Goal: Task Accomplishment & Management: Use online tool/utility

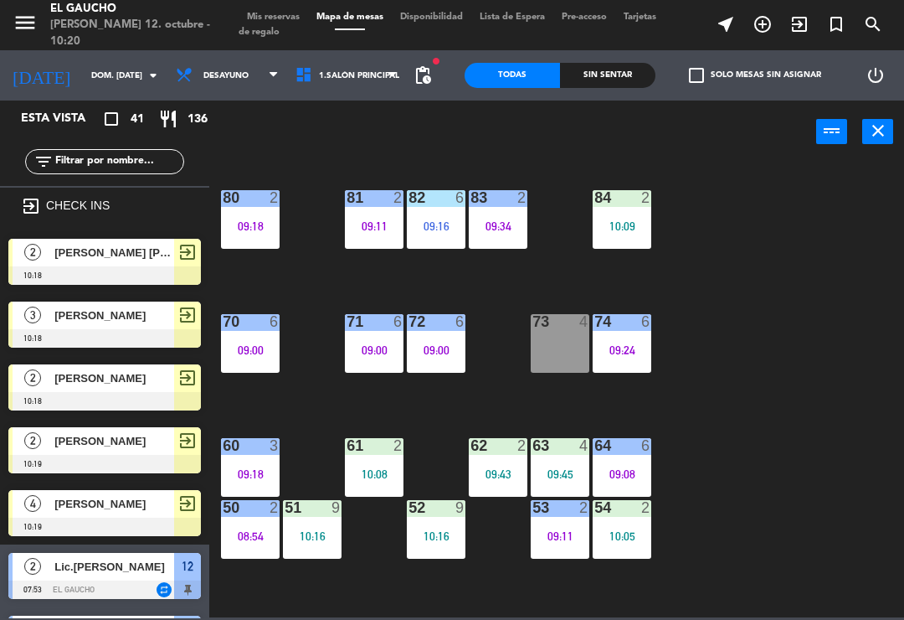
click at [802, 33] on icon "exit_to_app" at bounding box center [800, 24] width 20 height 20
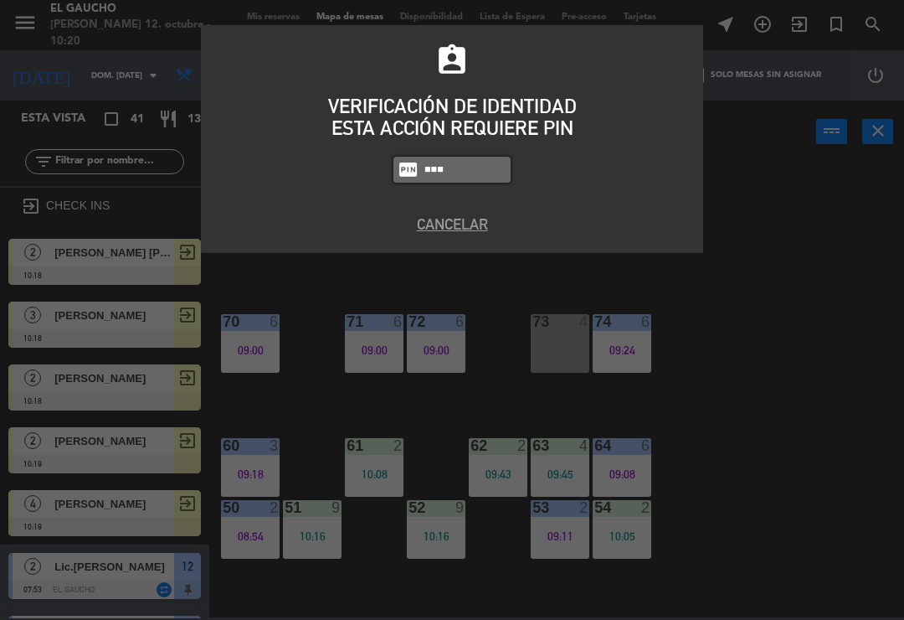
type input "0009"
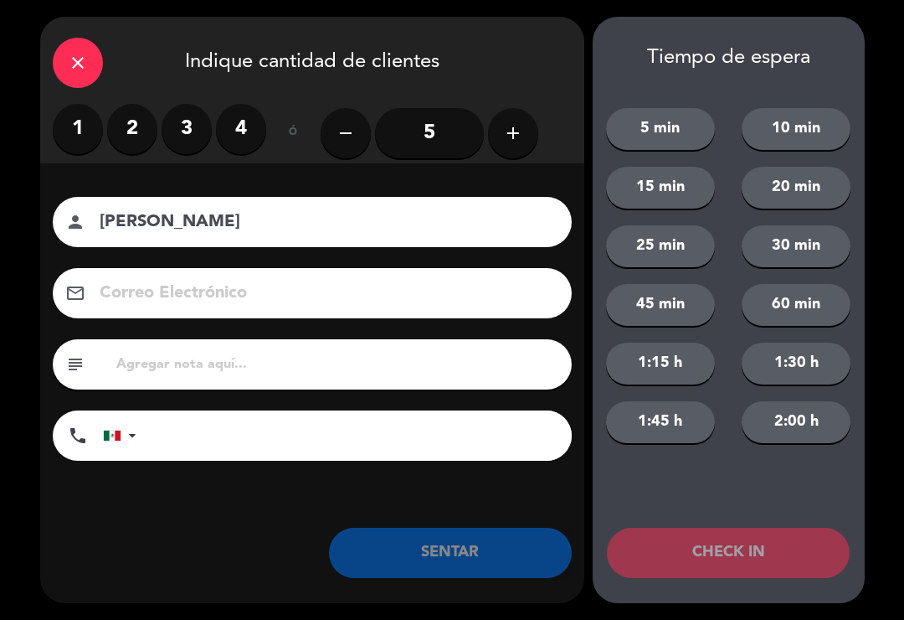
type input "[PERSON_NAME]"
click at [196, 126] on label "3" at bounding box center [187, 129] width 50 height 50
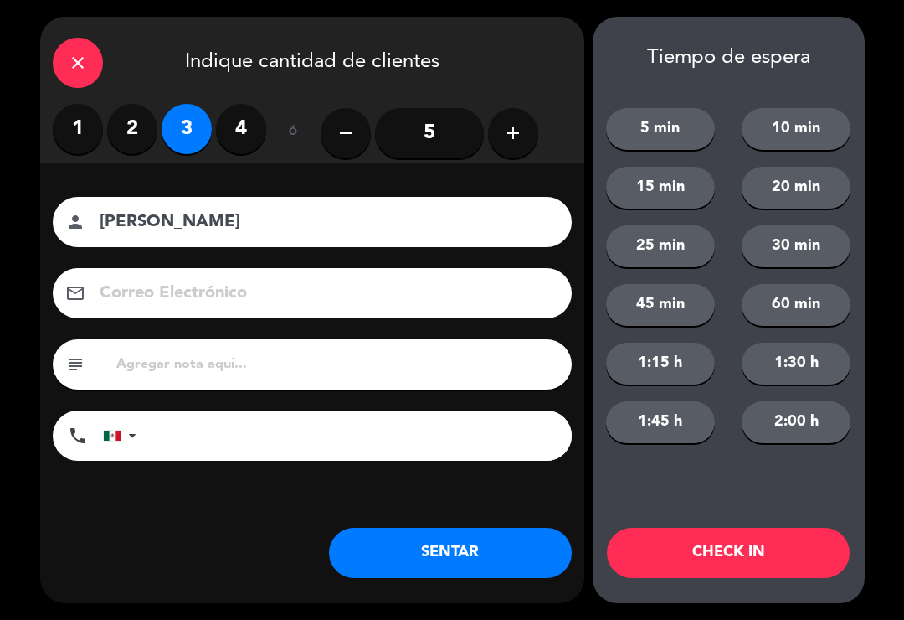
click at [751, 566] on button "CHECK IN" at bounding box center [728, 553] width 243 height 50
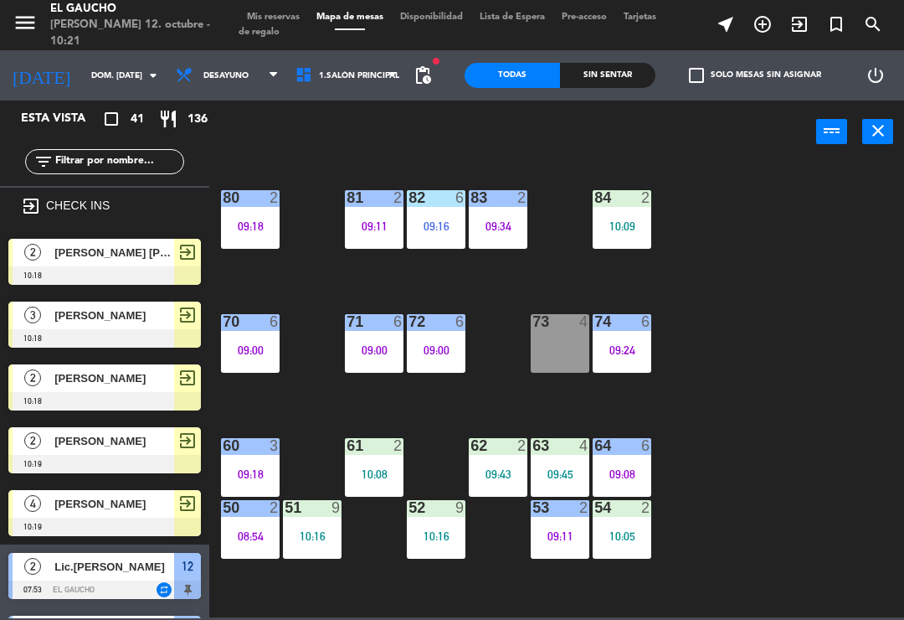
click at [806, 24] on icon "exit_to_app" at bounding box center [800, 24] width 20 height 20
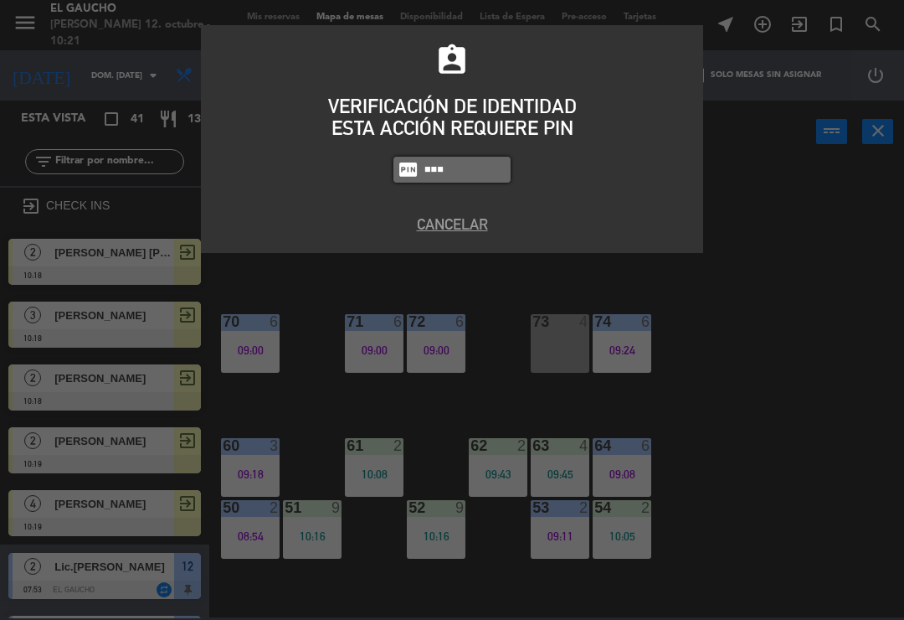
type input "0009"
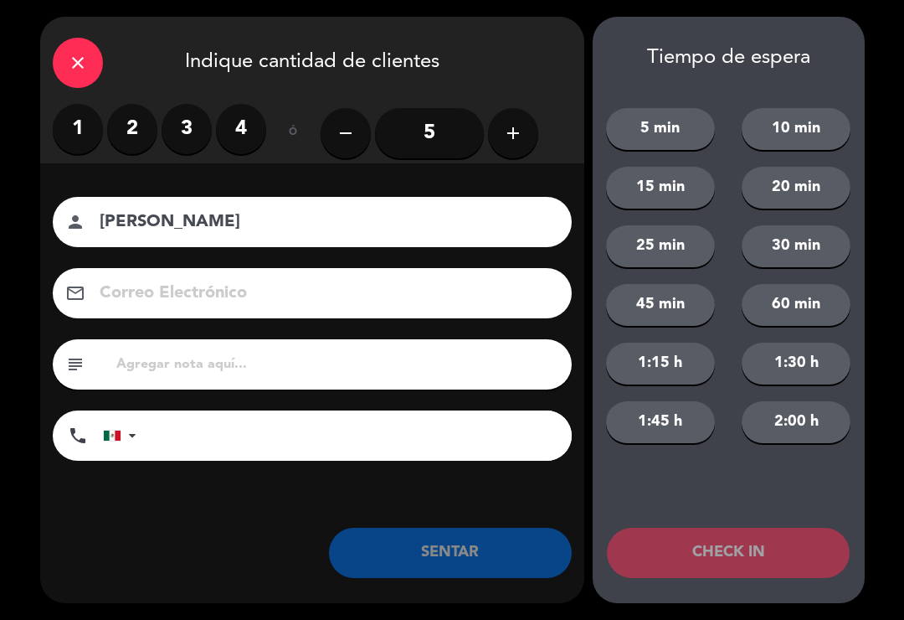
type input "[PERSON_NAME]"
click at [134, 127] on label "2" at bounding box center [132, 129] width 50 height 50
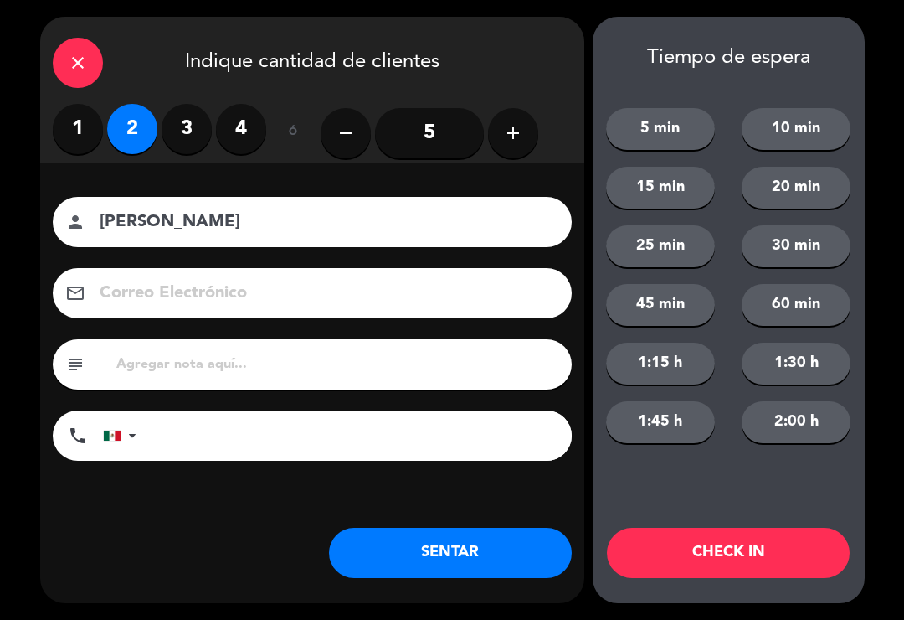
click at [704, 553] on button "CHECK IN" at bounding box center [728, 553] width 243 height 50
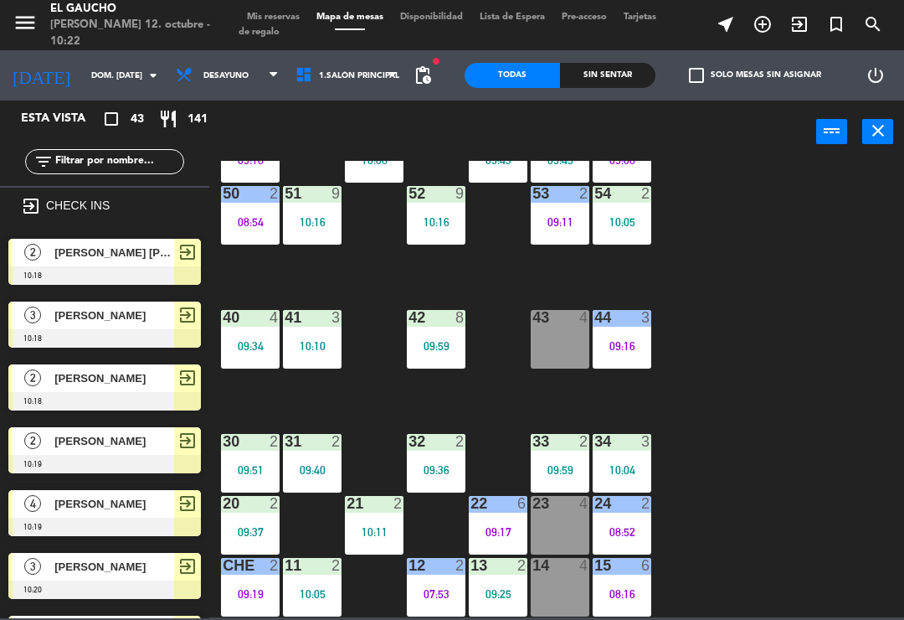
scroll to position [314, 0]
click at [624, 335] on div "44 3 09:16" at bounding box center [622, 339] width 59 height 59
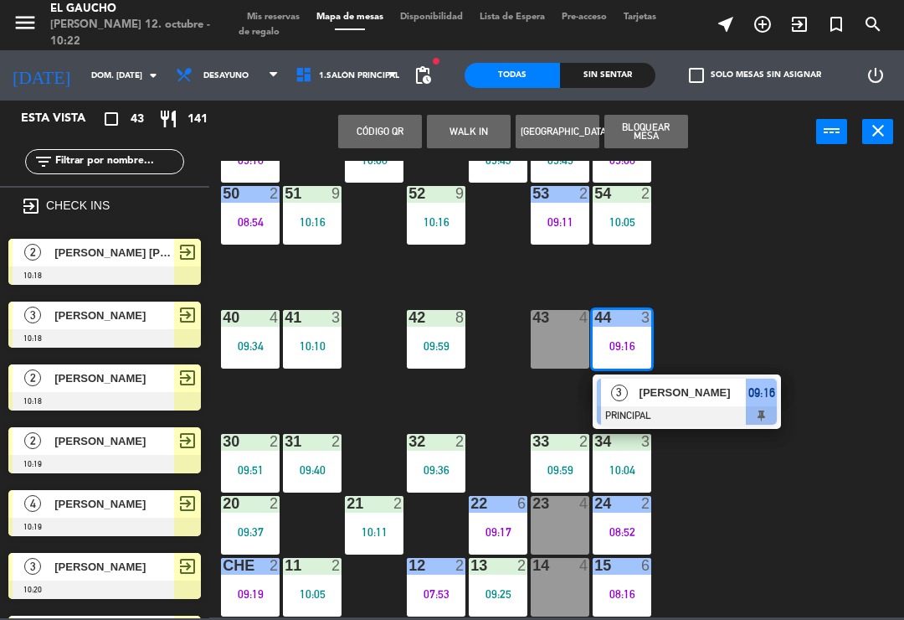
click at [696, 392] on span "Laura" at bounding box center [693, 393] width 107 height 18
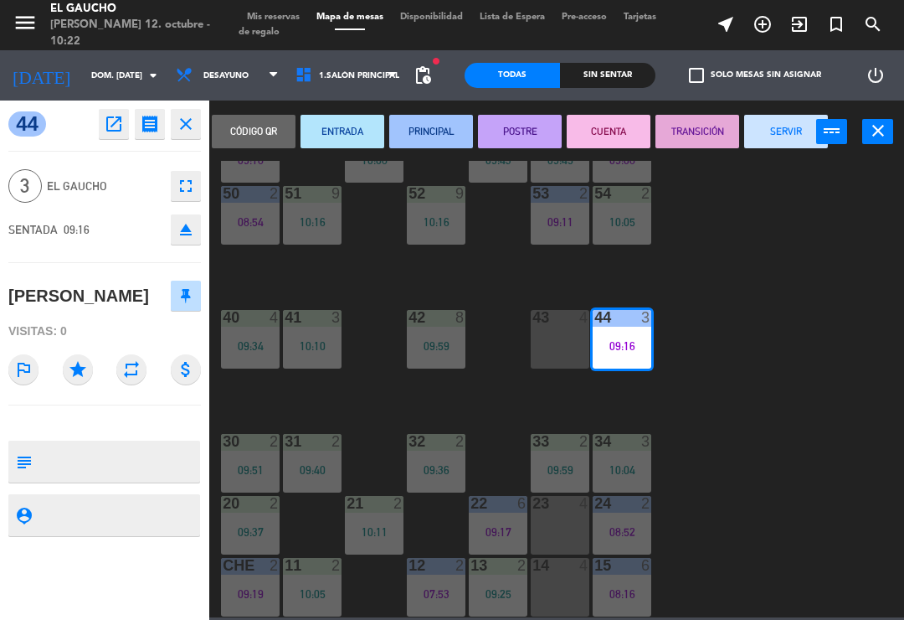
click at [777, 118] on button "SERVIR" at bounding box center [787, 131] width 84 height 33
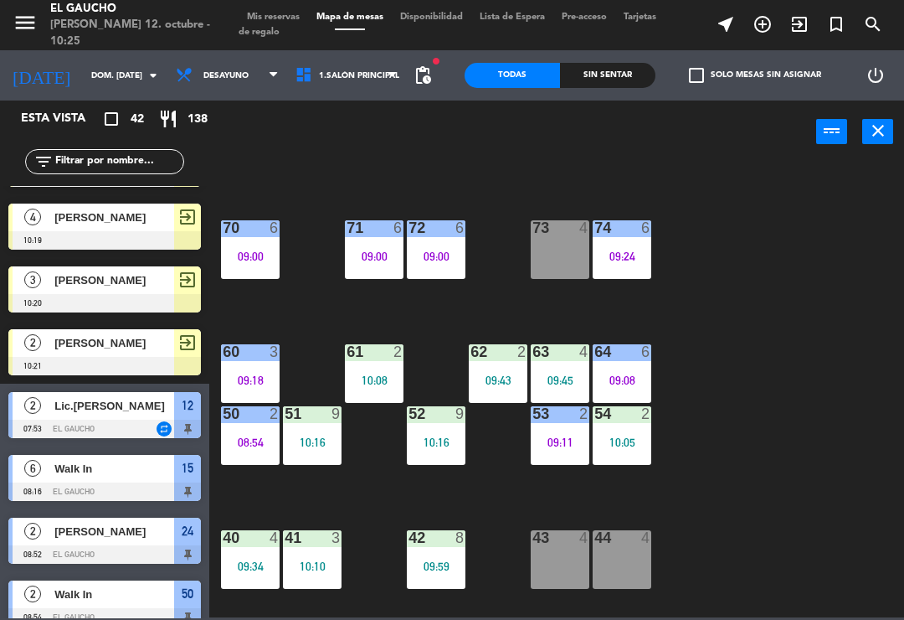
scroll to position [95, 0]
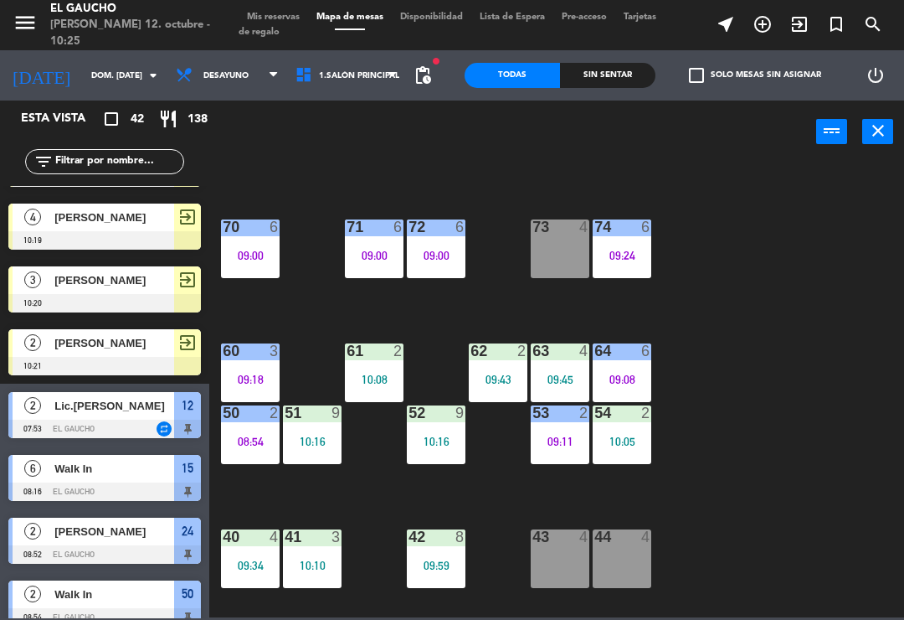
click at [357, 255] on div "09:00" at bounding box center [374, 256] width 59 height 12
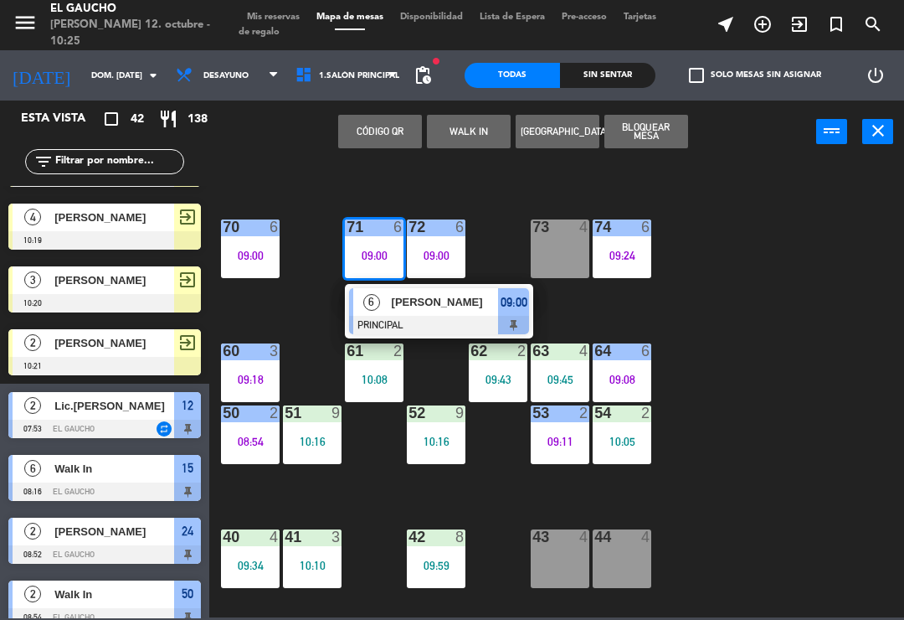
click at [436, 314] on div "Alfredo" at bounding box center [444, 302] width 109 height 28
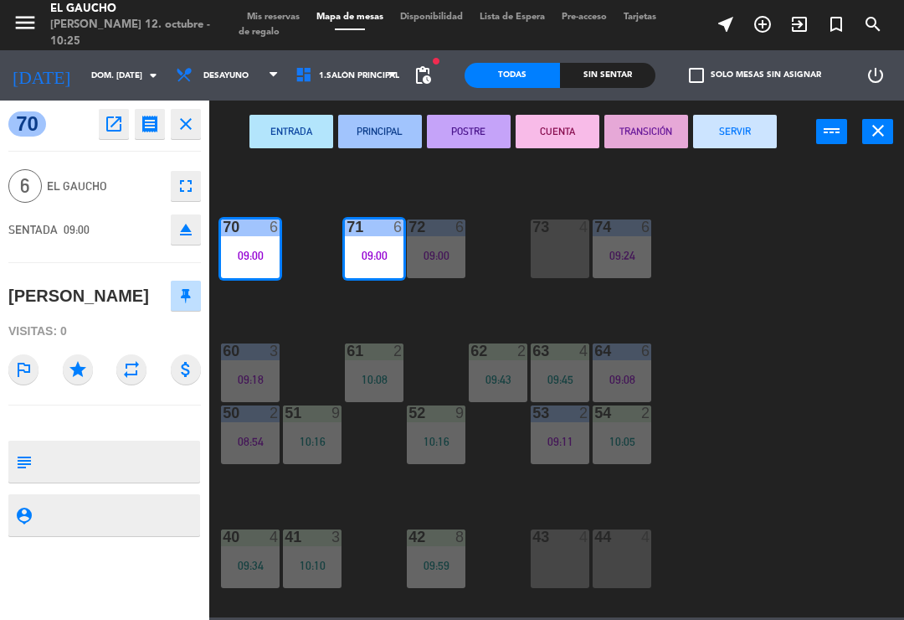
click at [753, 131] on button "SERVIR" at bounding box center [735, 131] width 84 height 33
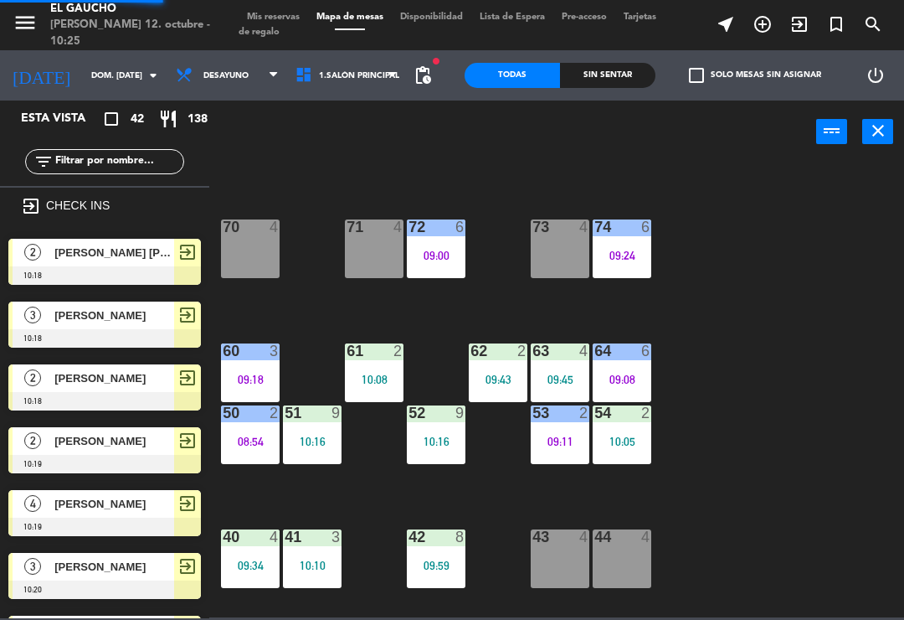
scroll to position [0, 0]
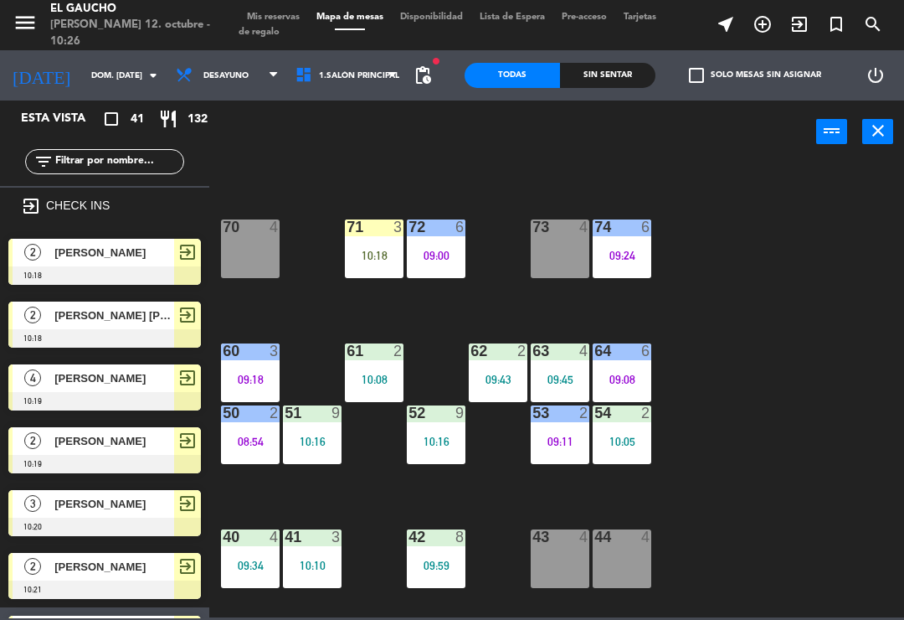
click at [369, 258] on div "10:18" at bounding box center [374, 256] width 59 height 12
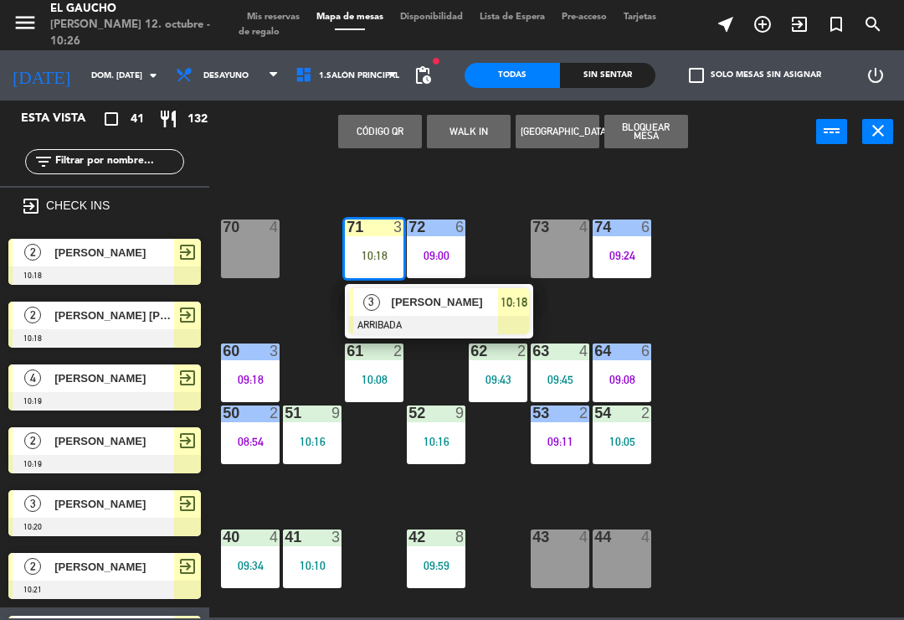
click at [434, 324] on div at bounding box center [439, 325] width 180 height 18
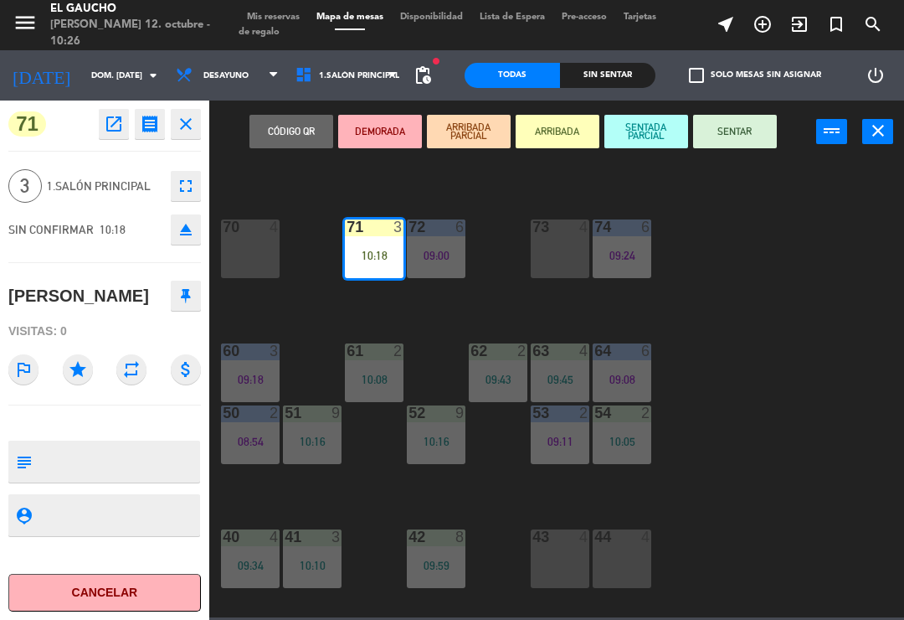
click at [742, 139] on button "SENTAR" at bounding box center [735, 131] width 84 height 33
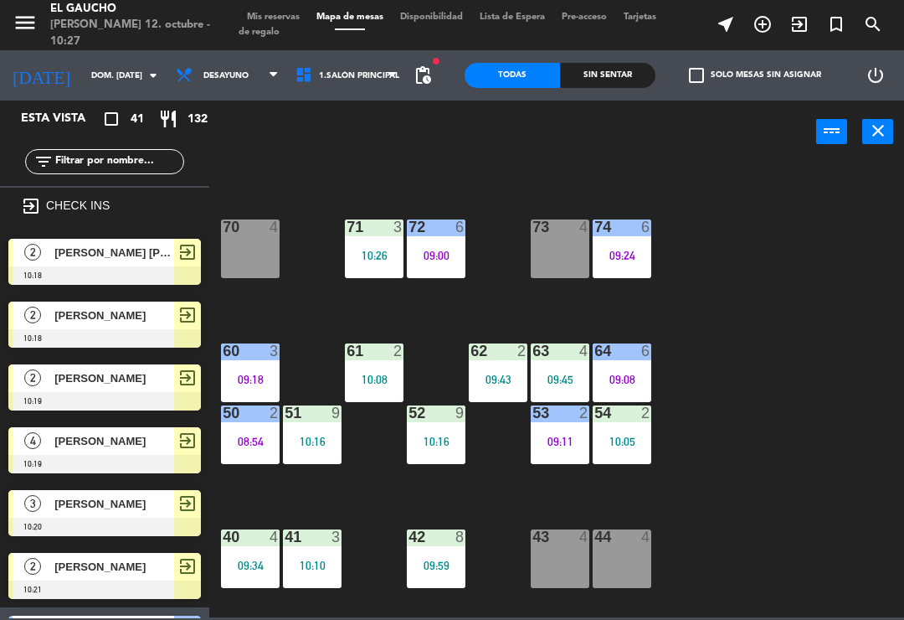
click at [430, 255] on div "09:00" at bounding box center [436, 256] width 59 height 12
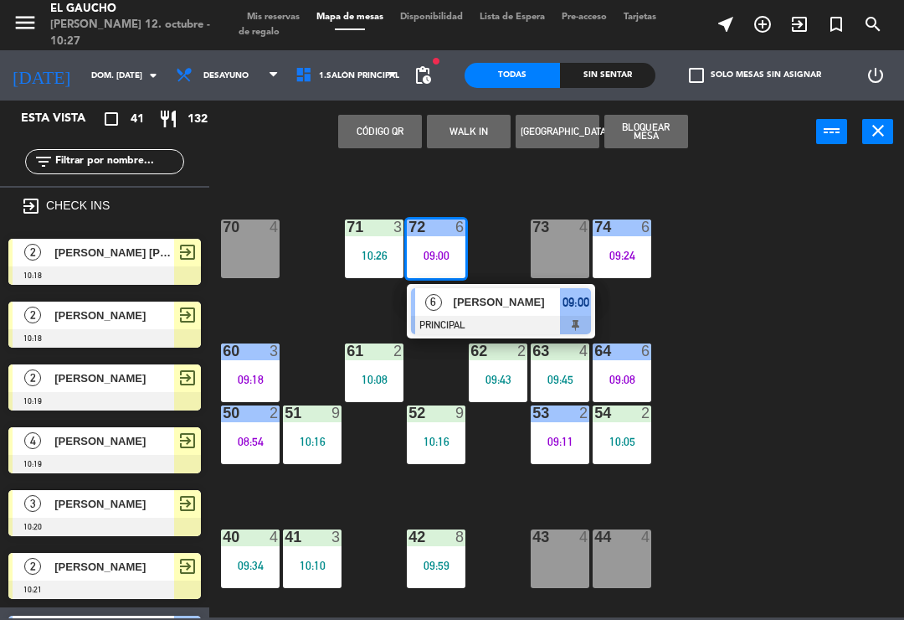
click at [486, 312] on div "Alfredo" at bounding box center [506, 302] width 109 height 28
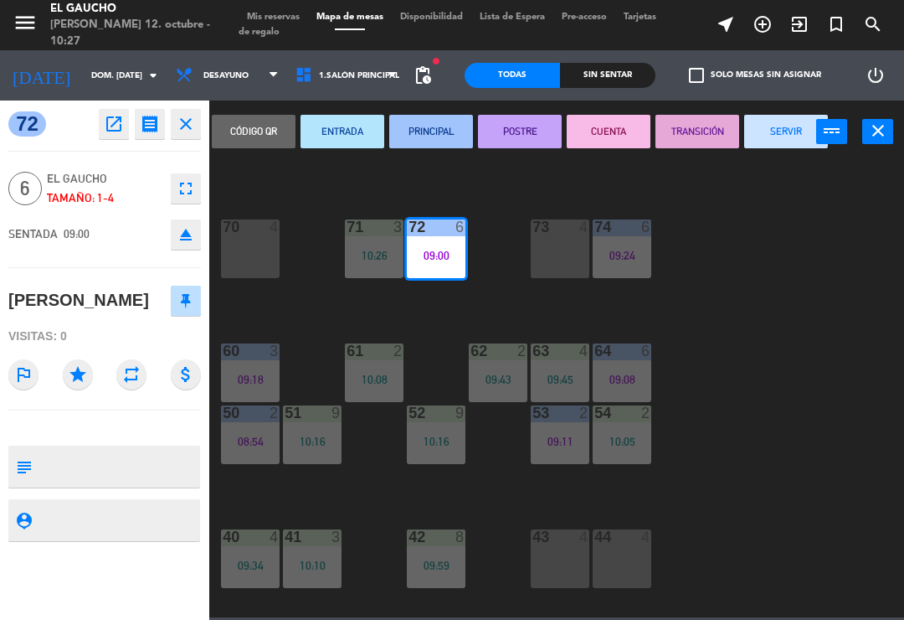
click at [777, 128] on button "SERVIR" at bounding box center [787, 131] width 84 height 33
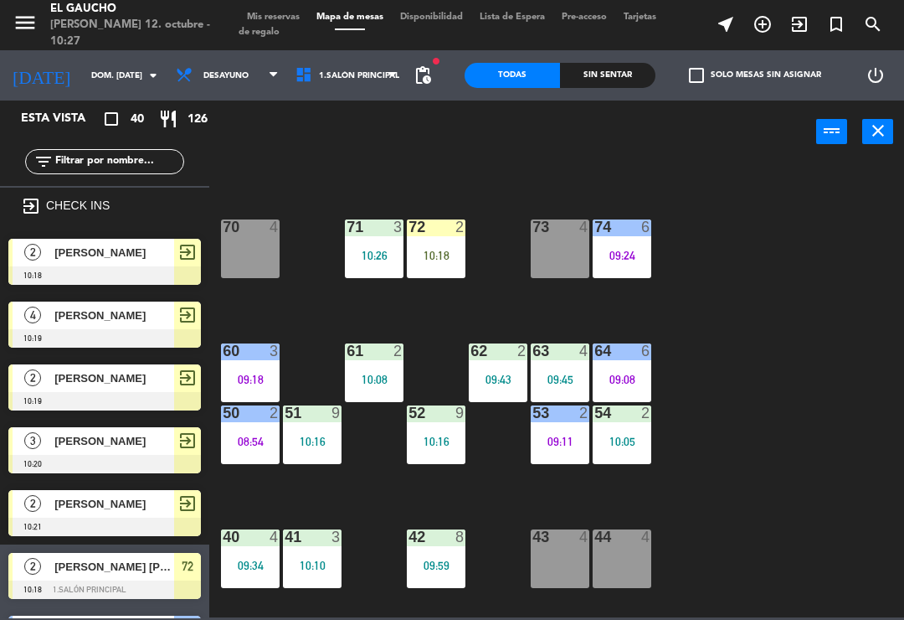
click at [435, 254] on div "10:18" at bounding box center [436, 256] width 59 height 12
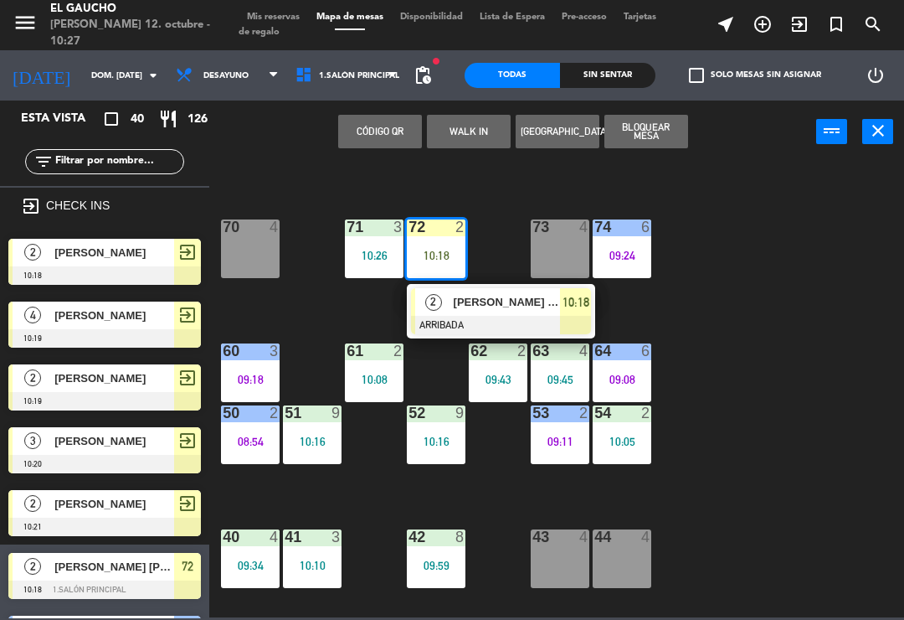
click at [464, 323] on div at bounding box center [501, 325] width 180 height 18
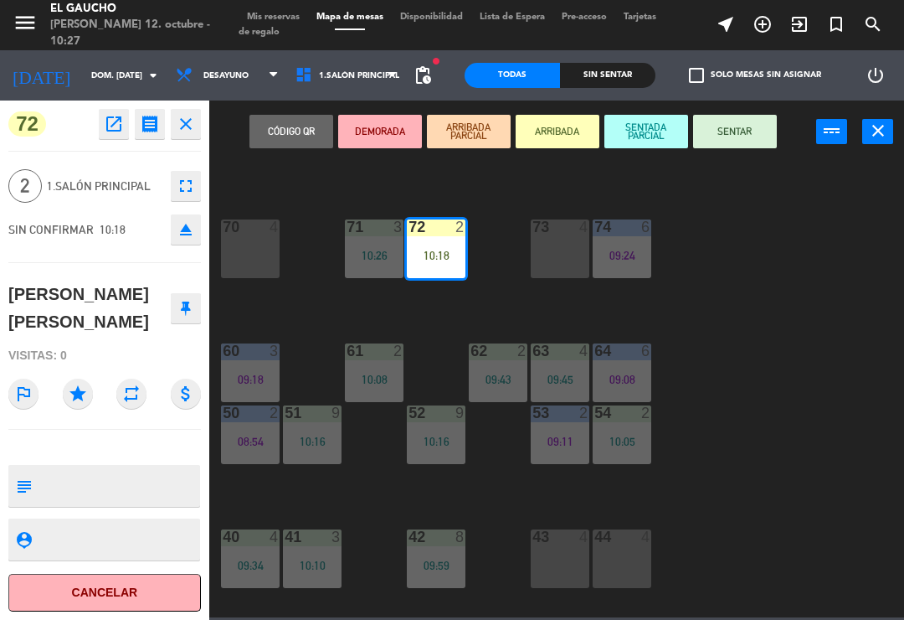
click at [750, 135] on button "SENTAR" at bounding box center [735, 131] width 84 height 33
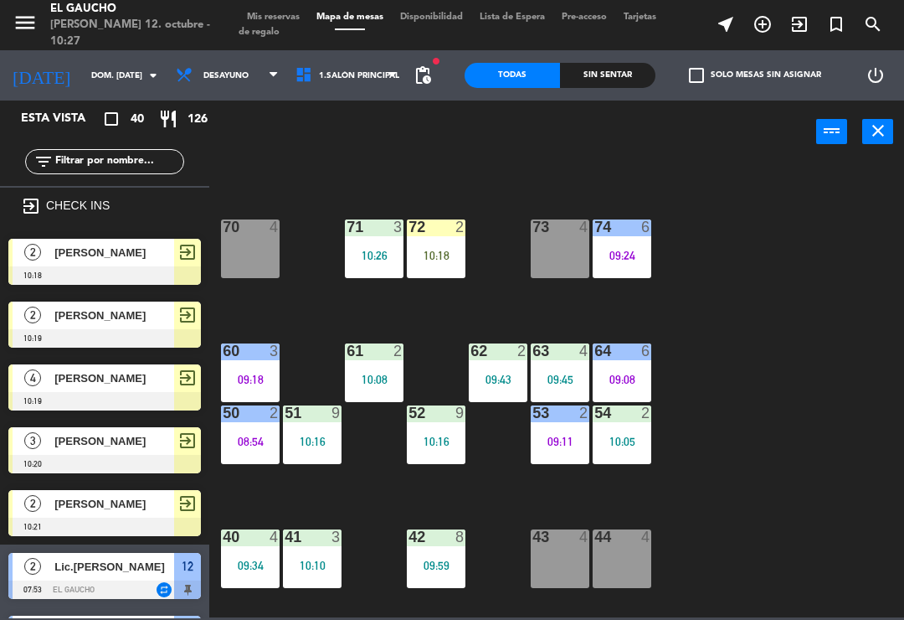
click at [436, 261] on div "10:18" at bounding box center [436, 256] width 59 height 12
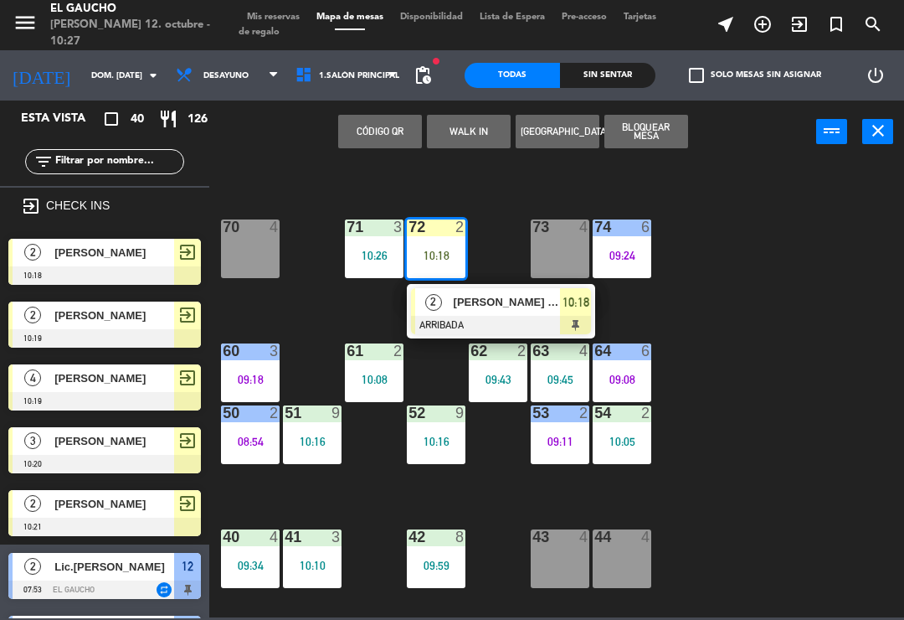
click at [475, 310] on span "[PERSON_NAME] [PERSON_NAME]" at bounding box center [507, 302] width 107 height 18
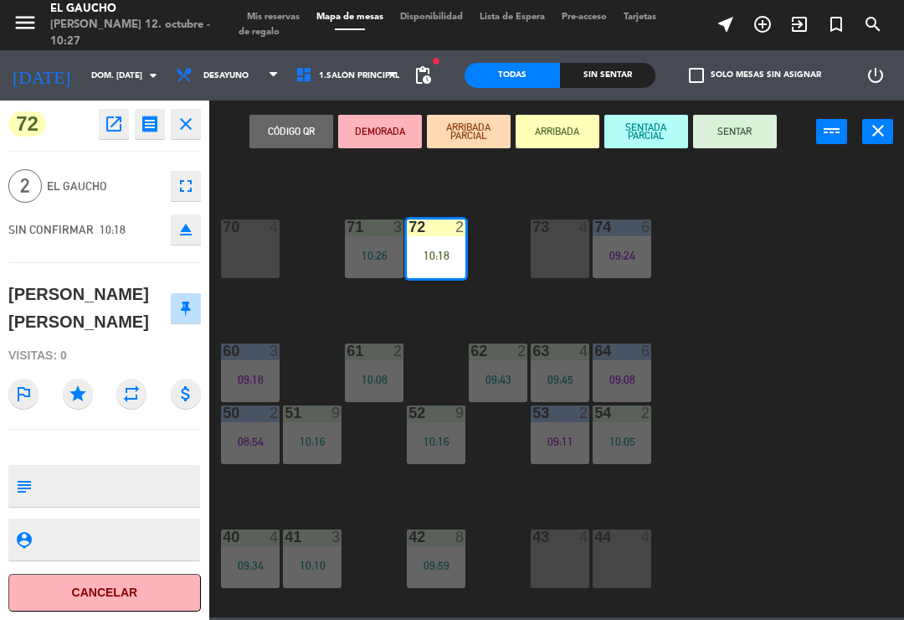
click at [741, 131] on button "SENTAR" at bounding box center [735, 131] width 84 height 33
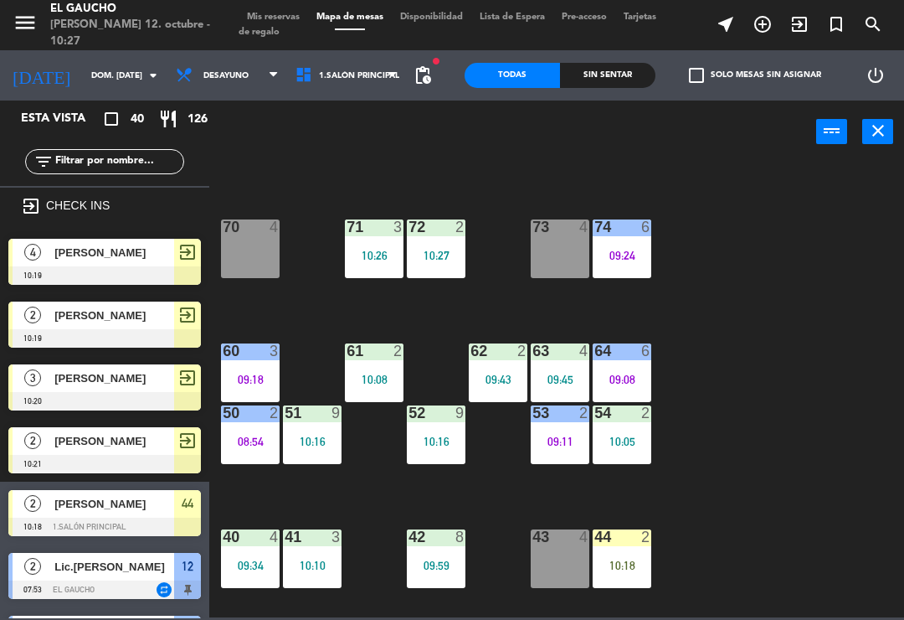
click at [626, 559] on div "10:18" at bounding box center [622, 565] width 59 height 12
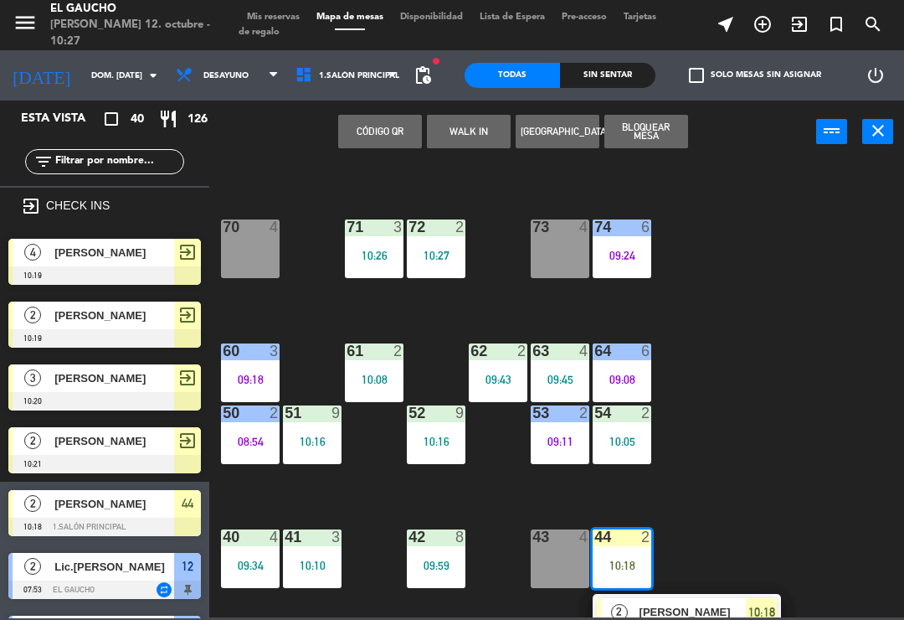
click at [711, 611] on span "[PERSON_NAME]" at bounding box center [693, 612] width 107 height 18
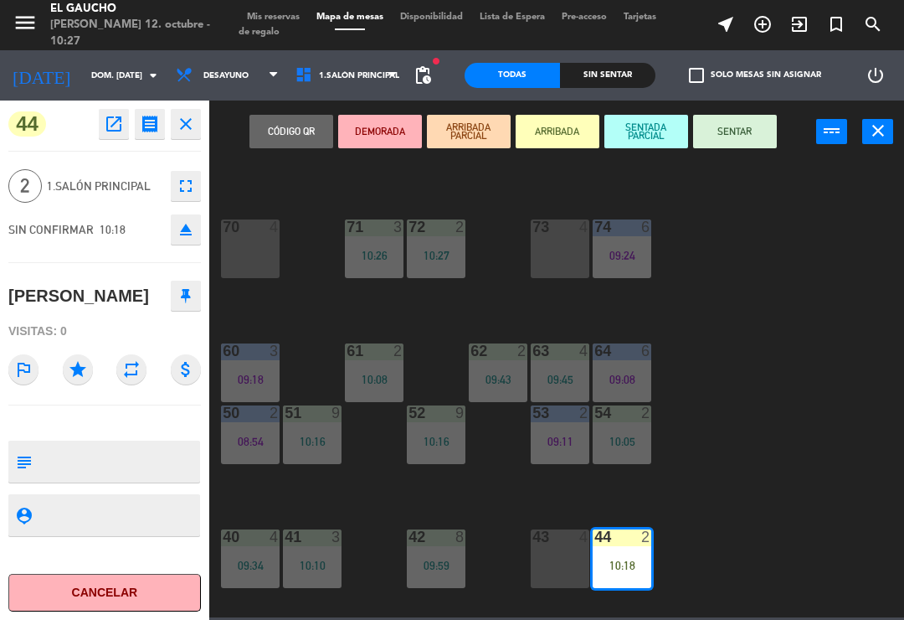
click at [740, 136] on button "SENTAR" at bounding box center [735, 131] width 84 height 33
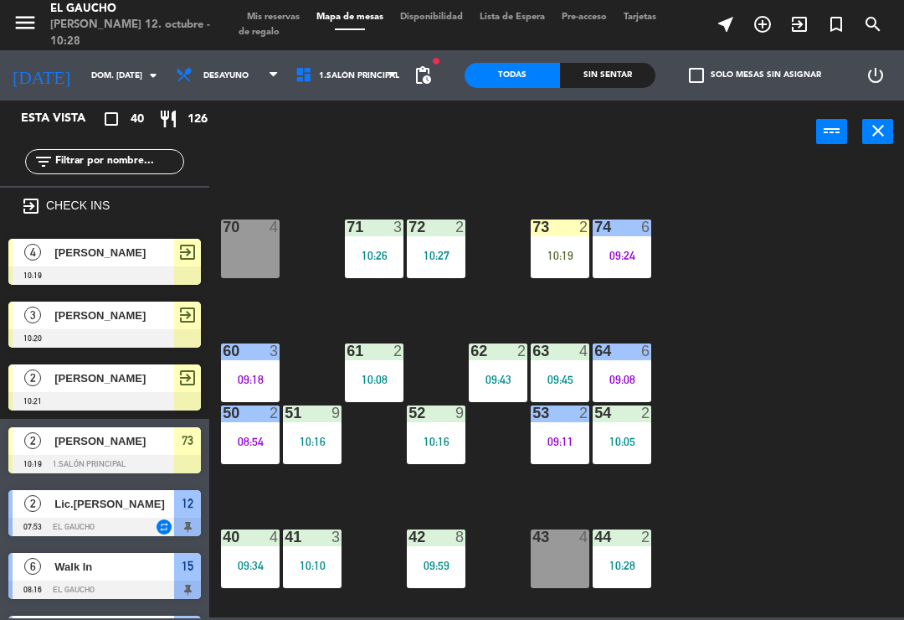
click at [544, 250] on div "10:19" at bounding box center [560, 256] width 59 height 12
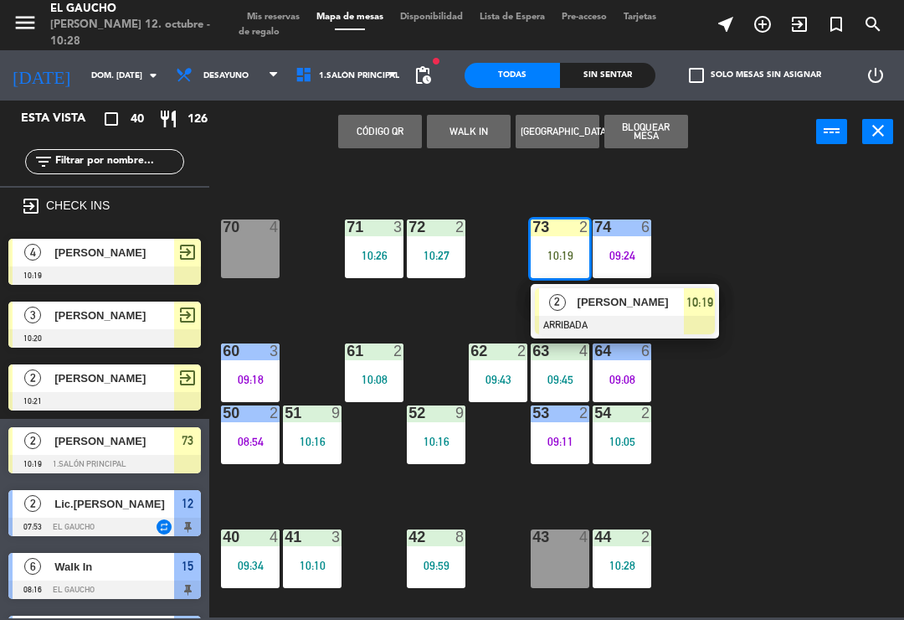
click at [579, 318] on div at bounding box center [625, 325] width 180 height 18
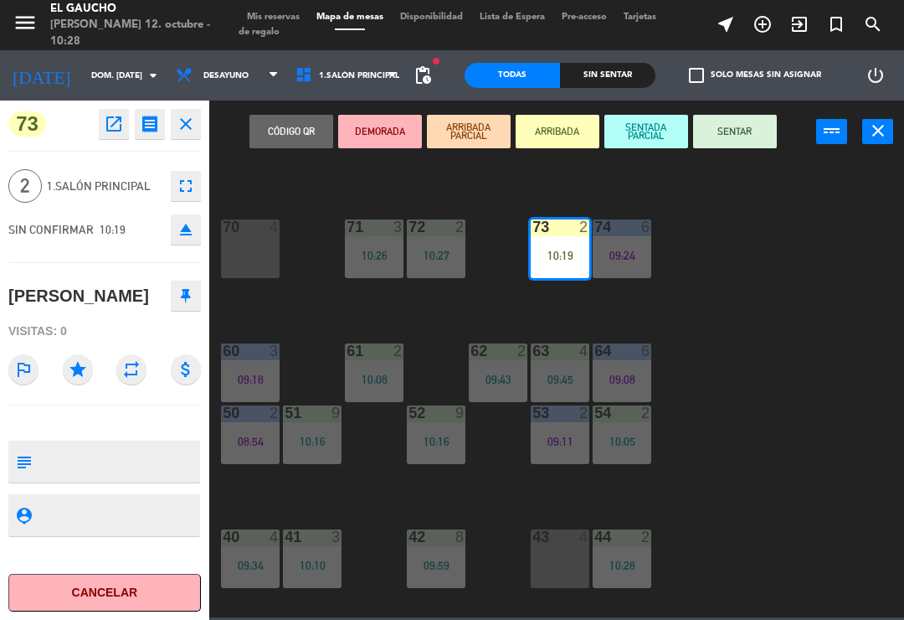
click at [742, 138] on button "SENTAR" at bounding box center [735, 131] width 84 height 33
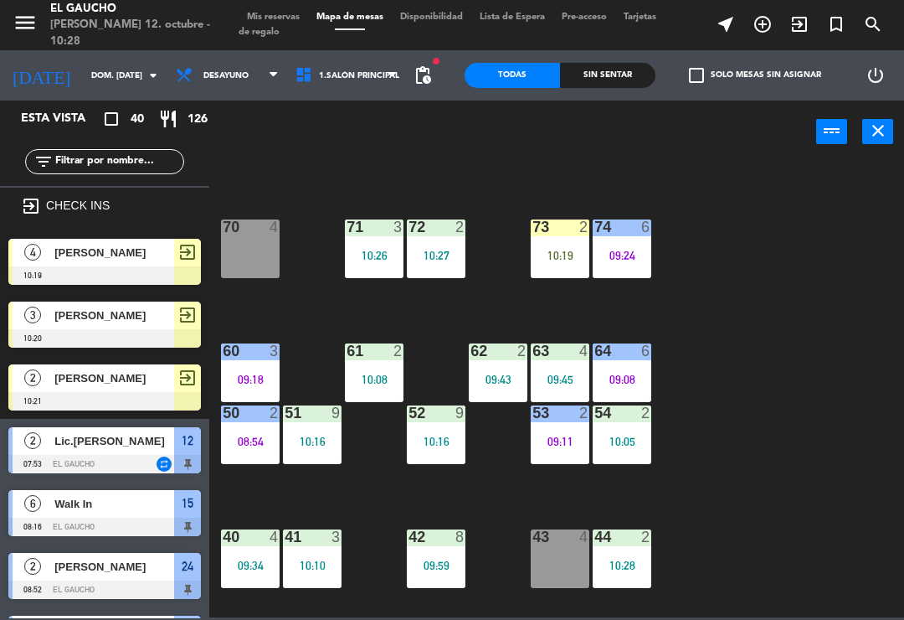
click at [550, 260] on div "10:19" at bounding box center [560, 256] width 59 height 12
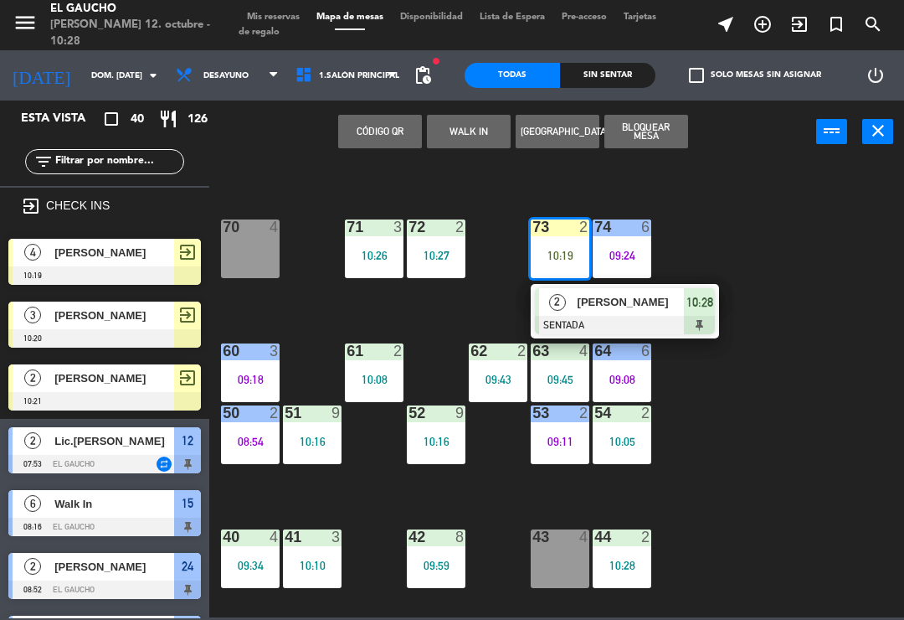
click at [570, 315] on div "2" at bounding box center [557, 302] width 36 height 28
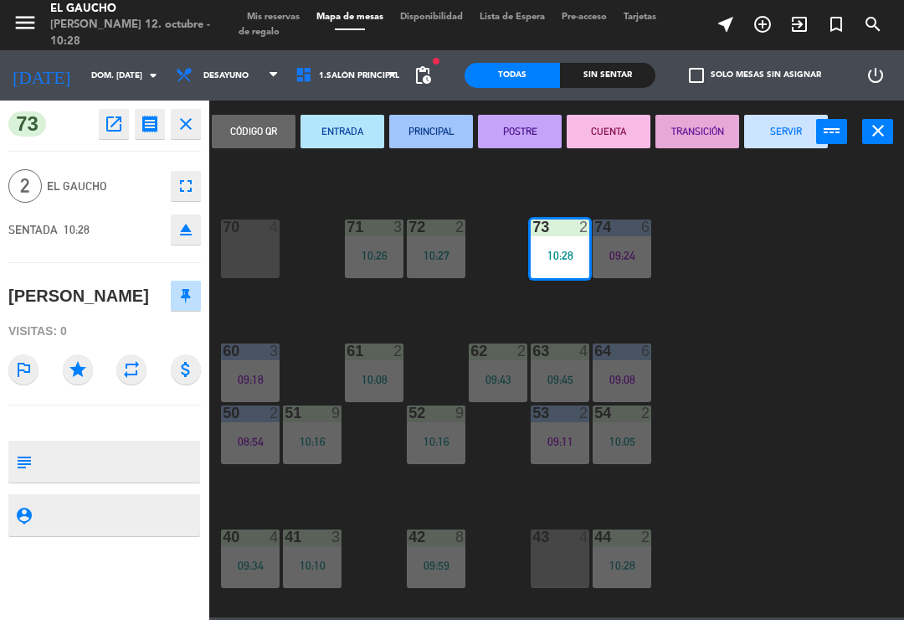
click at [778, 147] on button "SERVIR" at bounding box center [787, 131] width 84 height 33
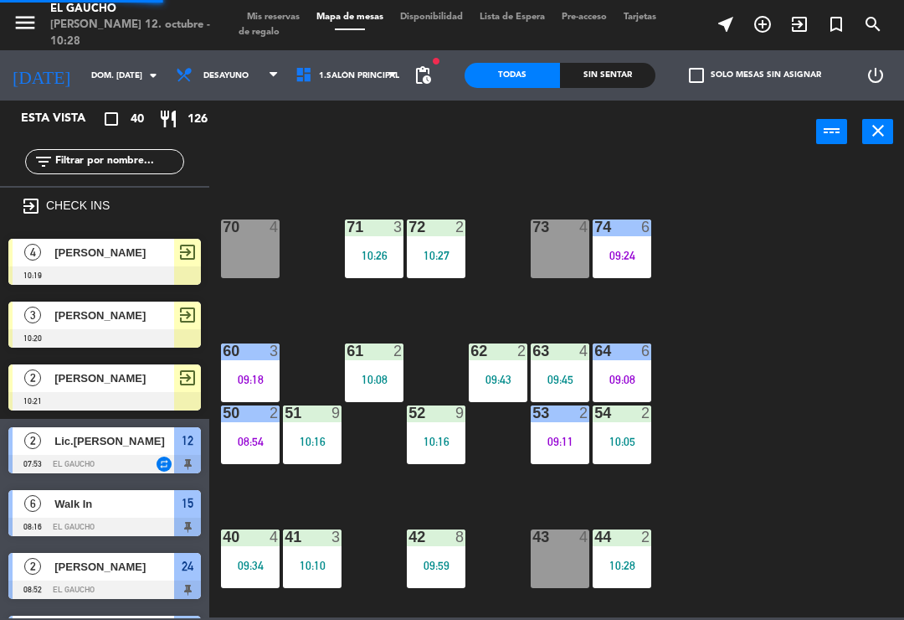
scroll to position [839, 0]
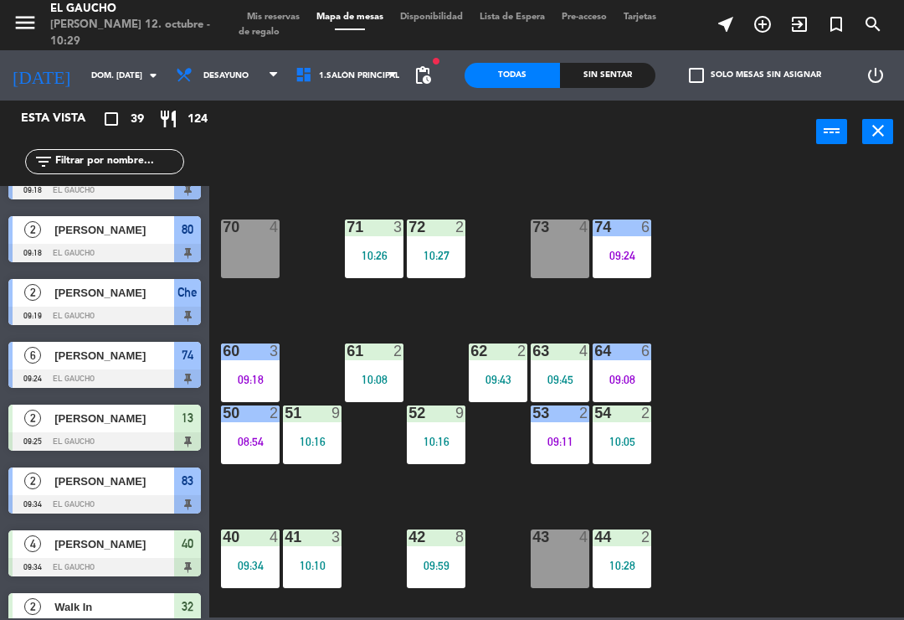
click at [260, 381] on div "09:18" at bounding box center [250, 380] width 59 height 12
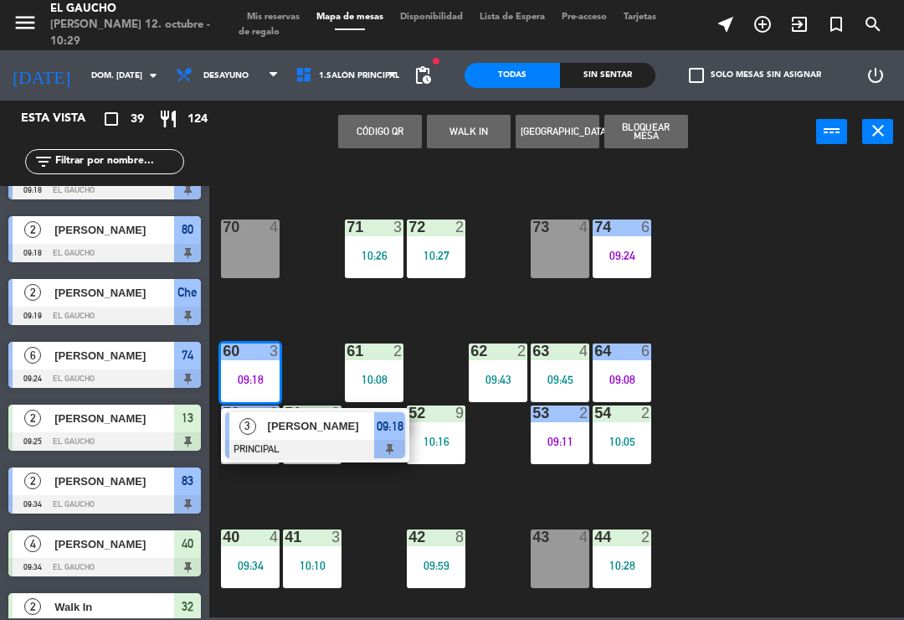
click at [309, 441] on div at bounding box center [315, 449] width 180 height 18
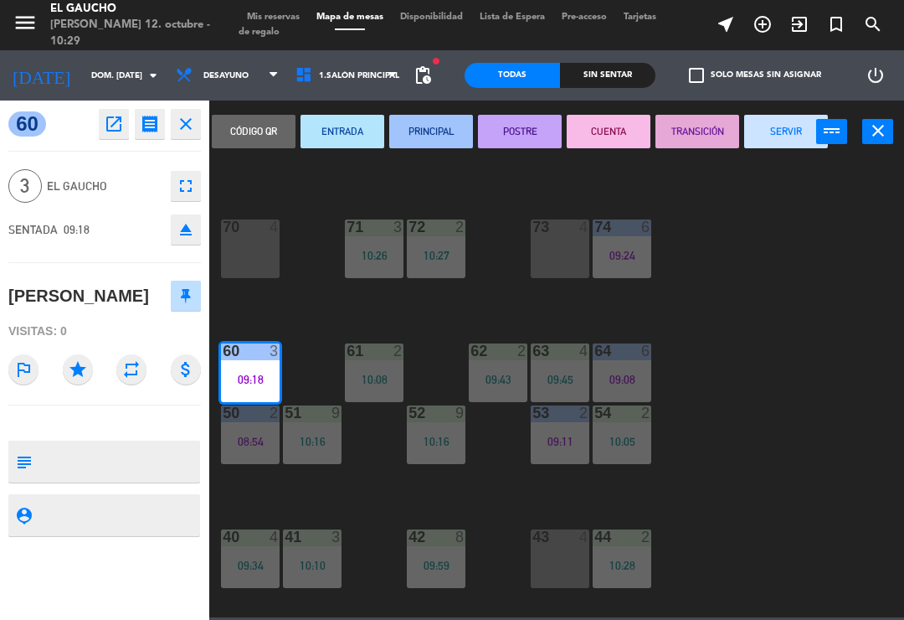
click at [784, 134] on button "SERVIR" at bounding box center [787, 131] width 84 height 33
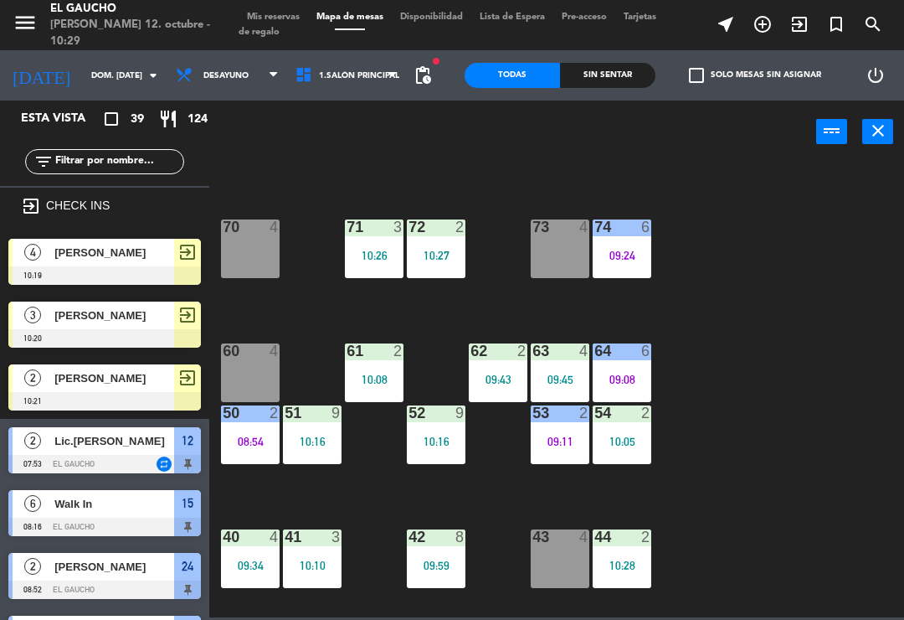
scroll to position [0, 0]
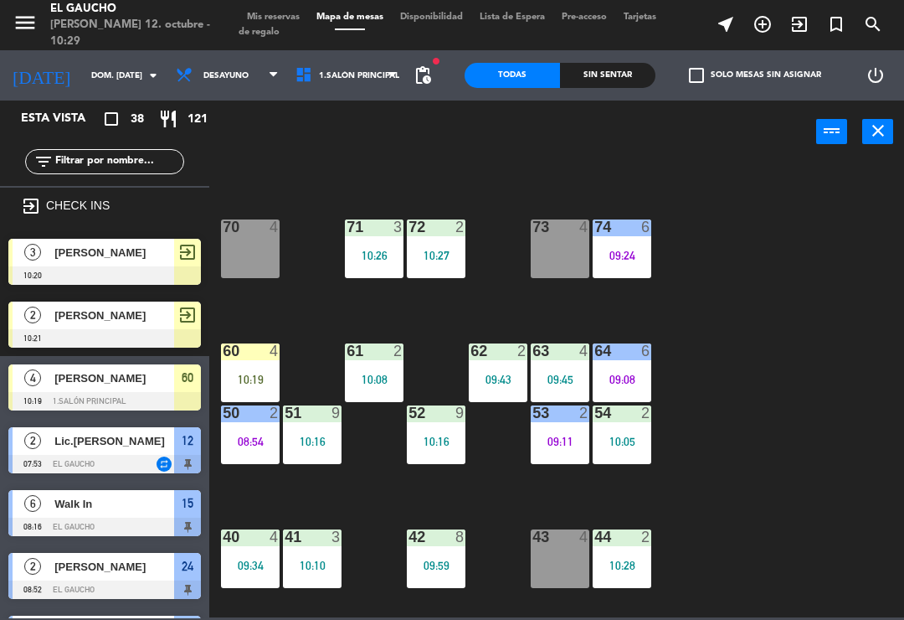
click at [250, 374] on div "10:19" at bounding box center [250, 380] width 59 height 12
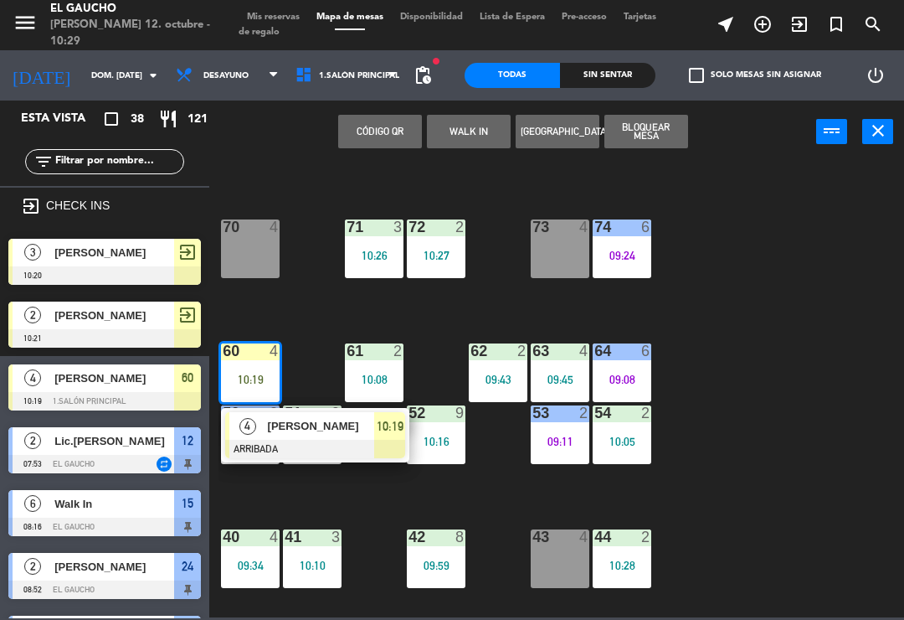
click at [254, 377] on div "10:19" at bounding box center [250, 380] width 59 height 12
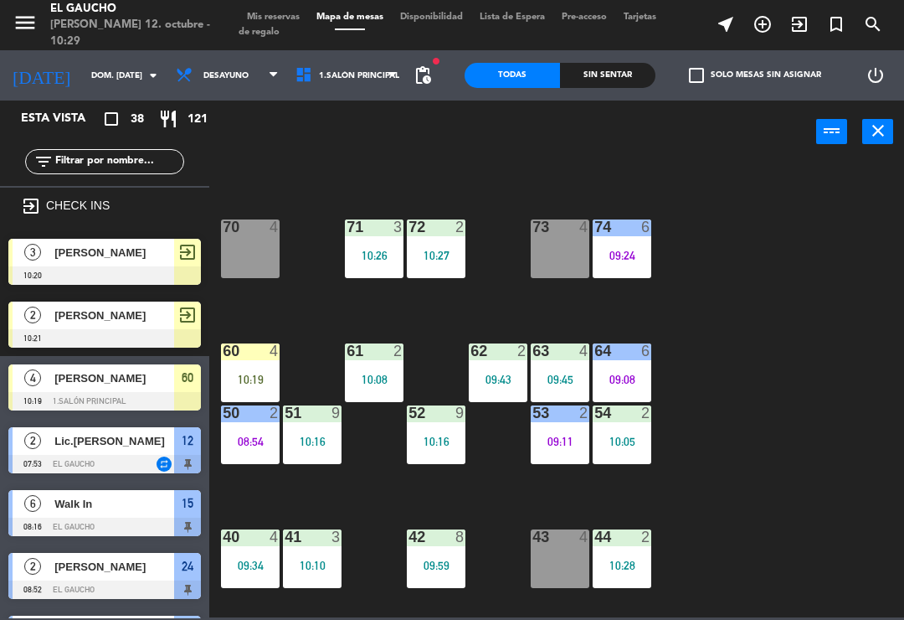
click at [258, 375] on div "10:19" at bounding box center [250, 380] width 59 height 12
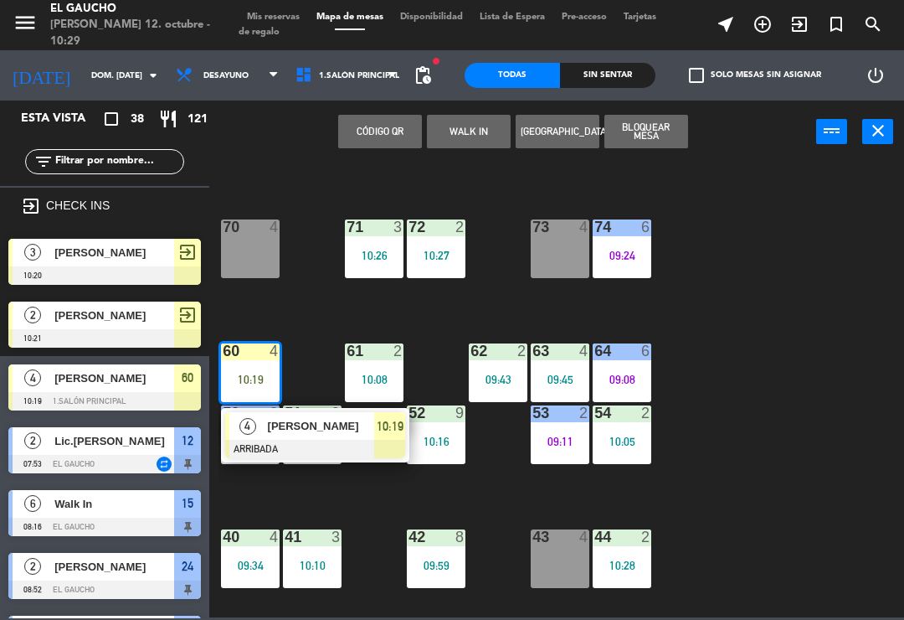
click at [327, 441] on div at bounding box center [315, 449] width 180 height 18
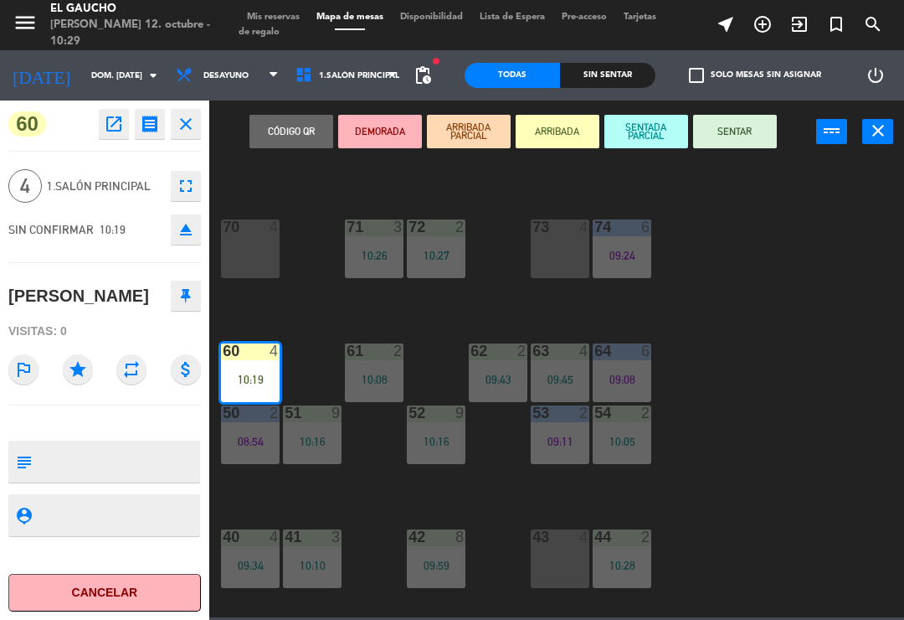
click at [739, 140] on button "SENTAR" at bounding box center [735, 131] width 84 height 33
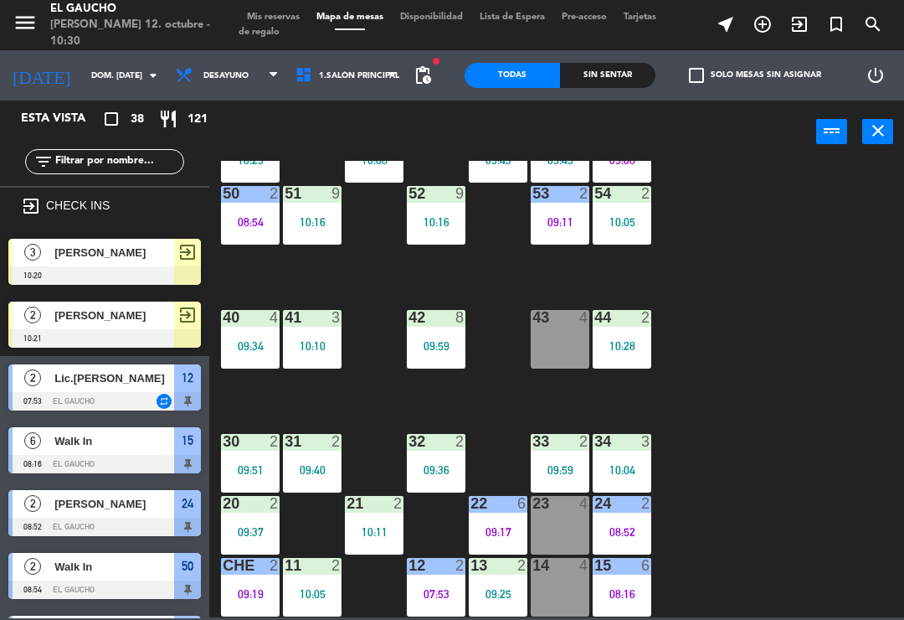
scroll to position [314, 0]
click at [243, 538] on div "09:37" at bounding box center [250, 532] width 59 height 12
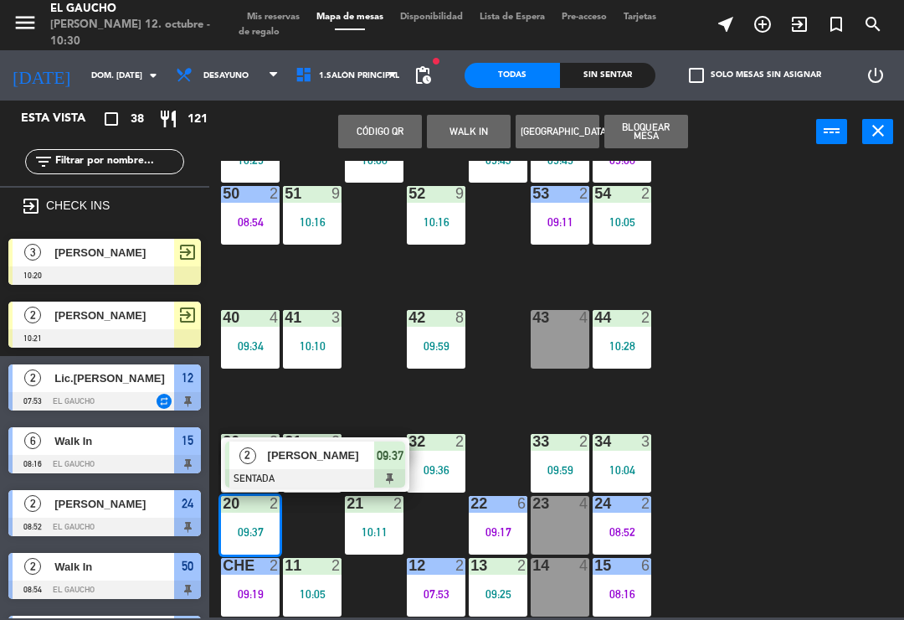
click at [331, 466] on div "Gustavo" at bounding box center [320, 455] width 109 height 28
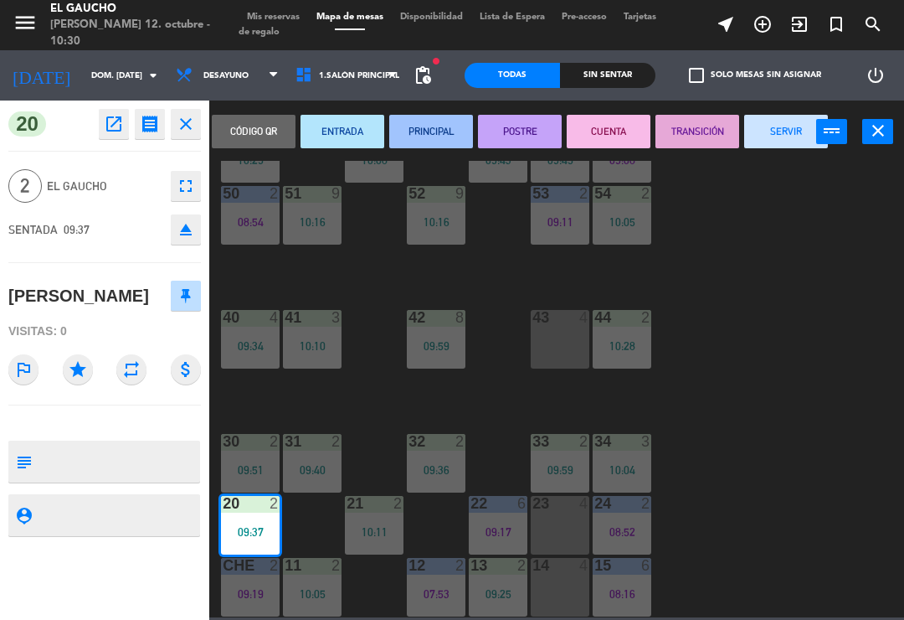
click at [781, 129] on button "SERVIR" at bounding box center [787, 131] width 84 height 33
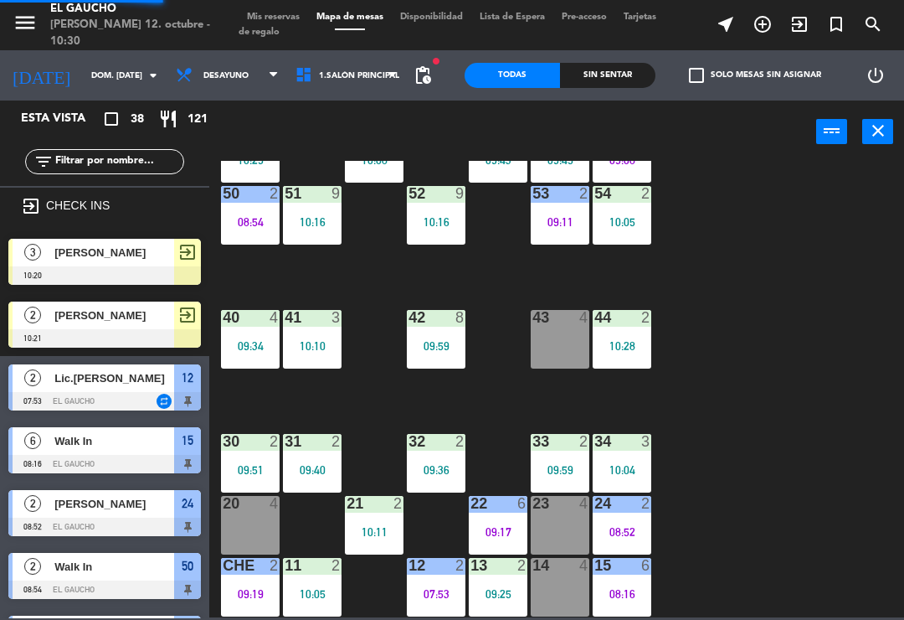
scroll to position [0, 0]
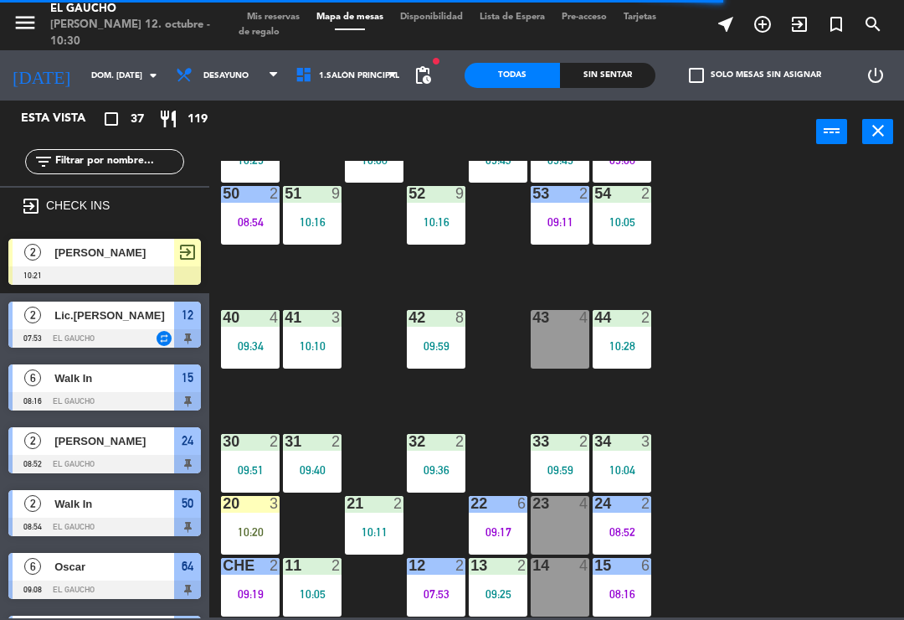
click at [250, 526] on div "10:20" at bounding box center [250, 532] width 59 height 12
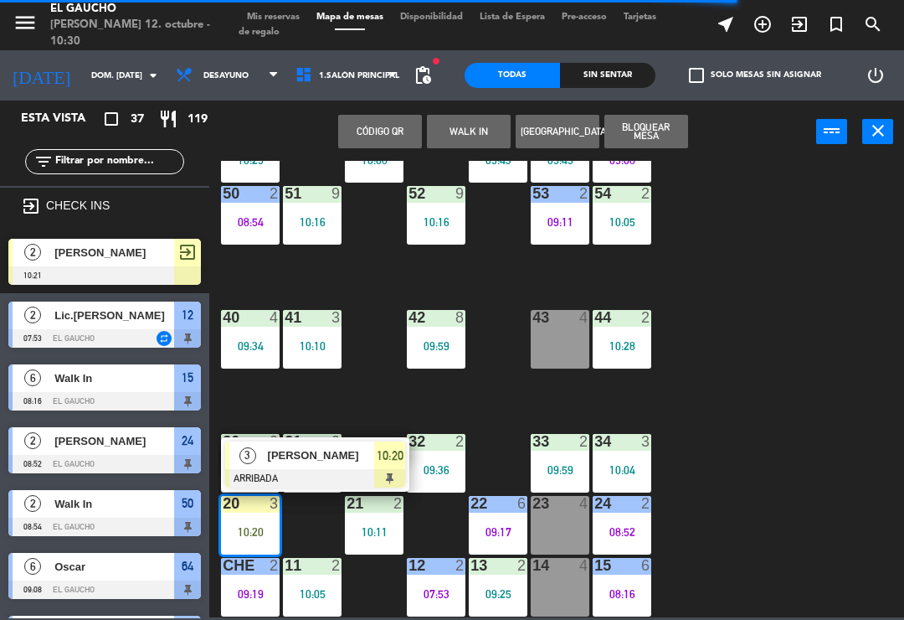
click at [348, 465] on div "[PERSON_NAME]" at bounding box center [320, 455] width 109 height 28
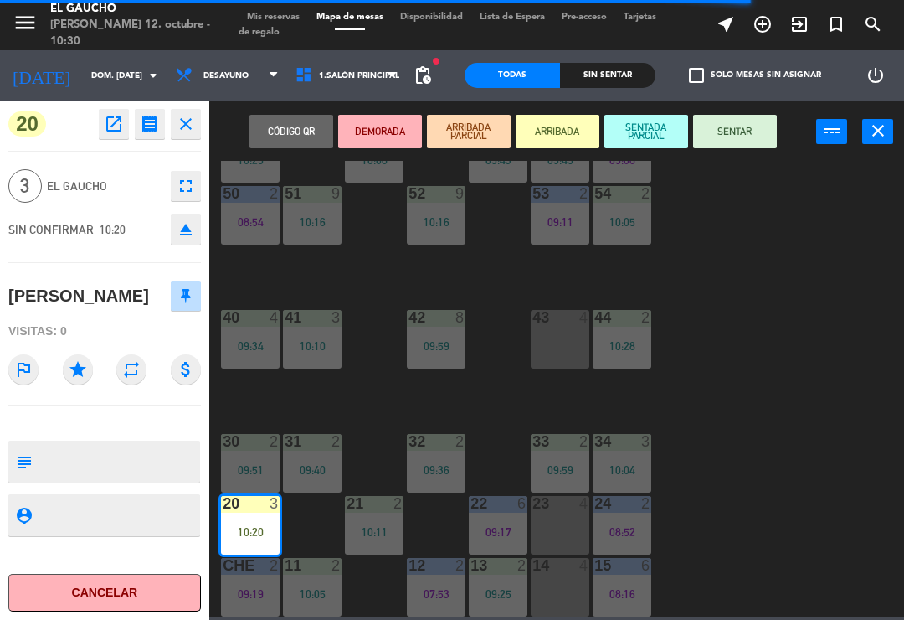
click at [735, 141] on button "SENTAR" at bounding box center [735, 131] width 84 height 33
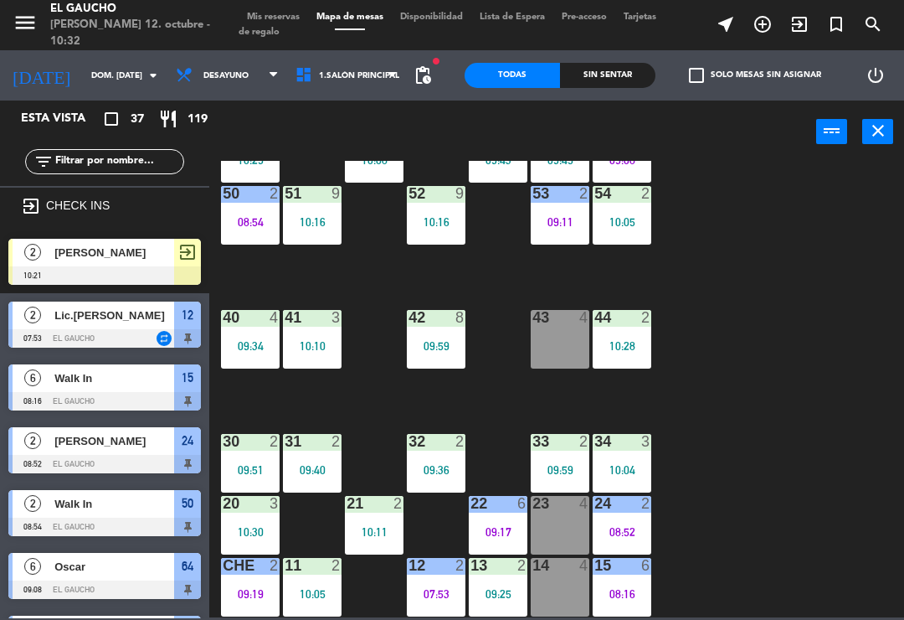
click at [799, 34] on icon "exit_to_app" at bounding box center [800, 24] width 20 height 20
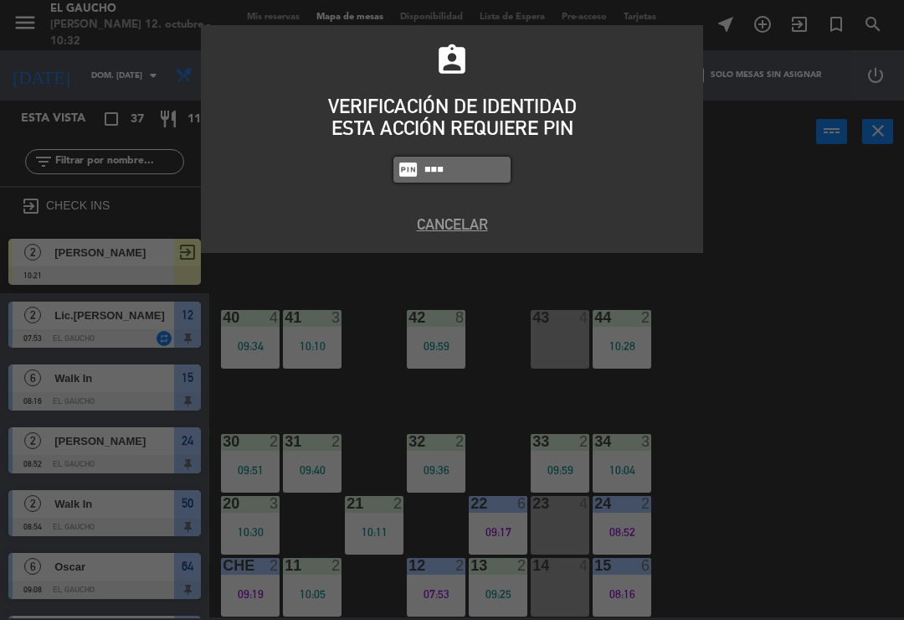
type input "0009"
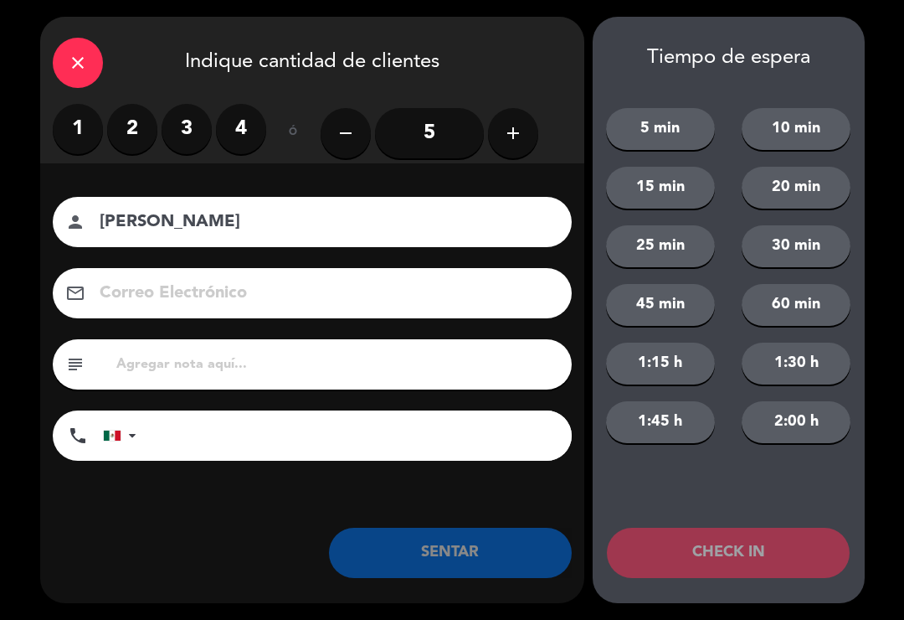
type input "[PERSON_NAME]"
click at [137, 136] on label "2" at bounding box center [132, 129] width 50 height 50
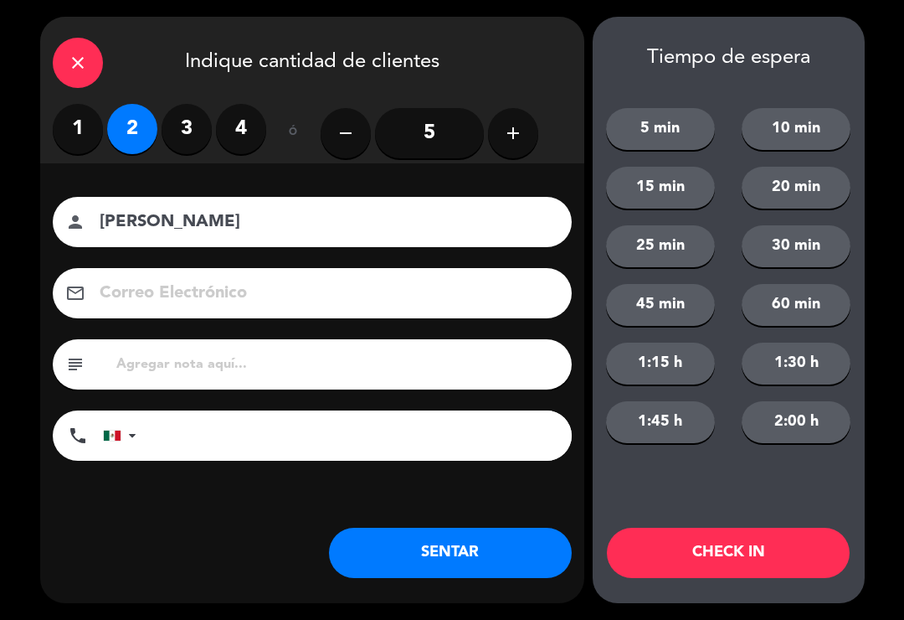
click at [736, 554] on button "CHECK IN" at bounding box center [728, 553] width 243 height 50
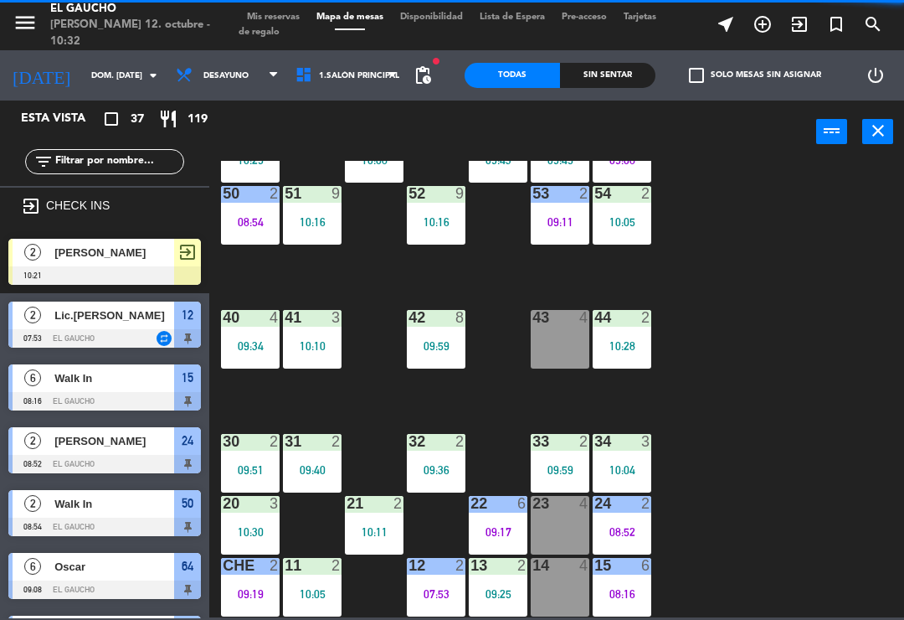
click at [803, 33] on icon "exit_to_app" at bounding box center [800, 24] width 20 height 20
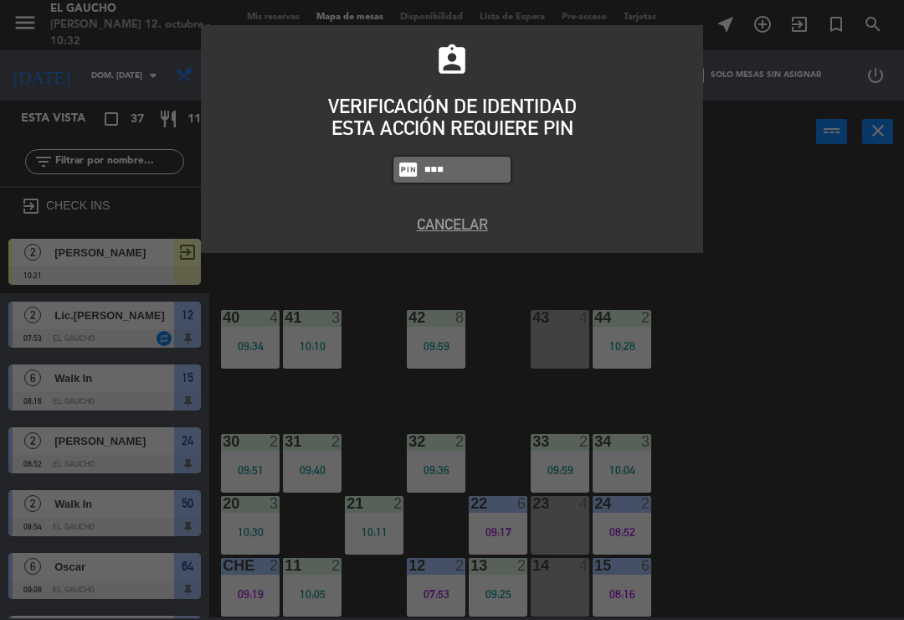
type input "0009"
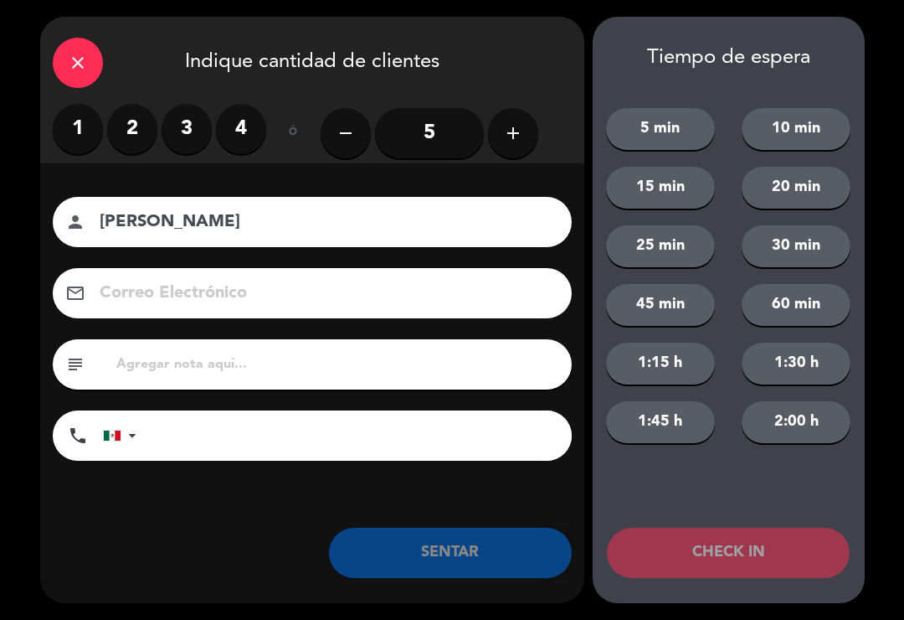
type input "[PERSON_NAME]"
click at [264, 132] on label "4" at bounding box center [241, 129] width 50 height 50
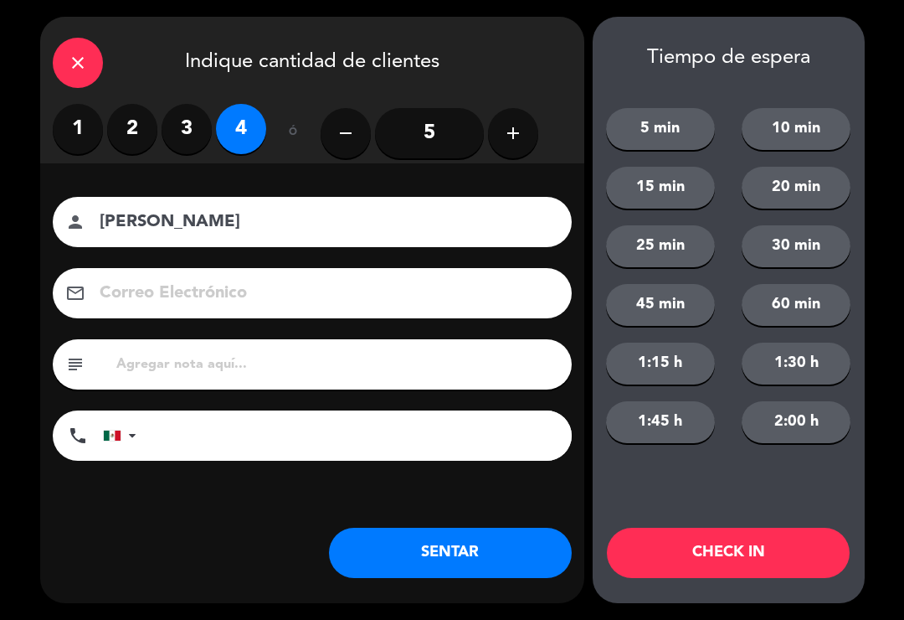
click at [752, 552] on button "CHECK IN" at bounding box center [728, 553] width 243 height 50
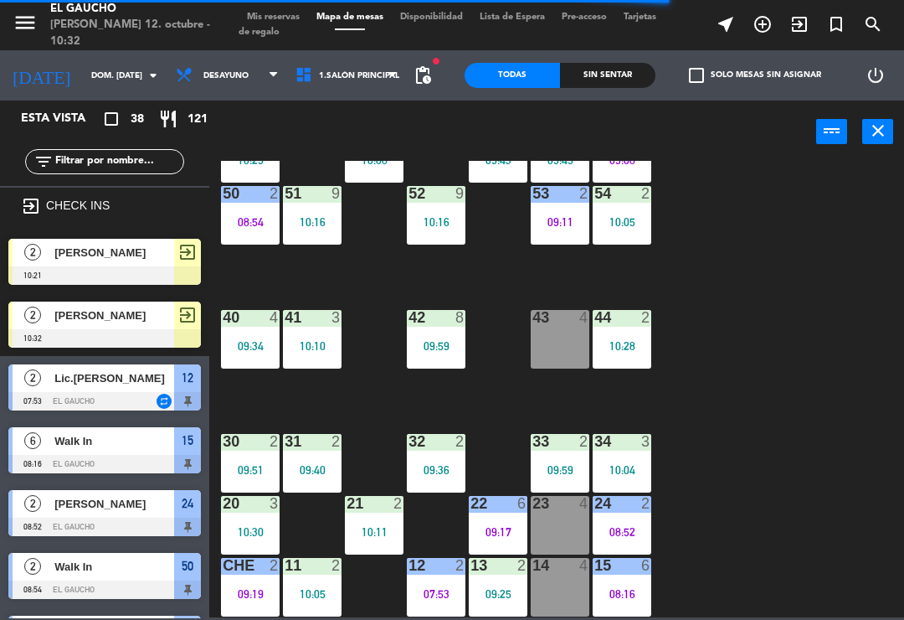
click at [795, 38] on span "exit_to_app" at bounding box center [799, 24] width 37 height 28
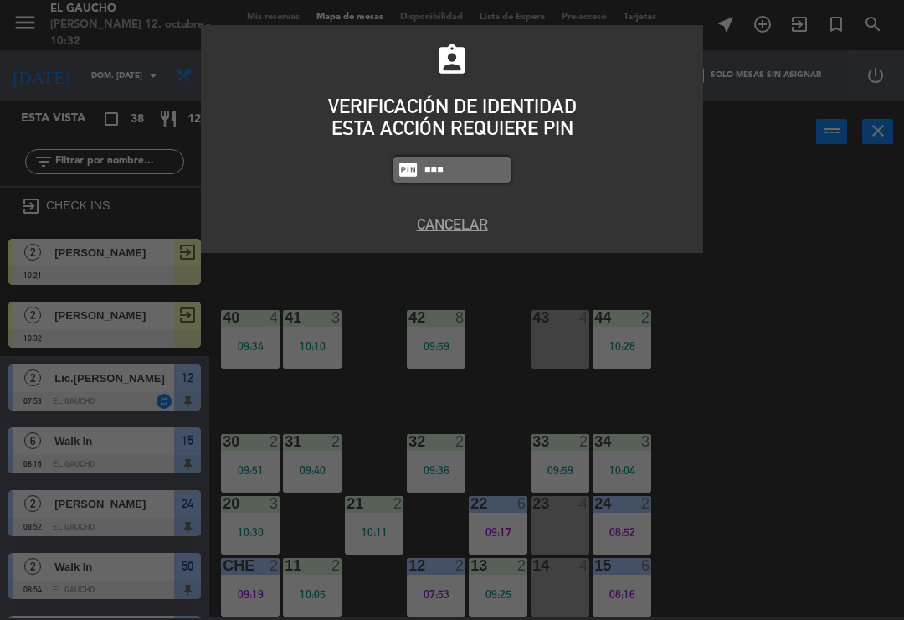
type input "0009"
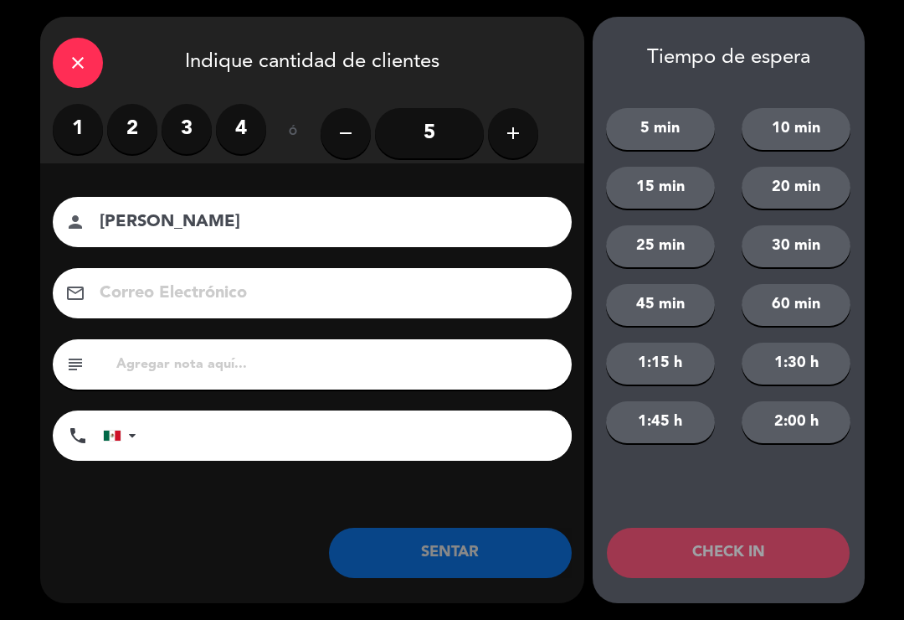
type input "[PERSON_NAME]"
click at [191, 132] on label "3" at bounding box center [187, 129] width 50 height 50
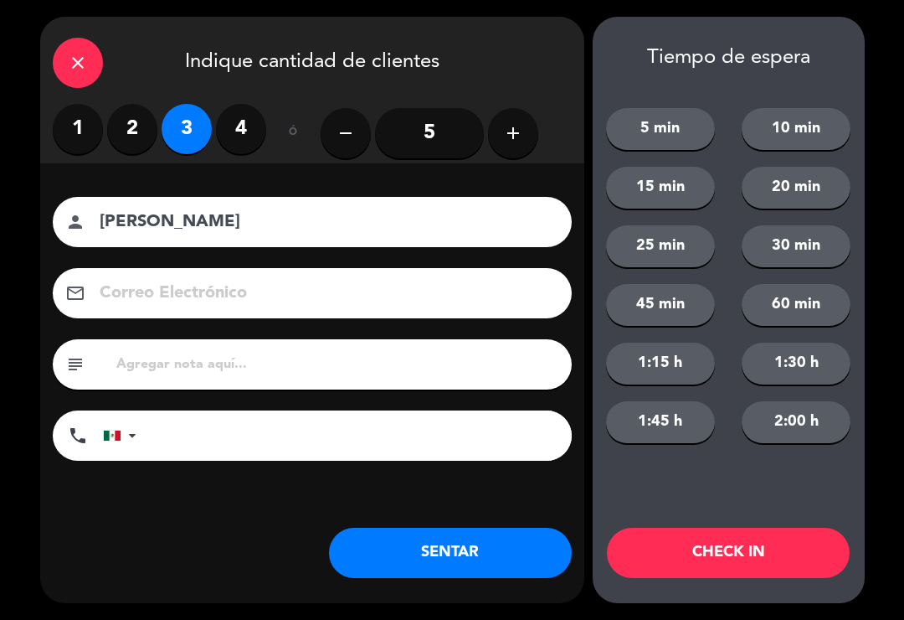
click at [723, 554] on button "CHECK IN" at bounding box center [728, 553] width 243 height 50
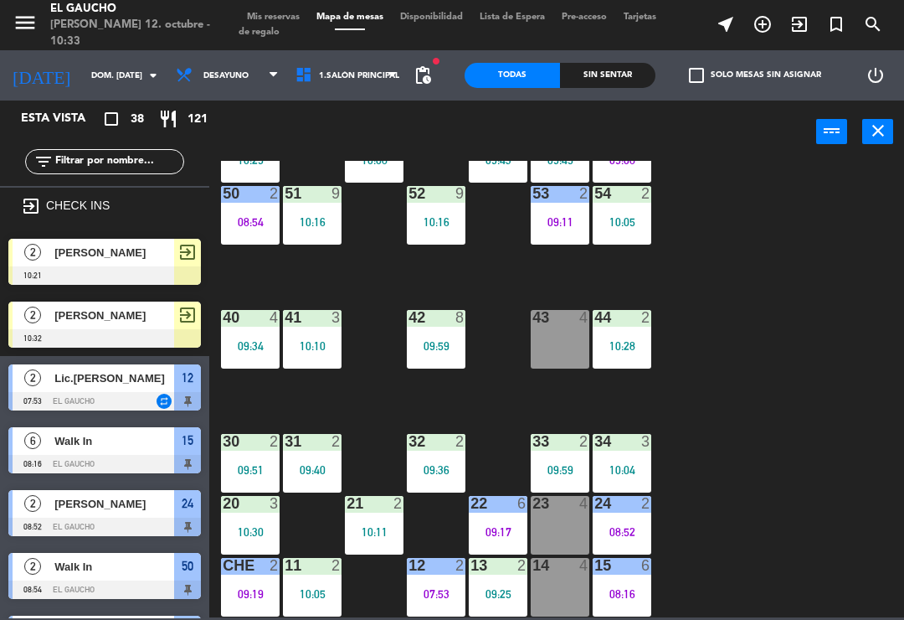
click at [809, 25] on icon "exit_to_app" at bounding box center [800, 24] width 20 height 20
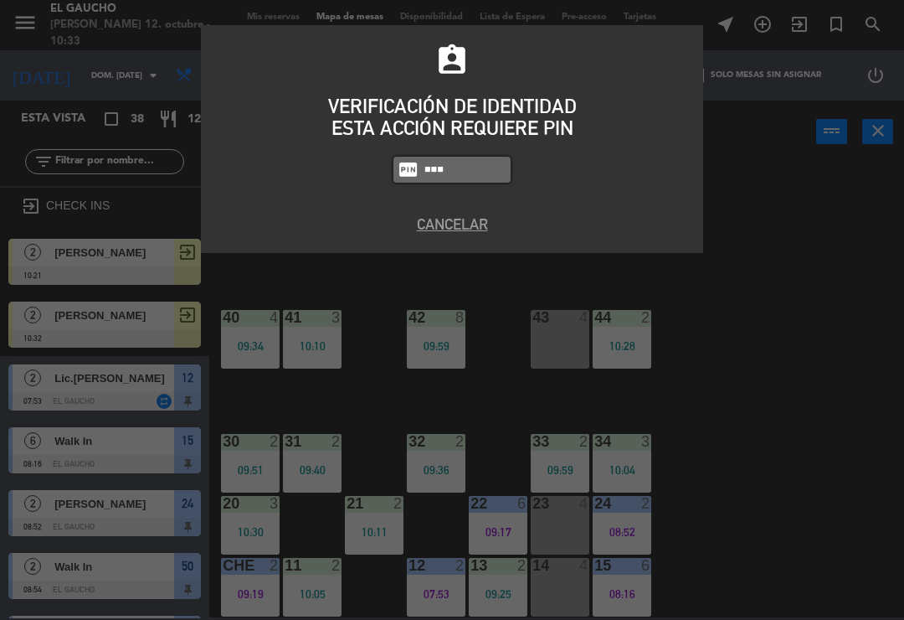
type input "0009"
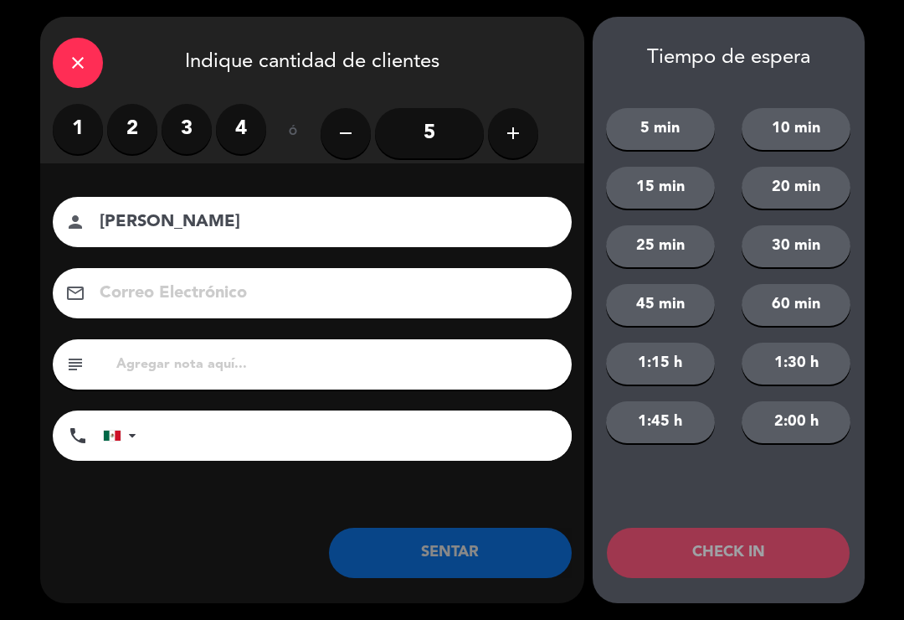
click at [136, 144] on label "2" at bounding box center [132, 129] width 50 height 50
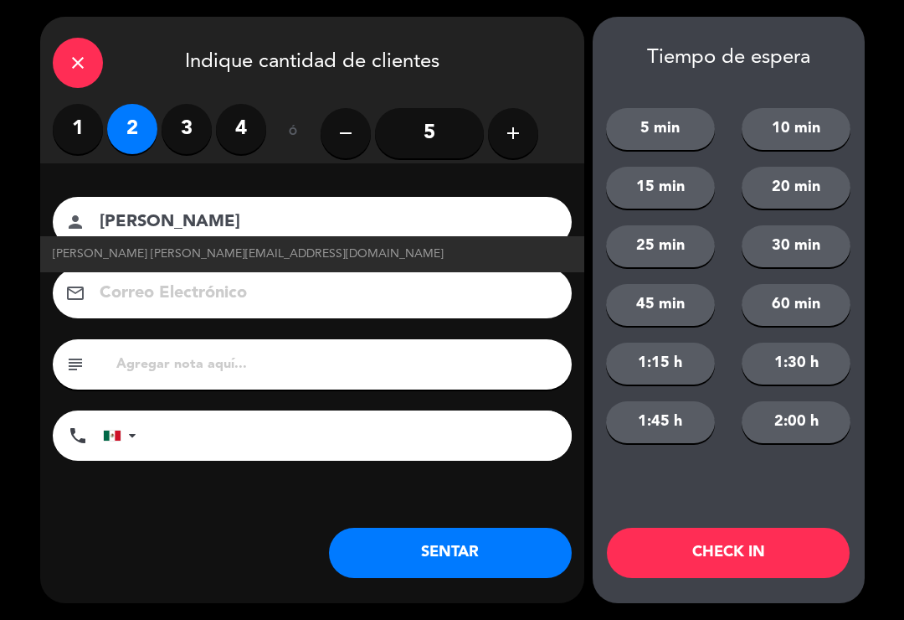
click at [713, 549] on button "CHECK IN" at bounding box center [728, 553] width 243 height 50
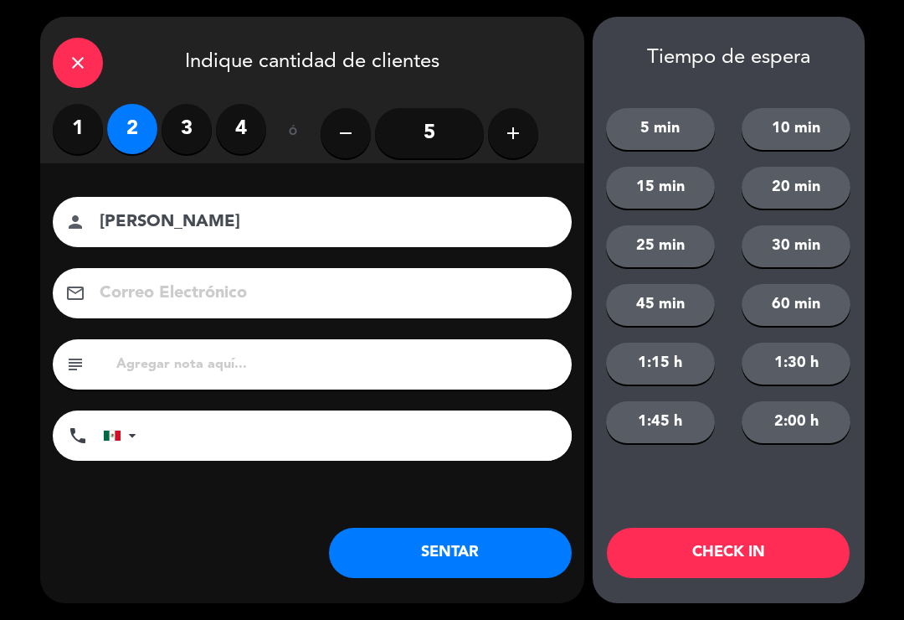
click at [264, 223] on input "[PERSON_NAME]" at bounding box center [324, 222] width 452 height 29
type input "[PERSON_NAME]"
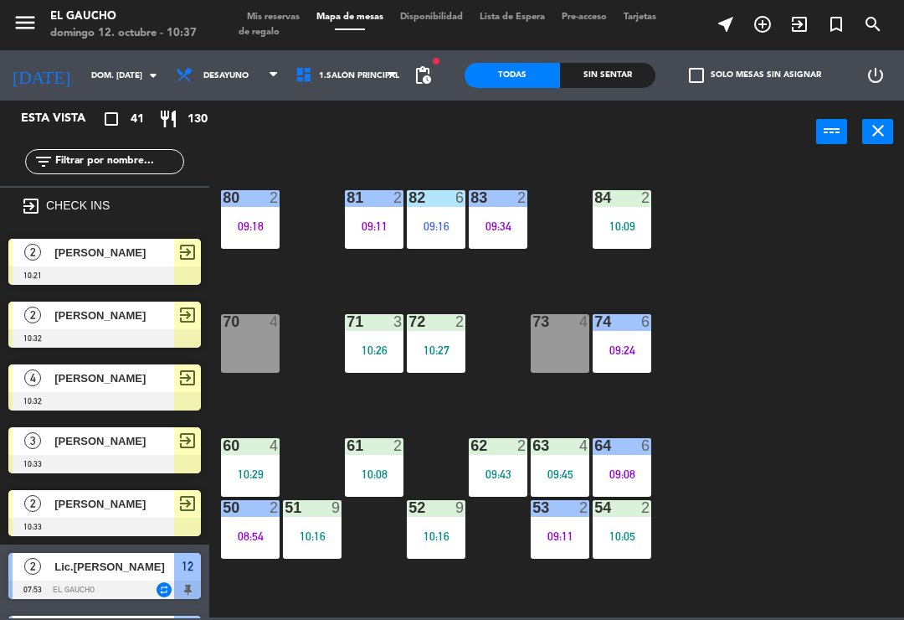
click at [250, 221] on div "09:18" at bounding box center [250, 226] width 59 height 12
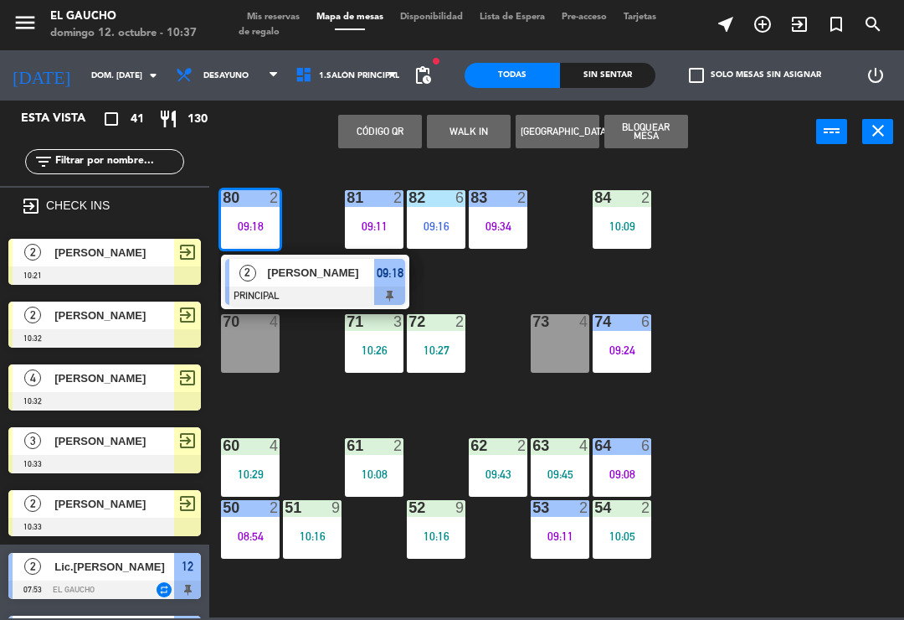
click at [300, 289] on div at bounding box center [315, 295] width 180 height 18
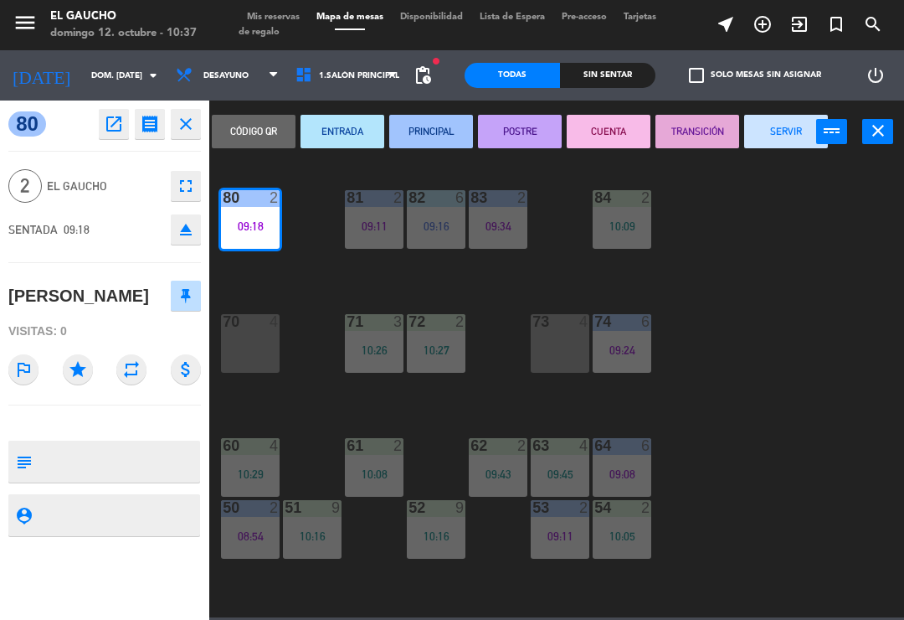
click at [782, 127] on button "SERVIR" at bounding box center [787, 131] width 84 height 33
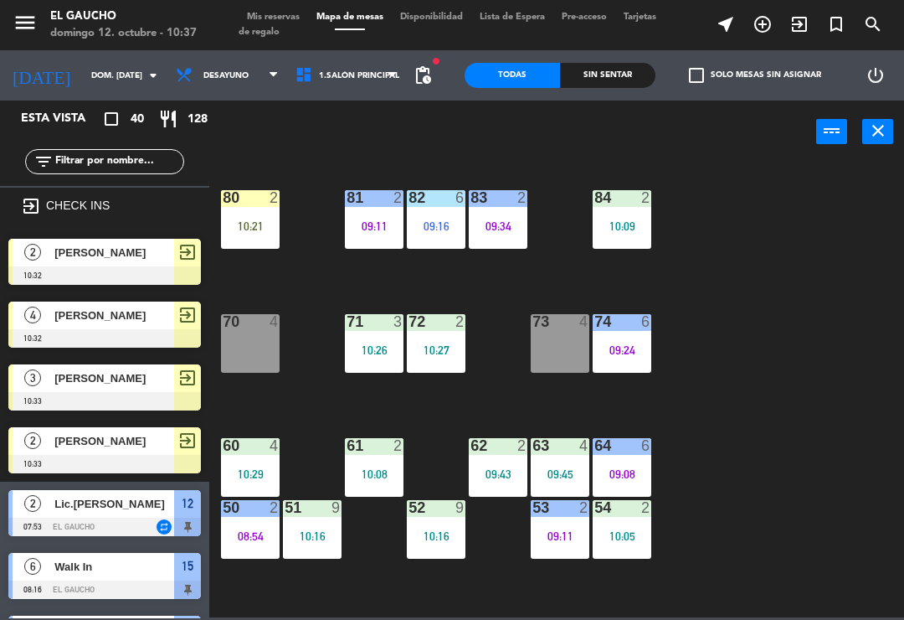
click at [247, 214] on div "80 2 10:21" at bounding box center [250, 219] width 59 height 59
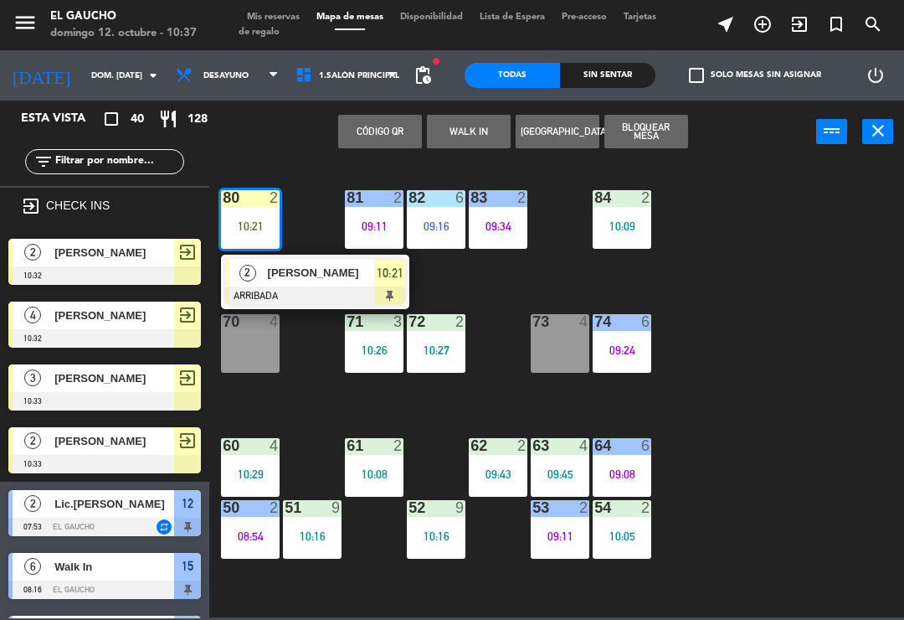
click at [307, 294] on div at bounding box center [315, 295] width 180 height 18
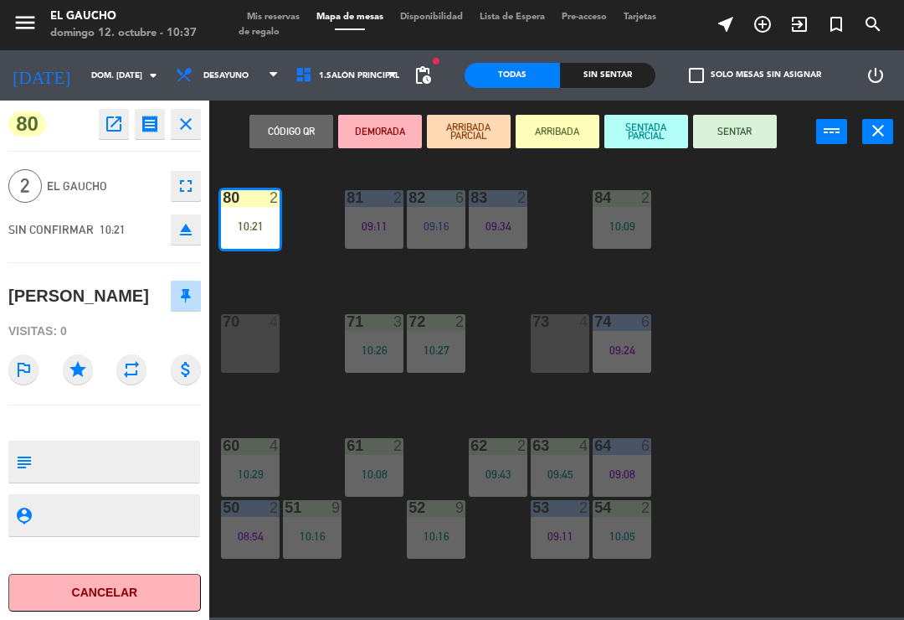
click at [737, 137] on button "SENTAR" at bounding box center [735, 131] width 84 height 33
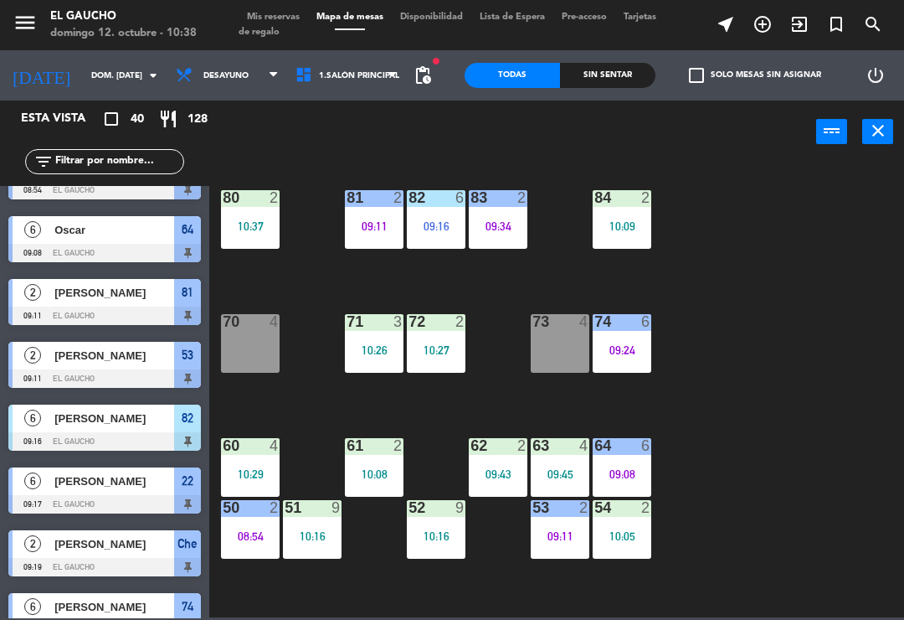
scroll to position [27, 0]
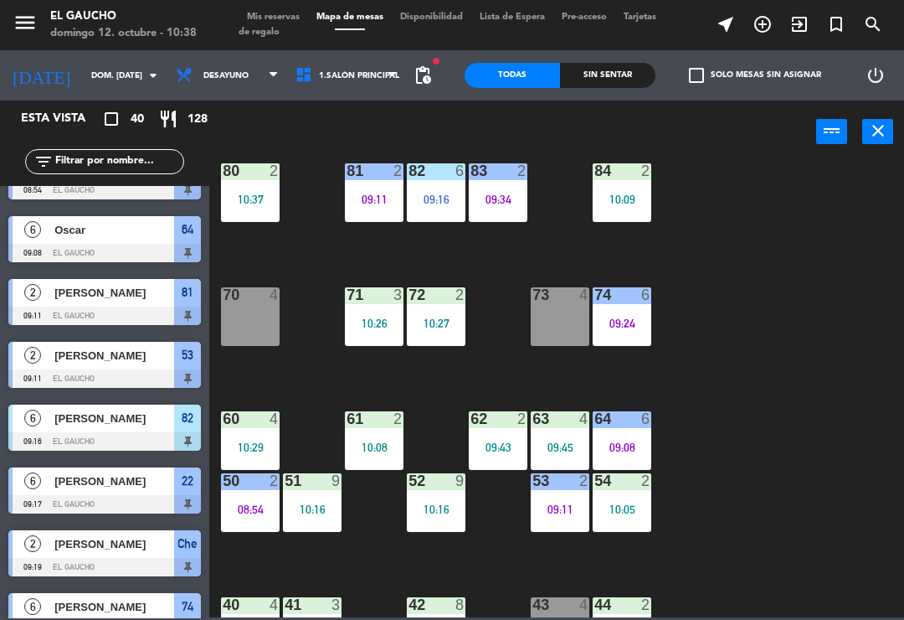
click at [368, 201] on div "09:11" at bounding box center [374, 199] width 59 height 12
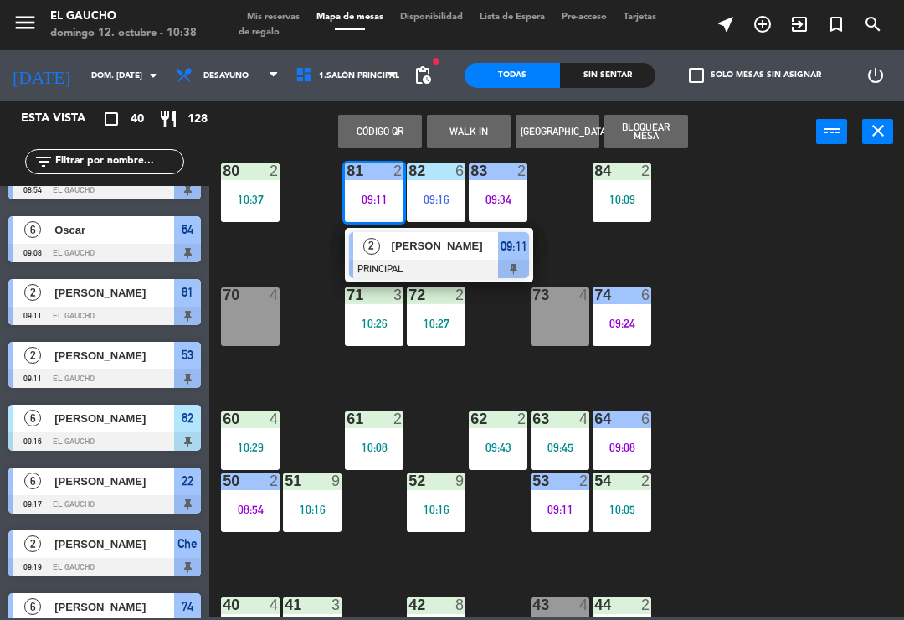
click at [416, 268] on div at bounding box center [439, 269] width 180 height 18
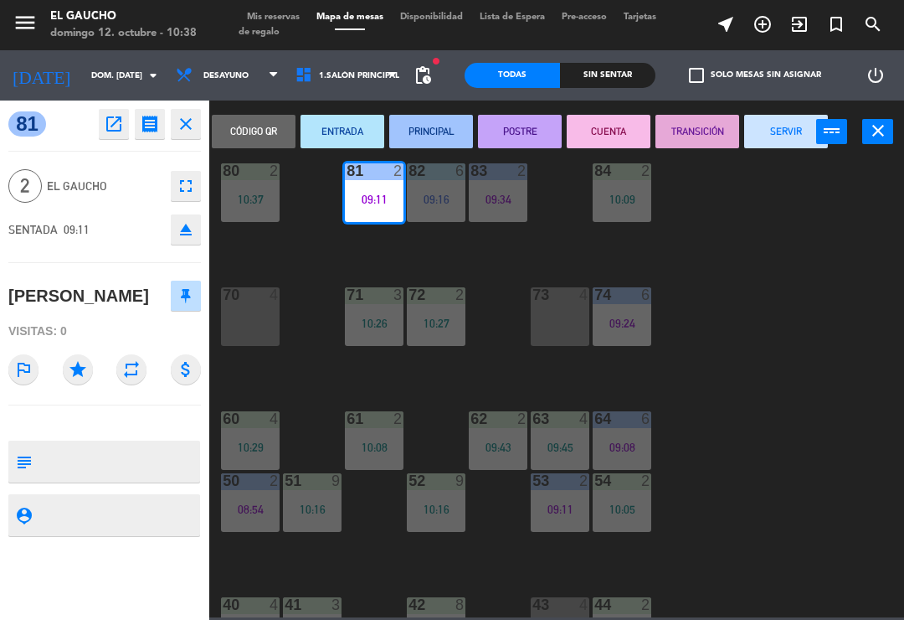
click at [780, 140] on button "SERVIR" at bounding box center [787, 131] width 84 height 33
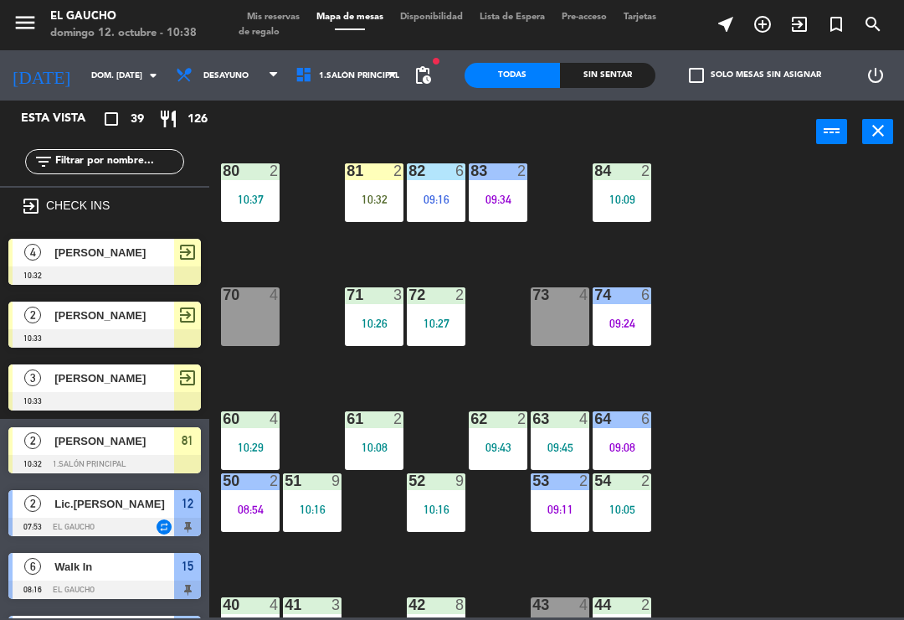
click at [375, 193] on div "10:32" at bounding box center [374, 199] width 59 height 12
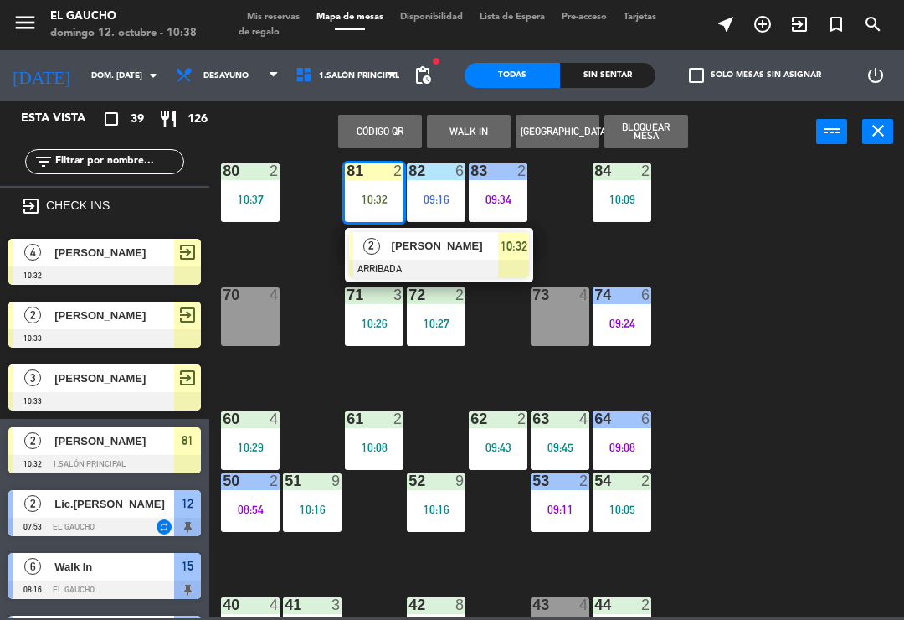
click at [409, 263] on div at bounding box center [439, 269] width 180 height 18
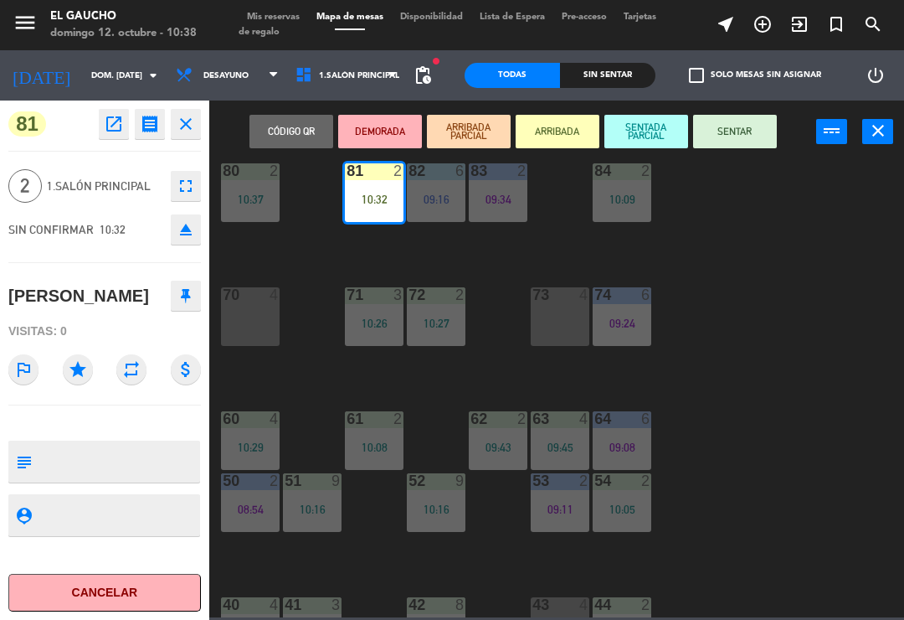
click at [738, 140] on button "SENTAR" at bounding box center [735, 131] width 84 height 33
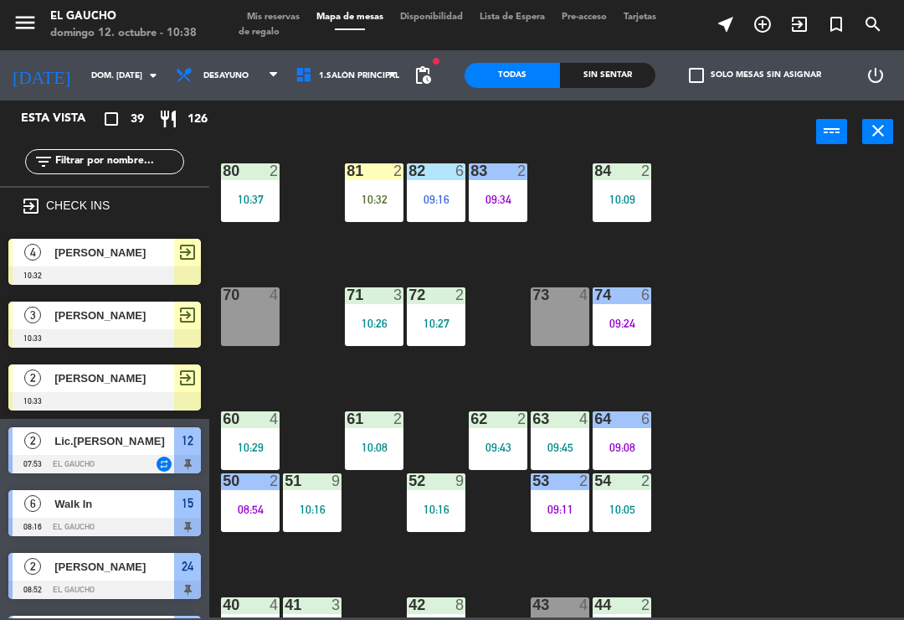
click at [374, 186] on div "81 2 10:32" at bounding box center [374, 192] width 59 height 59
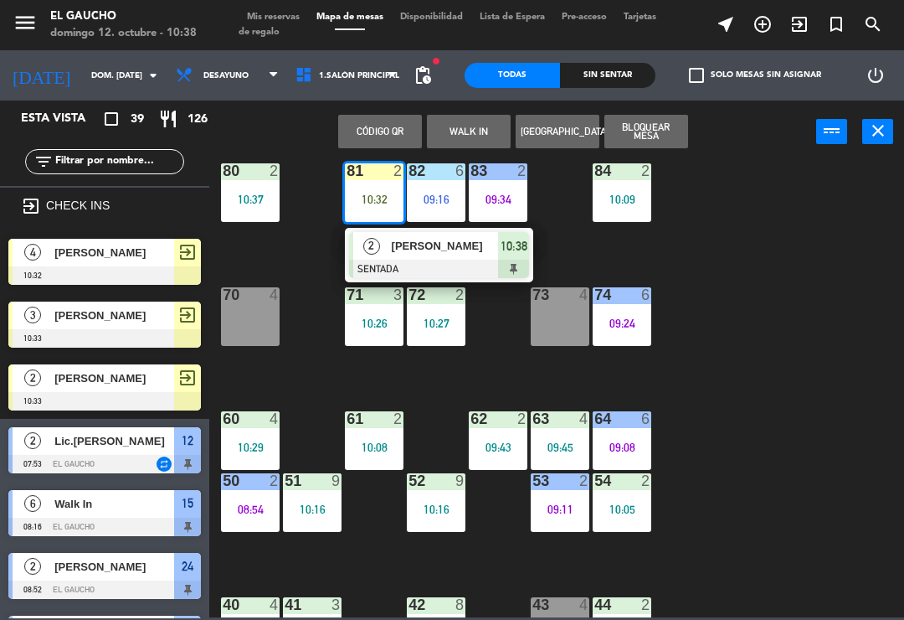
click at [417, 261] on div at bounding box center [439, 269] width 180 height 18
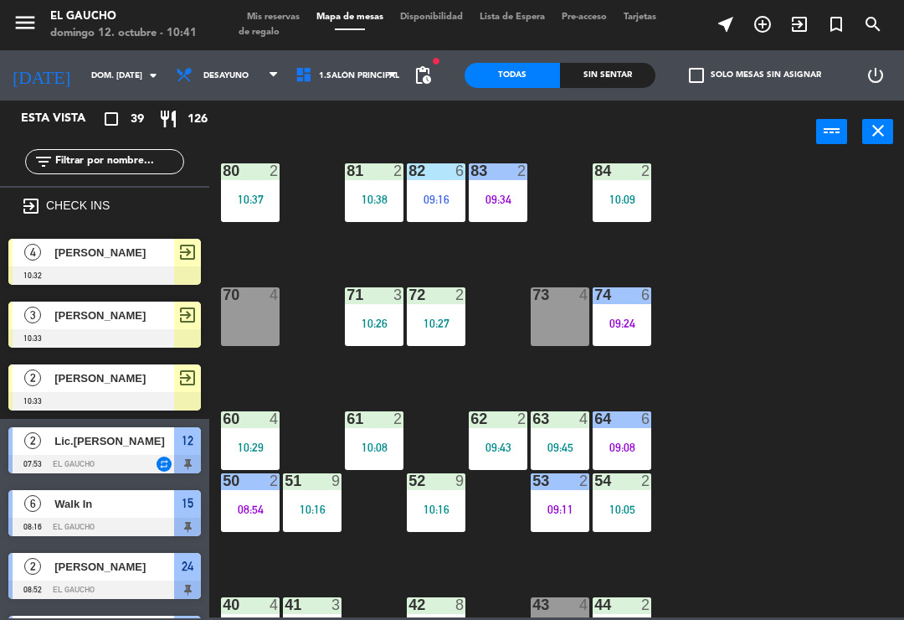
click at [487, 449] on div "09:43" at bounding box center [498, 447] width 59 height 12
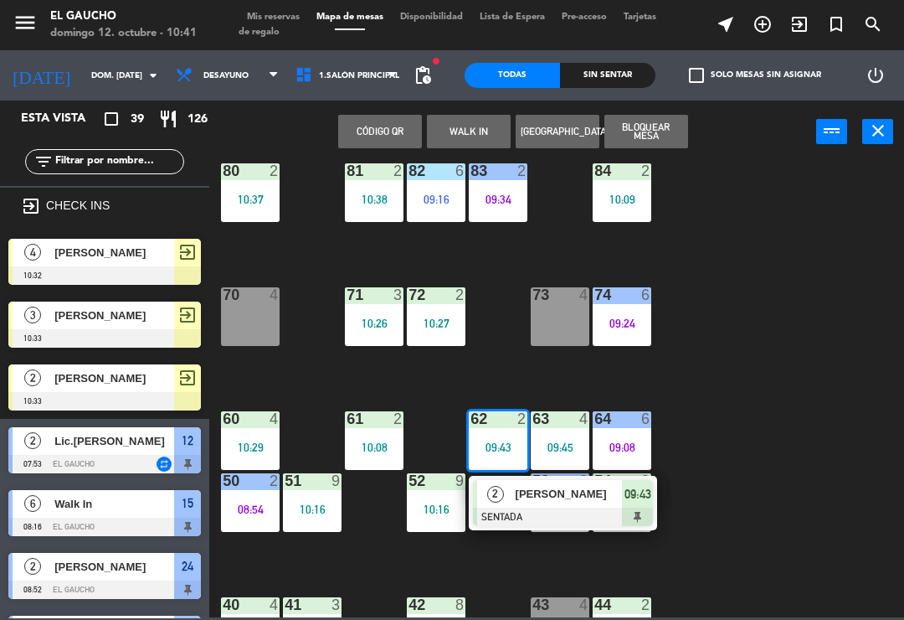
click at [591, 504] on div "[PERSON_NAME]" at bounding box center [568, 494] width 109 height 28
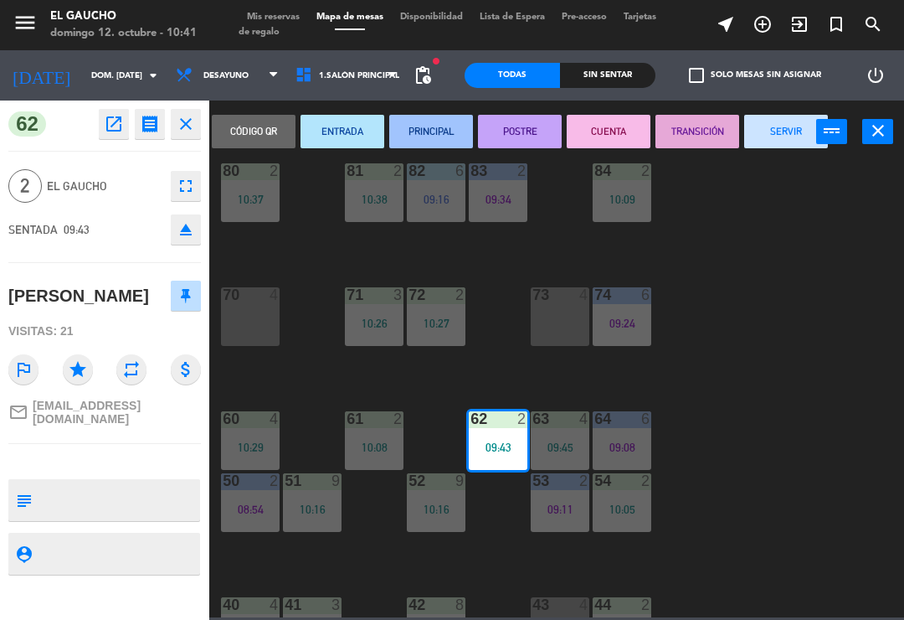
click at [791, 129] on button "SERVIR" at bounding box center [787, 131] width 84 height 33
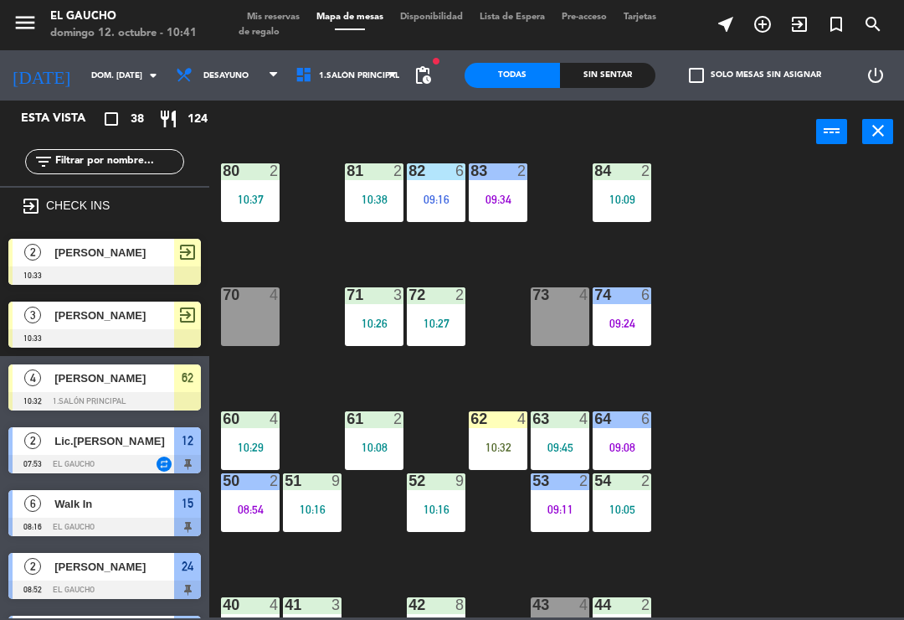
click at [511, 444] on div "10:32" at bounding box center [498, 447] width 59 height 12
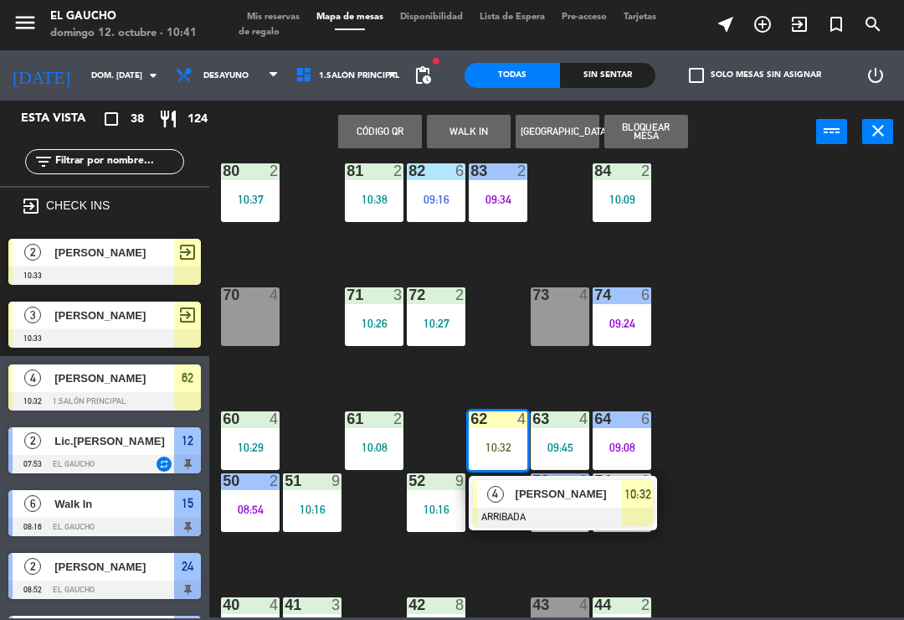
click at [534, 524] on div at bounding box center [563, 517] width 180 height 18
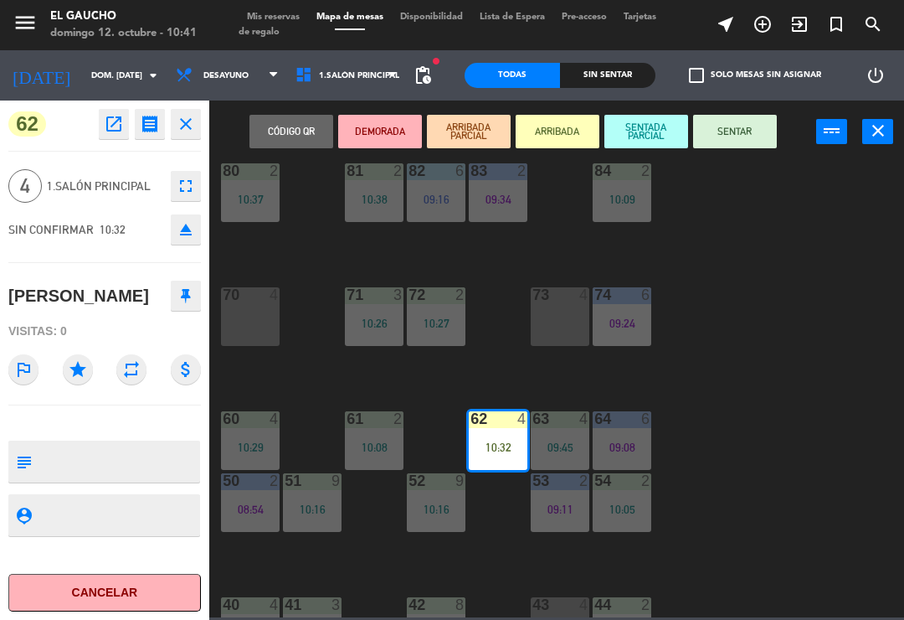
click at [735, 133] on button "SENTAR" at bounding box center [735, 131] width 84 height 33
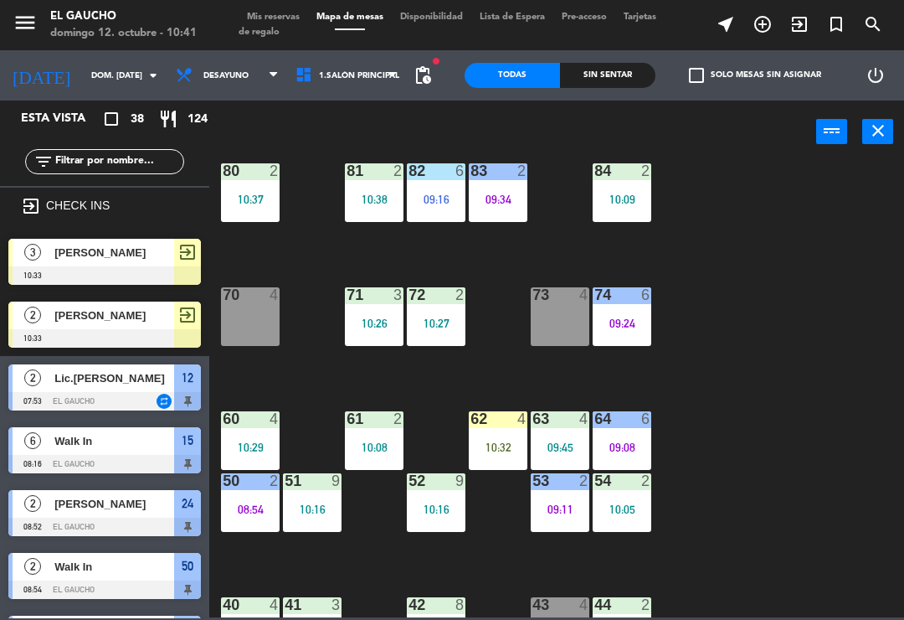
click at [569, 438] on div "63 4 09:45" at bounding box center [560, 440] width 59 height 59
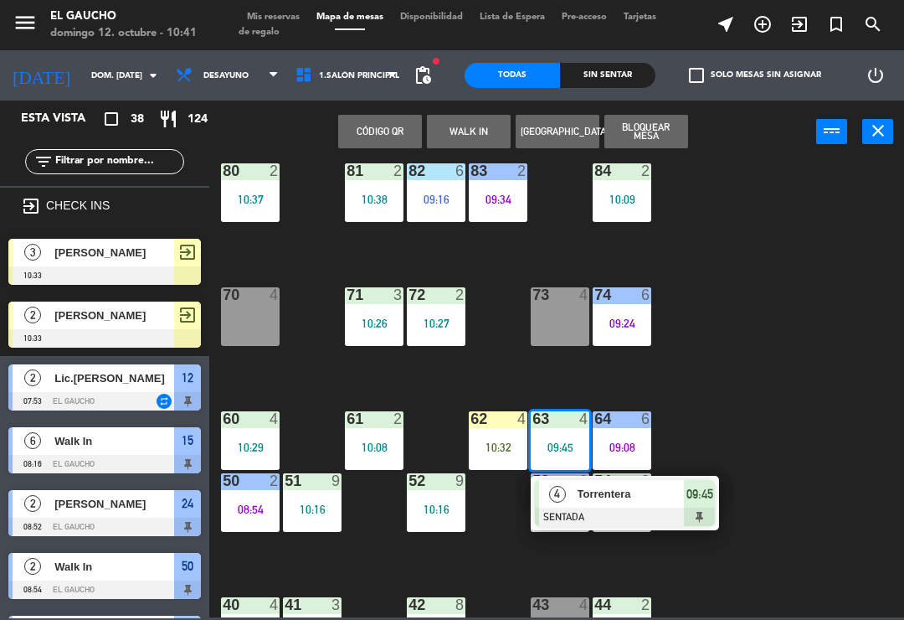
click at [601, 506] on div "Torrentera" at bounding box center [630, 494] width 109 height 28
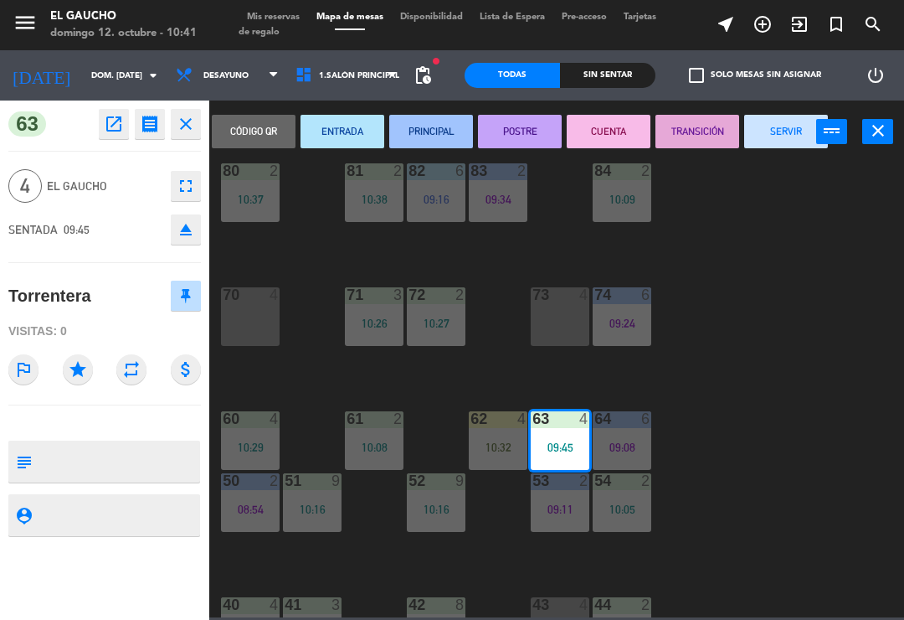
click at [422, 128] on button "PRINCIPAL" at bounding box center [431, 131] width 84 height 33
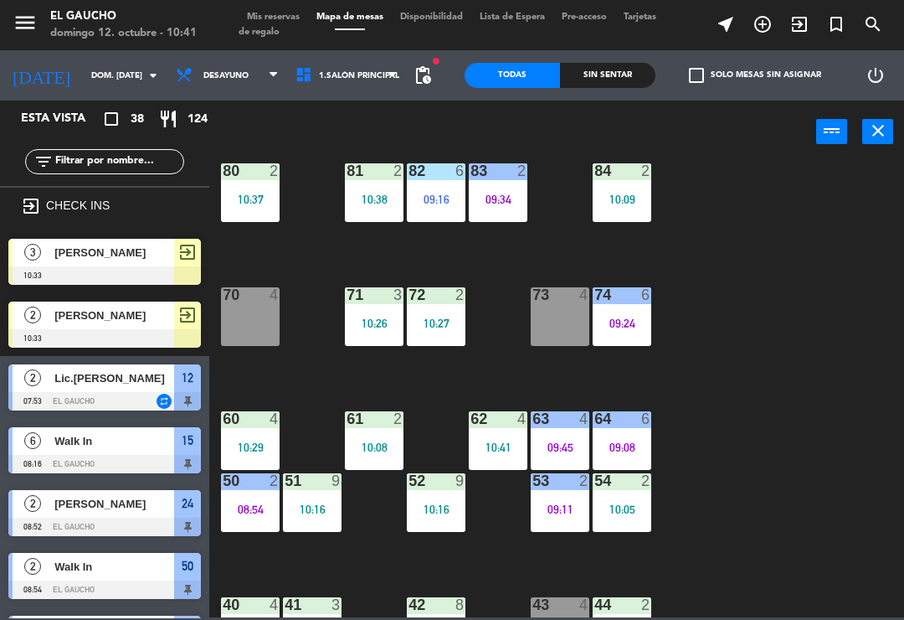
click at [767, 418] on div "84 2 10:09 80 2 10:37 83 2 09:34 82 6 09:16 81 2 10:38 70 4 71 3 10:26 72 2 10:…" at bounding box center [562, 389] width 686 height 456
click at [562, 425] on div at bounding box center [561, 418] width 28 height 15
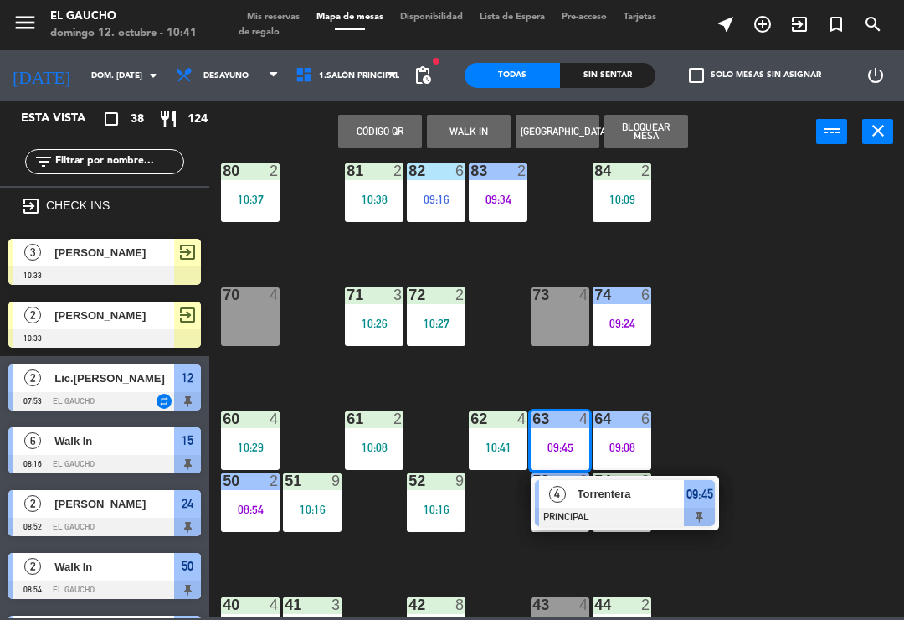
click at [590, 512] on div at bounding box center [625, 517] width 180 height 18
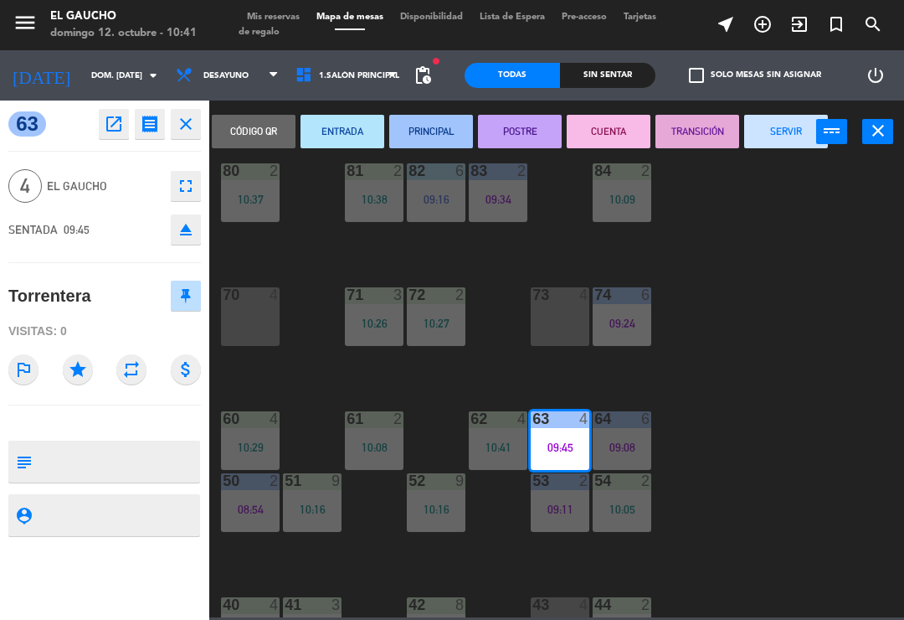
click at [786, 145] on button "SERVIR" at bounding box center [787, 131] width 84 height 33
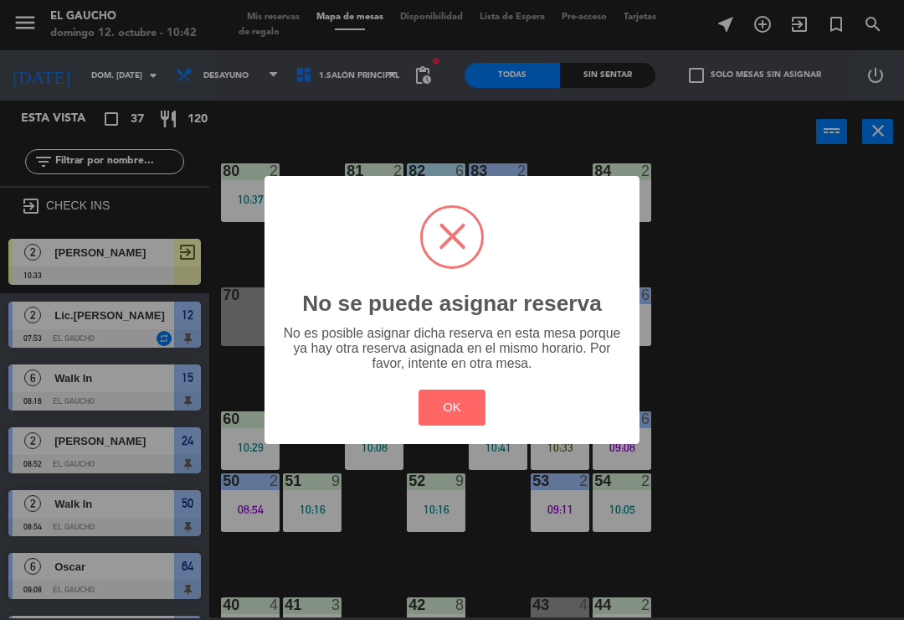
click at [558, 452] on div "? ! i No se puede asignar reserva × No es posible asignar dicha reserva en esta…" at bounding box center [452, 310] width 904 height 620
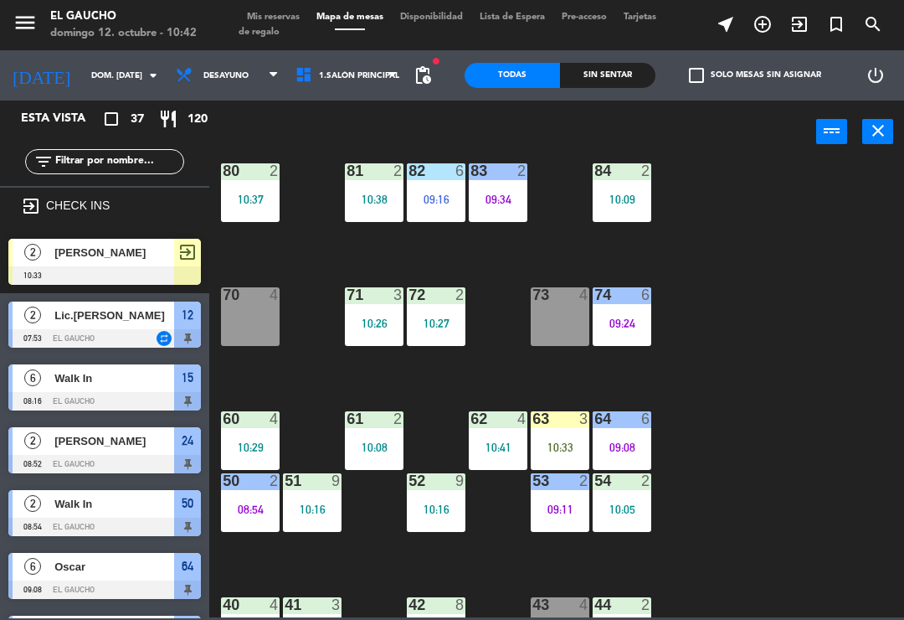
click at [564, 445] on div "10:33" at bounding box center [560, 447] width 59 height 12
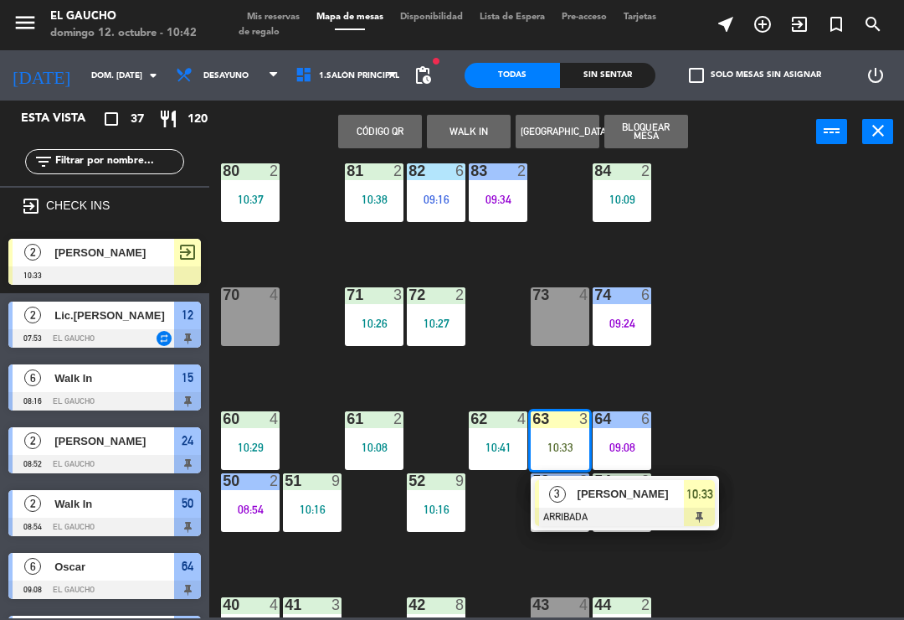
click at [630, 510] on div at bounding box center [625, 517] width 180 height 18
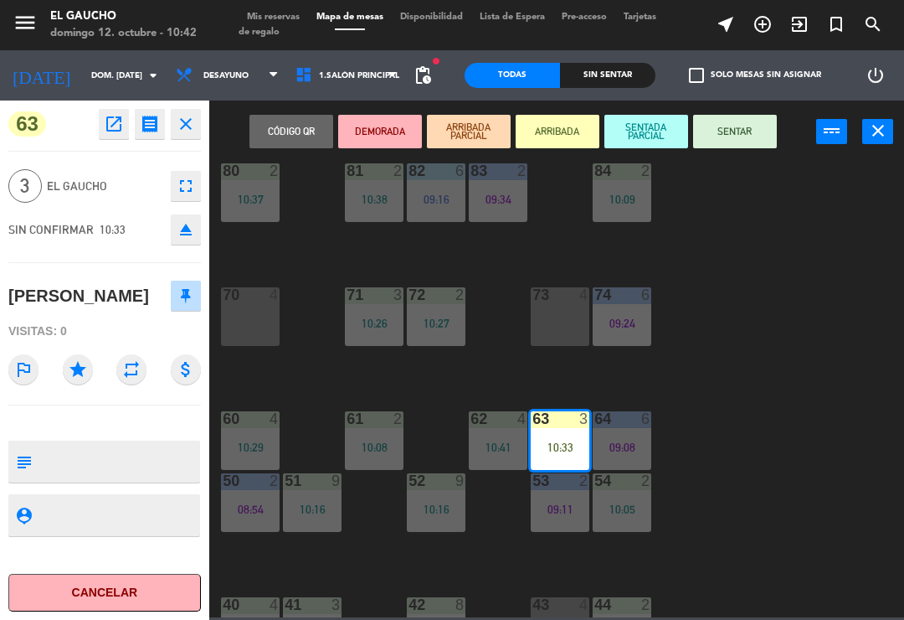
click at [738, 147] on button "SENTAR" at bounding box center [735, 131] width 84 height 33
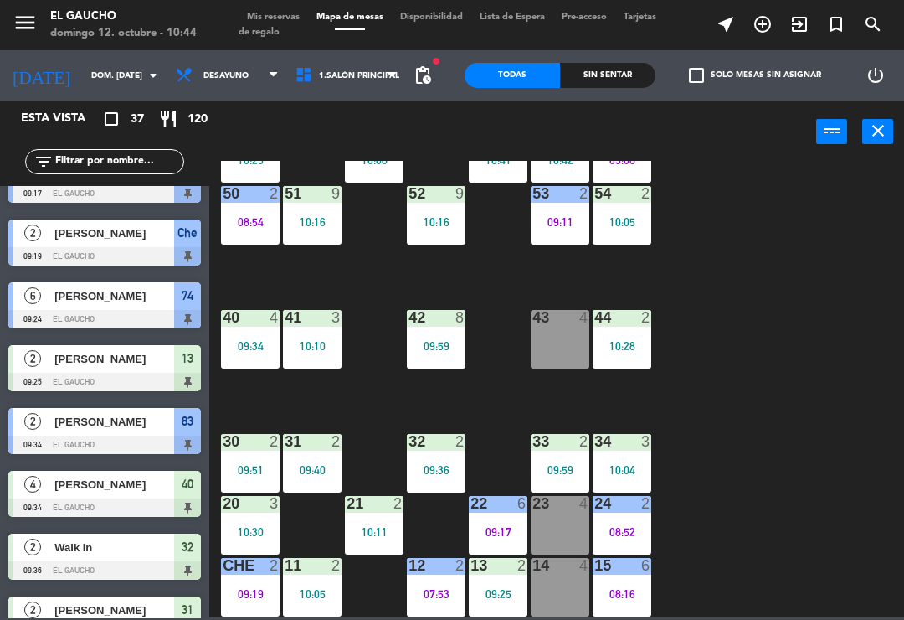
scroll to position [314, 0]
click at [239, 224] on div "08:54" at bounding box center [250, 222] width 59 height 12
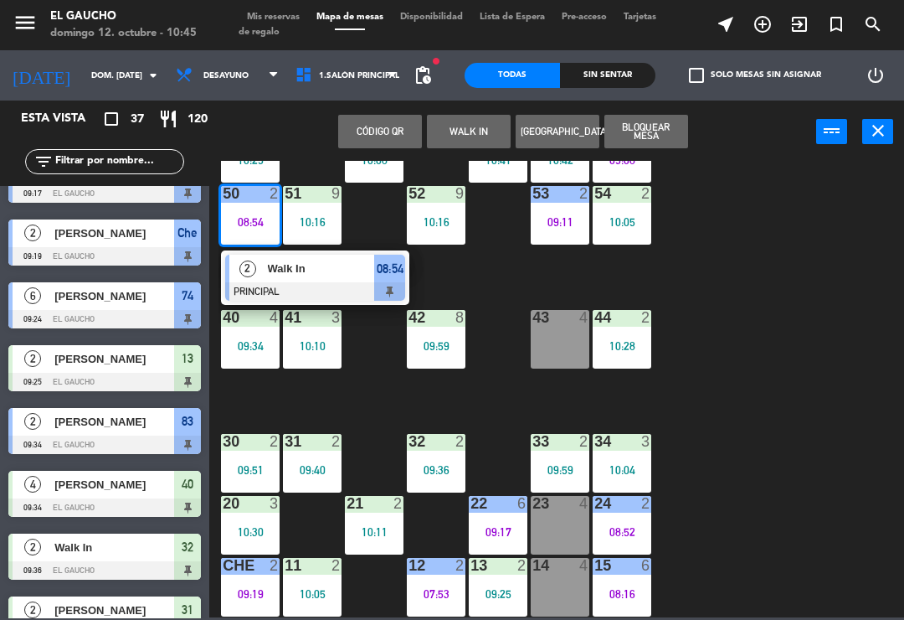
click at [277, 283] on div at bounding box center [315, 291] width 180 height 18
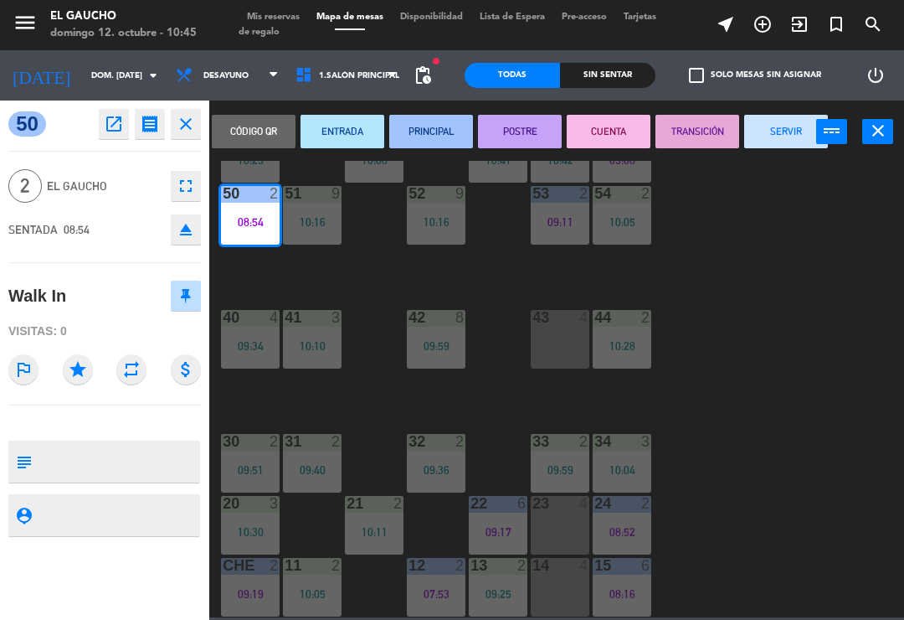
click at [530, 134] on button "POSTRE" at bounding box center [520, 131] width 84 height 33
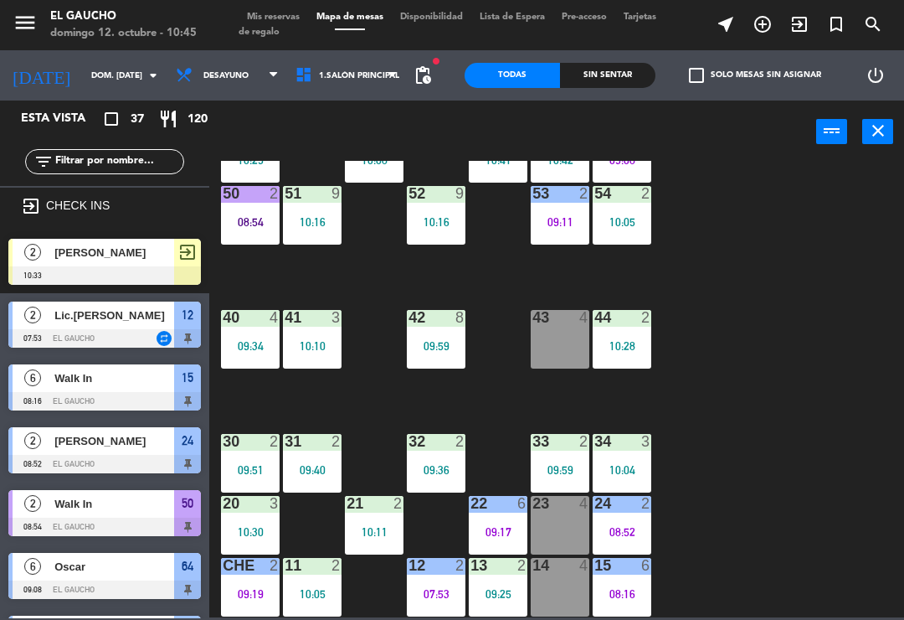
click at [619, 594] on div "08:16" at bounding box center [622, 594] width 59 height 12
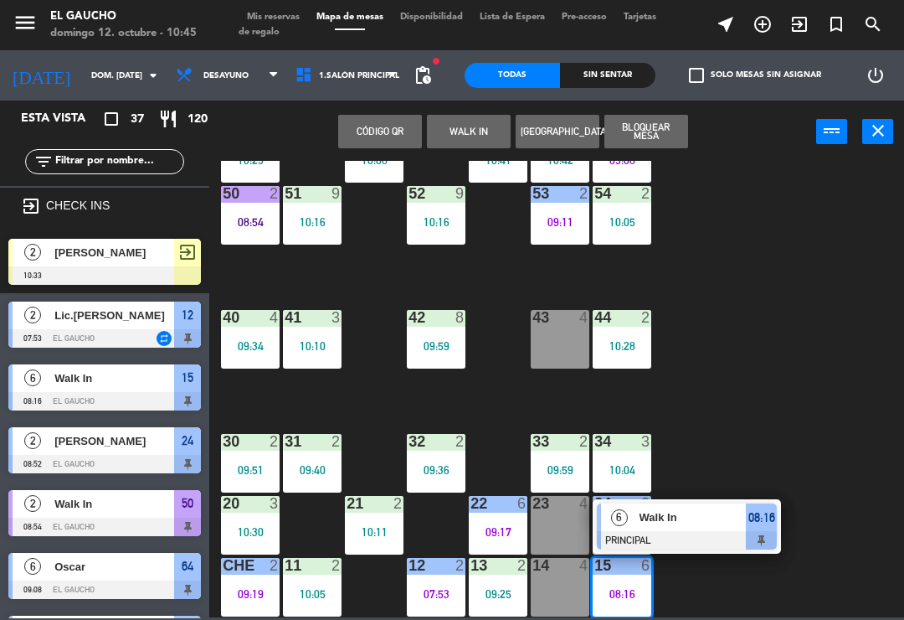
click at [665, 532] on div at bounding box center [687, 540] width 180 height 18
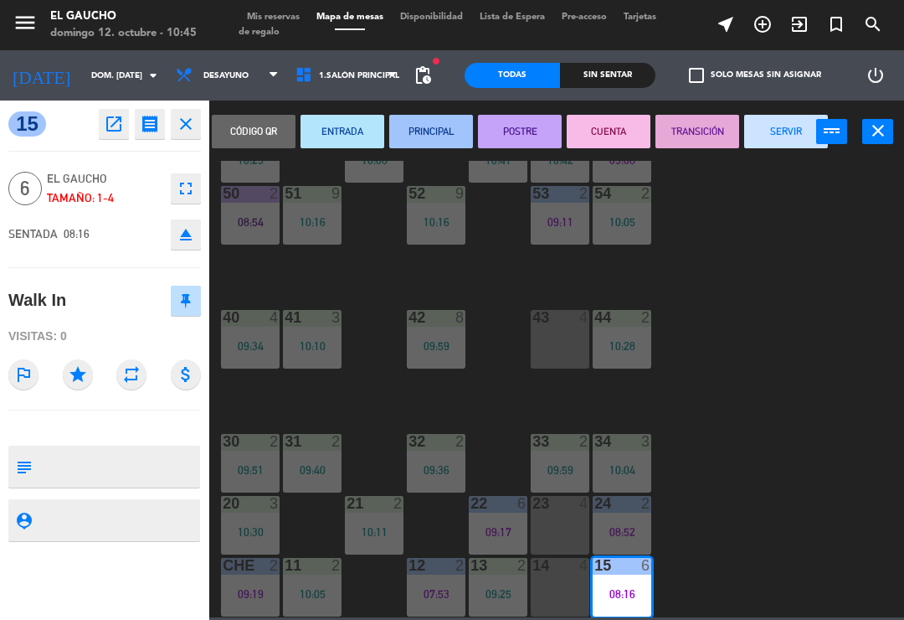
click at [506, 123] on button "POSTRE" at bounding box center [520, 131] width 84 height 33
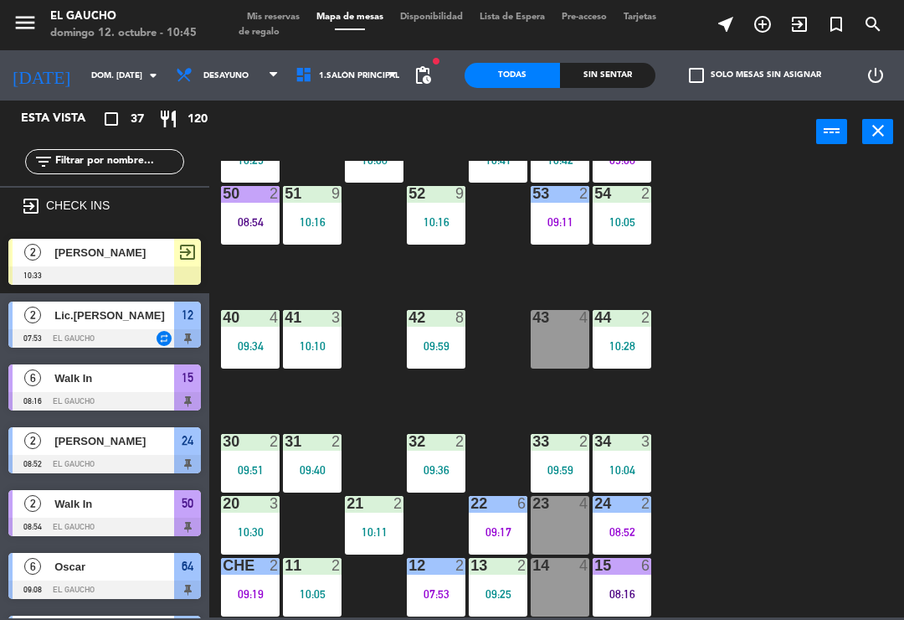
click at [759, 379] on div "84 2 10:09 80 2 10:37 83 2 09:34 82 6 09:16 81 2 10:38 70 4 71 3 10:26 72 2 10:…" at bounding box center [562, 389] width 686 height 456
click at [628, 526] on div "08:52" at bounding box center [622, 532] width 59 height 12
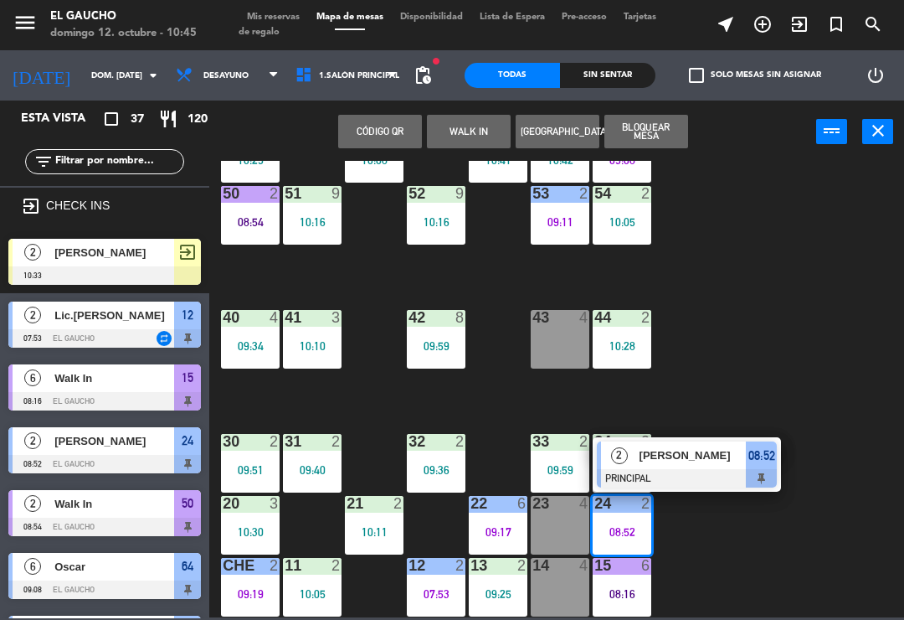
click at [684, 453] on span "[PERSON_NAME]" at bounding box center [693, 455] width 107 height 18
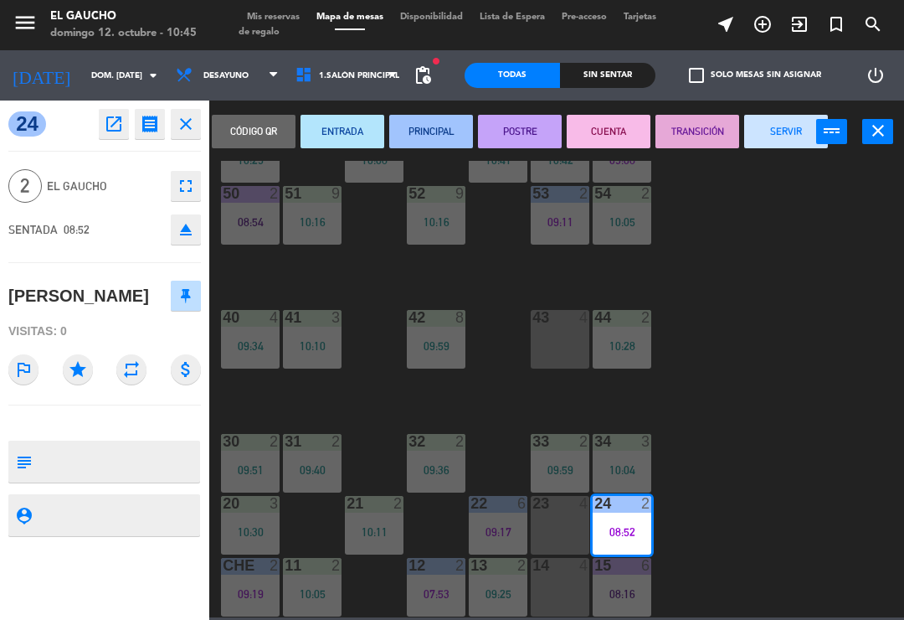
click at [505, 126] on button "POSTRE" at bounding box center [520, 131] width 84 height 33
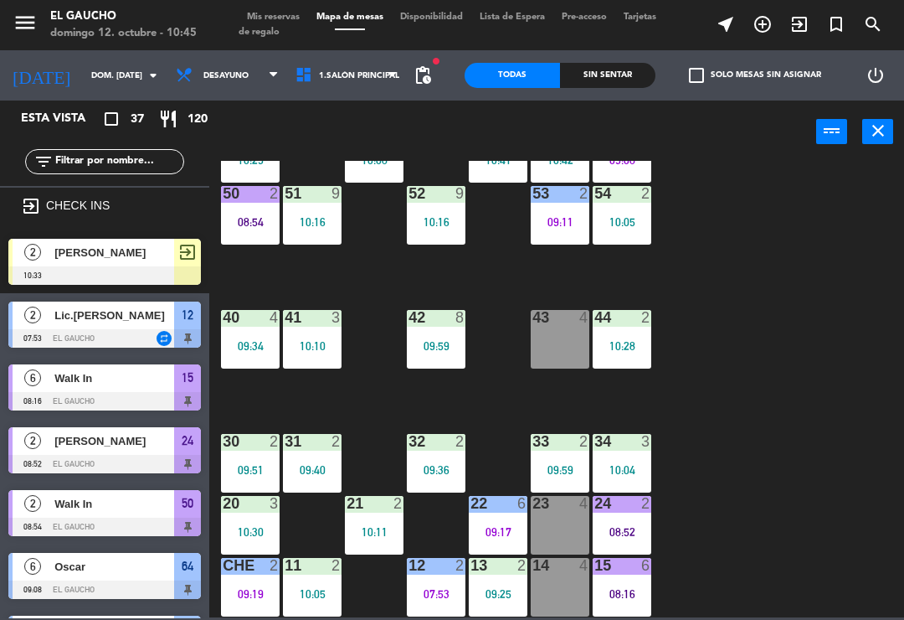
click at [420, 591] on div "07:53" at bounding box center [436, 594] width 59 height 12
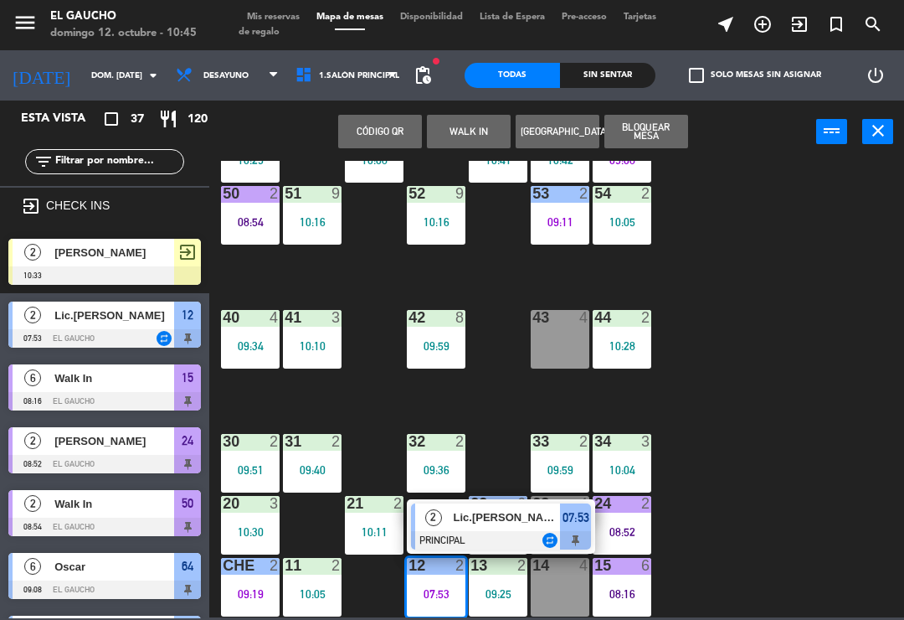
click at [475, 521] on span "Lic.[PERSON_NAME]" at bounding box center [507, 517] width 107 height 18
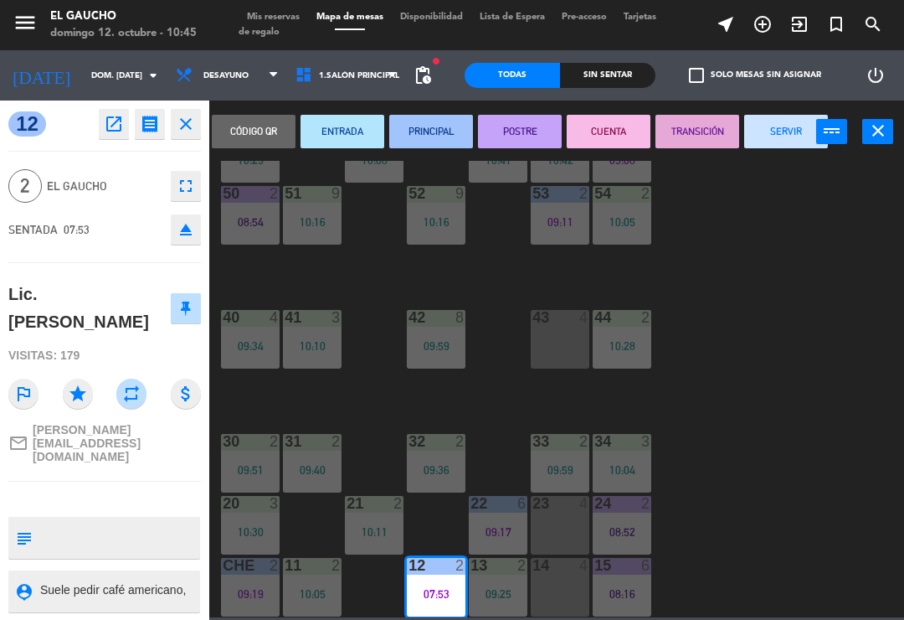
click at [521, 126] on button "POSTRE" at bounding box center [520, 131] width 84 height 33
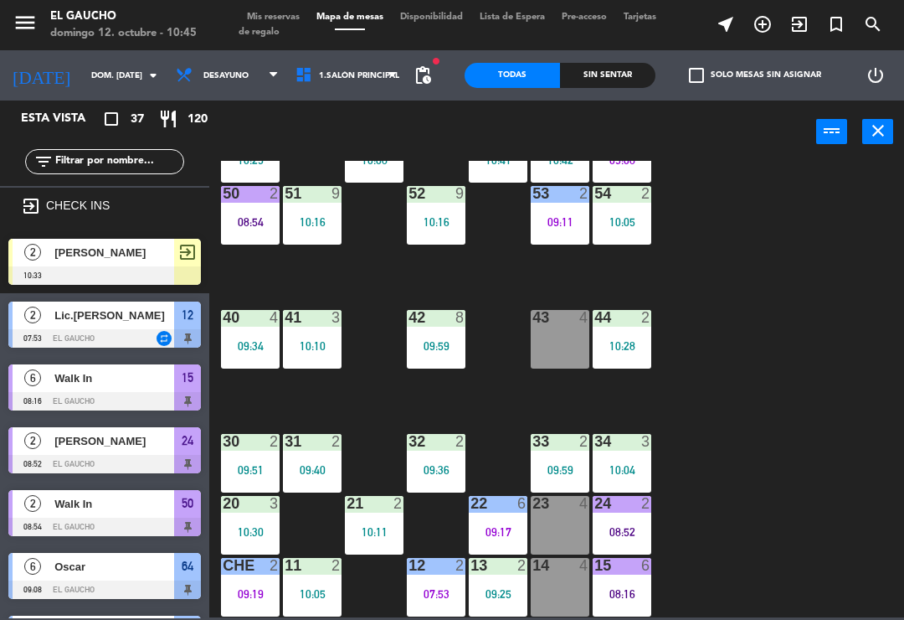
click at [253, 589] on div "09:19" at bounding box center [250, 594] width 59 height 12
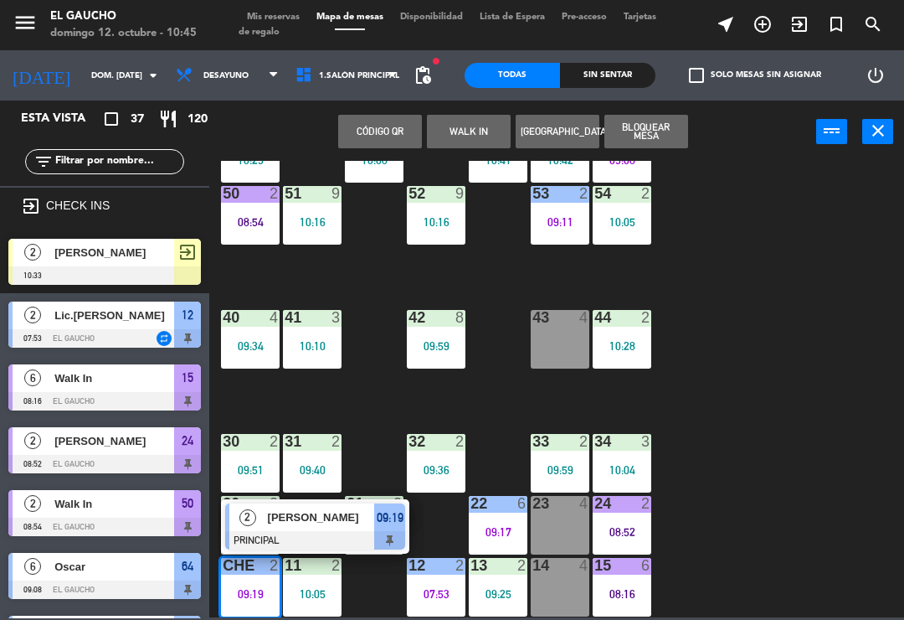
click at [904, 281] on html "close × El Gaucho × chrome_reader_mode Listado de Reservas account_box Clientes…" at bounding box center [452, 310] width 904 height 620
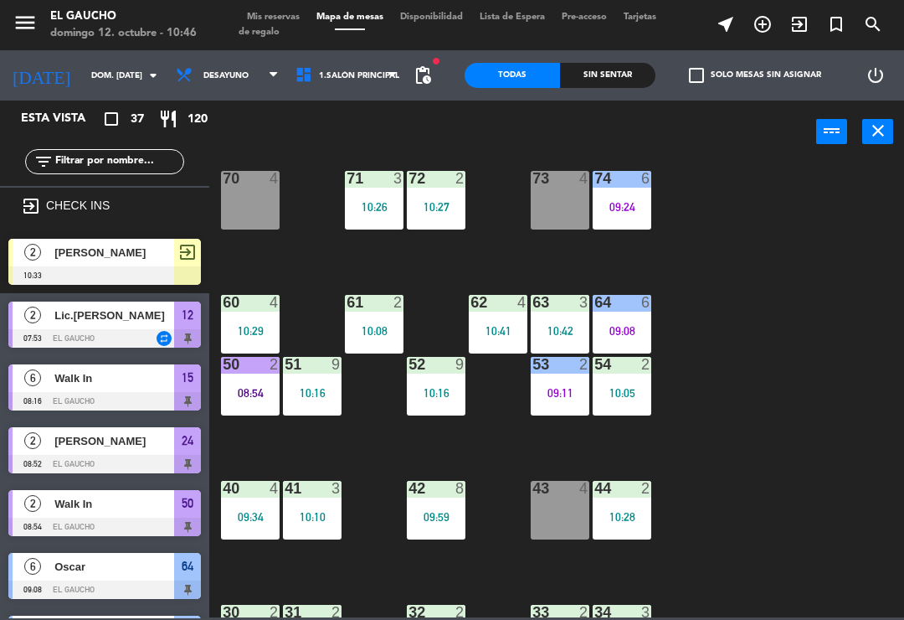
scroll to position [145, 0]
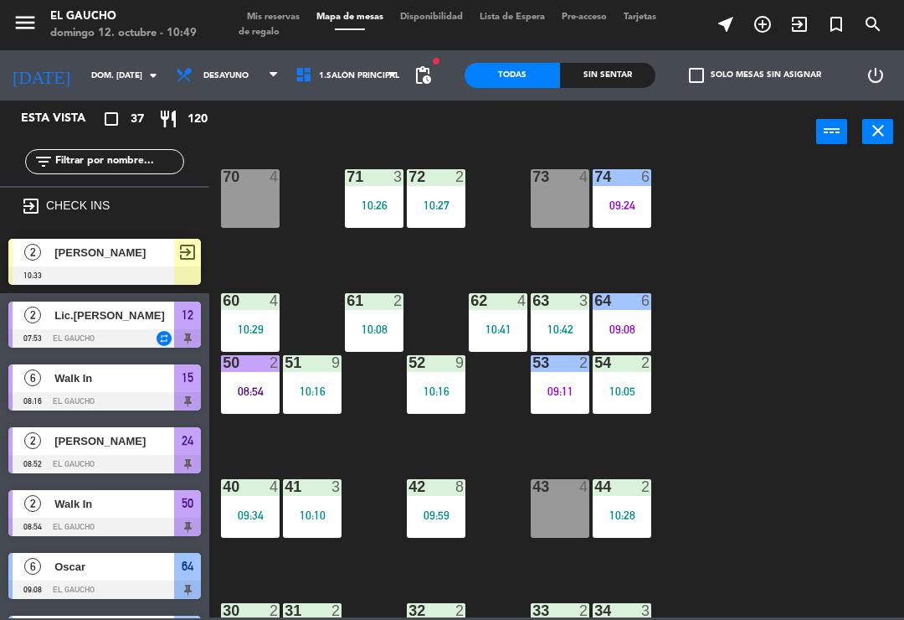
click at [246, 500] on div "40 4 09:34" at bounding box center [250, 508] width 59 height 59
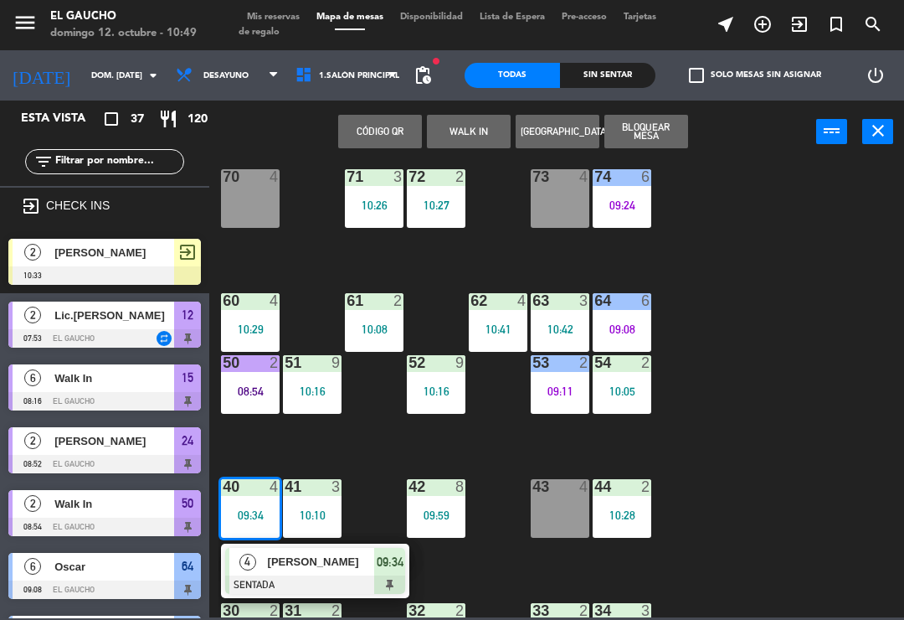
click at [321, 570] on span "[PERSON_NAME]" at bounding box center [321, 562] width 107 height 18
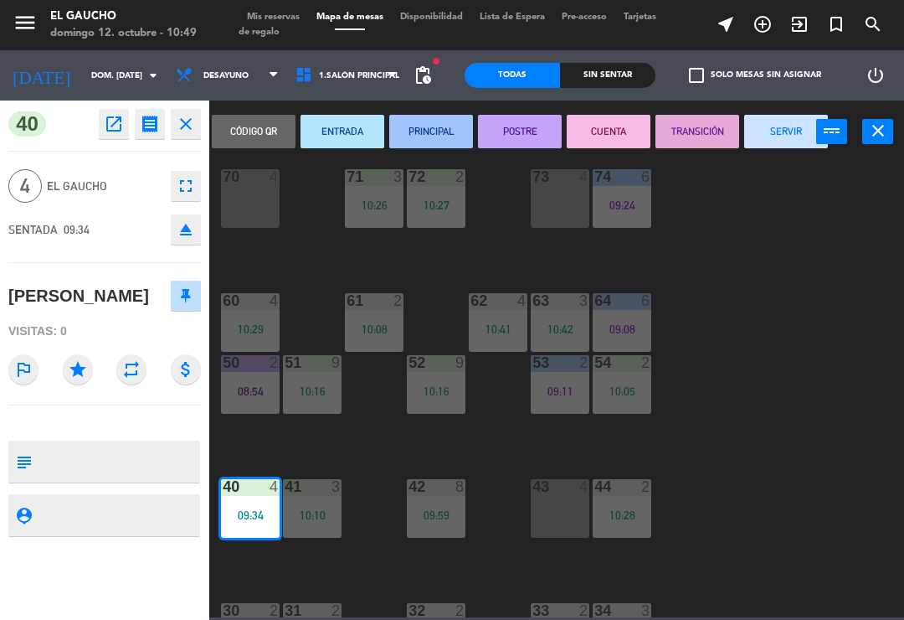
click at [426, 144] on button "PRINCIPAL" at bounding box center [431, 131] width 84 height 33
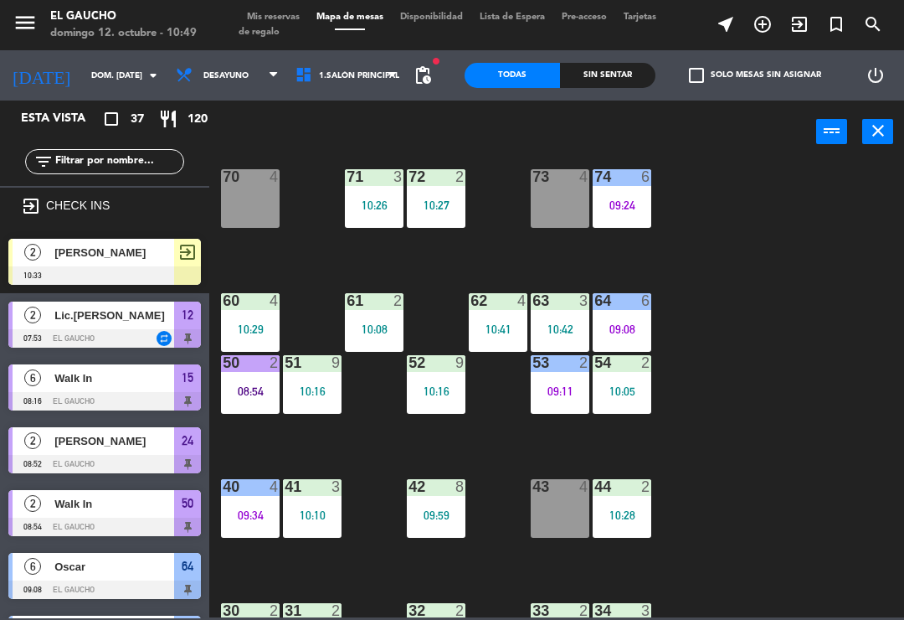
click at [247, 518] on div "09:34" at bounding box center [250, 515] width 59 height 12
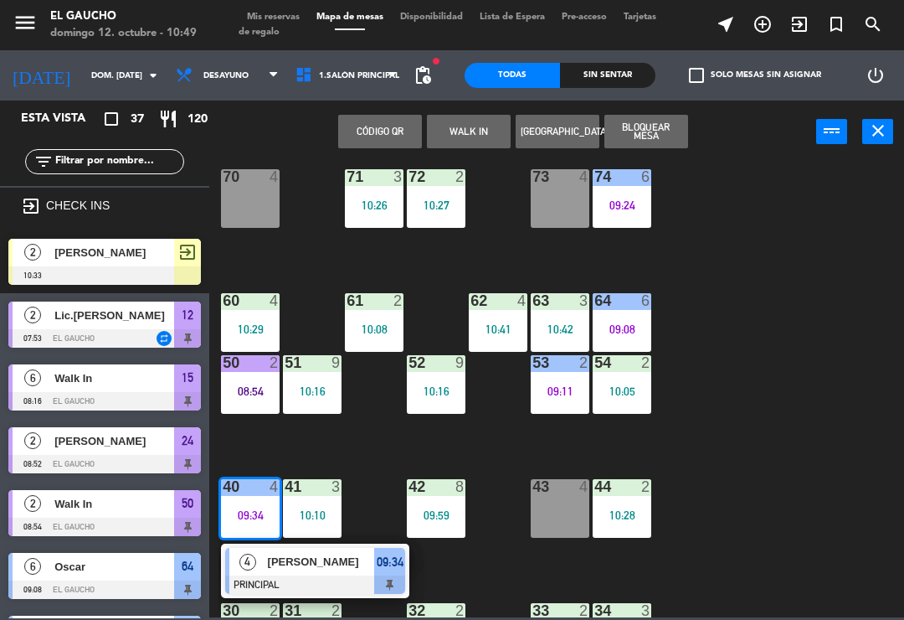
click at [321, 585] on div at bounding box center [315, 584] width 180 height 18
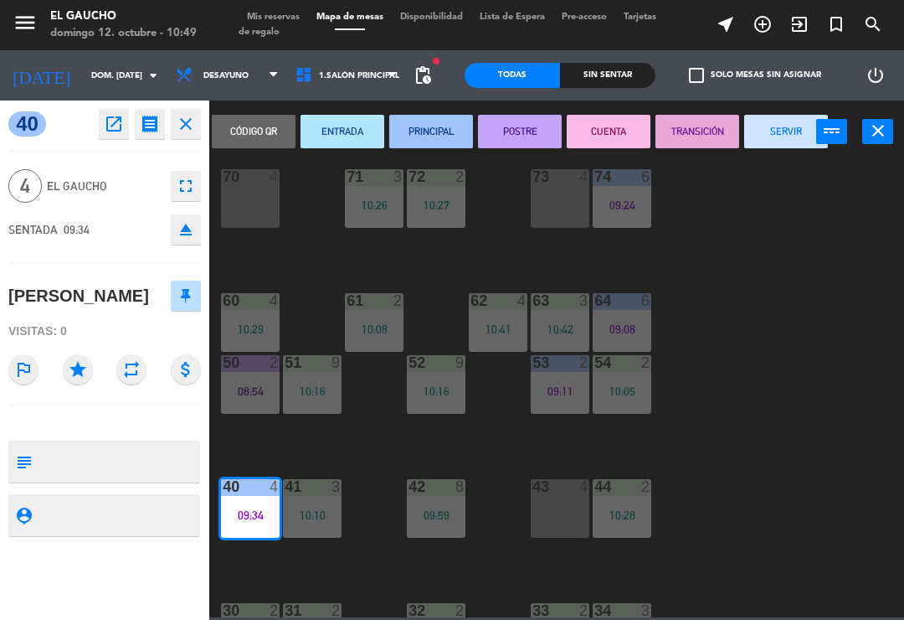
click at [786, 133] on button "SERVIR" at bounding box center [787, 131] width 84 height 33
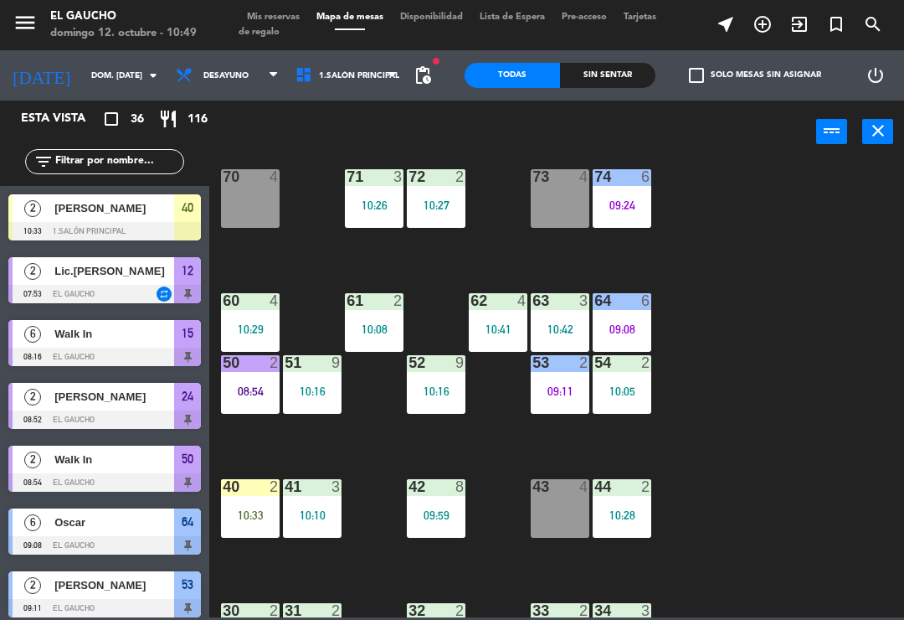
click at [242, 509] on div "10:33" at bounding box center [250, 515] width 59 height 12
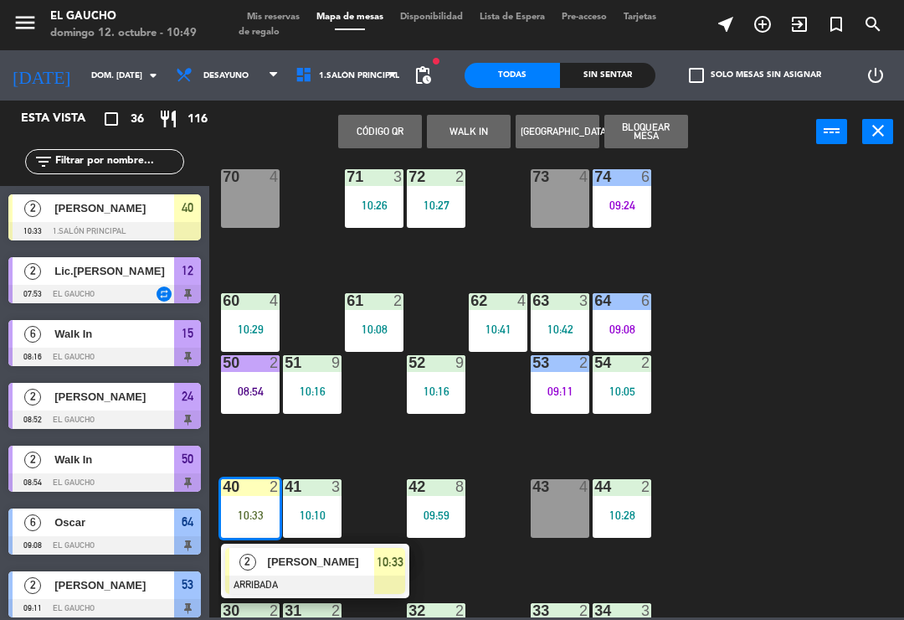
click at [298, 571] on div "[PERSON_NAME]" at bounding box center [320, 562] width 109 height 28
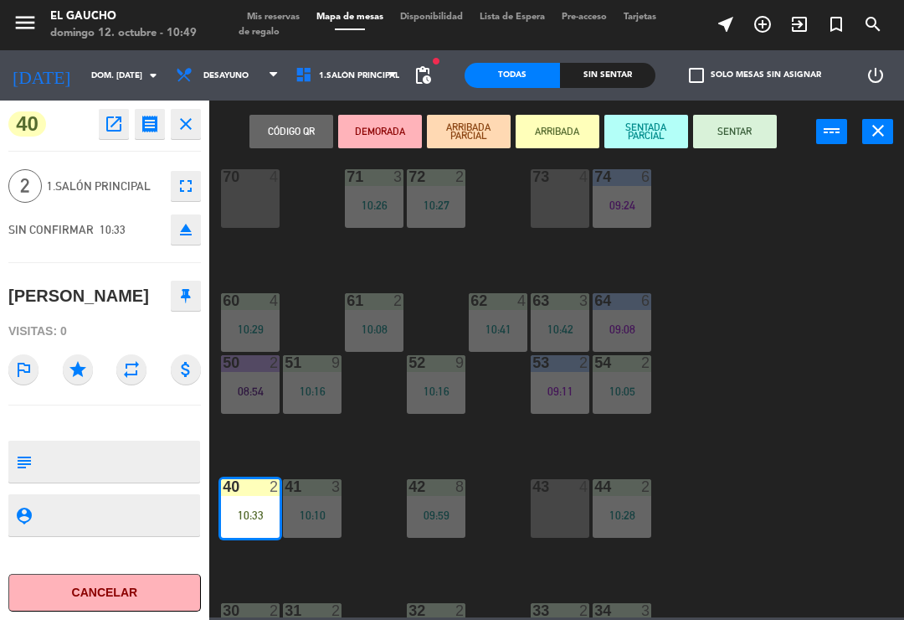
click at [736, 141] on button "SENTAR" at bounding box center [735, 131] width 84 height 33
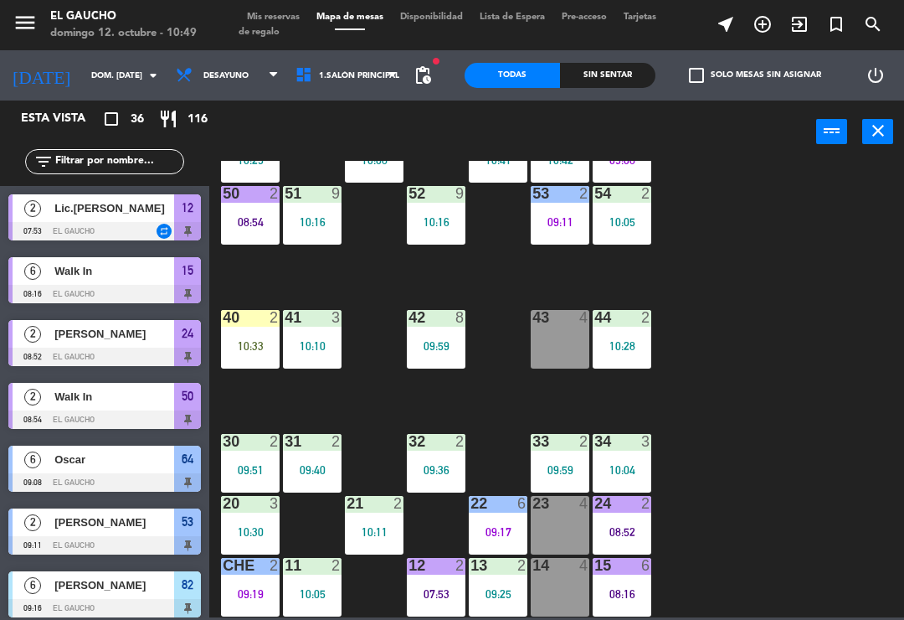
scroll to position [314, 0]
click at [504, 533] on div "09:17" at bounding box center [498, 532] width 59 height 12
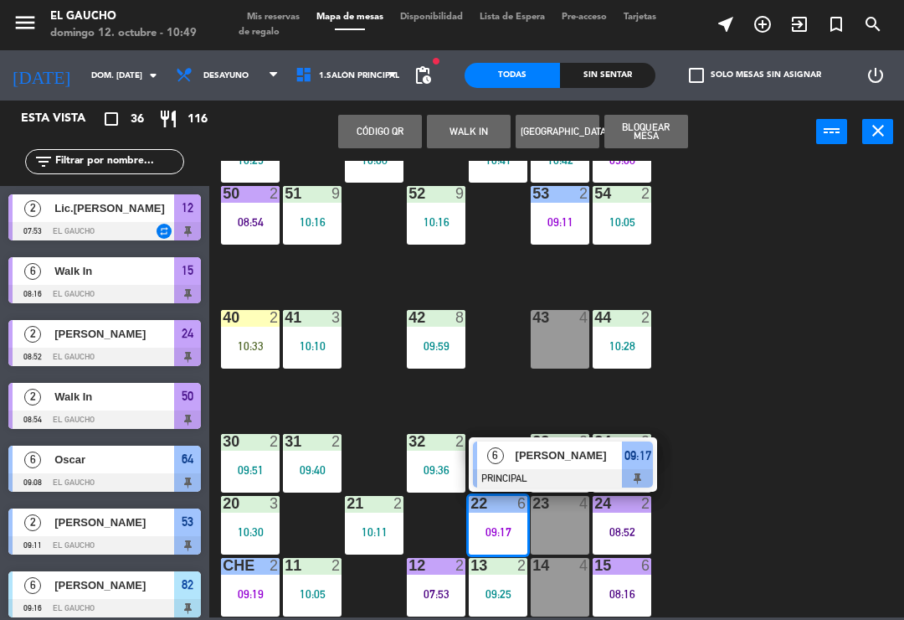
click at [547, 469] on div at bounding box center [563, 478] width 180 height 18
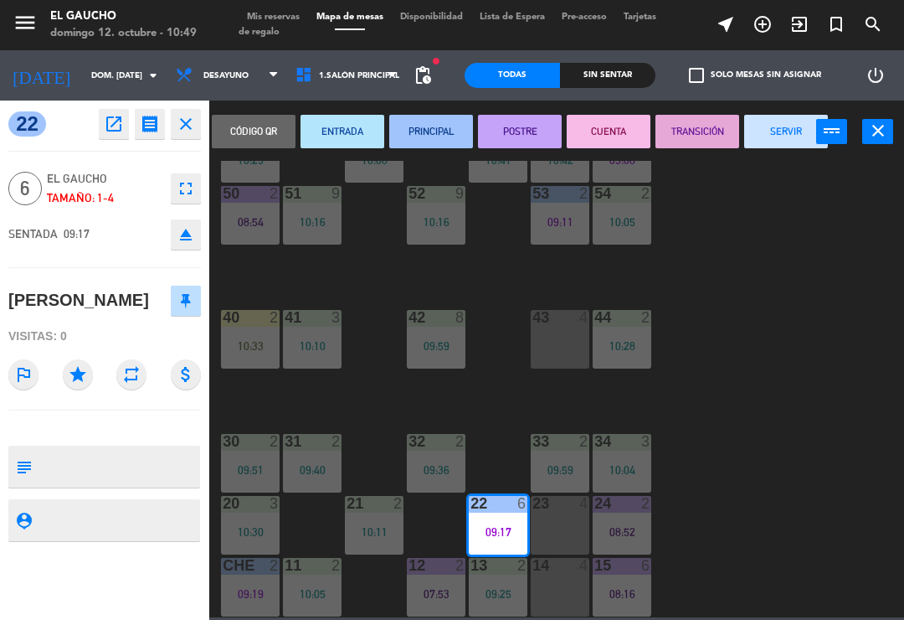
click at [780, 142] on button "SERVIR" at bounding box center [787, 131] width 84 height 33
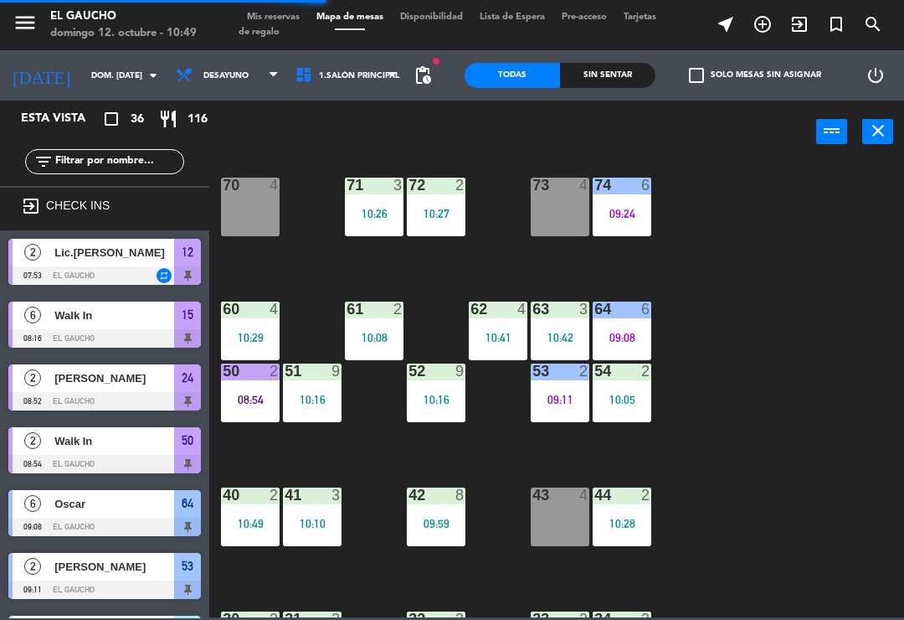
scroll to position [141, 0]
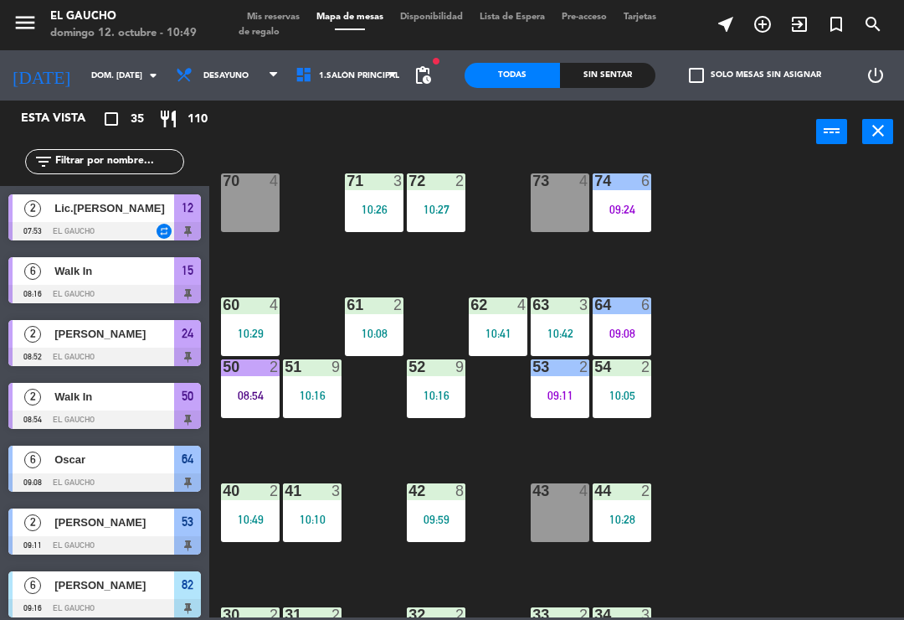
click at [625, 331] on div "09:08" at bounding box center [622, 333] width 59 height 12
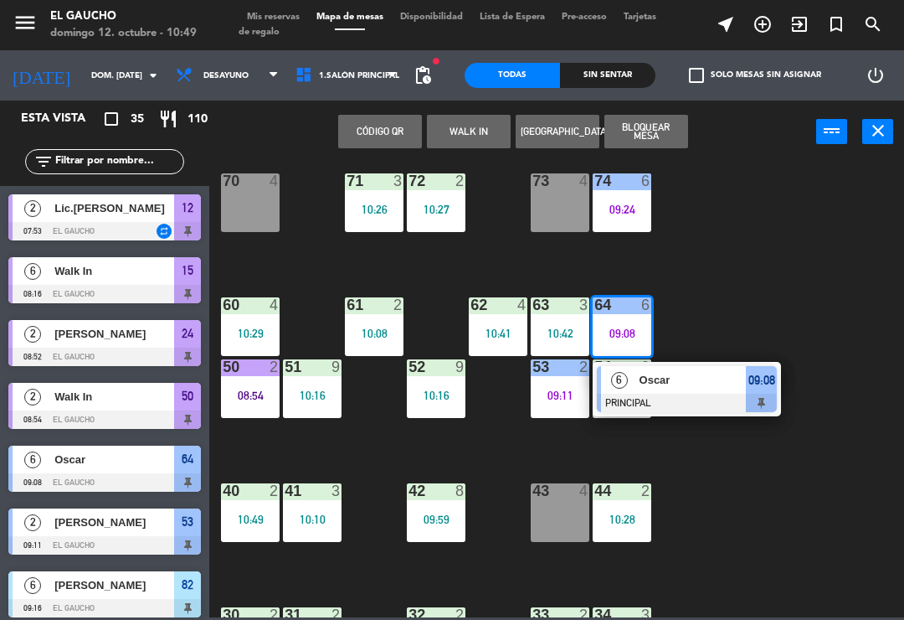
click at [672, 404] on div at bounding box center [687, 403] width 180 height 18
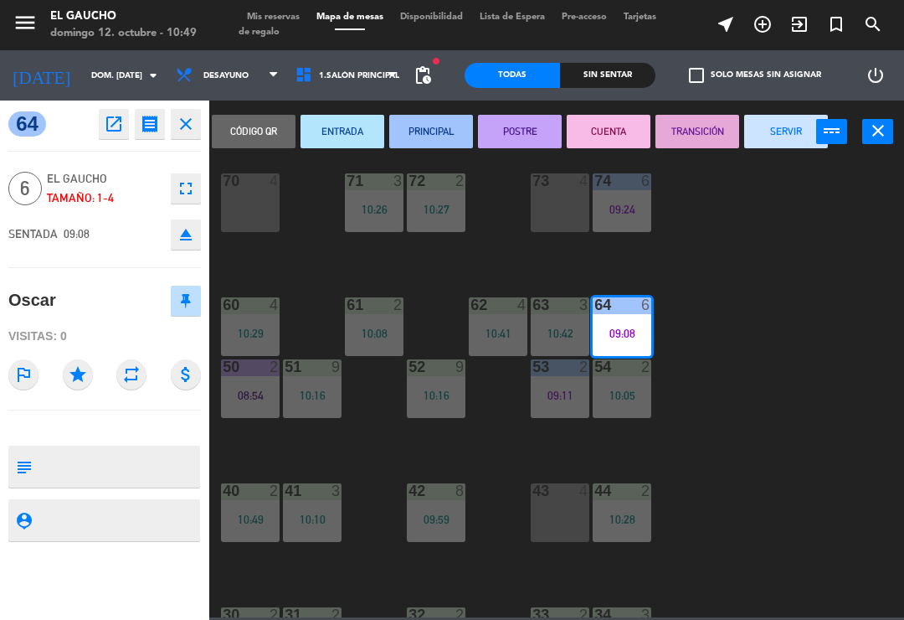
click at [799, 136] on button "SERVIR" at bounding box center [787, 131] width 84 height 33
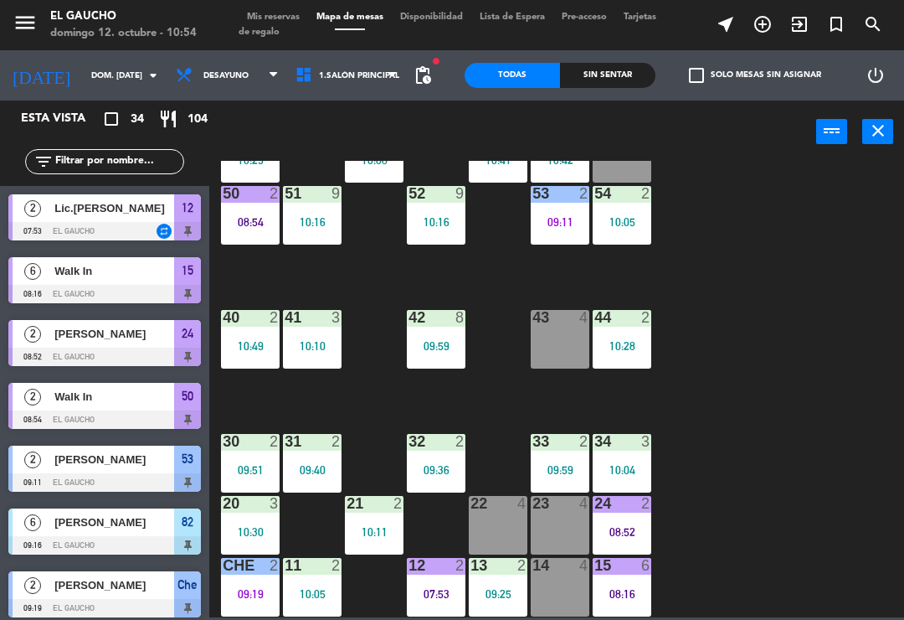
scroll to position [314, 0]
click at [238, 342] on div "10:49" at bounding box center [250, 346] width 59 height 12
click at [803, 410] on div "84 2 10:09 80 2 10:37 83 2 09:34 82 6 09:16 81 2 10:38 70 4 71 3 10:26 72 2 10:…" at bounding box center [562, 389] width 686 height 456
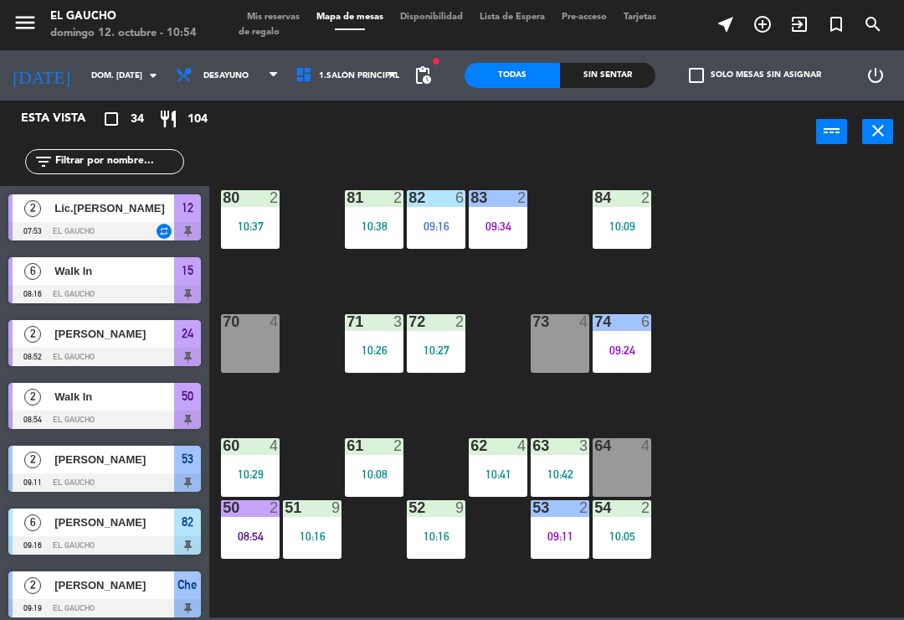
scroll to position [0, 0]
click at [511, 220] on div "09:34" at bounding box center [498, 226] width 59 height 12
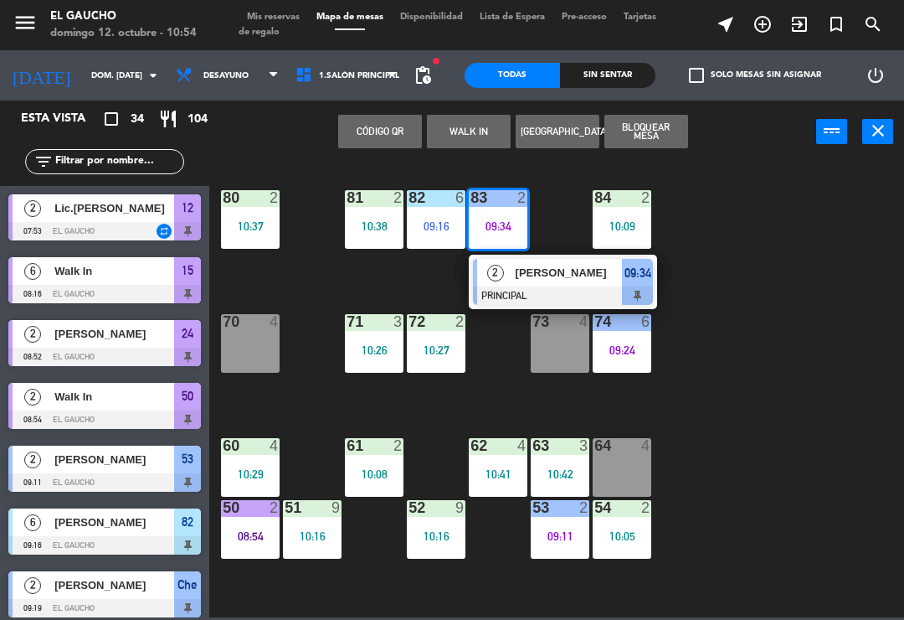
click at [534, 288] on div at bounding box center [563, 295] width 180 height 18
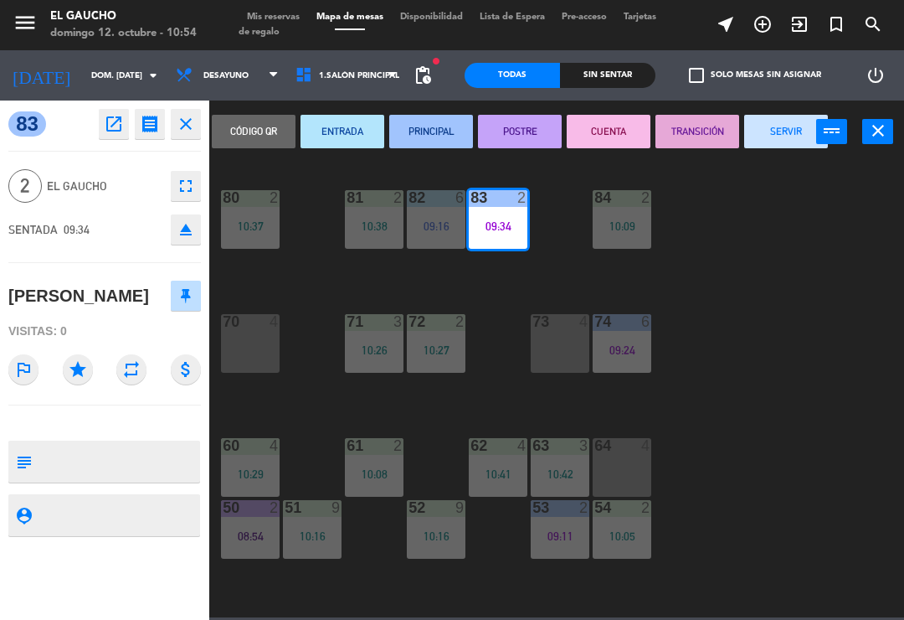
click at [786, 140] on button "SERVIR" at bounding box center [787, 131] width 84 height 33
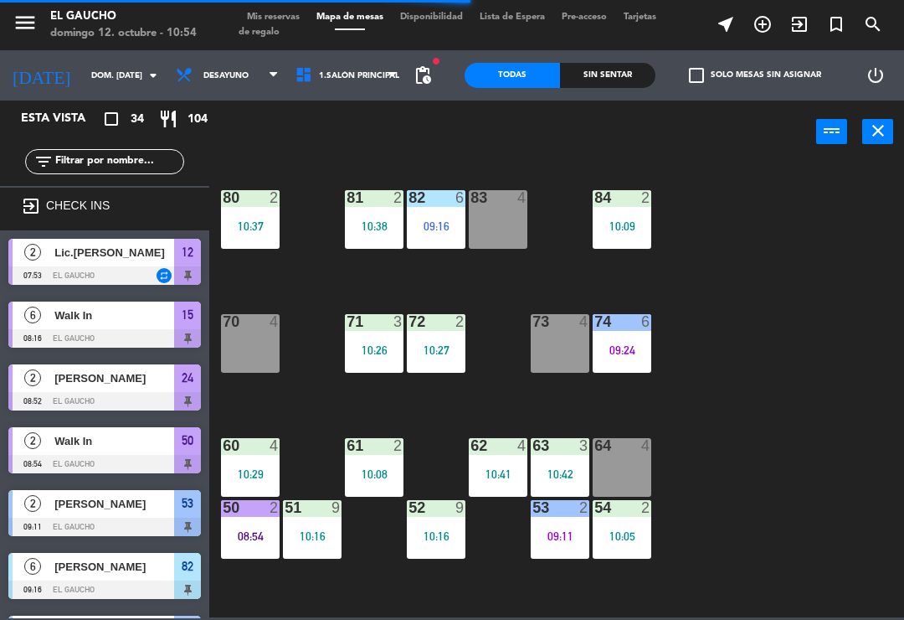
click at [508, 226] on div "83 4" at bounding box center [498, 219] width 59 height 59
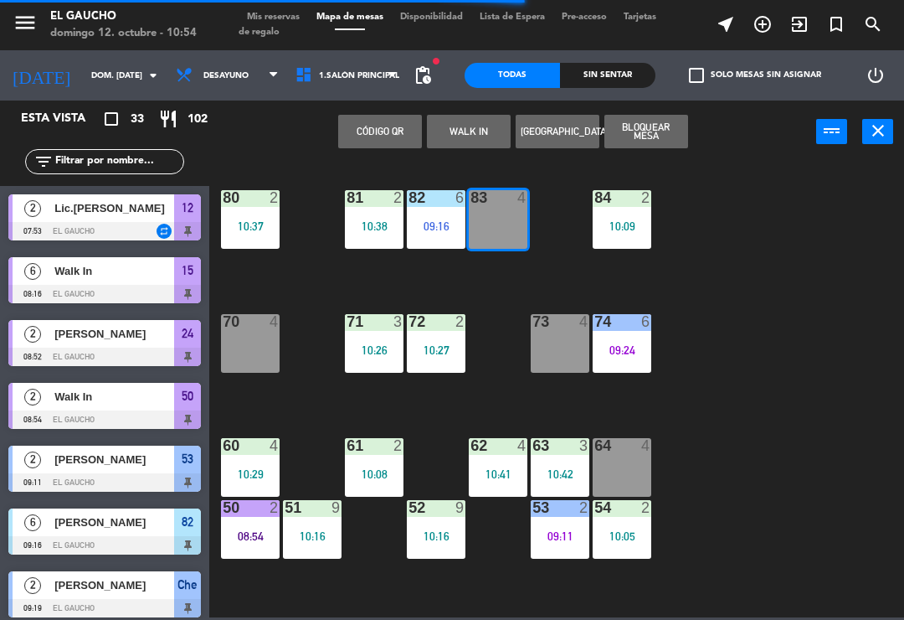
click at [480, 141] on button "WALK IN" at bounding box center [469, 131] width 84 height 33
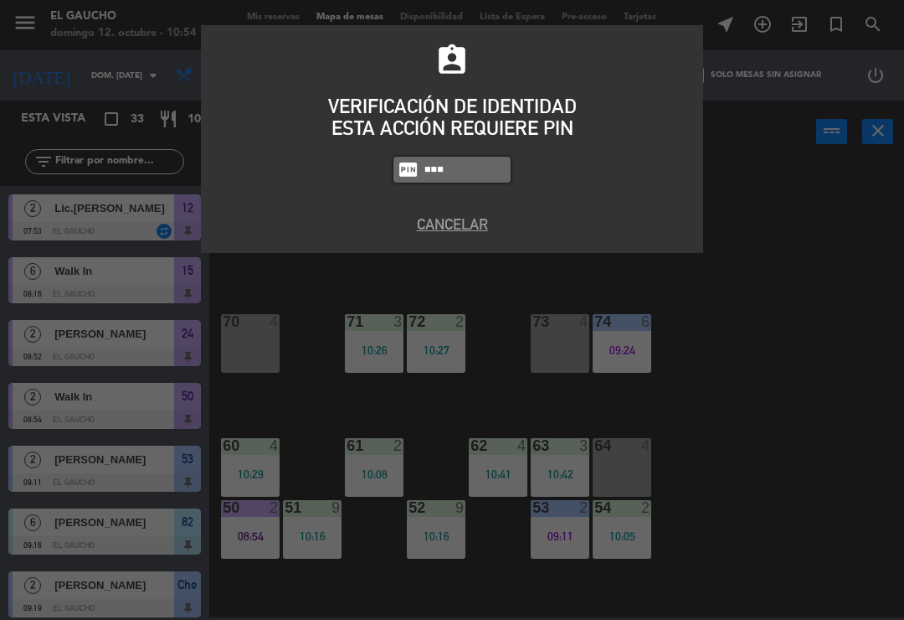
type input "0009"
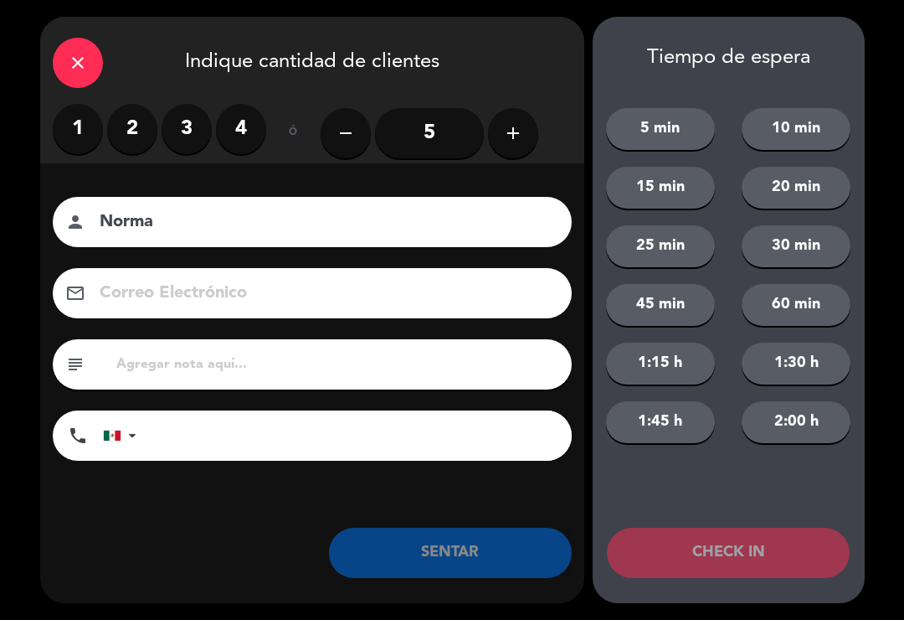
type input "Norma"
click at [187, 125] on label "3" at bounding box center [187, 129] width 50 height 50
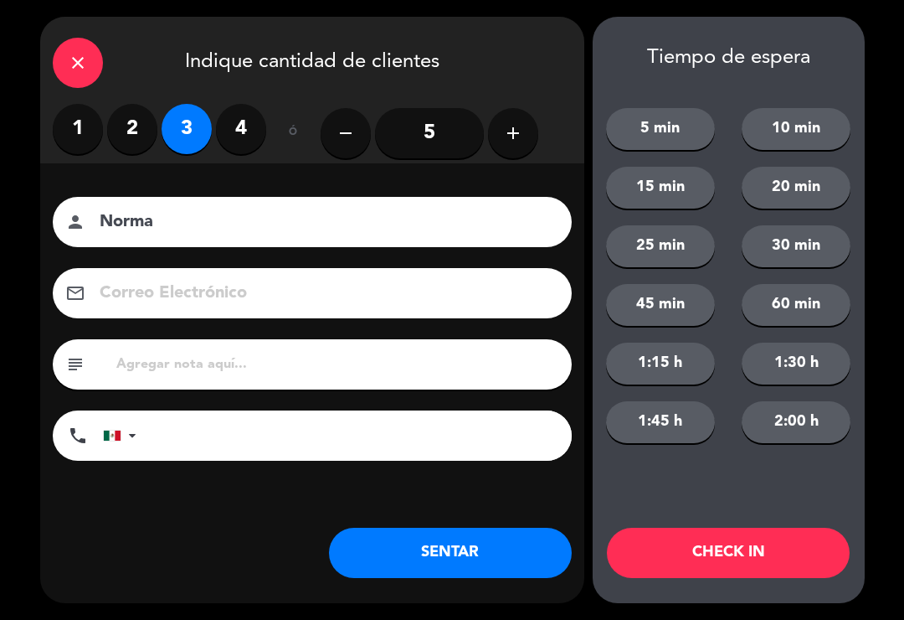
click at [463, 569] on button "SENTAR" at bounding box center [450, 553] width 243 height 50
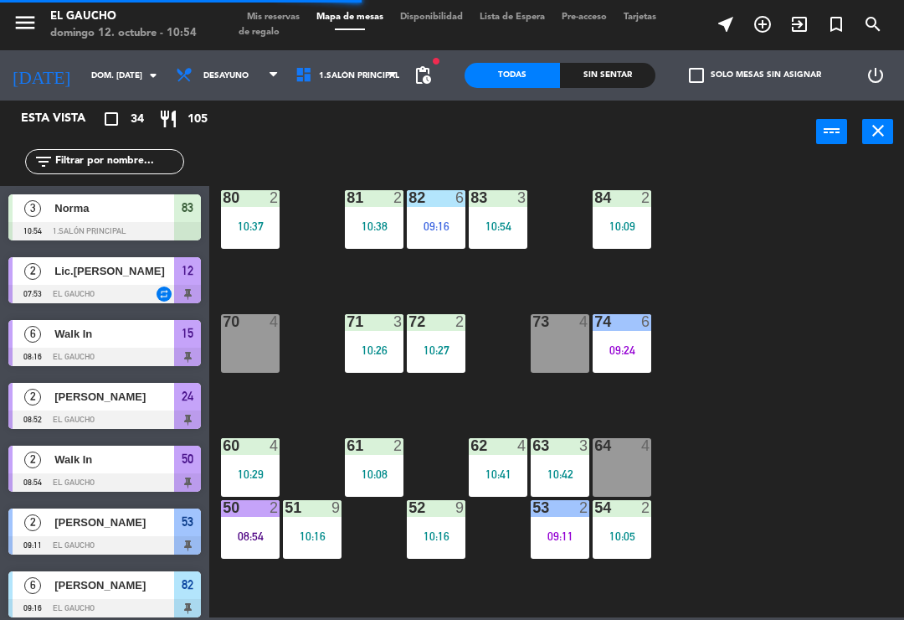
click at [793, 32] on icon "exit_to_app" at bounding box center [800, 24] width 20 height 20
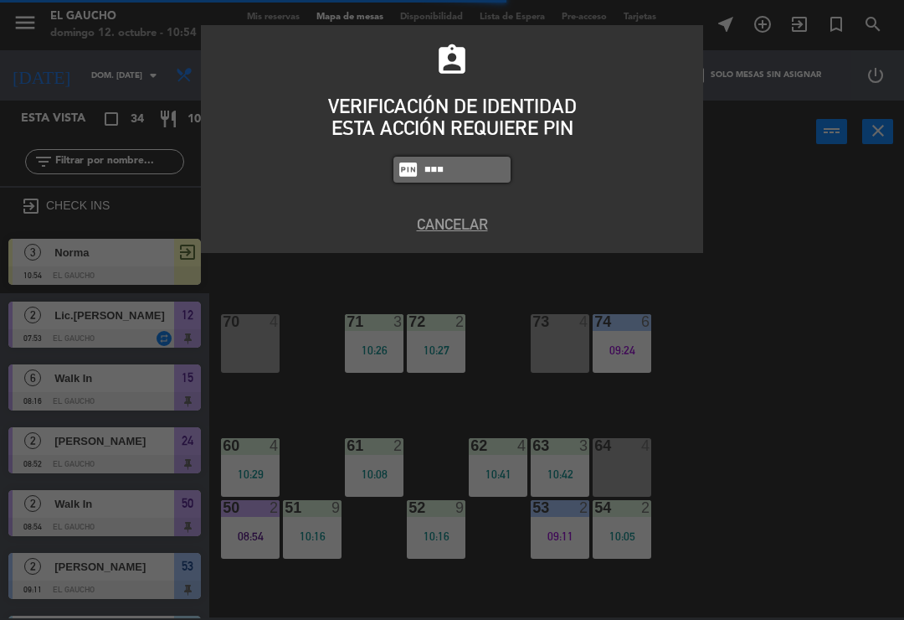
type input "0009"
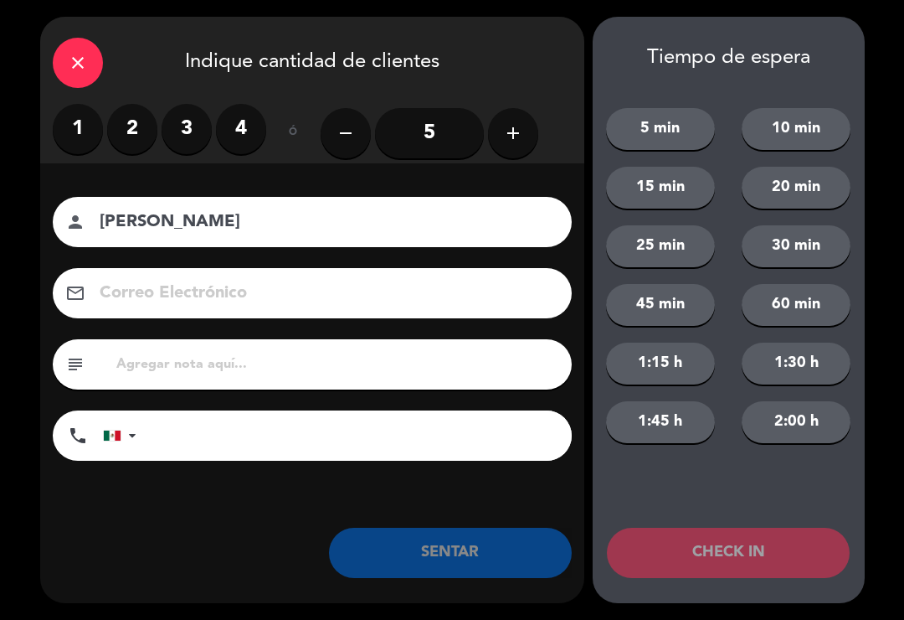
type input "[PERSON_NAME]"
click at [141, 127] on label "2" at bounding box center [132, 129] width 50 height 50
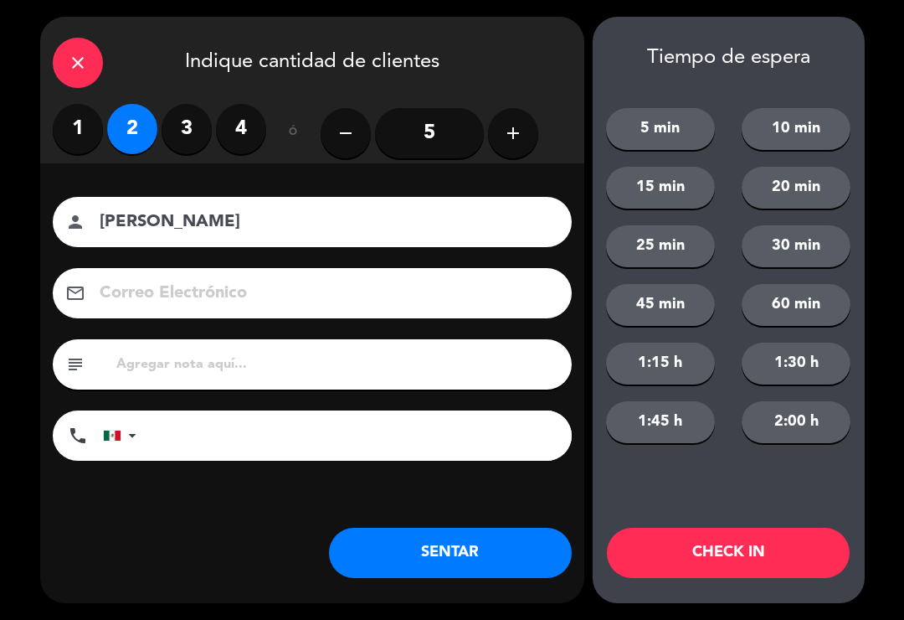
click at [729, 575] on button "CHECK IN" at bounding box center [728, 553] width 243 height 50
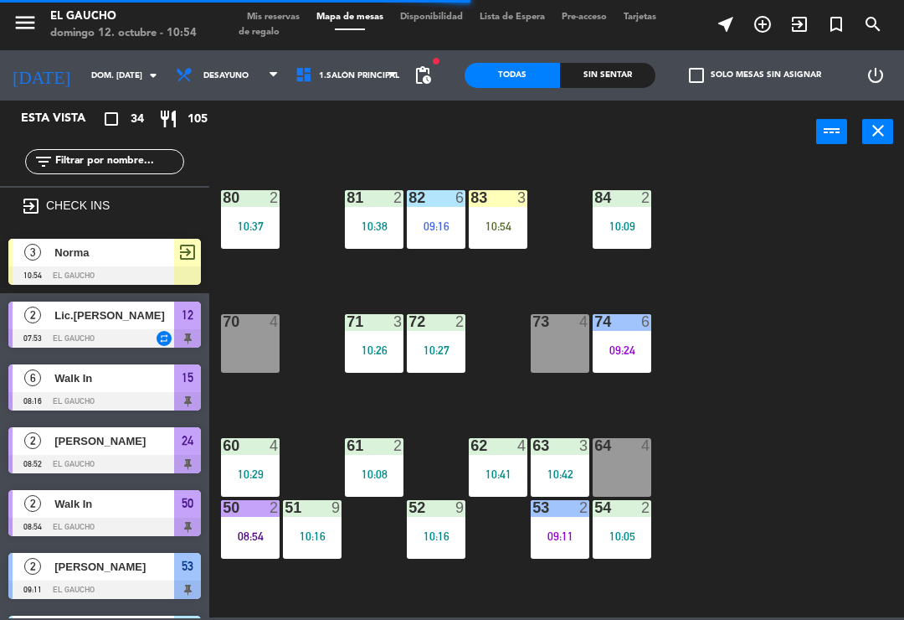
click at [795, 28] on icon "exit_to_app" at bounding box center [800, 24] width 20 height 20
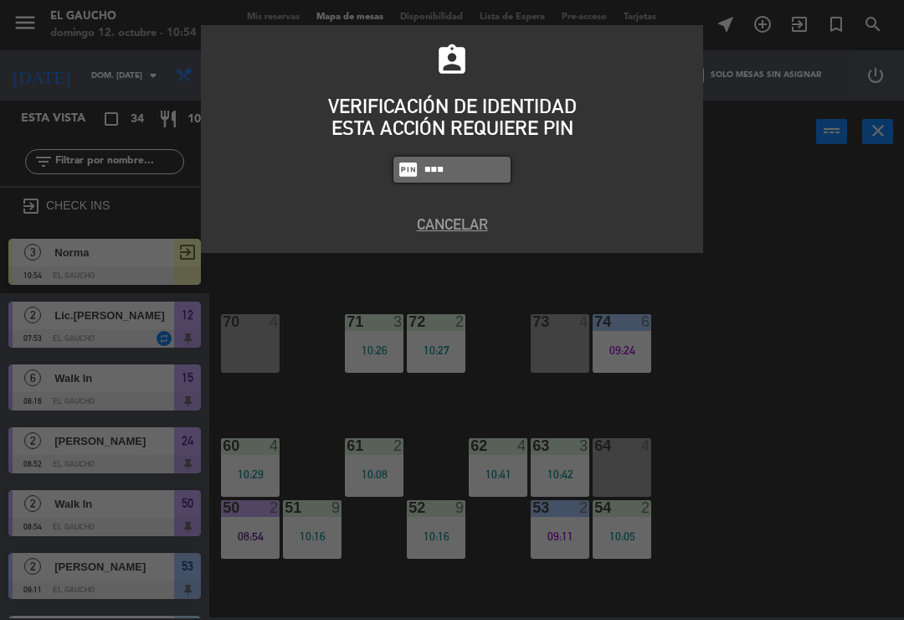
type input "0009"
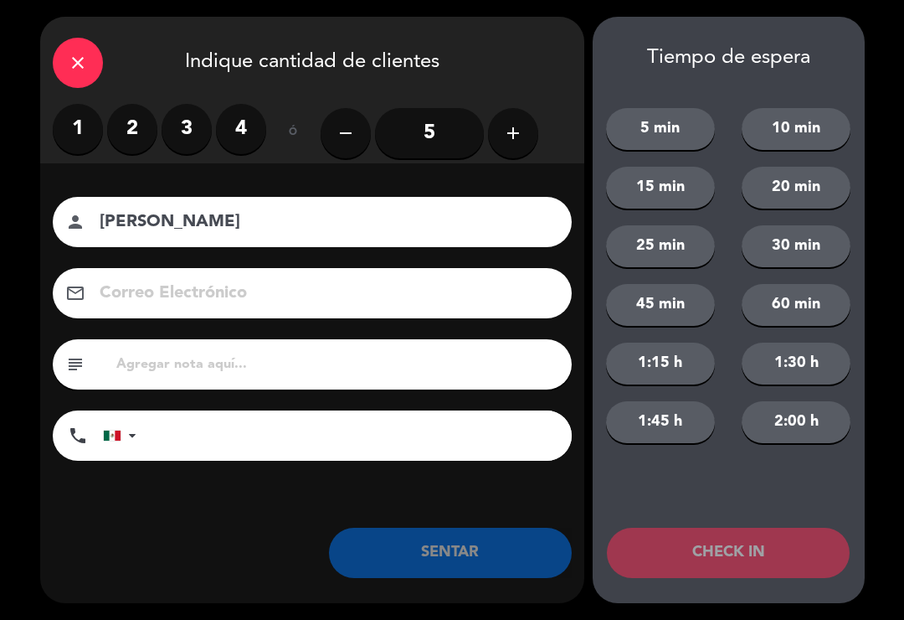
type input "[PERSON_NAME]"
click at [180, 138] on label "3" at bounding box center [187, 129] width 50 height 50
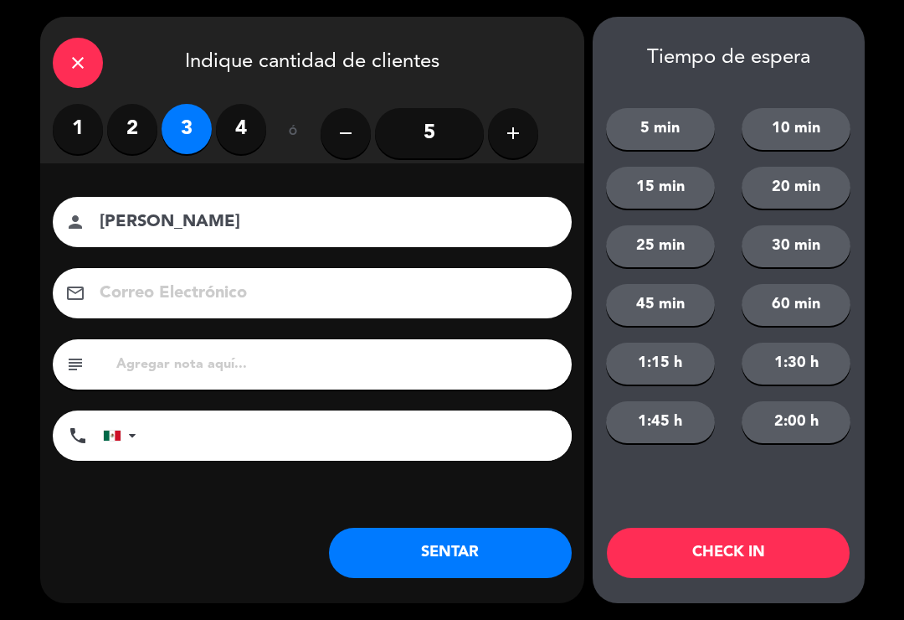
click at [739, 566] on button "CHECK IN" at bounding box center [728, 553] width 243 height 50
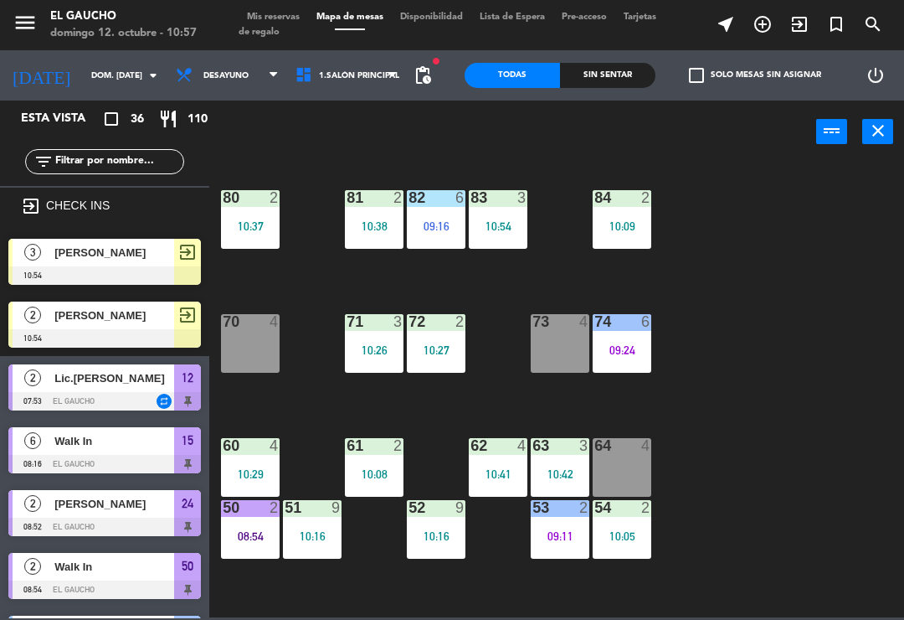
click at [805, 32] on icon "exit_to_app" at bounding box center [800, 24] width 20 height 20
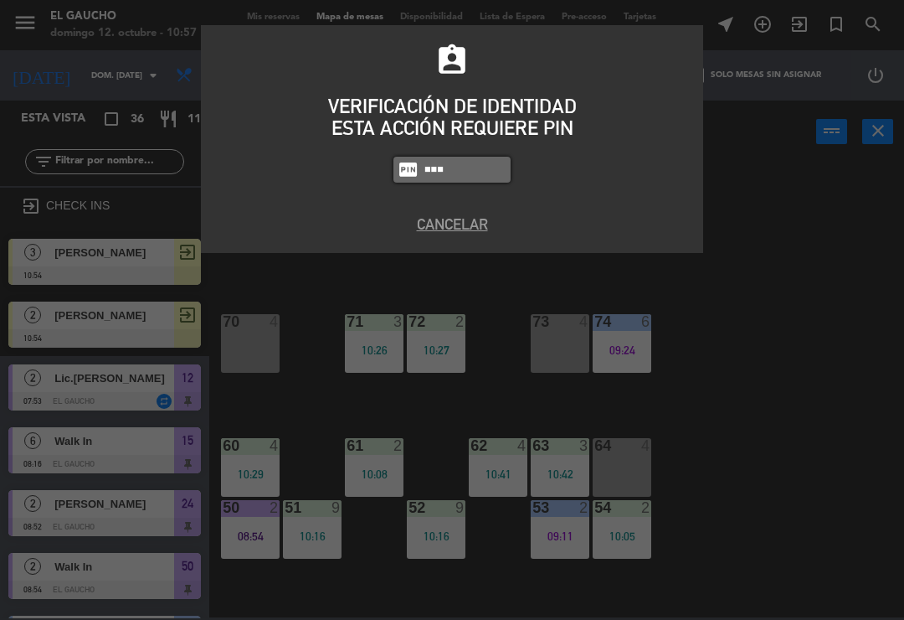
type input "0009"
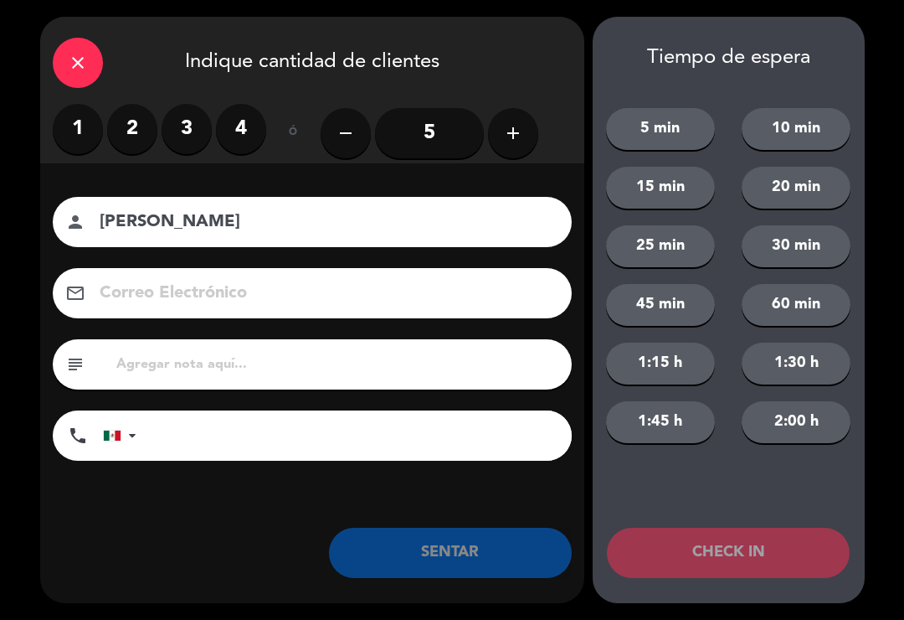
type input "[PERSON_NAME]"
click at [126, 132] on label "2" at bounding box center [132, 129] width 50 height 50
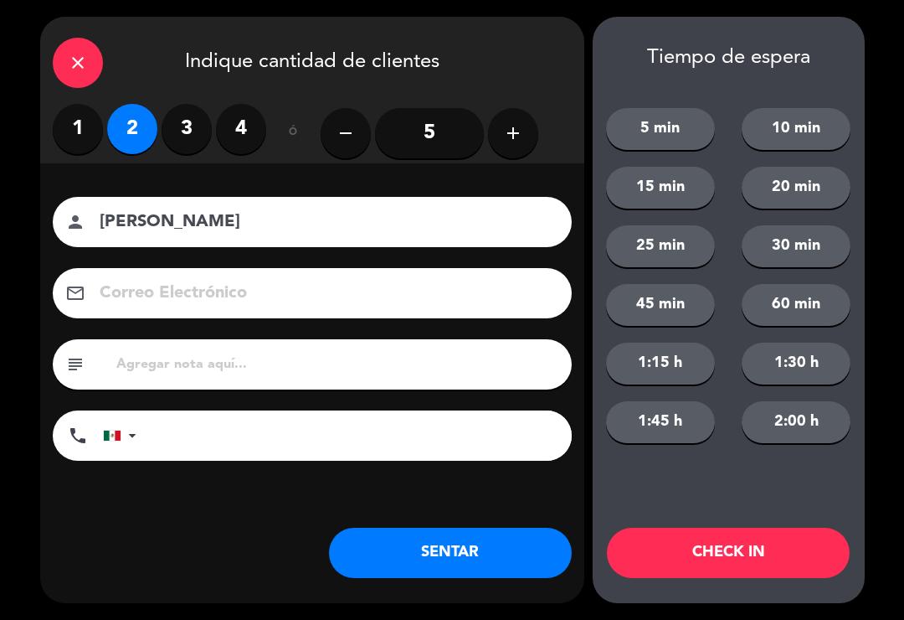
click at [739, 552] on button "CHECK IN" at bounding box center [728, 553] width 243 height 50
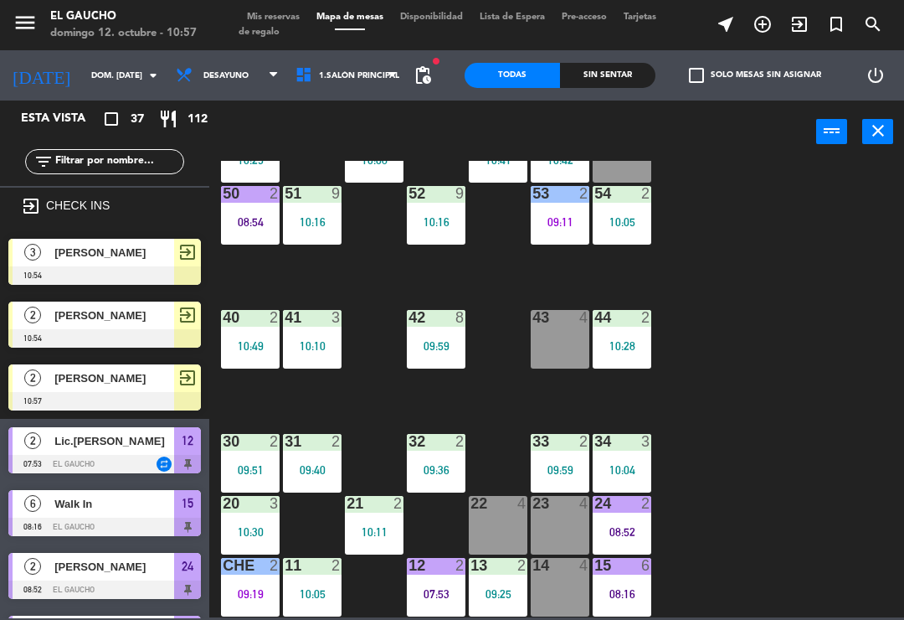
scroll to position [314, 0]
click at [436, 472] on div "09:36" at bounding box center [436, 470] width 59 height 12
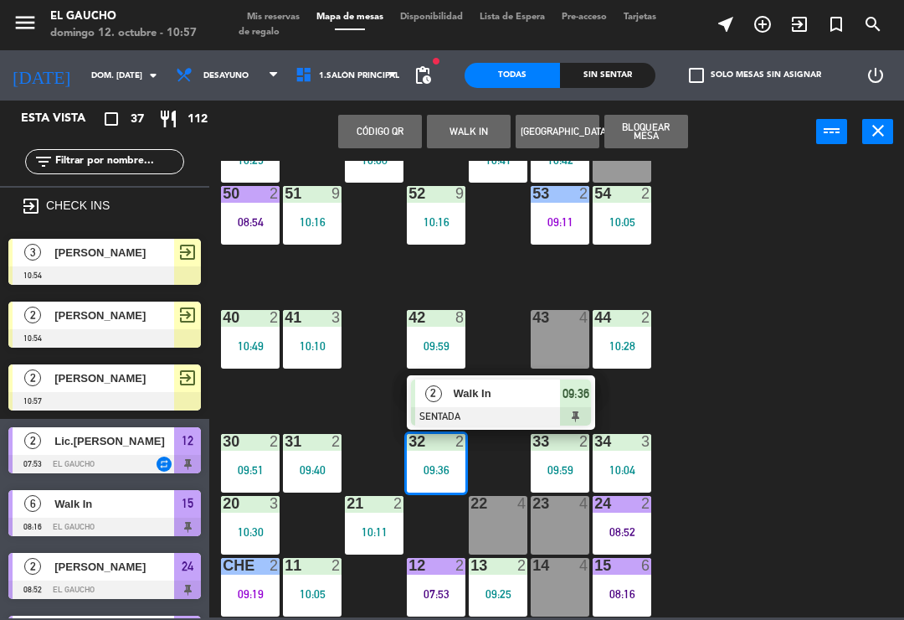
click at [487, 404] on div "Walk In" at bounding box center [506, 393] width 109 height 28
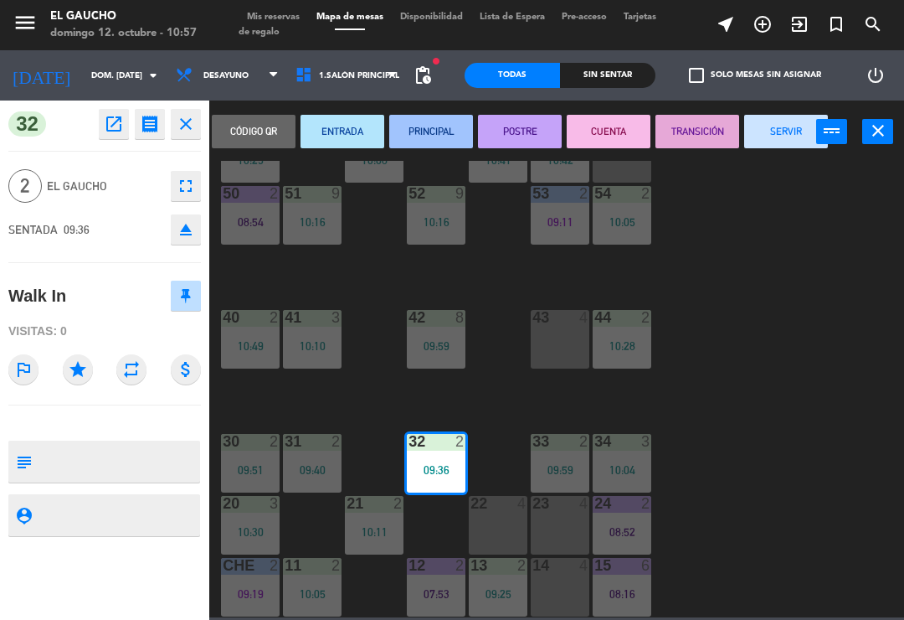
click at [427, 139] on button "PRINCIPAL" at bounding box center [431, 131] width 84 height 33
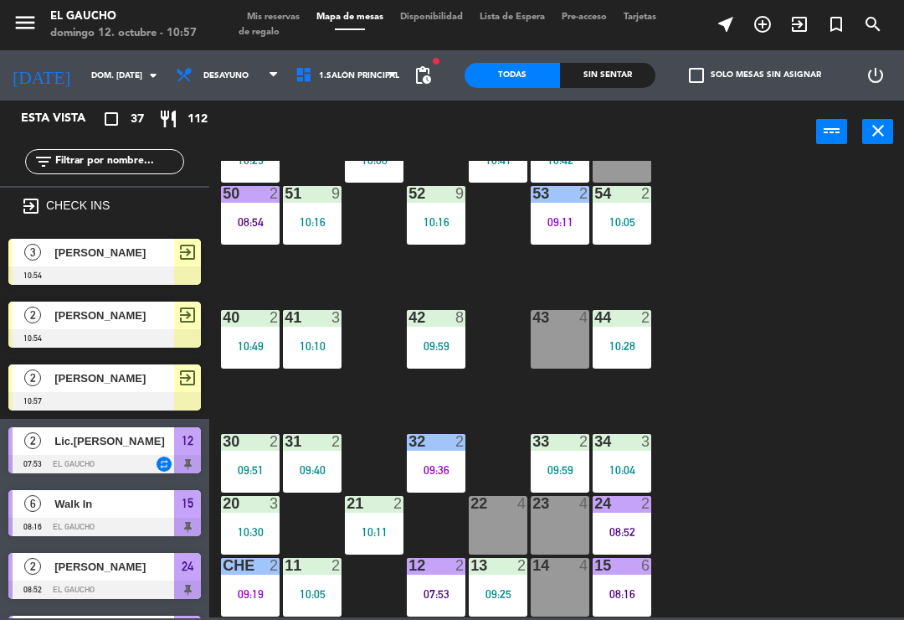
click at [555, 475] on div "09:59" at bounding box center [560, 470] width 59 height 12
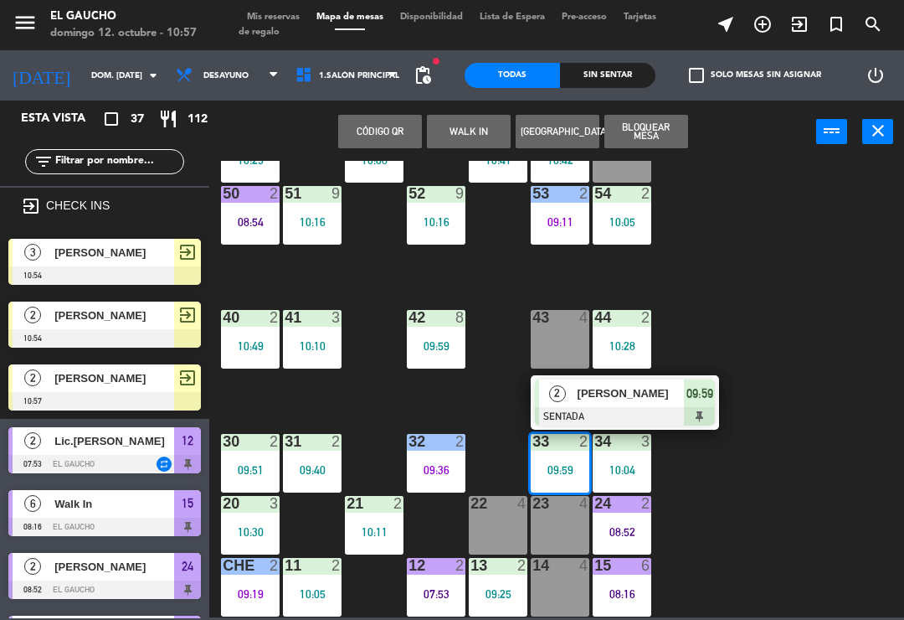
click at [607, 410] on div at bounding box center [625, 416] width 180 height 18
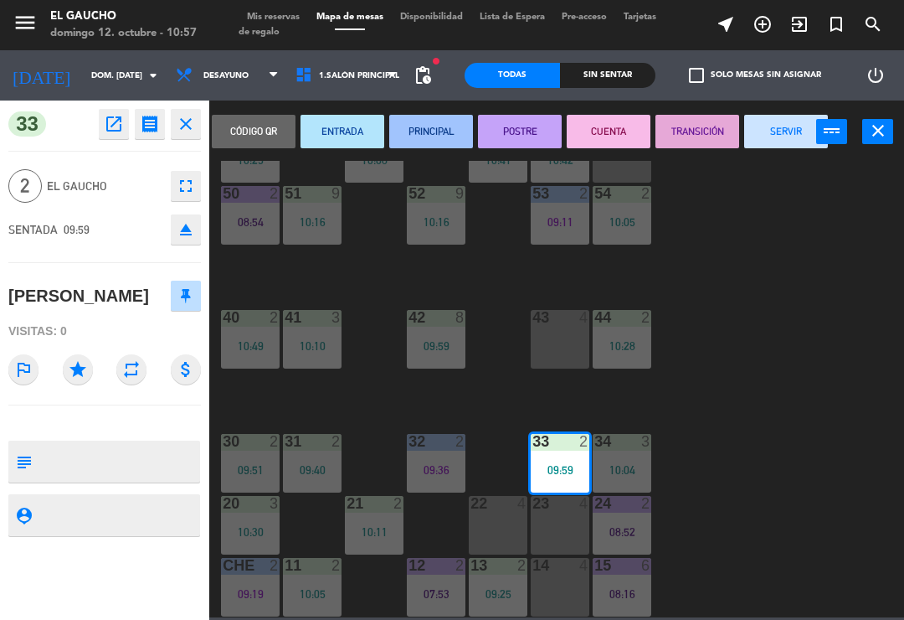
click at [440, 140] on button "PRINCIPAL" at bounding box center [431, 131] width 84 height 33
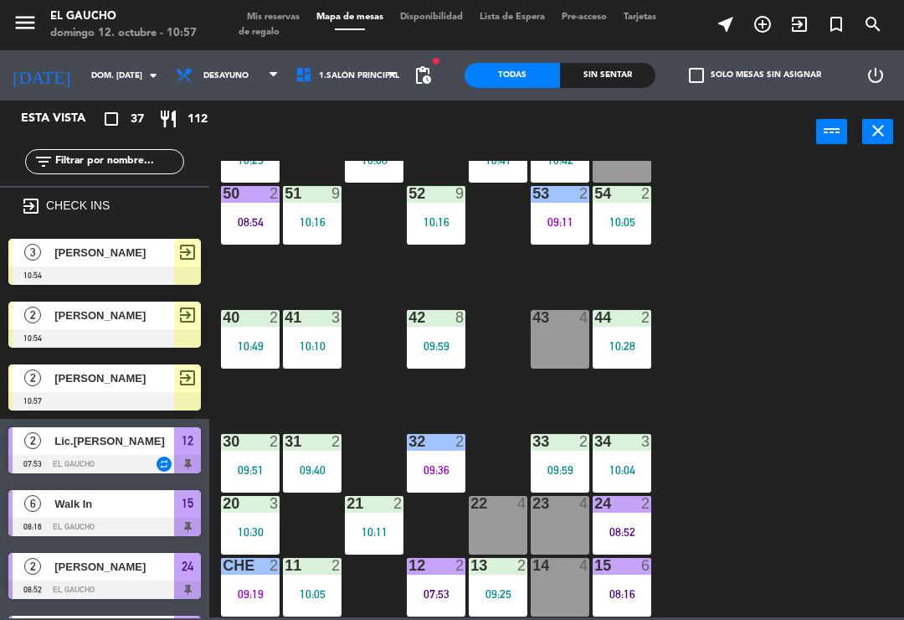
click at [432, 466] on div "09:36" at bounding box center [436, 470] width 59 height 12
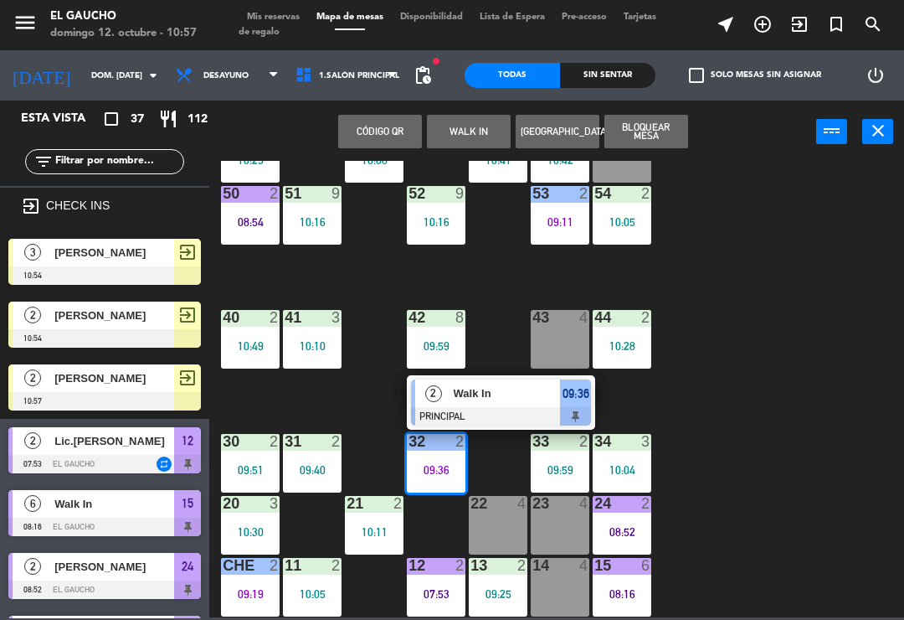
click at [484, 406] on div "Walk In" at bounding box center [506, 393] width 109 height 28
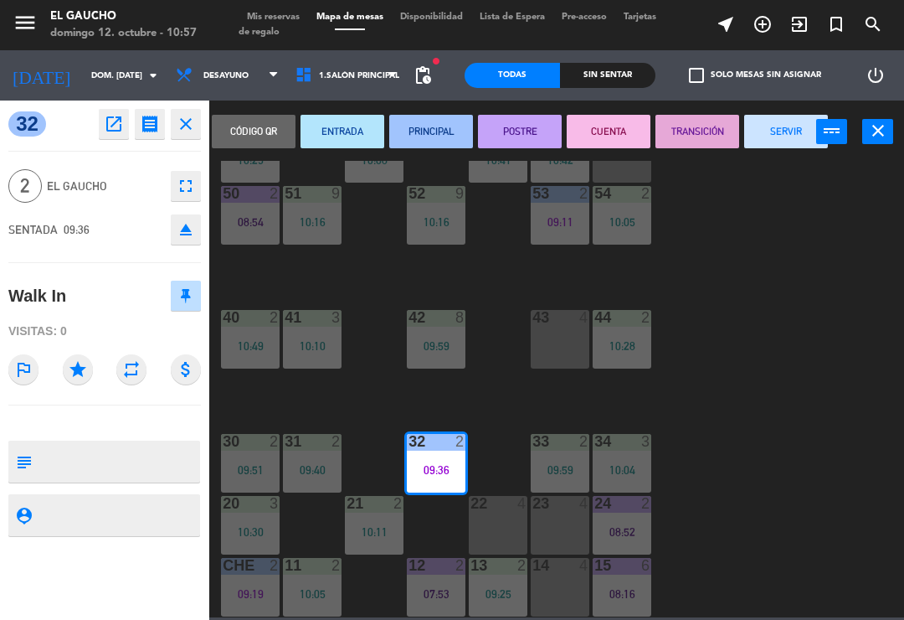
click at [785, 136] on button "SERVIR" at bounding box center [787, 131] width 84 height 33
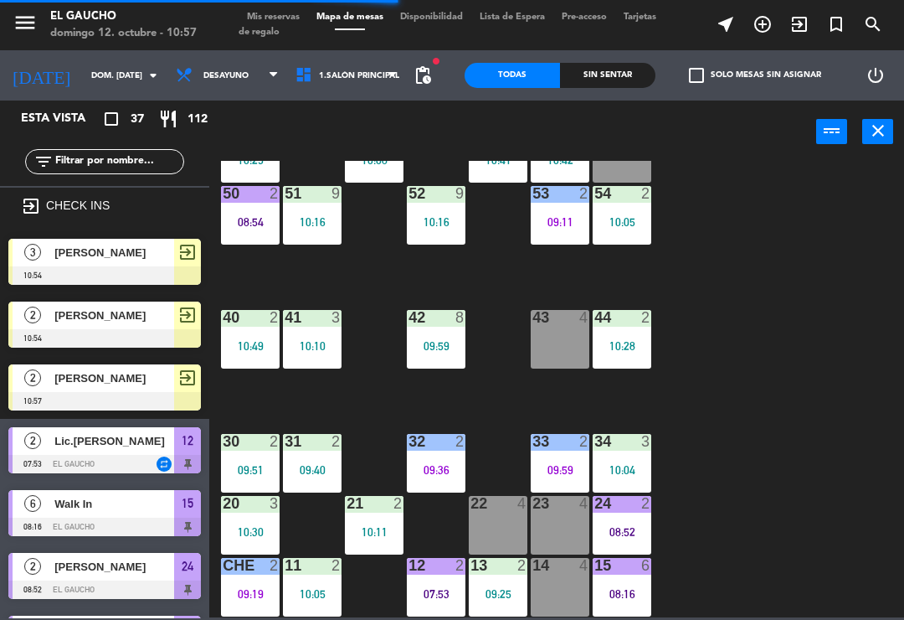
click at [438, 475] on div "09:36" at bounding box center [436, 470] width 59 height 12
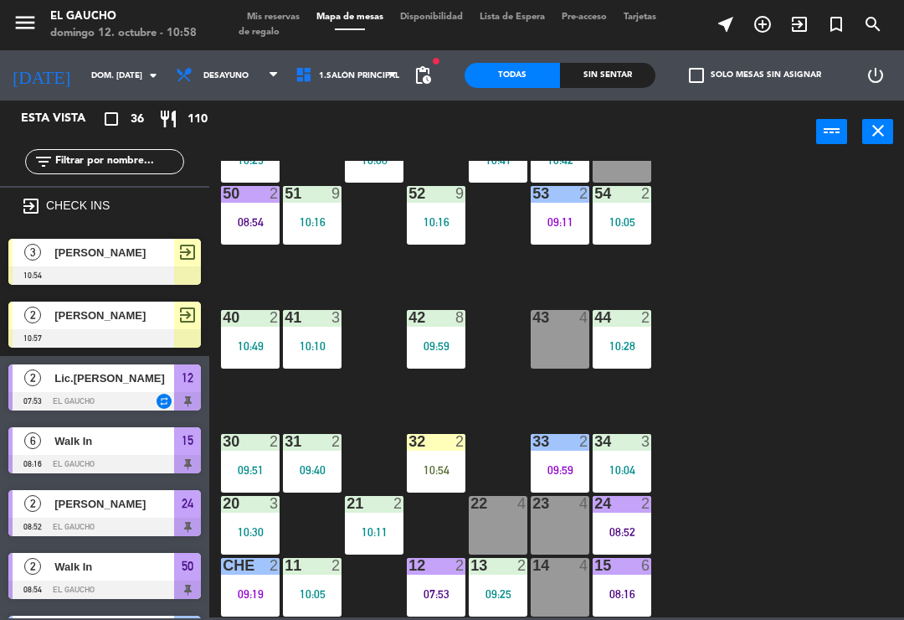
click at [442, 475] on div "10:54" at bounding box center [436, 470] width 59 height 12
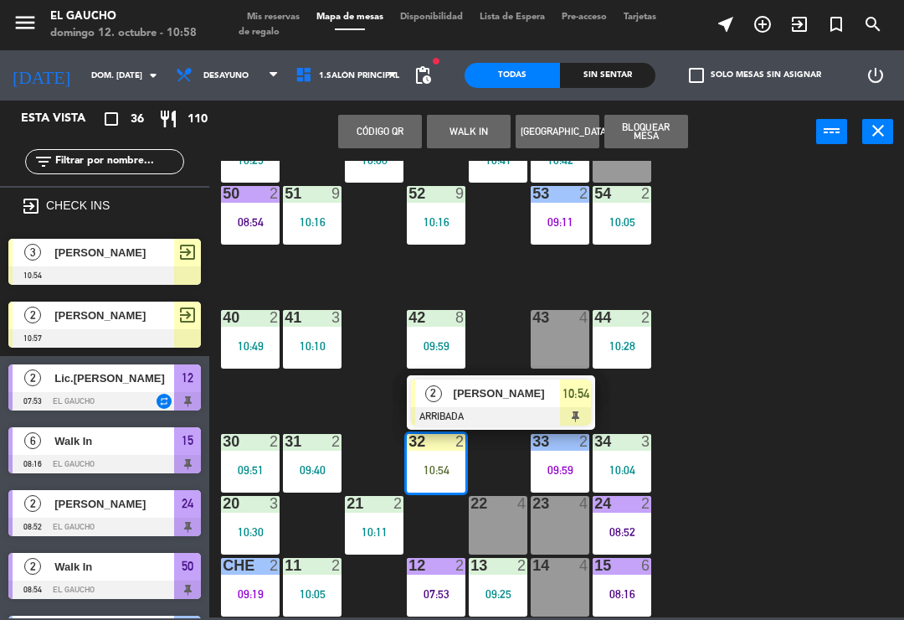
click at [502, 410] on div at bounding box center [501, 416] width 180 height 18
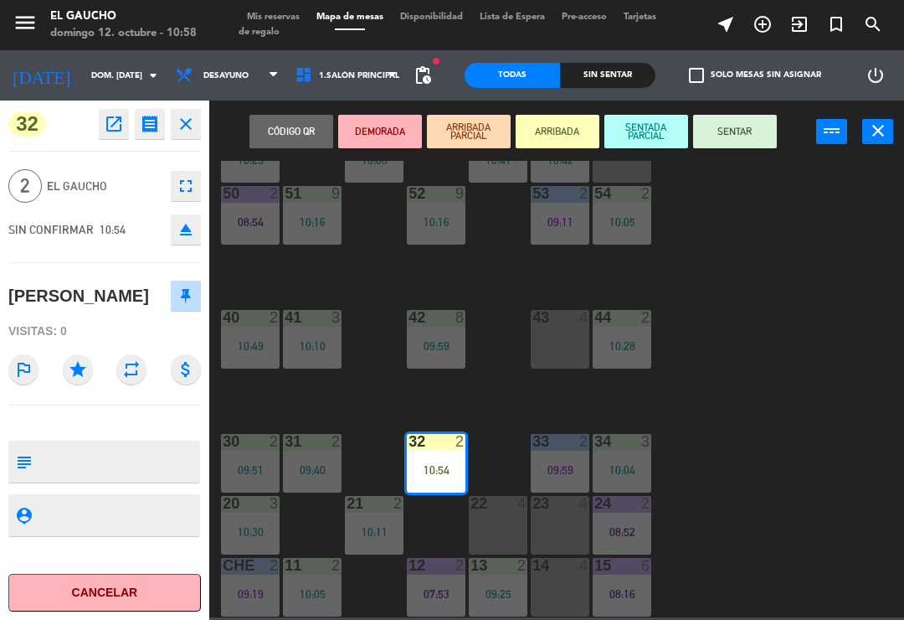
click at [744, 137] on button "SENTAR" at bounding box center [735, 131] width 84 height 33
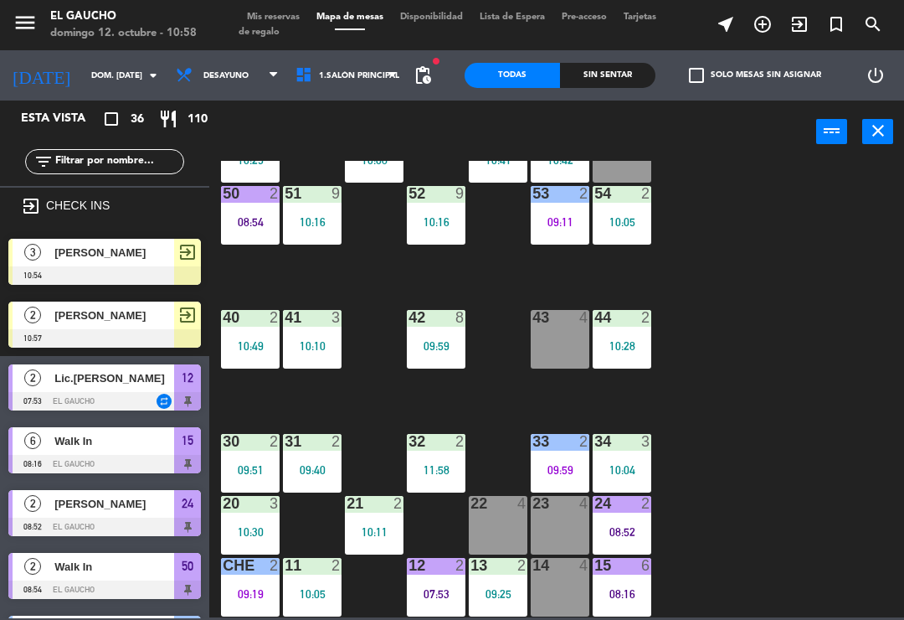
scroll to position [688, 0]
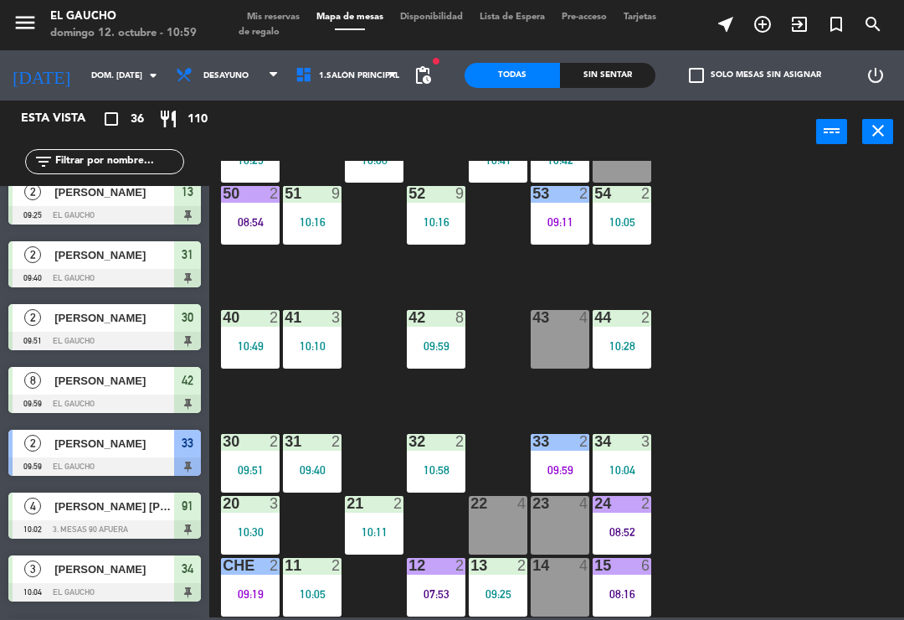
click at [553, 472] on div "09:59" at bounding box center [560, 470] width 59 height 12
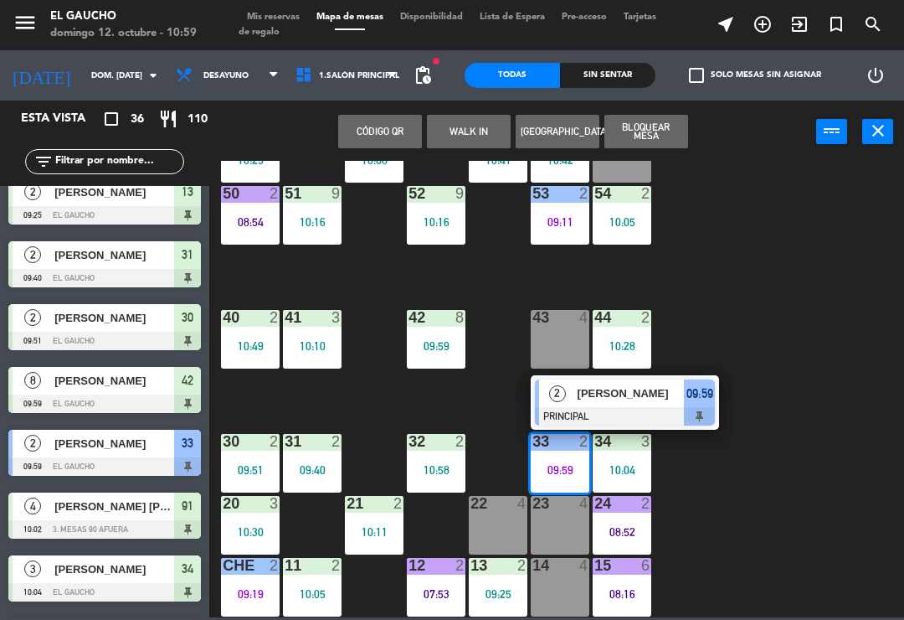
click at [615, 412] on div at bounding box center [625, 416] width 180 height 18
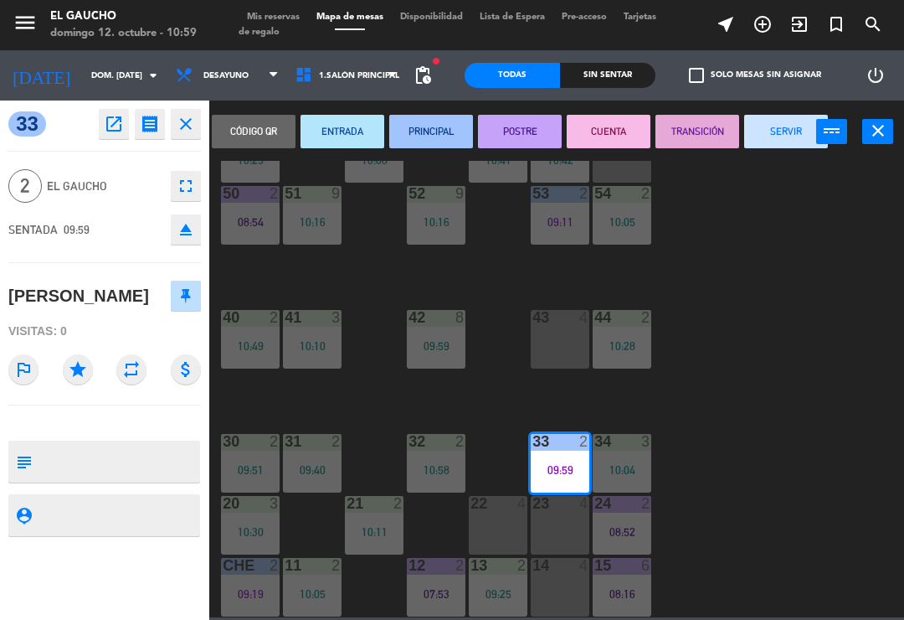
click at [778, 141] on button "SERVIR" at bounding box center [787, 131] width 84 height 33
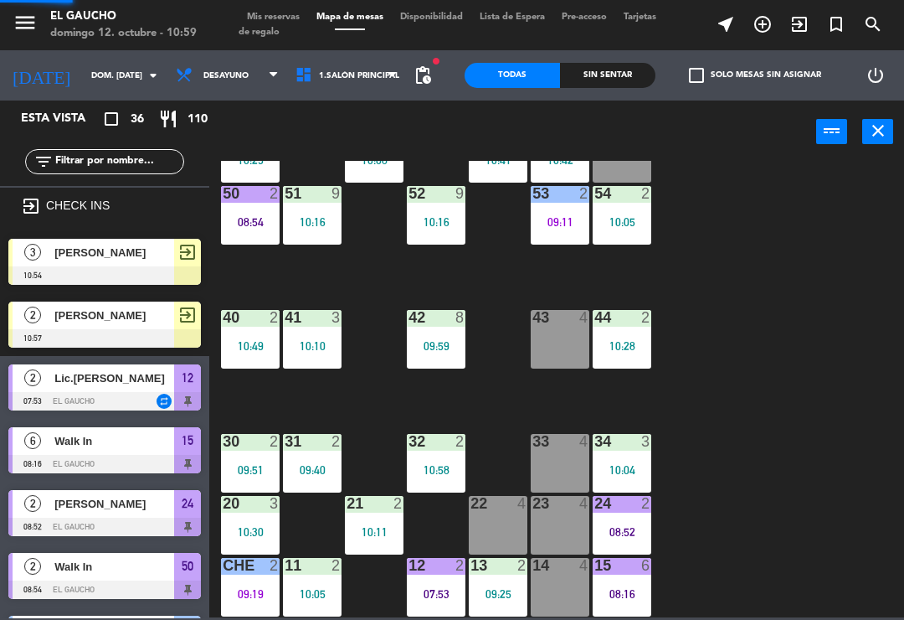
scroll to position [0, 0]
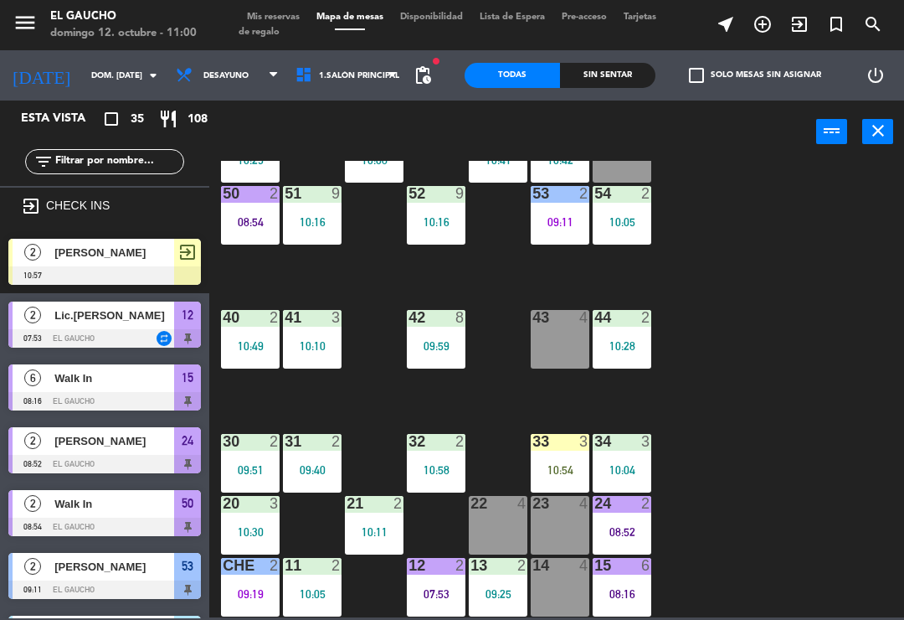
click at [556, 468] on div "10:54" at bounding box center [560, 470] width 59 height 12
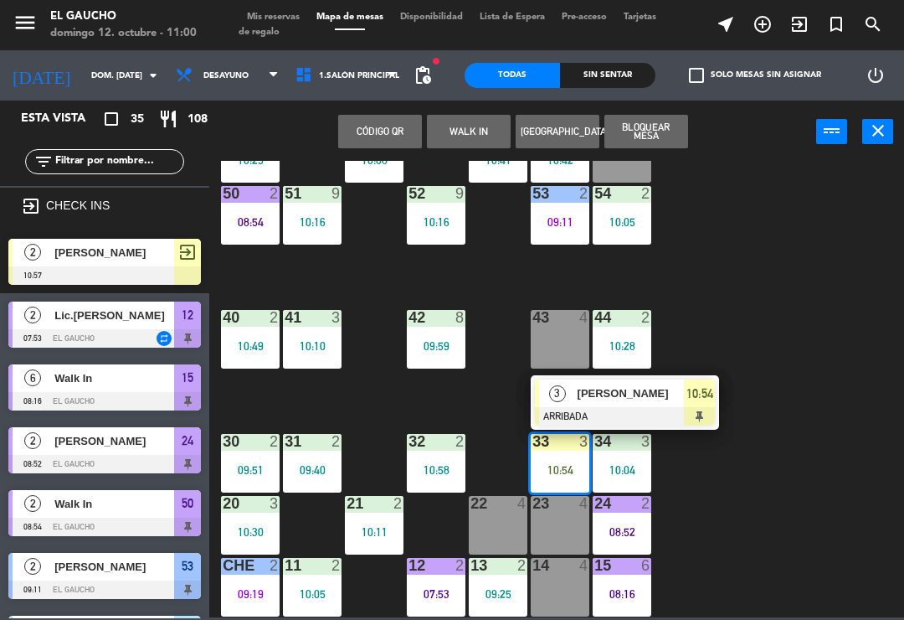
click at [639, 404] on div "[PERSON_NAME]" at bounding box center [630, 393] width 109 height 28
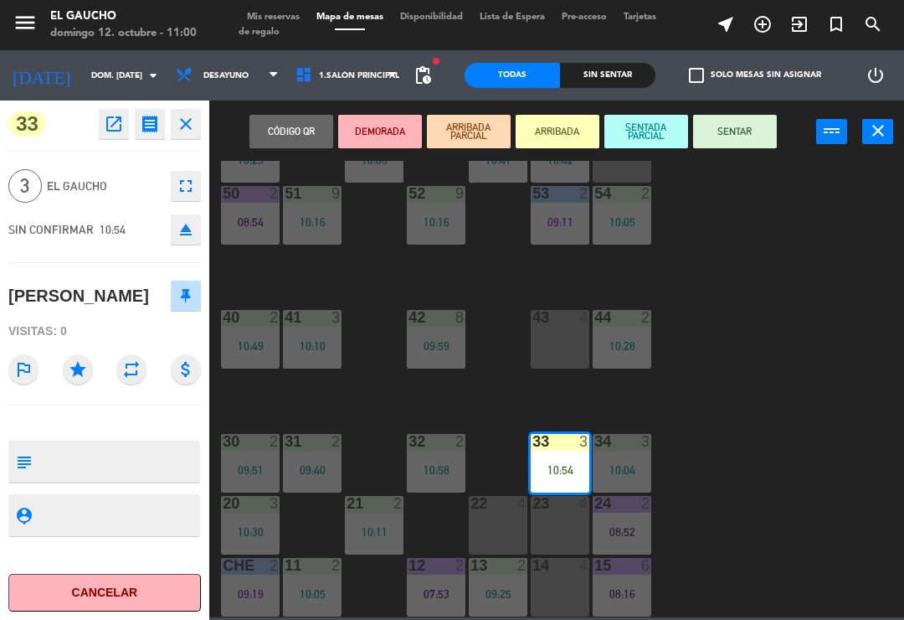
click at [752, 134] on button "SENTAR" at bounding box center [735, 131] width 84 height 33
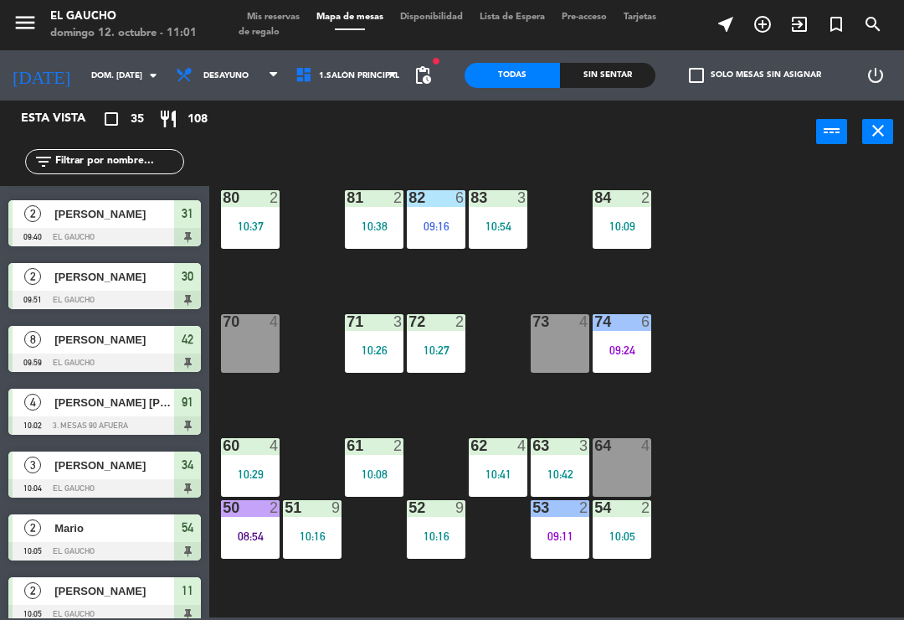
click at [625, 464] on div "64 4" at bounding box center [622, 467] width 59 height 59
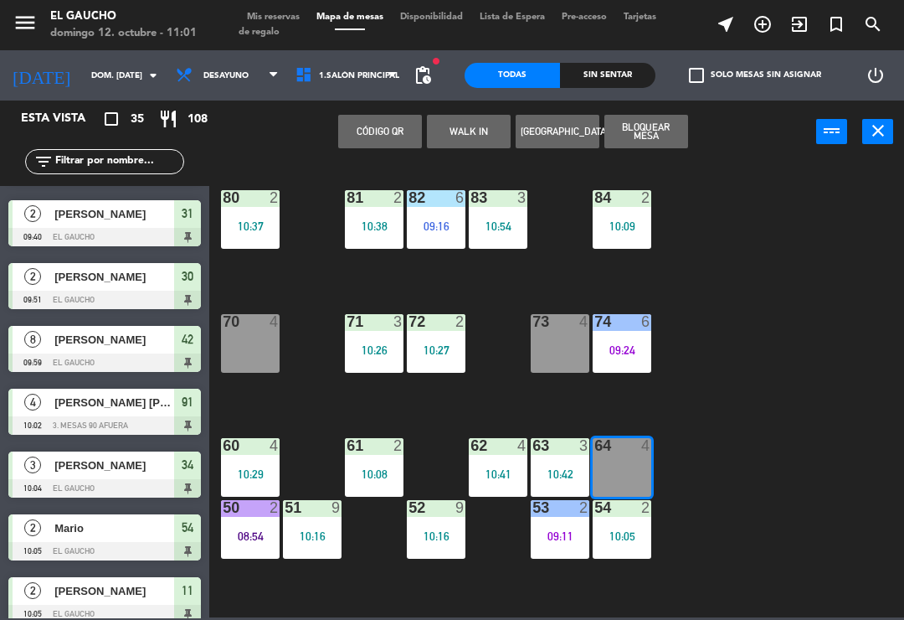
click at [478, 137] on button "WALK IN" at bounding box center [469, 131] width 84 height 33
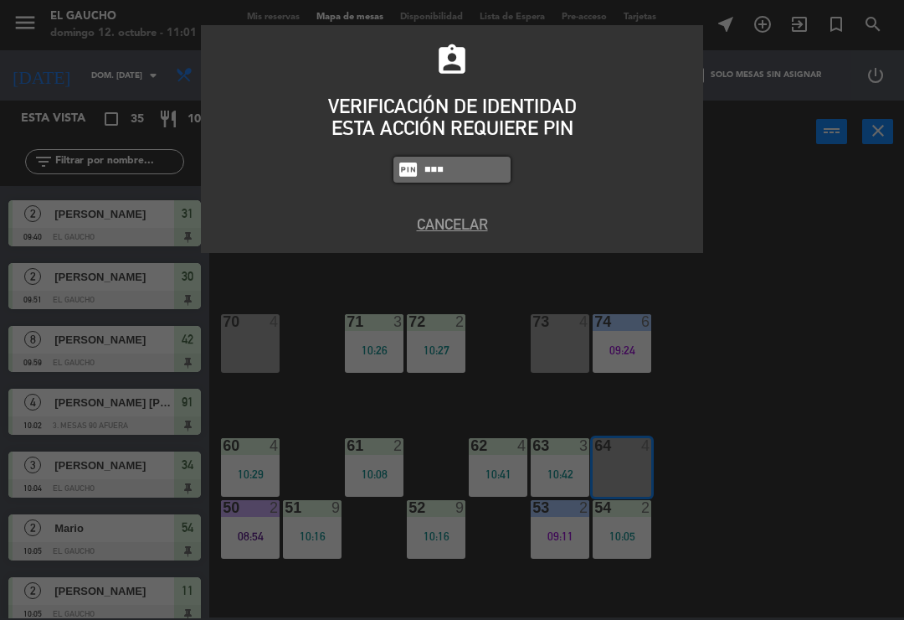
type input "0009"
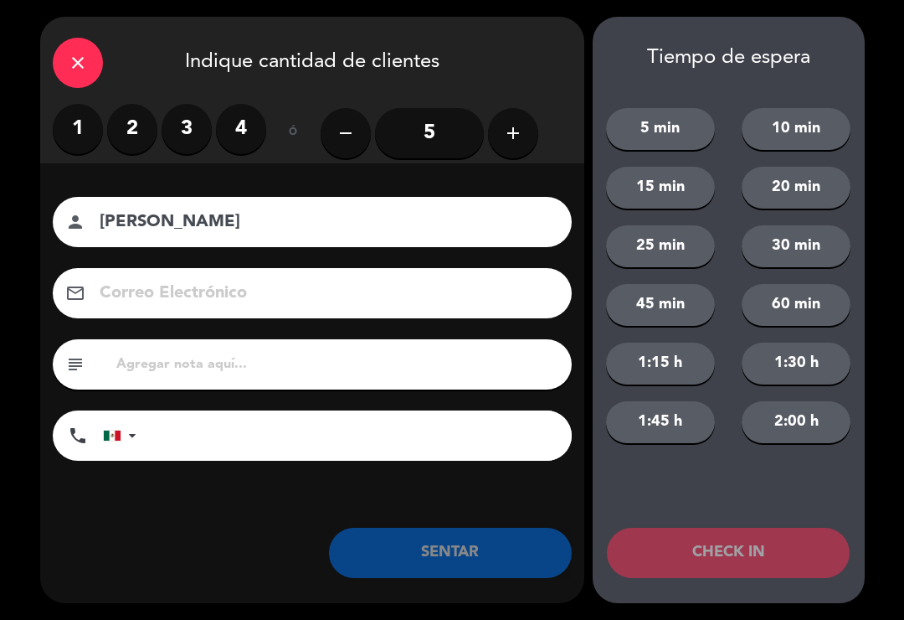
type input "[PERSON_NAME]"
click at [518, 146] on button "add" at bounding box center [513, 133] width 50 height 50
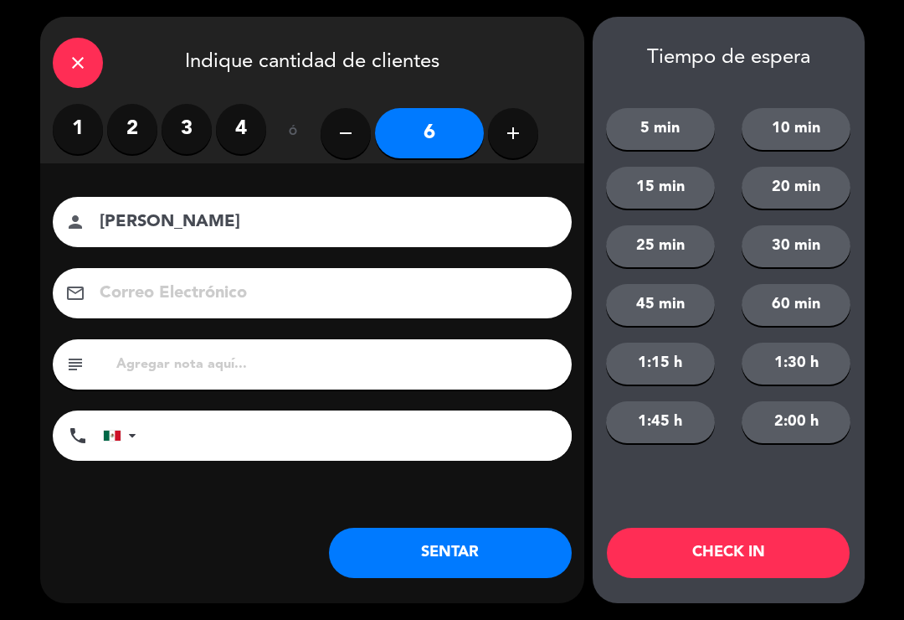
click at [522, 149] on button "add" at bounding box center [513, 133] width 50 height 50
type input "7"
click at [506, 559] on button "SENTAR" at bounding box center [450, 553] width 243 height 50
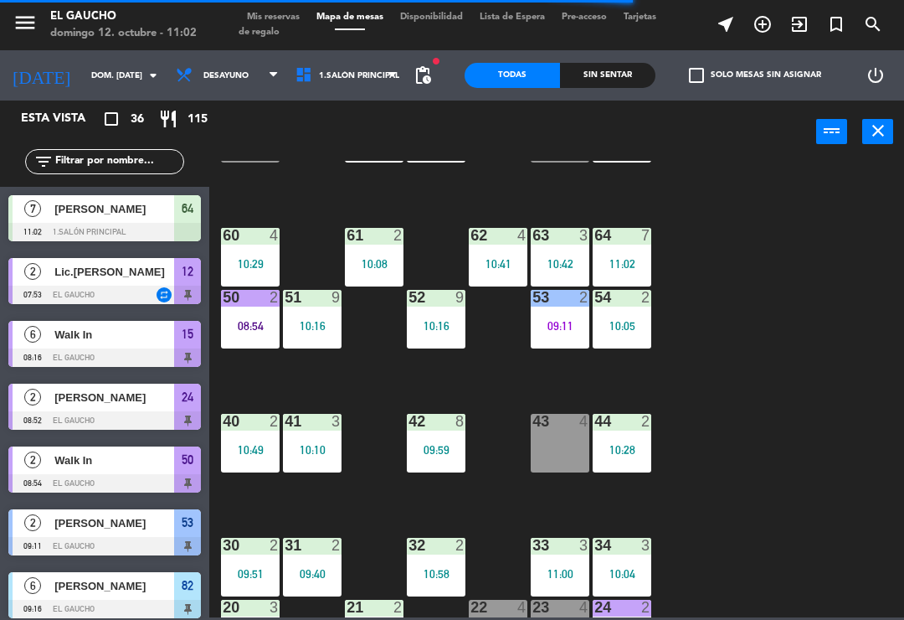
scroll to position [214, 0]
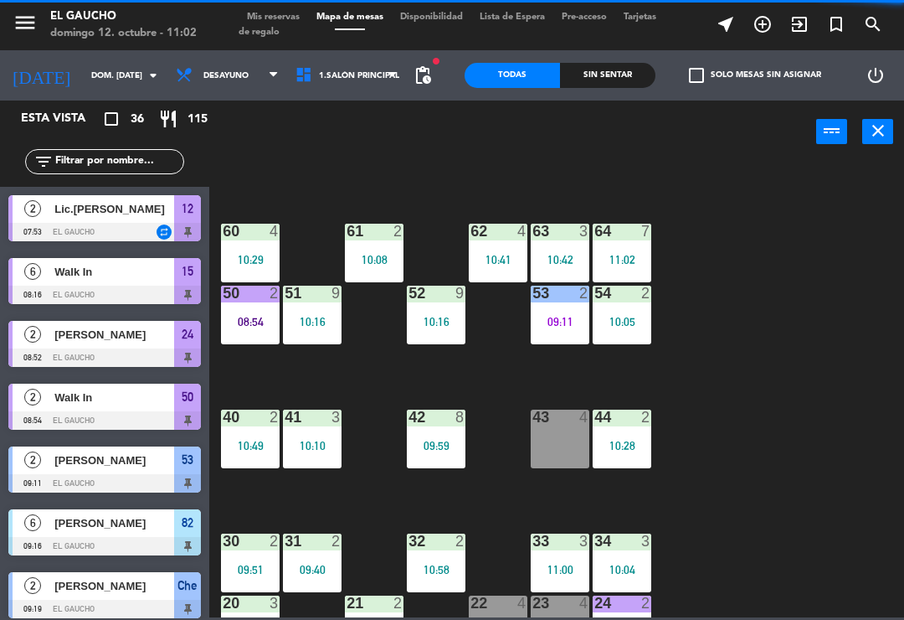
click at [307, 322] on div "10:16" at bounding box center [312, 322] width 59 height 12
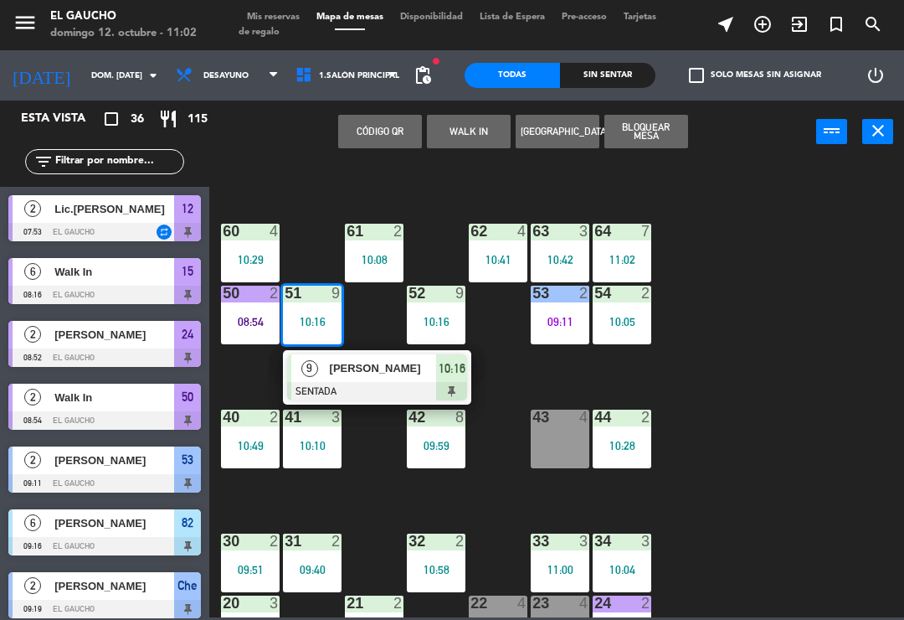
click at [373, 384] on div at bounding box center [377, 391] width 180 height 18
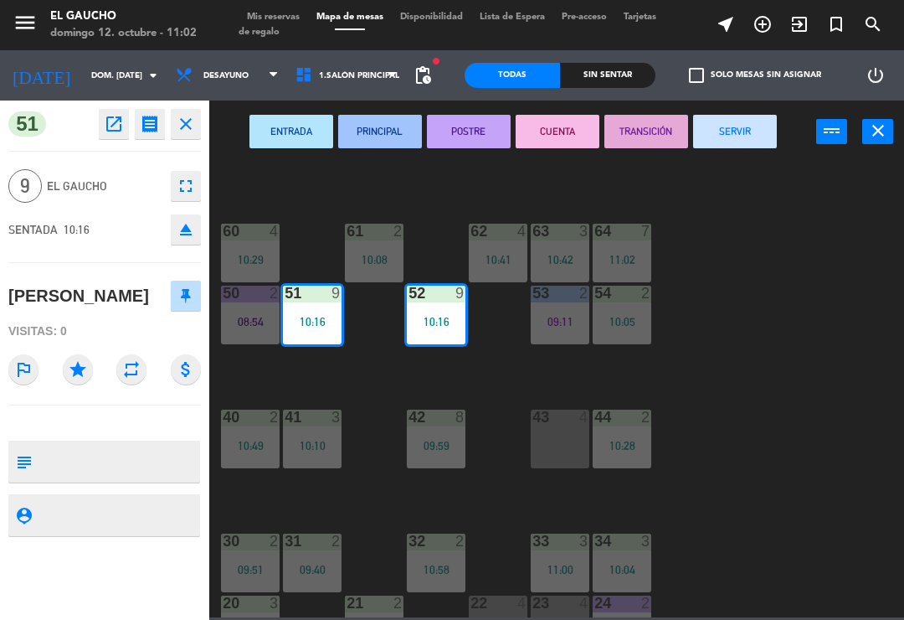
click at [750, 129] on button "SERVIR" at bounding box center [735, 131] width 84 height 33
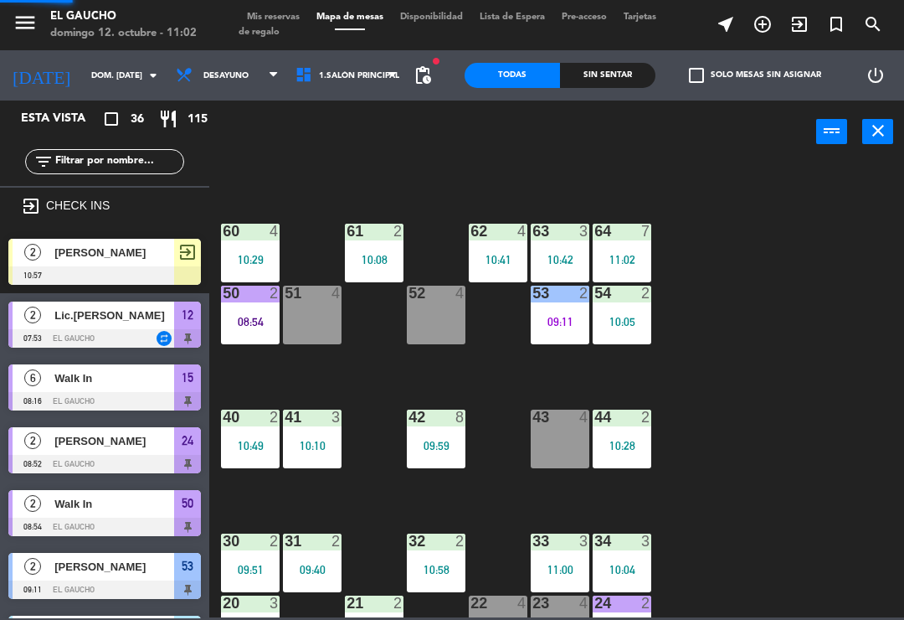
scroll to position [0, 0]
click at [309, 314] on div "51 4" at bounding box center [312, 315] width 59 height 59
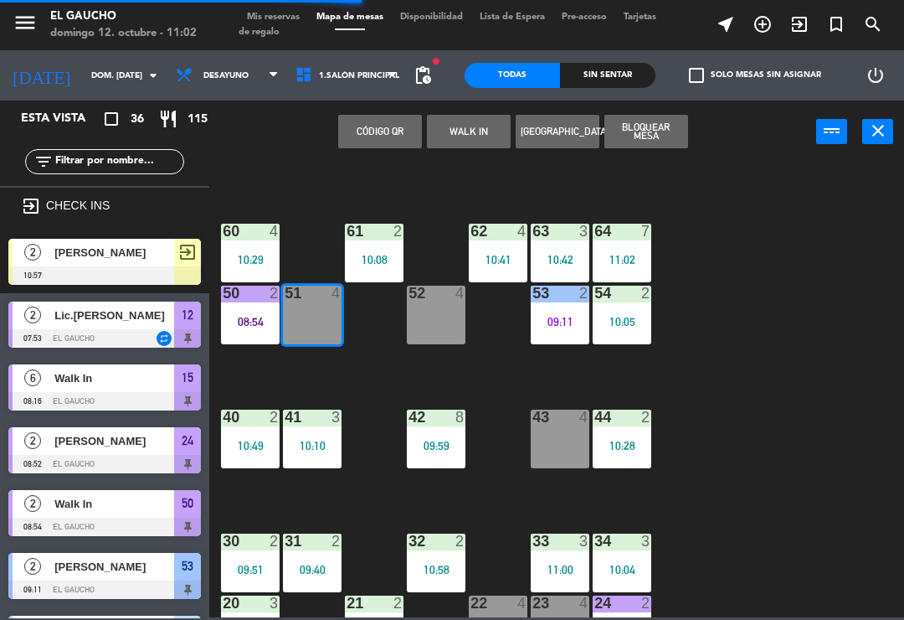
click at [472, 139] on button "WALK IN" at bounding box center [469, 131] width 84 height 33
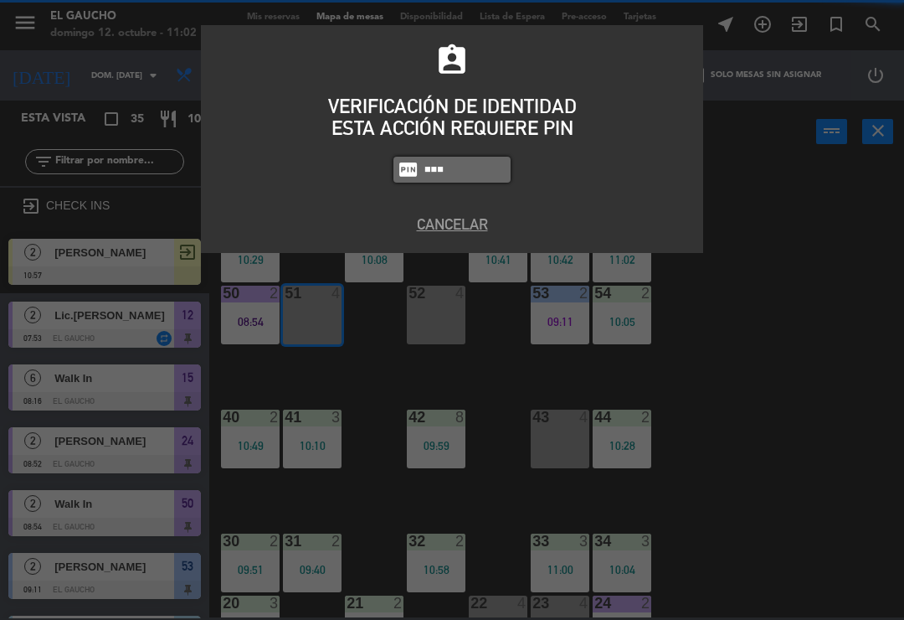
type input "0009"
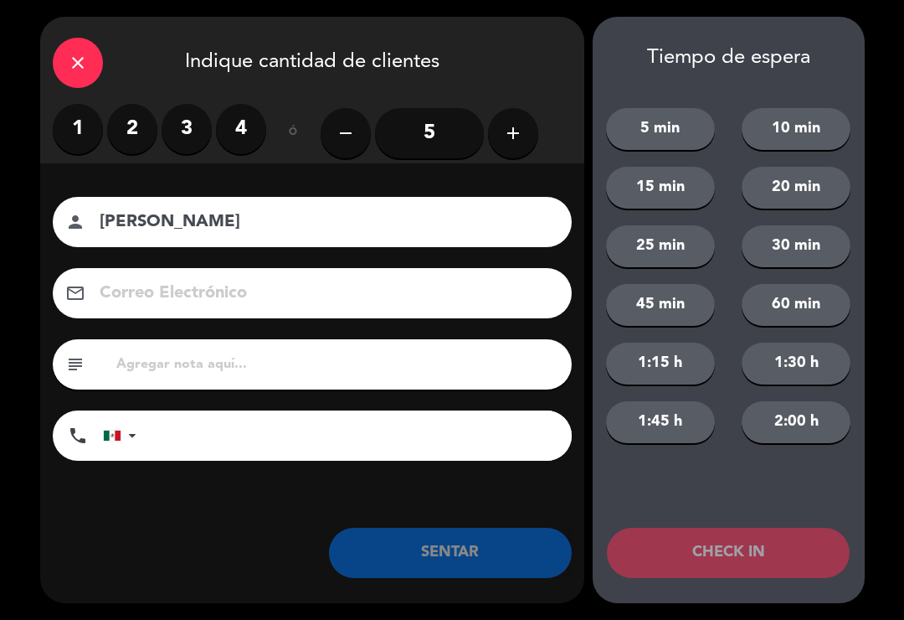
type input "[PERSON_NAME]"
click at [84, 146] on label "1" at bounding box center [78, 129] width 50 height 50
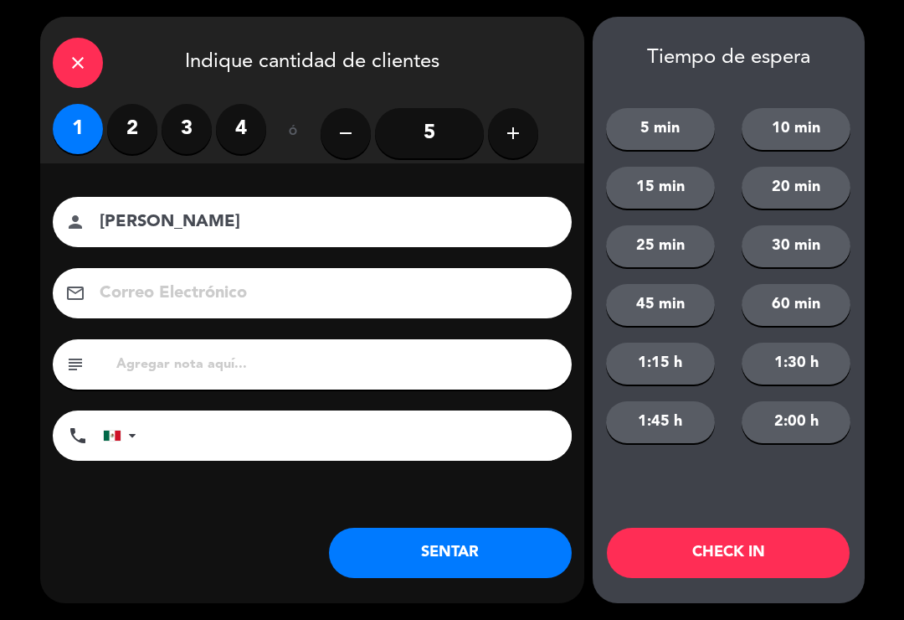
click at [435, 557] on button "SENTAR" at bounding box center [450, 553] width 243 height 50
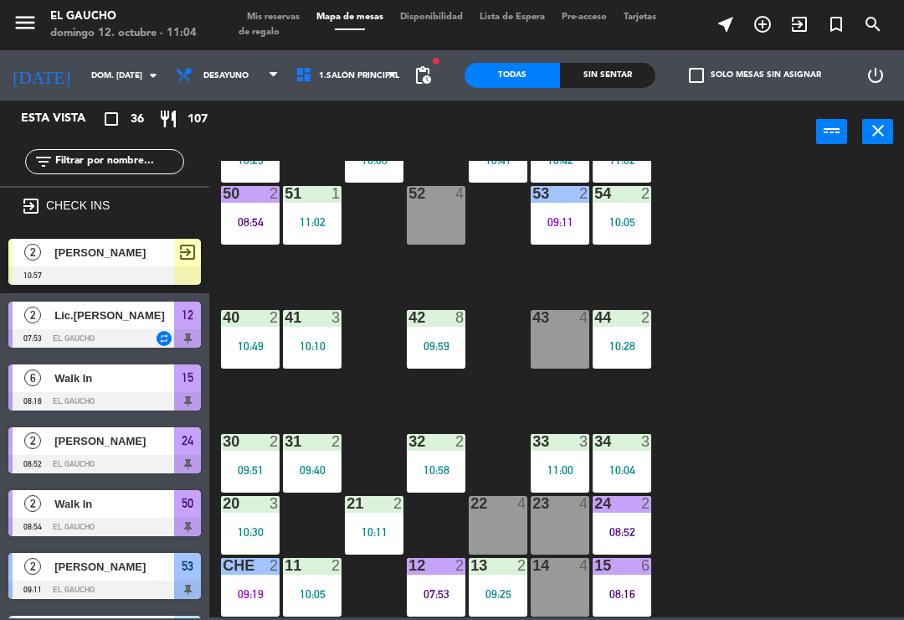
scroll to position [314, 0]
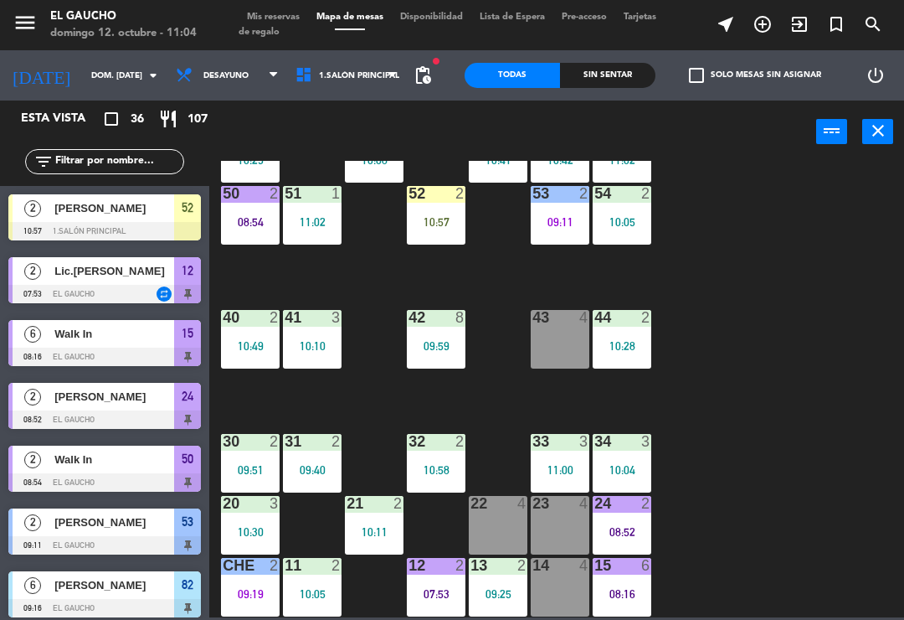
click at [427, 224] on div "10:57" at bounding box center [436, 222] width 59 height 12
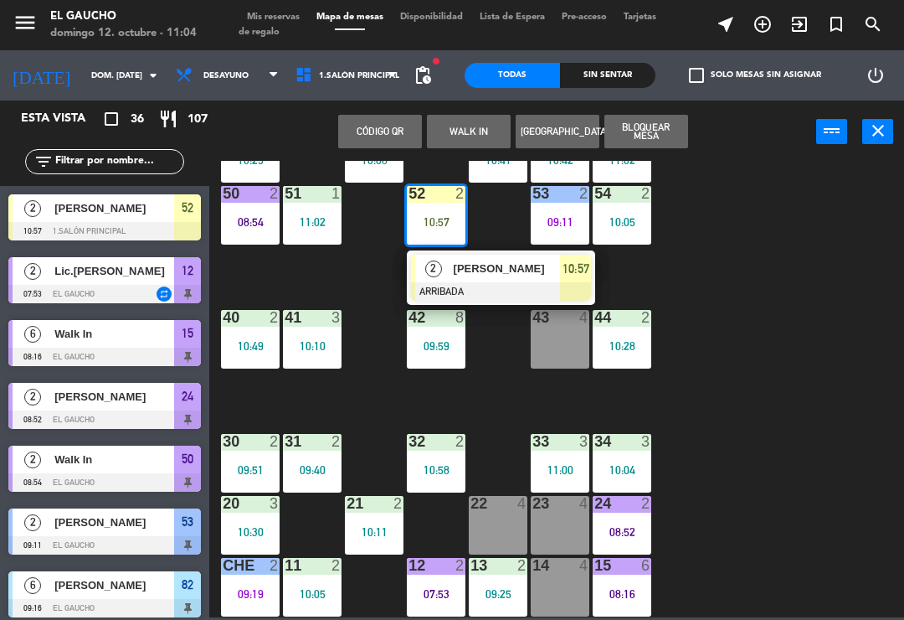
click at [493, 282] on div at bounding box center [501, 291] width 180 height 18
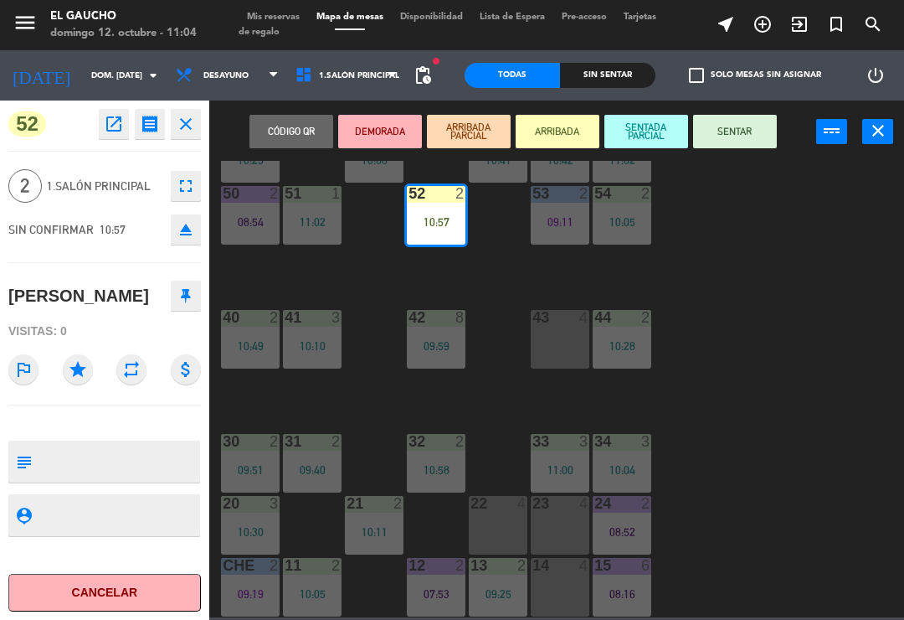
click at [736, 135] on button "SENTAR" at bounding box center [735, 131] width 84 height 33
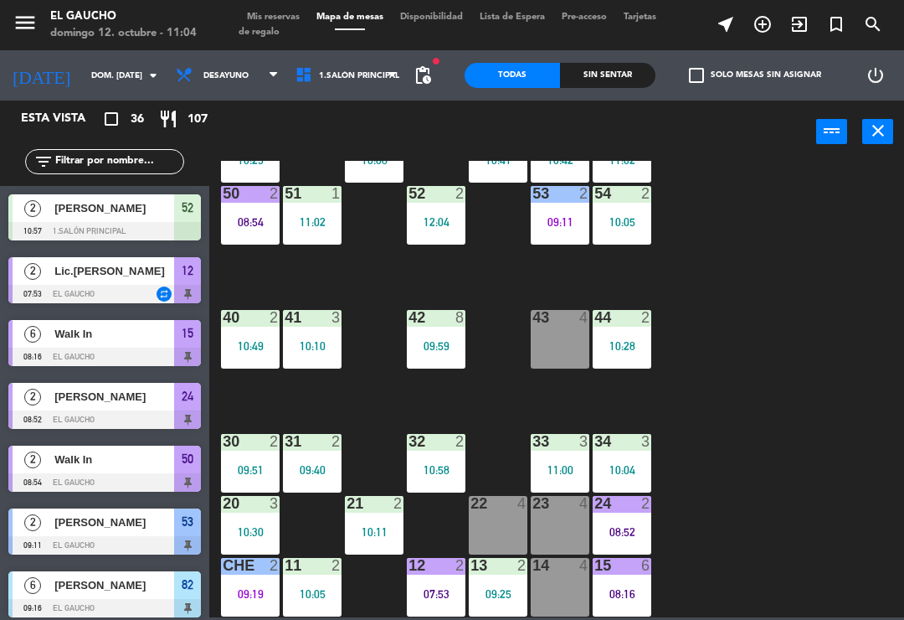
click at [425, 216] on div "12:04" at bounding box center [436, 222] width 59 height 12
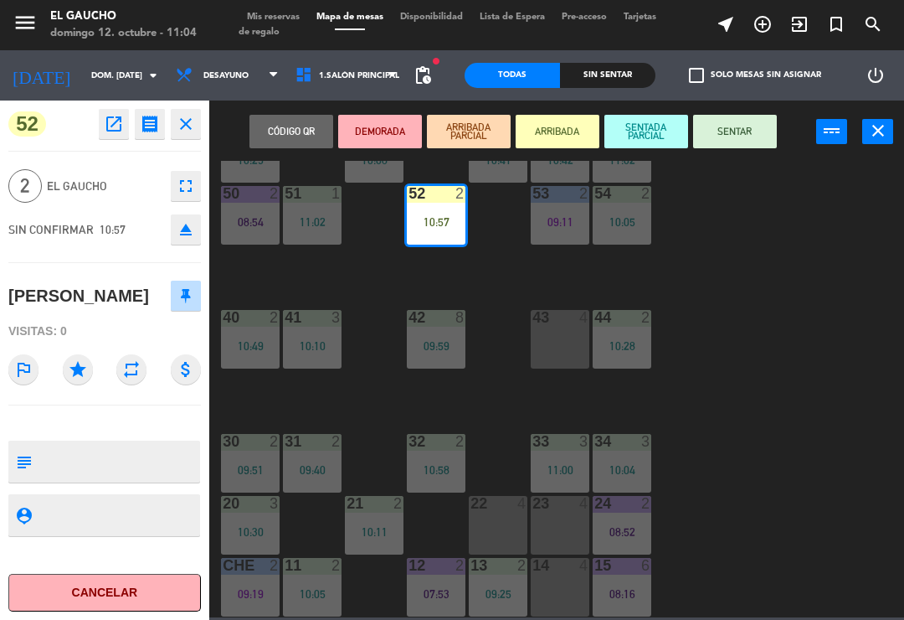
click at [739, 137] on button "SENTAR" at bounding box center [735, 131] width 84 height 33
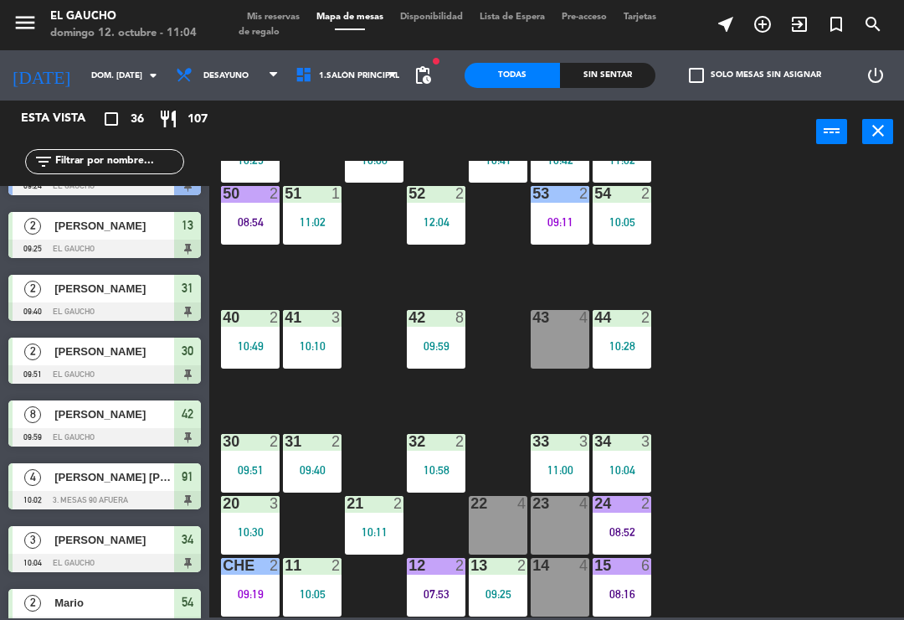
click at [429, 590] on div "07:53" at bounding box center [436, 594] width 59 height 12
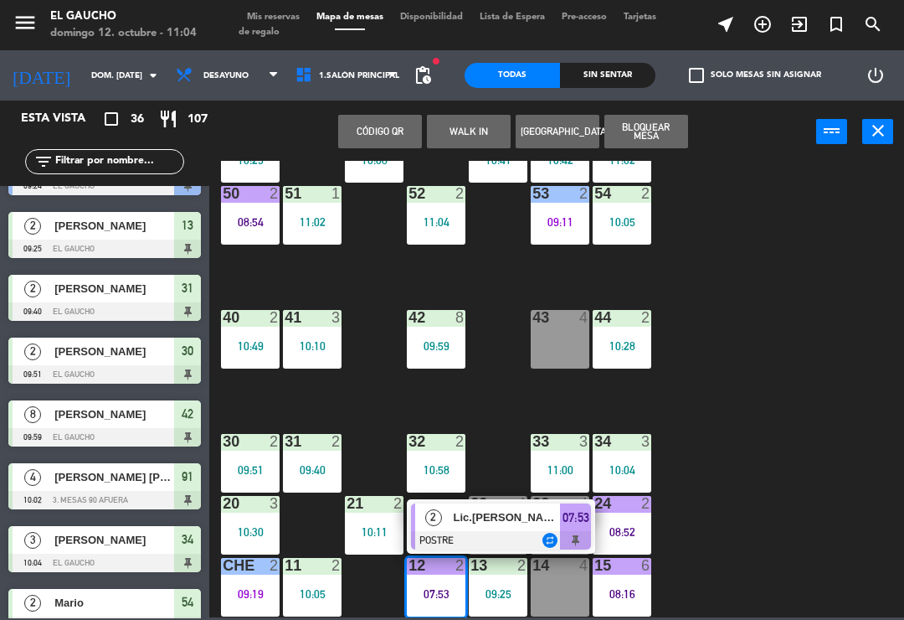
click at [455, 529] on div "Lic.[PERSON_NAME]" at bounding box center [506, 517] width 109 height 28
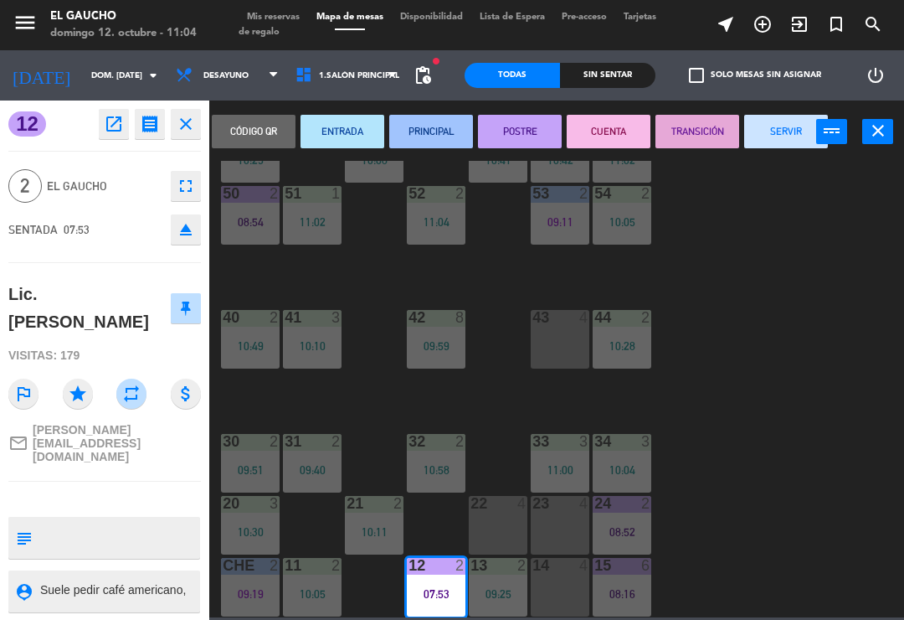
click at [784, 131] on button "SERVIR" at bounding box center [787, 131] width 84 height 33
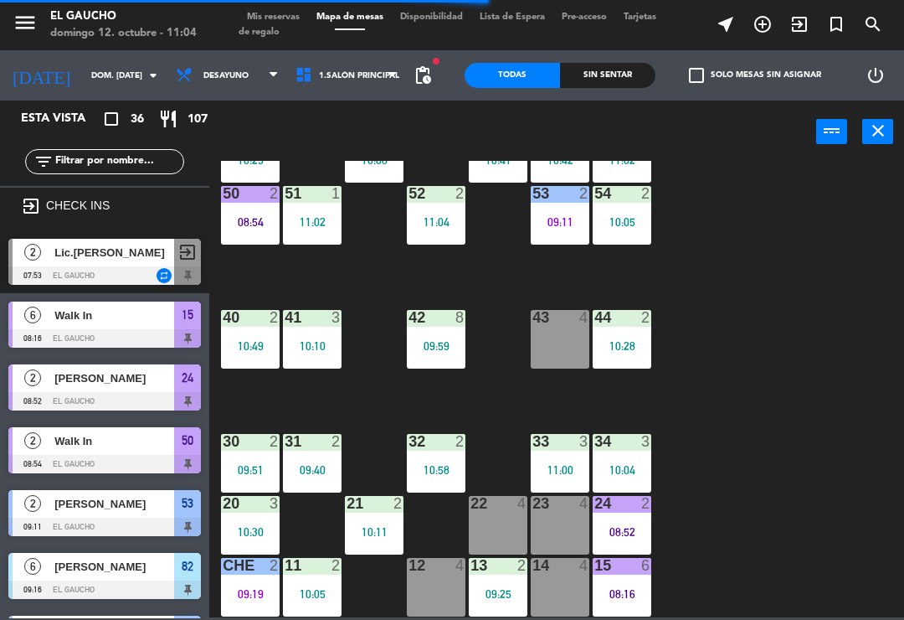
click at [427, 590] on div "12 4" at bounding box center [436, 587] width 59 height 59
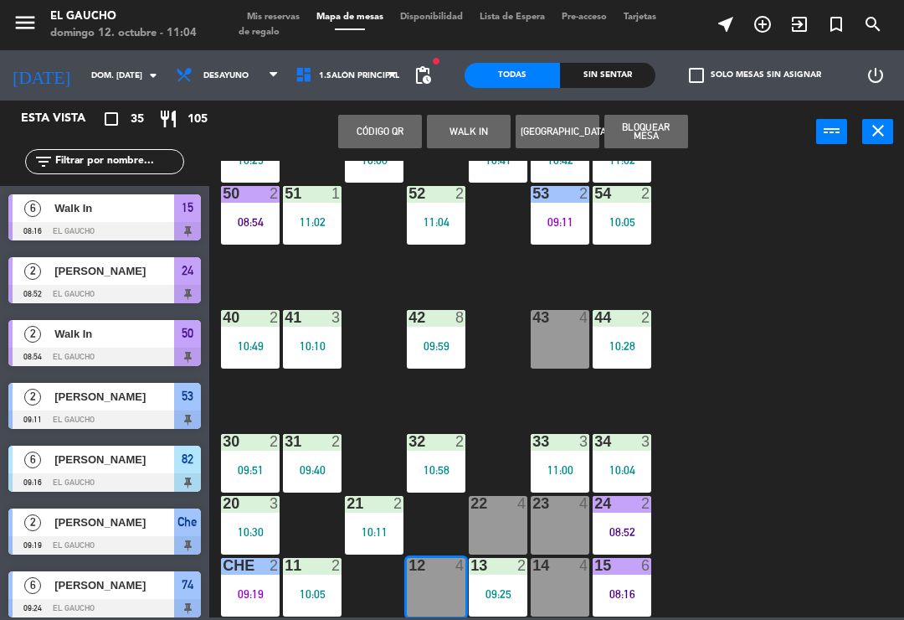
click at [464, 133] on button "WALK IN" at bounding box center [469, 131] width 84 height 33
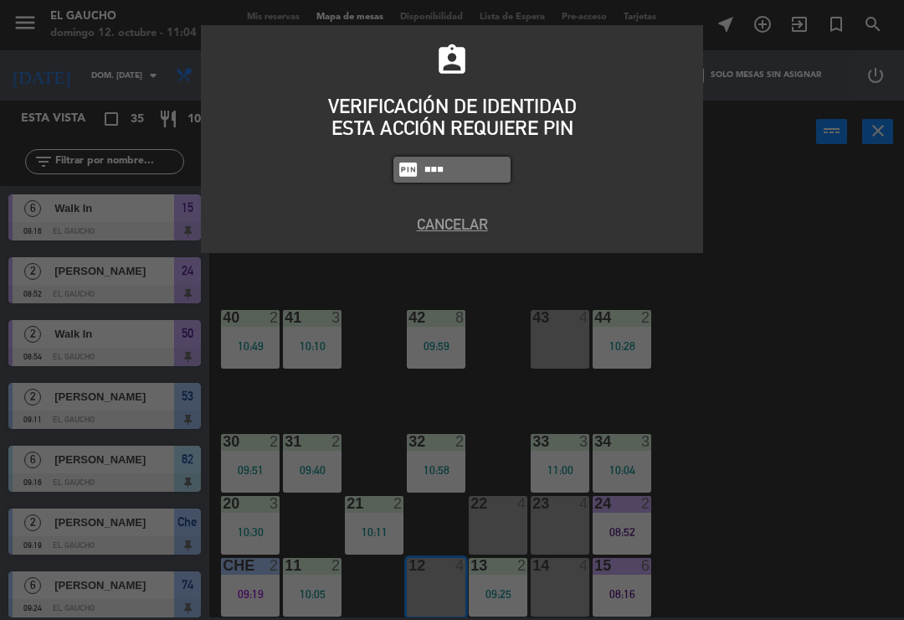
type input "0009"
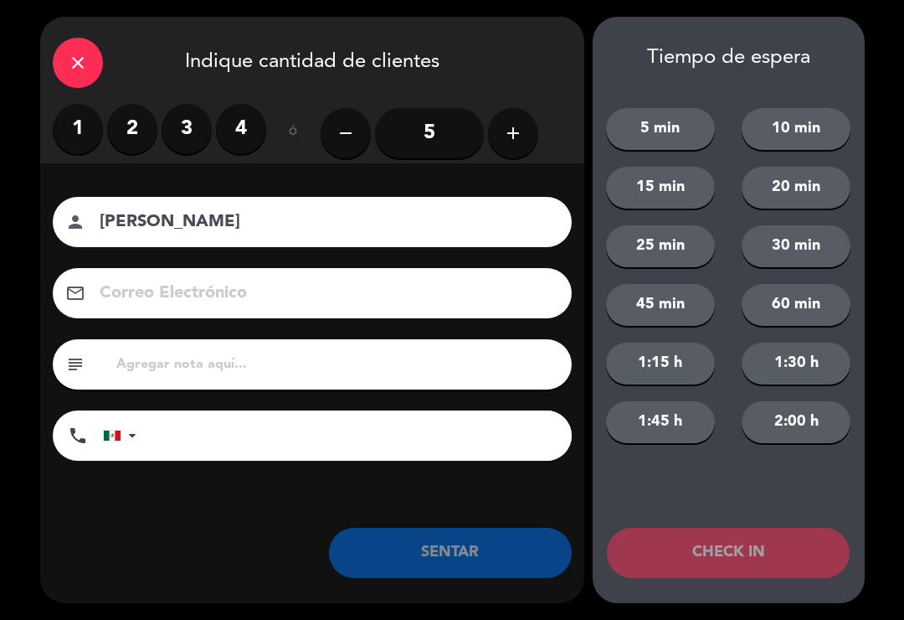
type input "[PERSON_NAME]"
click at [116, 139] on label "2" at bounding box center [132, 129] width 50 height 50
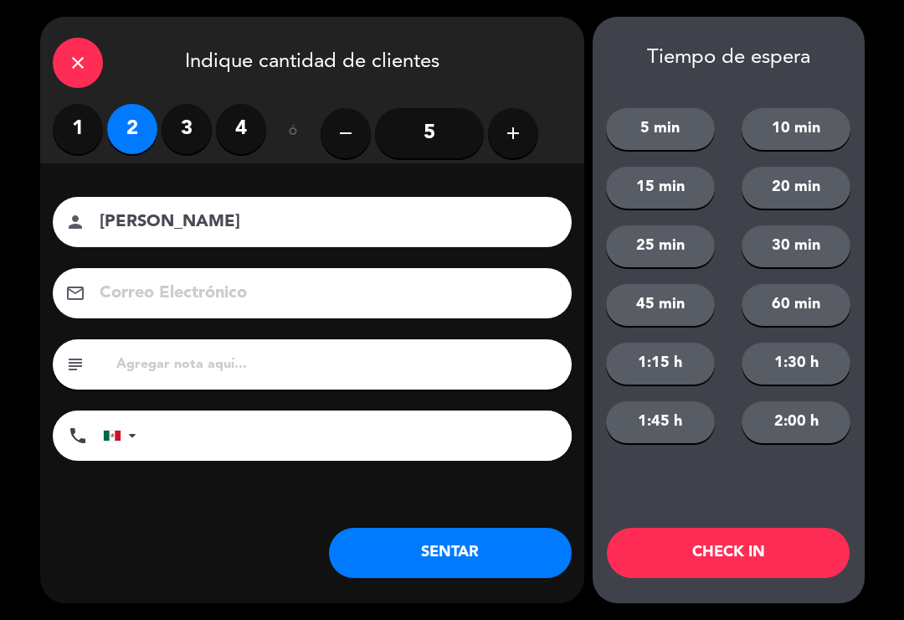
click at [460, 557] on button "SENTAR" at bounding box center [450, 553] width 243 height 50
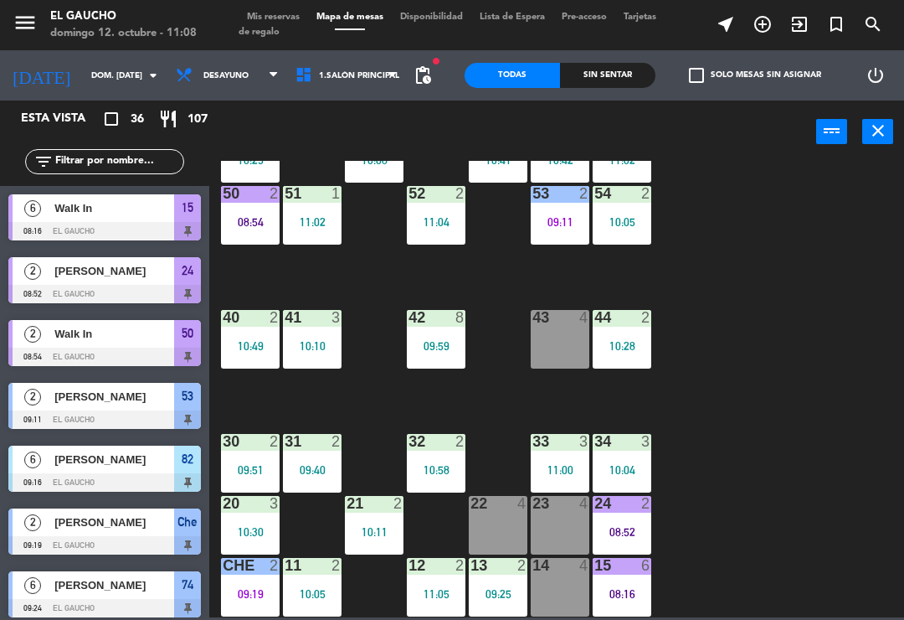
click at [499, 594] on div "09:25" at bounding box center [498, 594] width 59 height 12
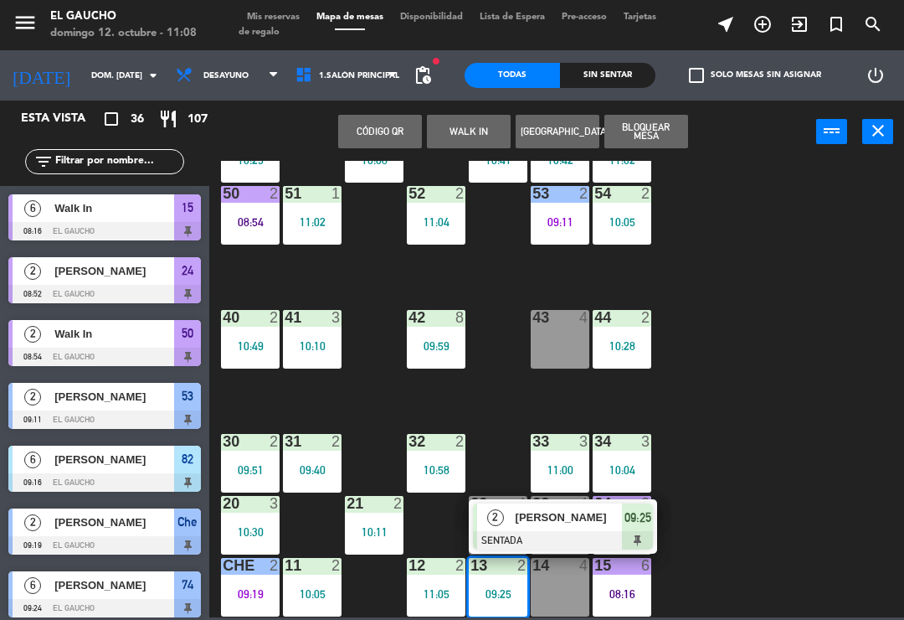
click at [570, 528] on div "[PERSON_NAME]" at bounding box center [568, 517] width 109 height 28
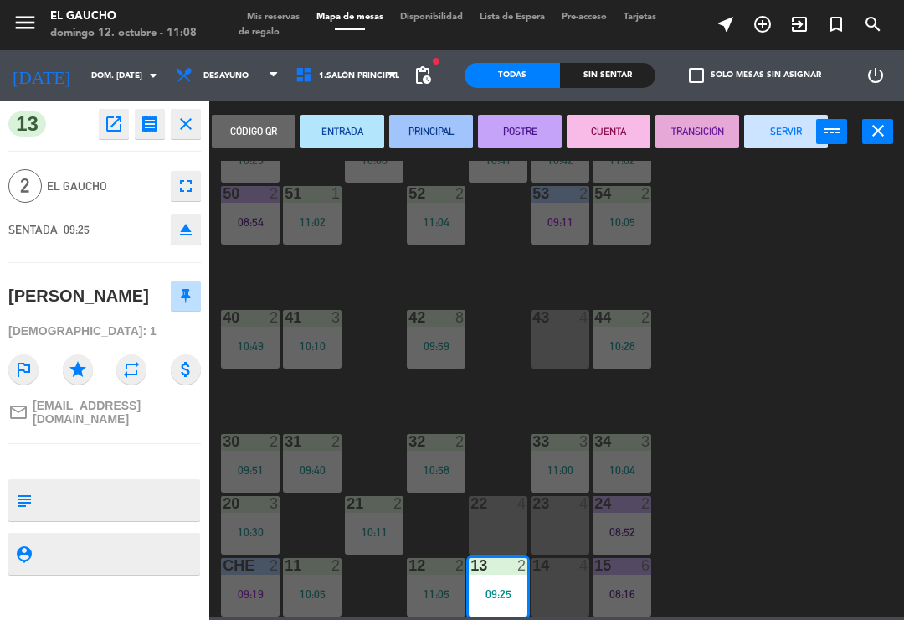
click at [430, 129] on button "PRINCIPAL" at bounding box center [431, 131] width 84 height 33
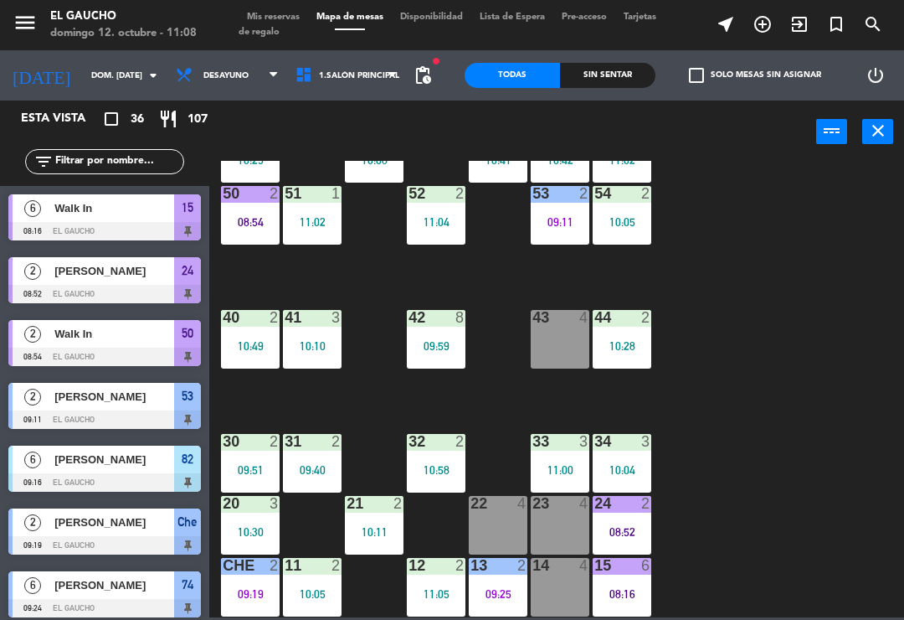
scroll to position [0, 0]
click at [492, 590] on div "09:25" at bounding box center [498, 594] width 59 height 12
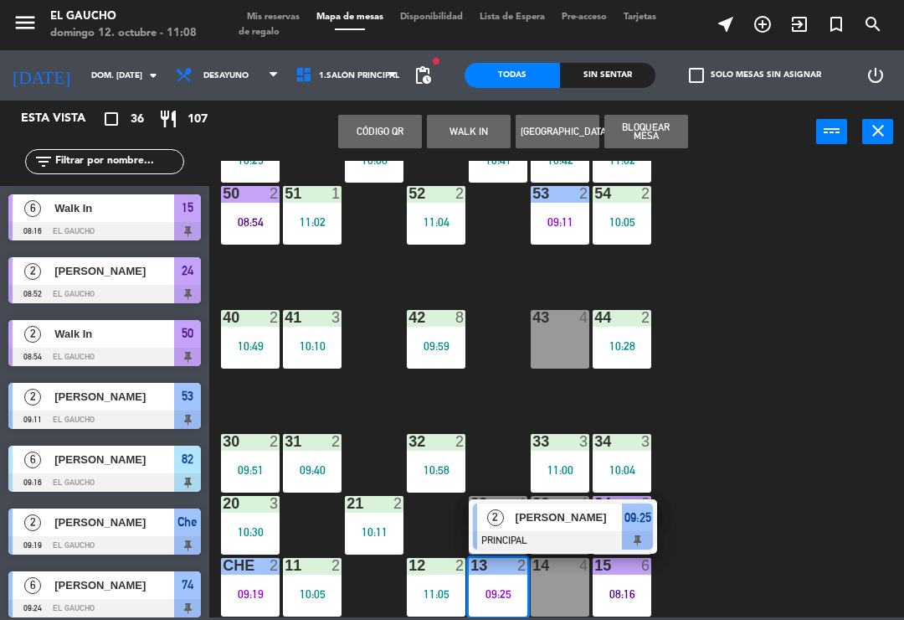
click at [563, 530] on div "[PERSON_NAME]" at bounding box center [568, 517] width 109 height 28
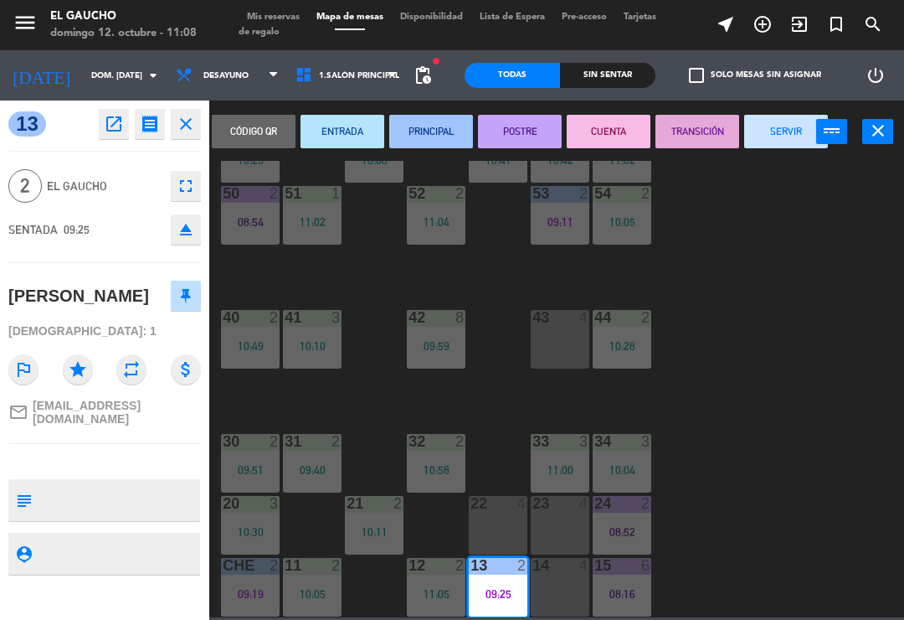
click at [787, 131] on button "SERVIR" at bounding box center [787, 131] width 84 height 33
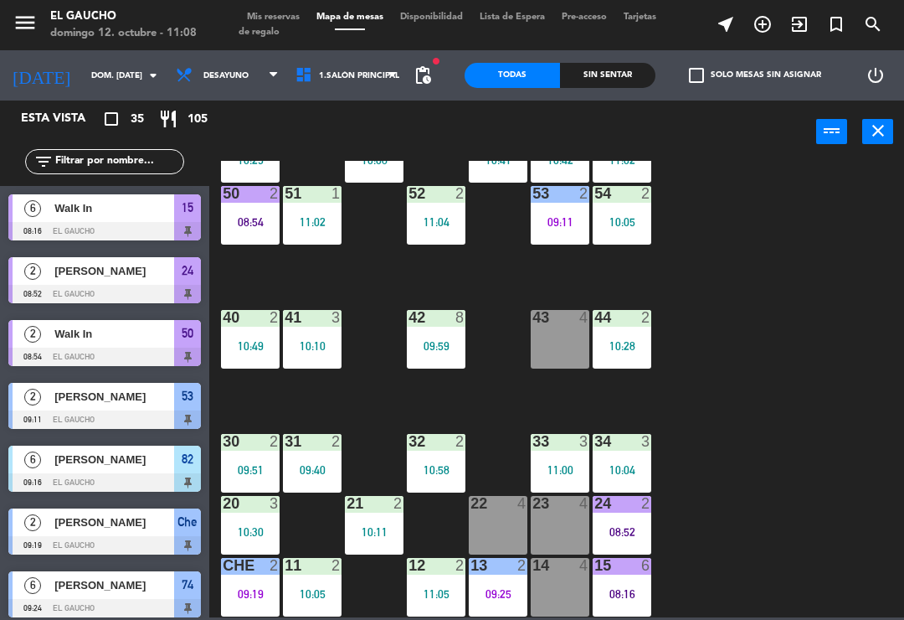
click at [497, 588] on div "09:25" at bounding box center [498, 594] width 59 height 12
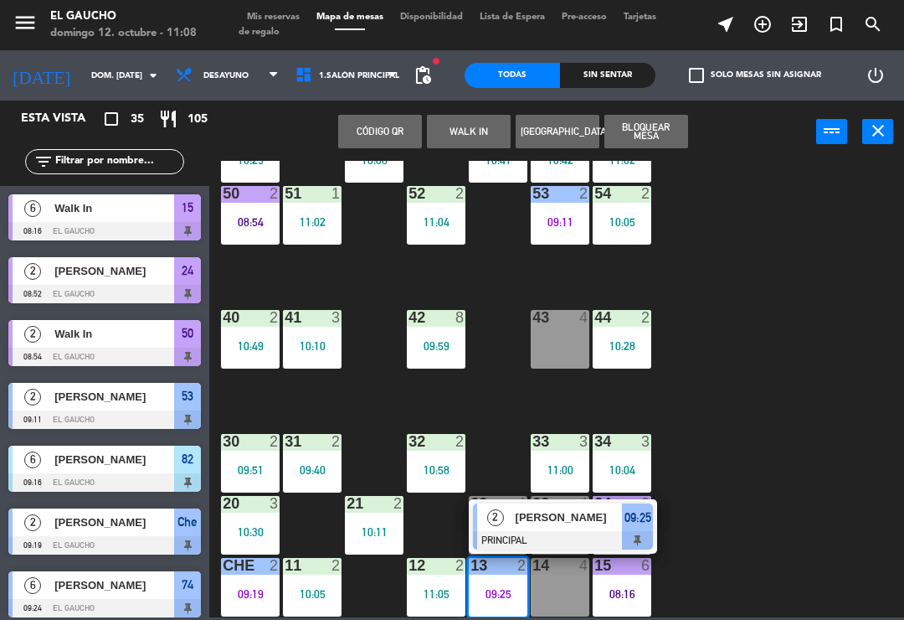
click at [540, 526] on span "[PERSON_NAME]" at bounding box center [569, 517] width 107 height 18
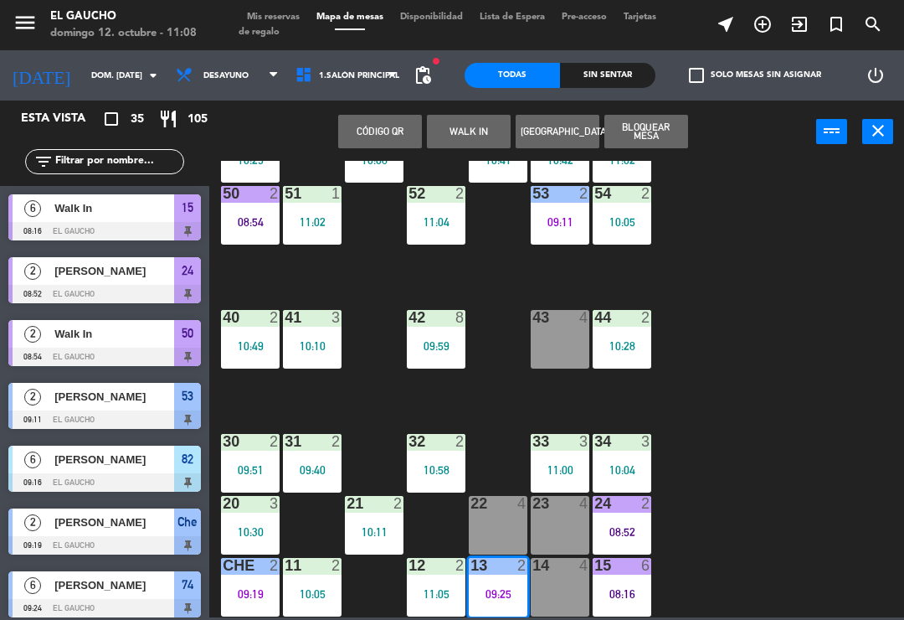
click at [805, 32] on icon "exit_to_app" at bounding box center [800, 24] width 20 height 20
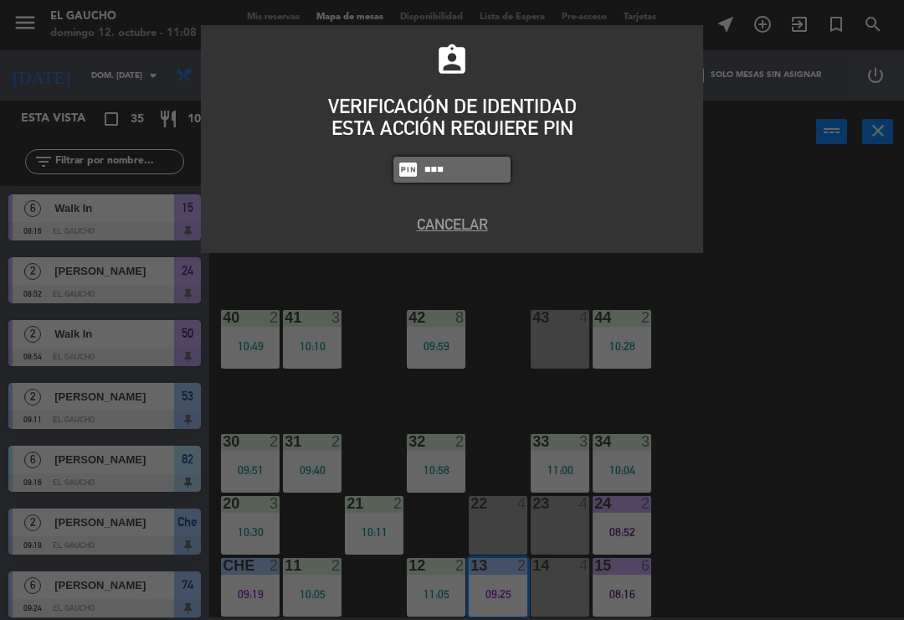
type input "0009"
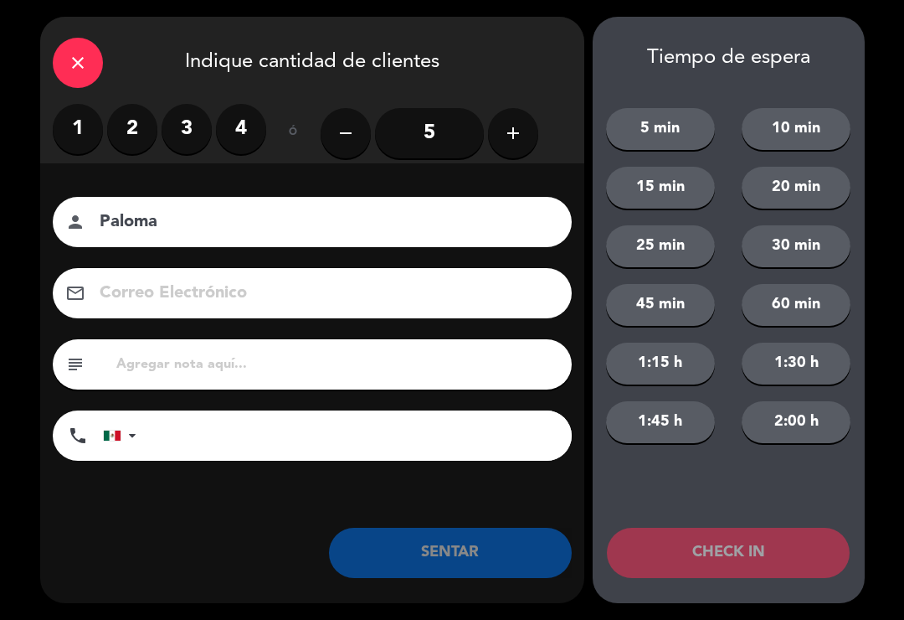
type input "Paloma"
click at [184, 125] on label "3" at bounding box center [187, 129] width 50 height 50
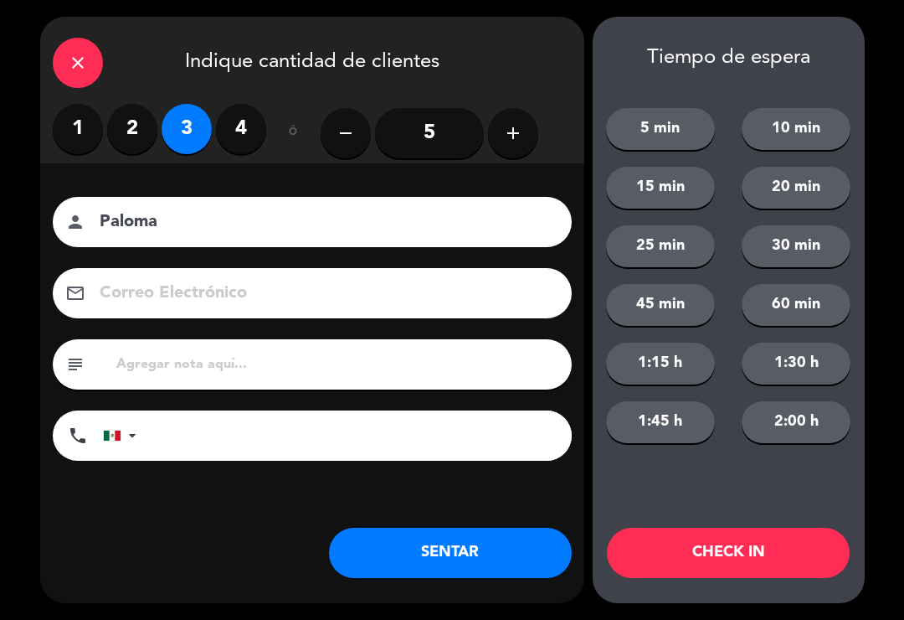
click at [469, 560] on button "SENTAR" at bounding box center [450, 553] width 243 height 50
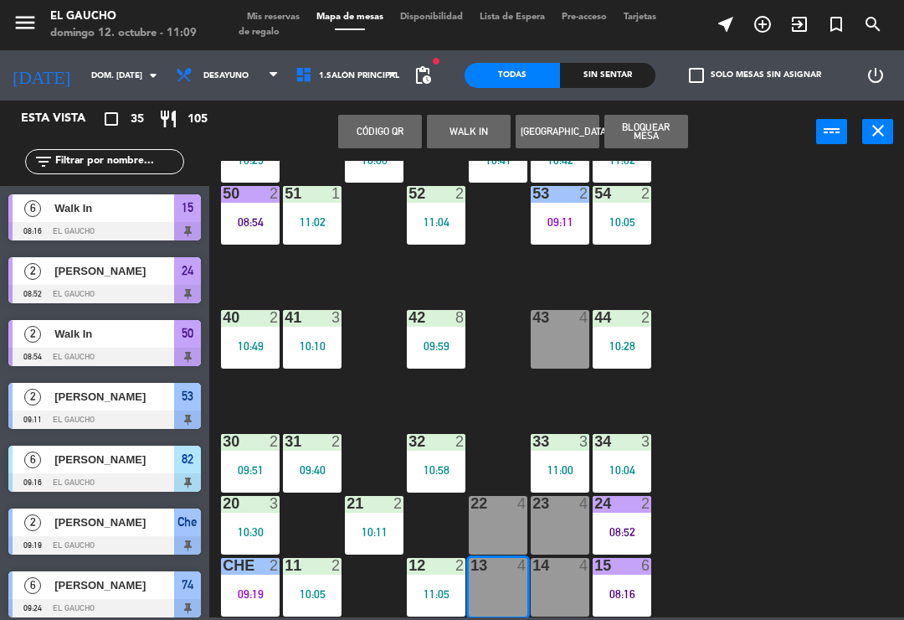
click at [502, 598] on div "13 4" at bounding box center [498, 587] width 59 height 59
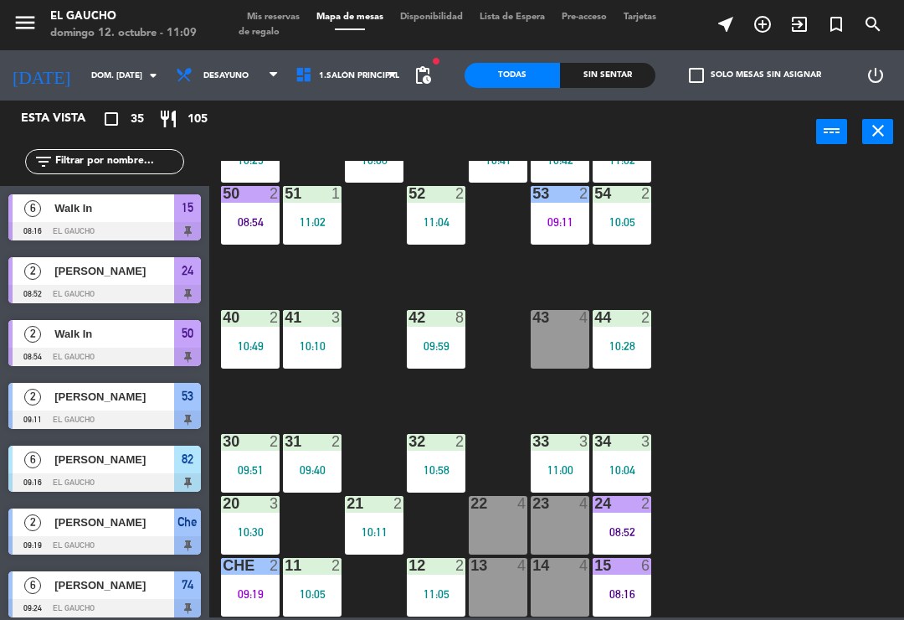
click at [512, 577] on div "13 4" at bounding box center [498, 587] width 59 height 59
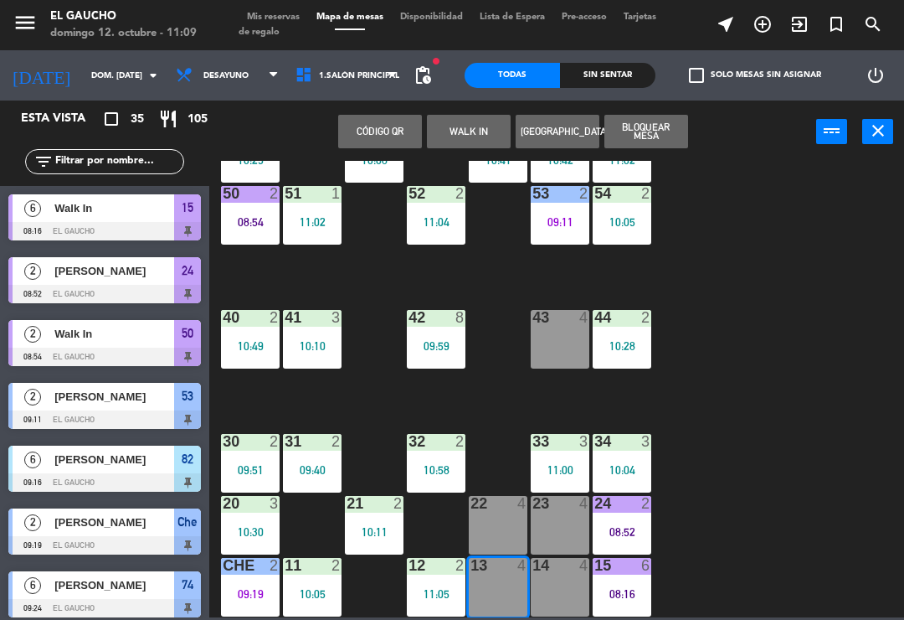
click at [466, 140] on button "WALK IN" at bounding box center [469, 131] width 84 height 33
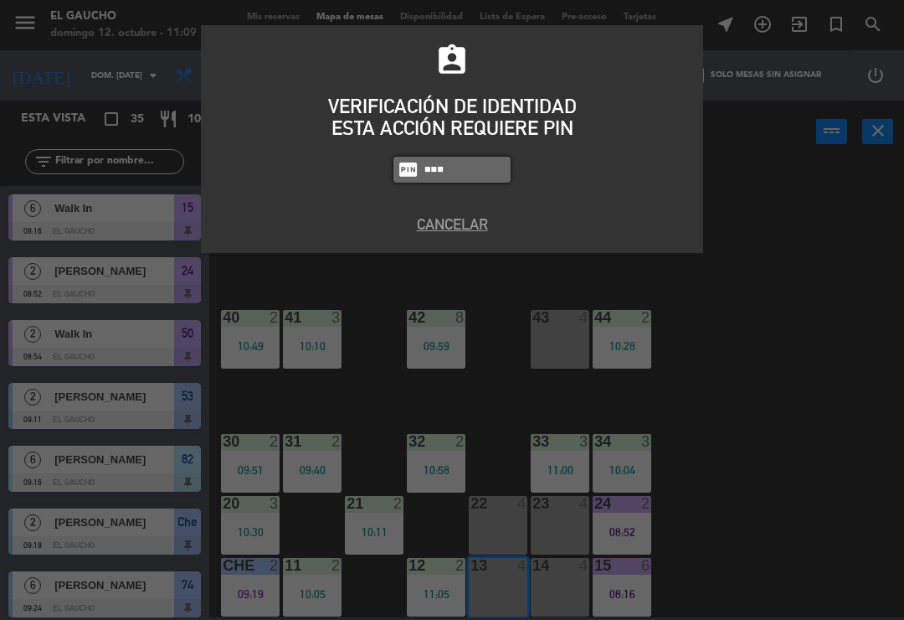
type input "0009"
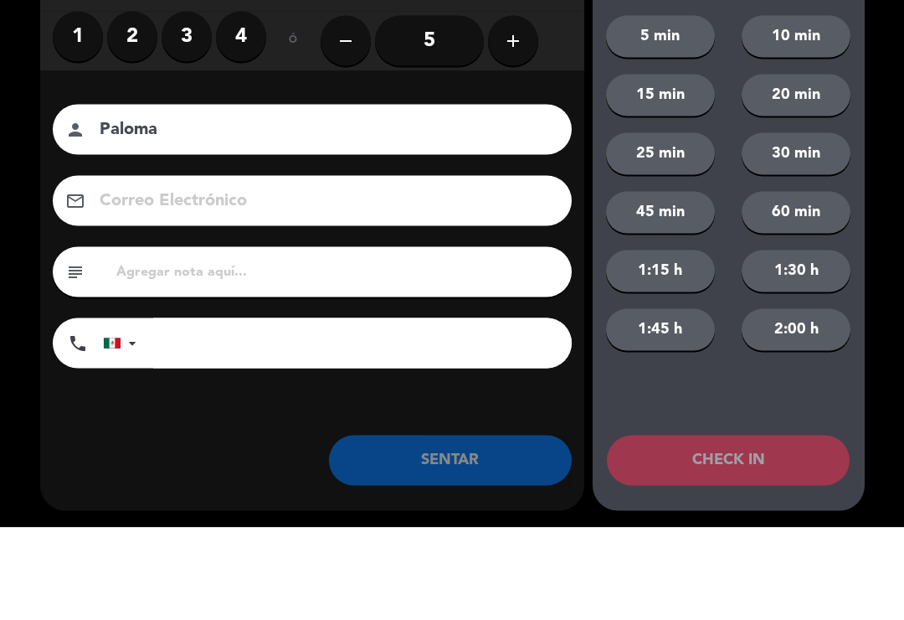
type input "Paloma"
click at [199, 104] on label "3" at bounding box center [187, 129] width 50 height 50
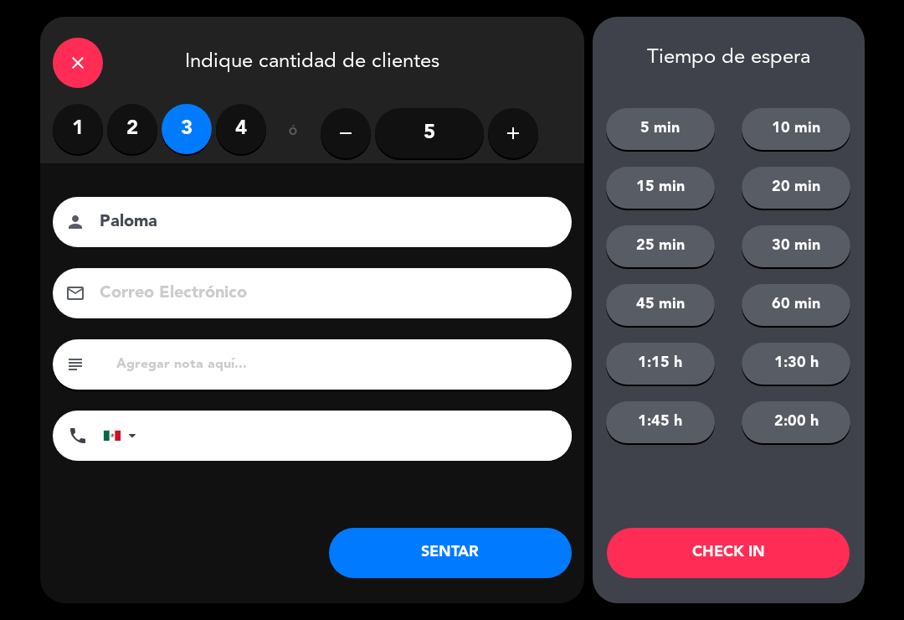
click at [435, 554] on button "SENTAR" at bounding box center [450, 553] width 243 height 50
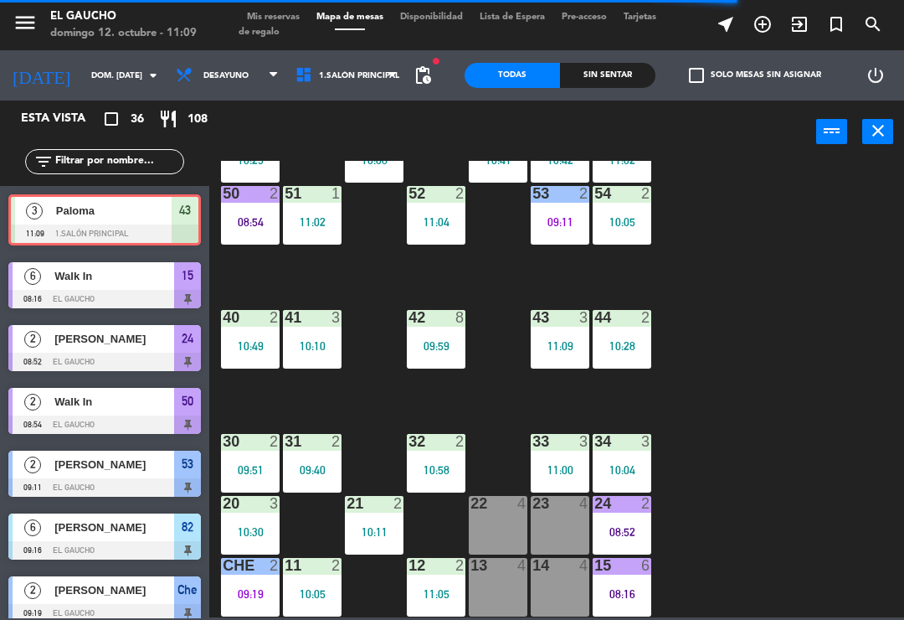
click at [560, 342] on div "11:09" at bounding box center [560, 346] width 59 height 12
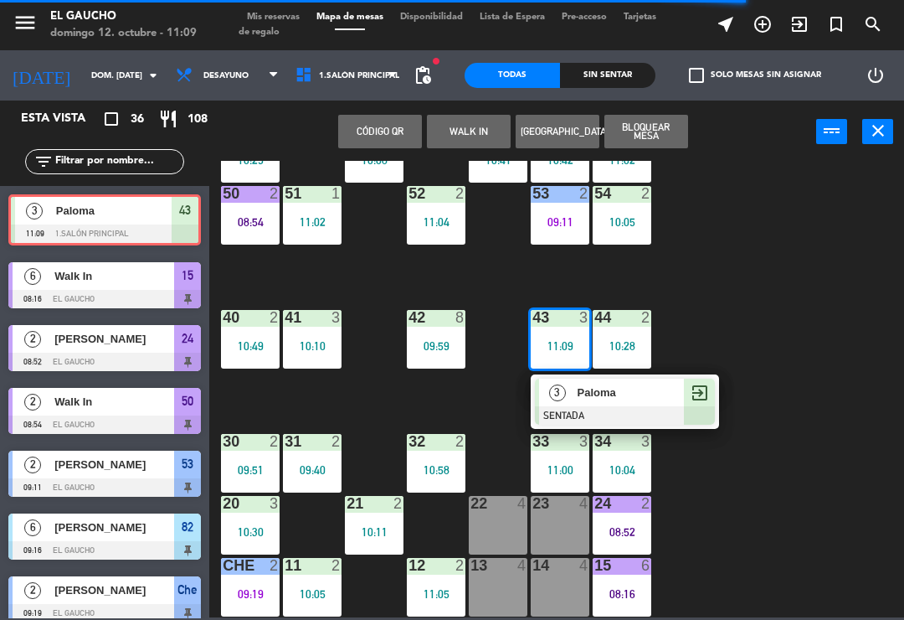
click at [604, 405] on div "Paloma" at bounding box center [630, 393] width 109 height 28
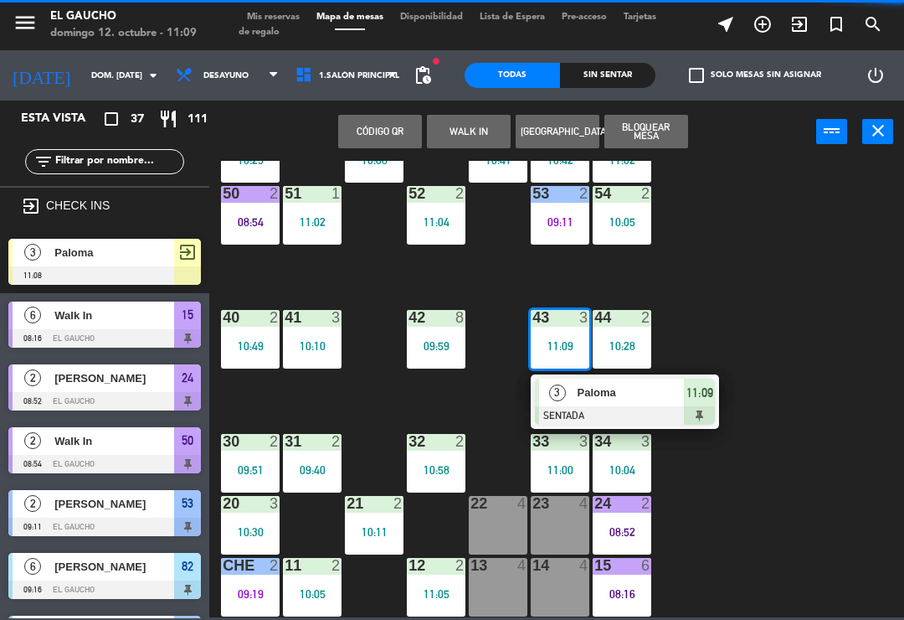
click at [559, 341] on div "11:09" at bounding box center [560, 346] width 59 height 12
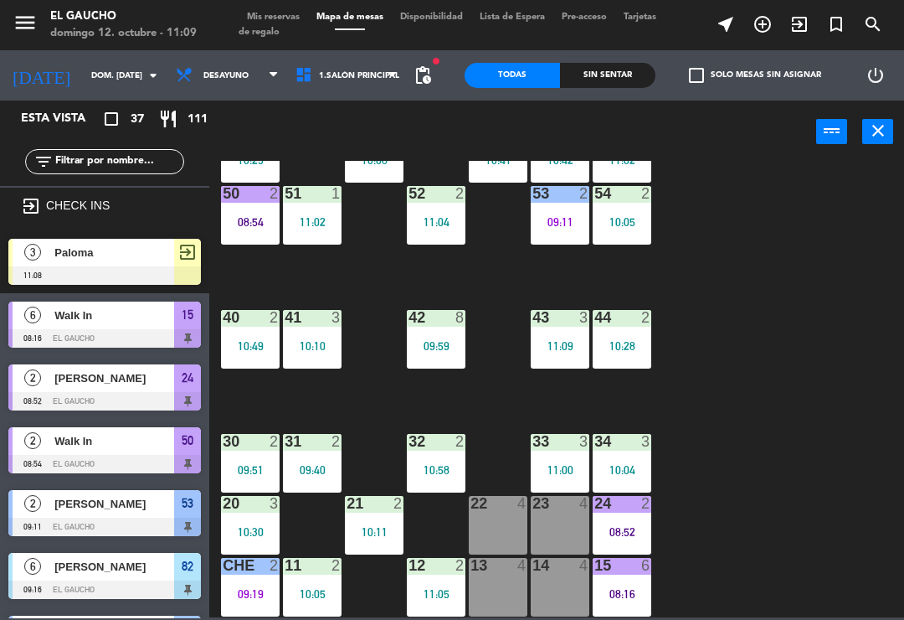
click at [557, 343] on div "11:09" at bounding box center [560, 346] width 59 height 12
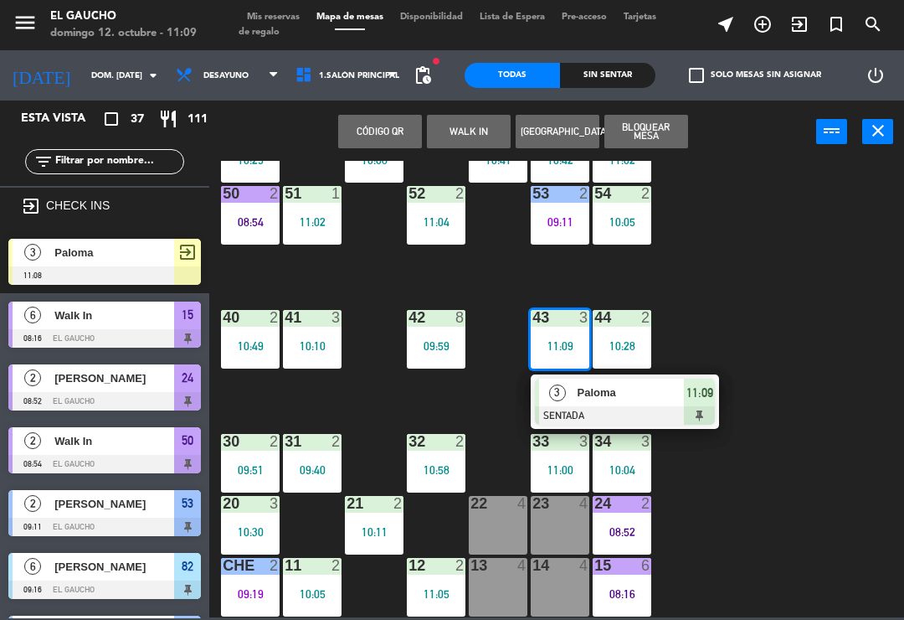
click at [605, 413] on div at bounding box center [625, 415] width 180 height 18
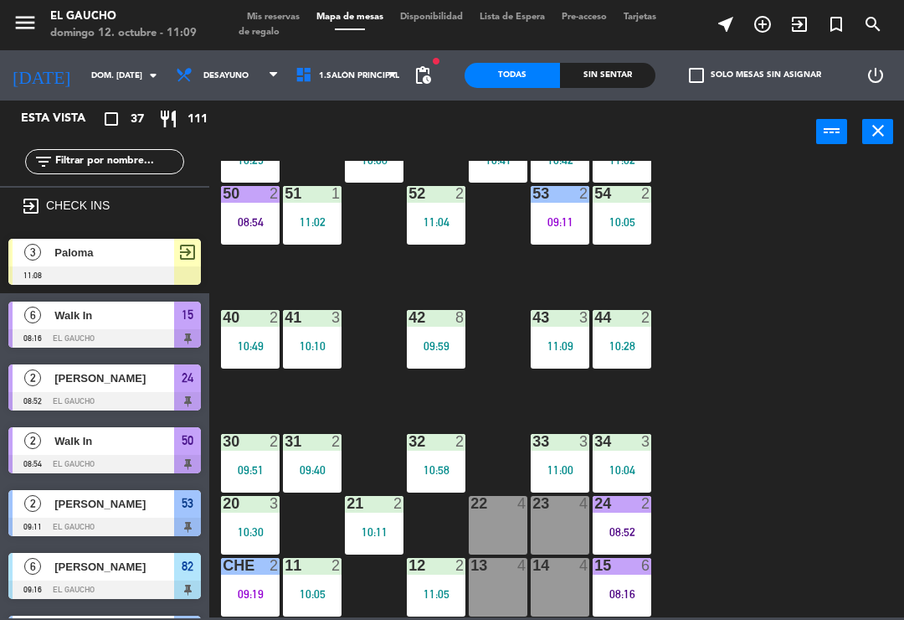
scroll to position [773, 0]
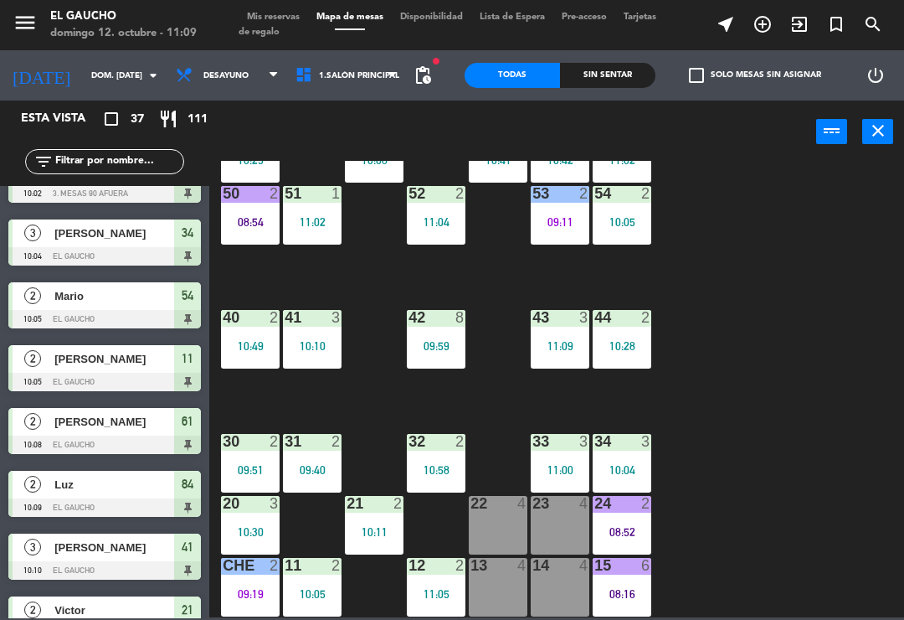
click at [569, 327] on div "43 3" at bounding box center [560, 318] width 59 height 17
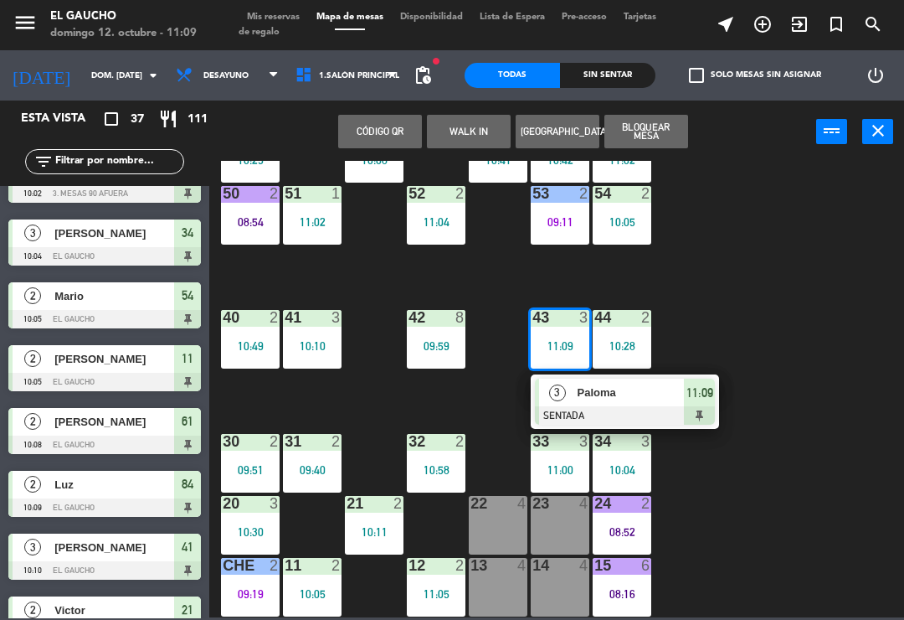
click at [613, 406] on div at bounding box center [625, 415] width 180 height 18
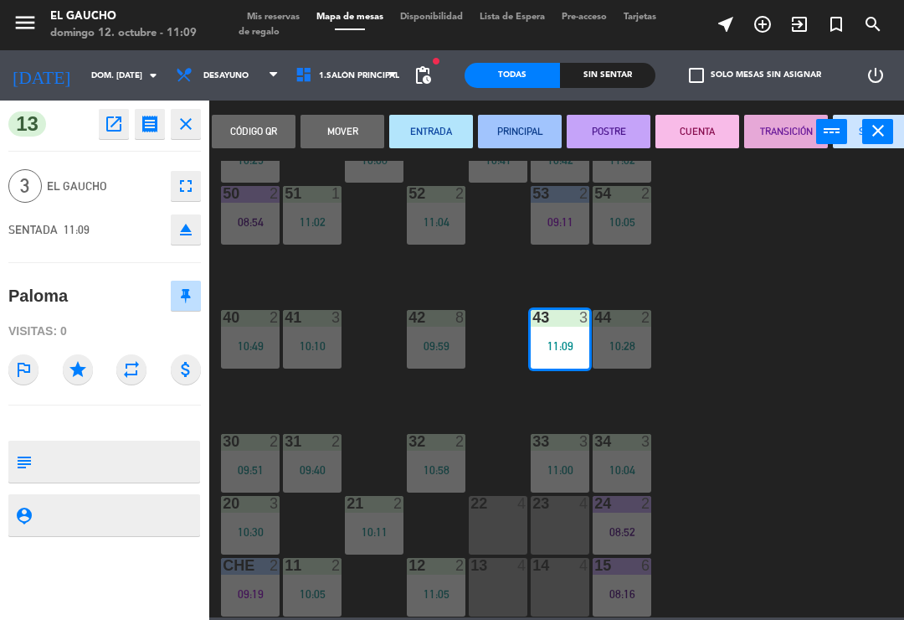
click at [854, 137] on button "SERVIR" at bounding box center [875, 131] width 84 height 33
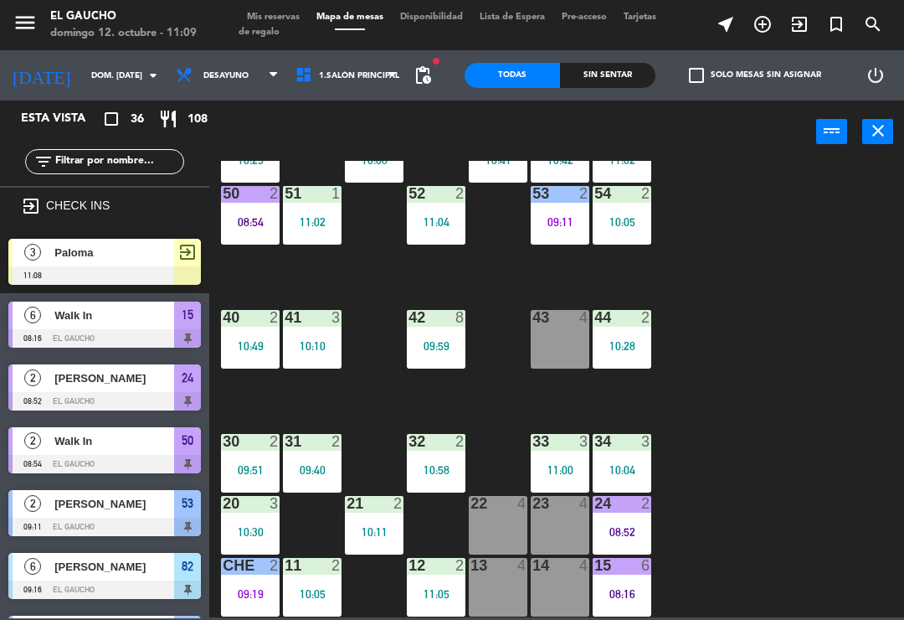
scroll to position [0, 0]
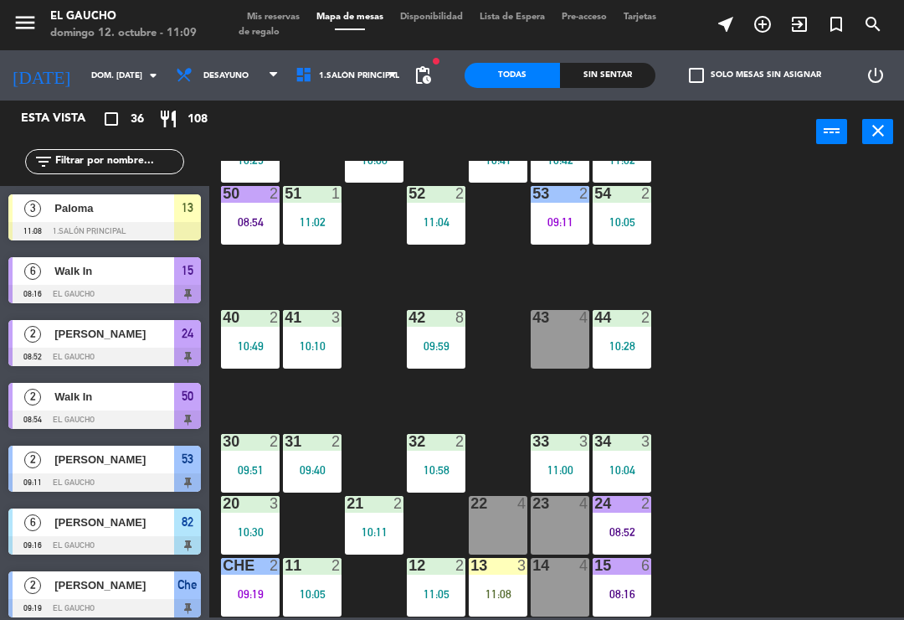
click at [504, 602] on div "13 3 11:08" at bounding box center [498, 587] width 59 height 59
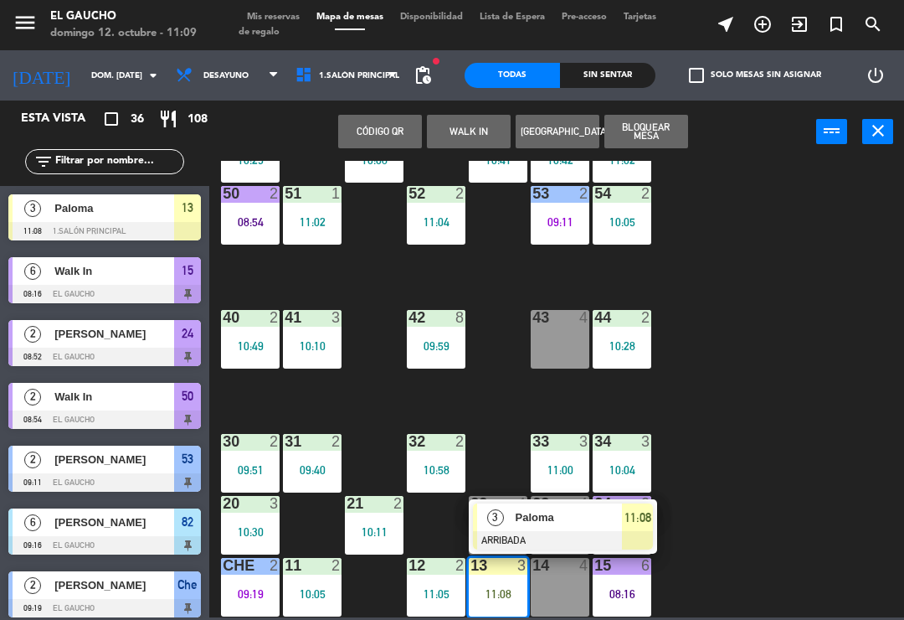
click at [557, 524] on span "Paloma" at bounding box center [569, 517] width 107 height 18
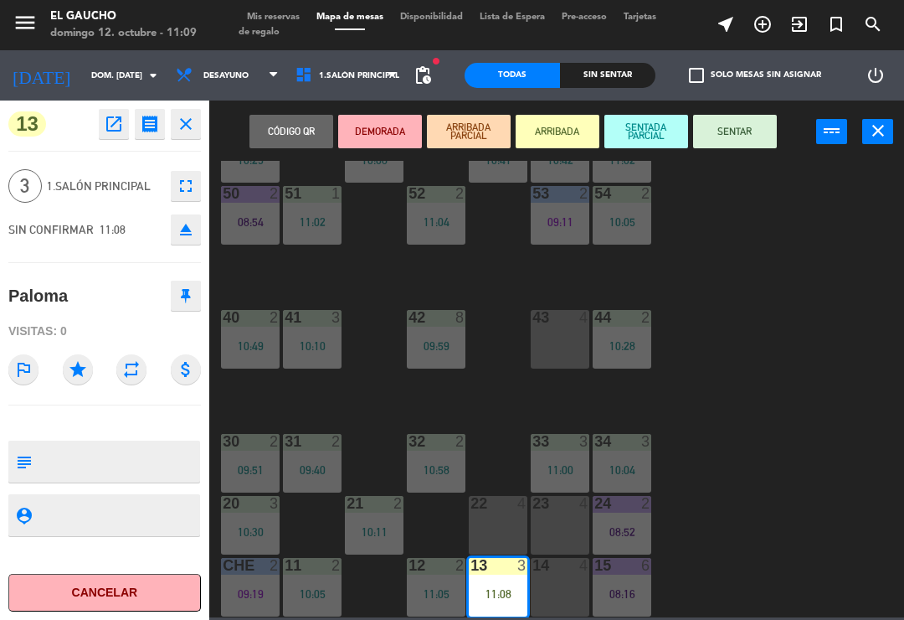
click at [737, 147] on button "SENTAR" at bounding box center [735, 131] width 84 height 33
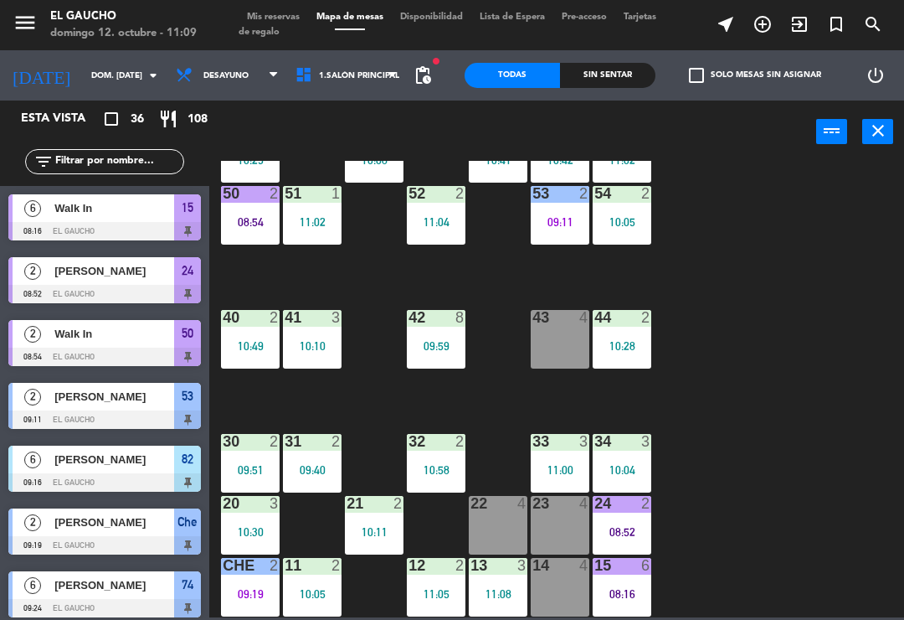
click at [305, 573] on div at bounding box center [313, 565] width 28 height 15
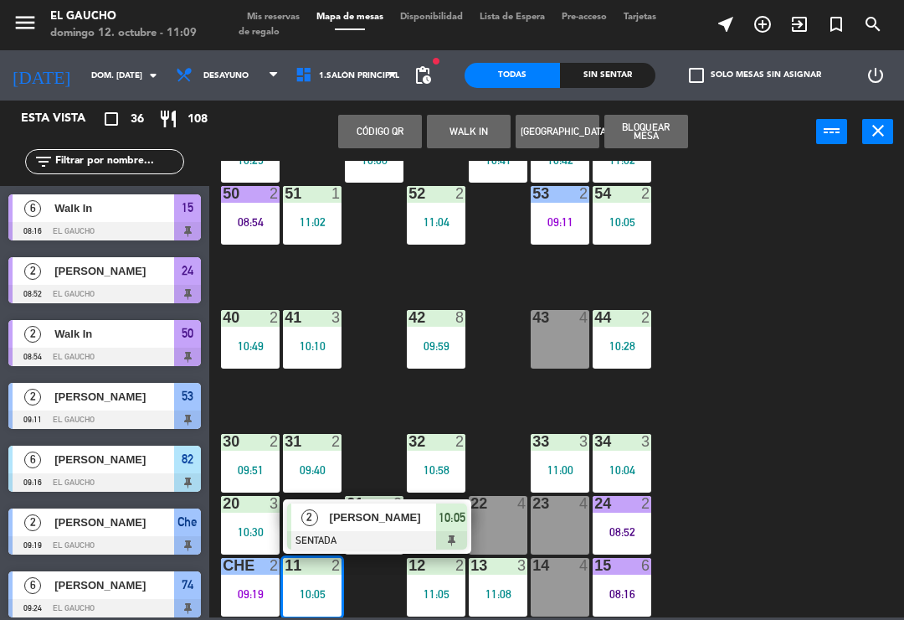
click at [371, 543] on div at bounding box center [377, 540] width 180 height 18
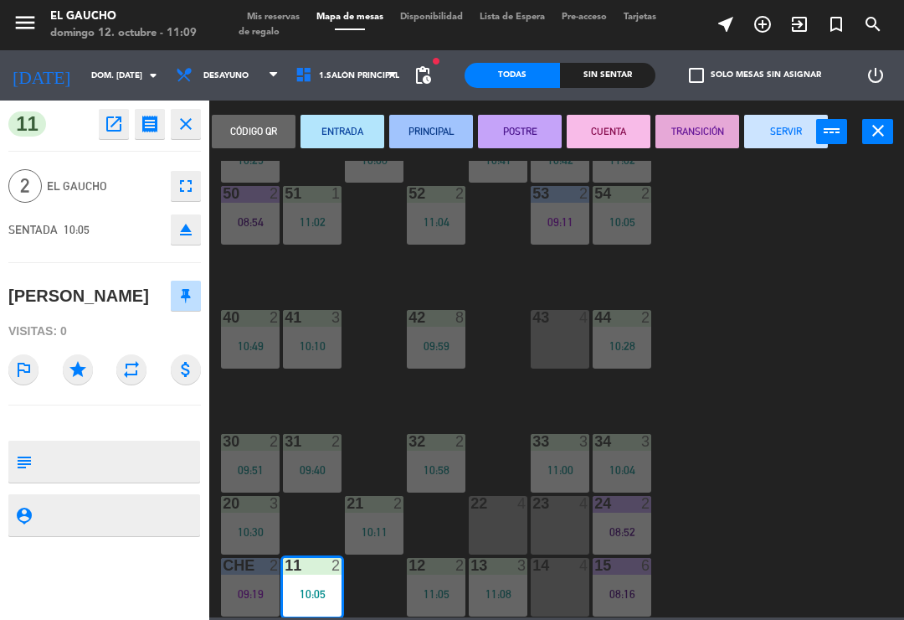
click at [425, 129] on button "PRINCIPAL" at bounding box center [431, 131] width 84 height 33
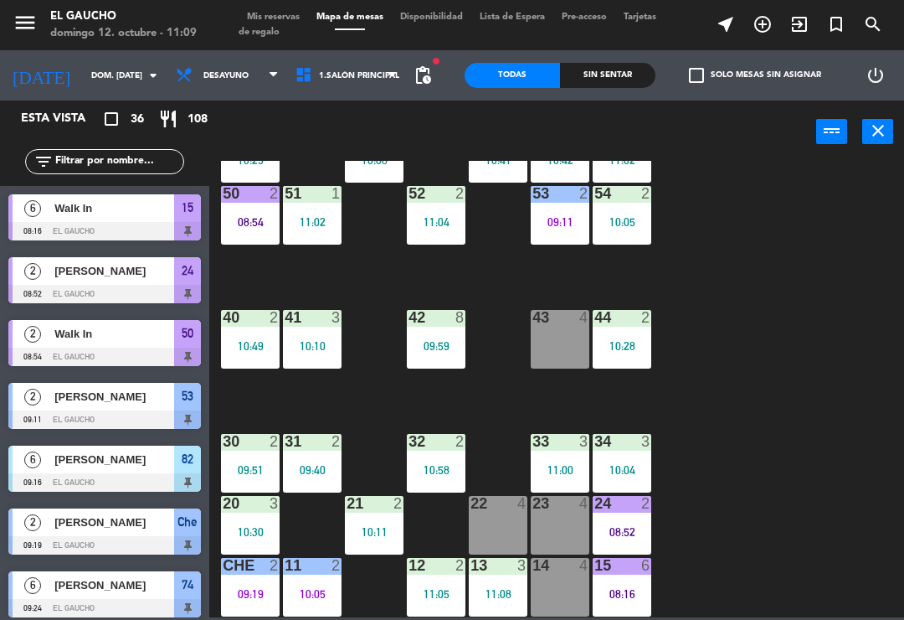
click at [314, 581] on div "11 2 10:05" at bounding box center [312, 587] width 59 height 59
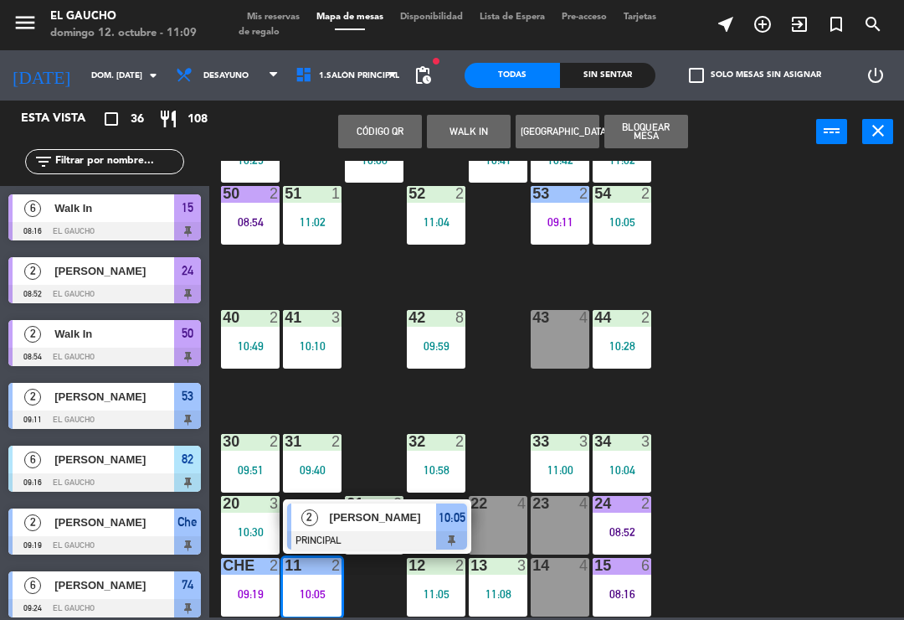
click at [474, 145] on button "WALK IN" at bounding box center [469, 131] width 84 height 33
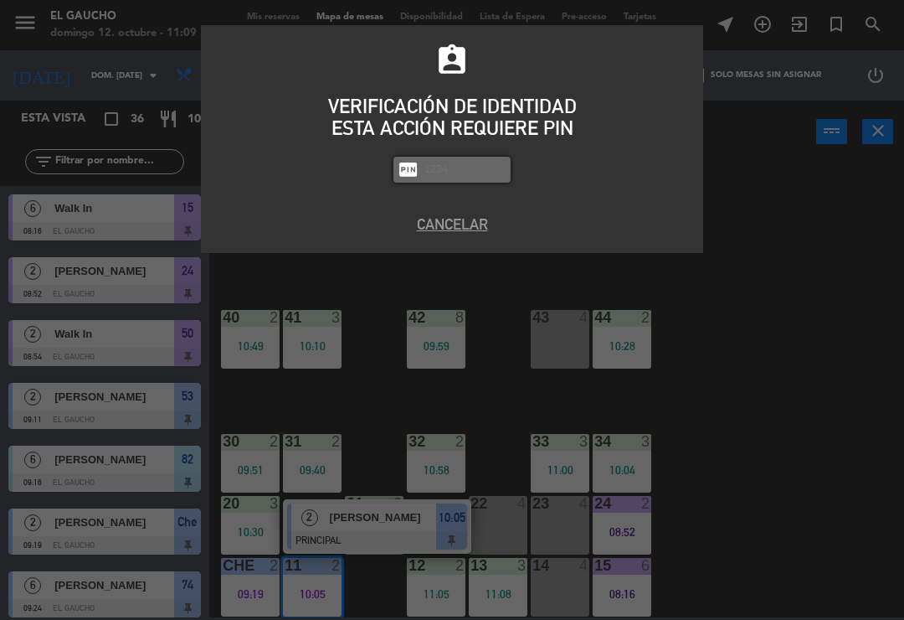
click at [455, 230] on button "Cancelar" at bounding box center [452, 224] width 477 height 23
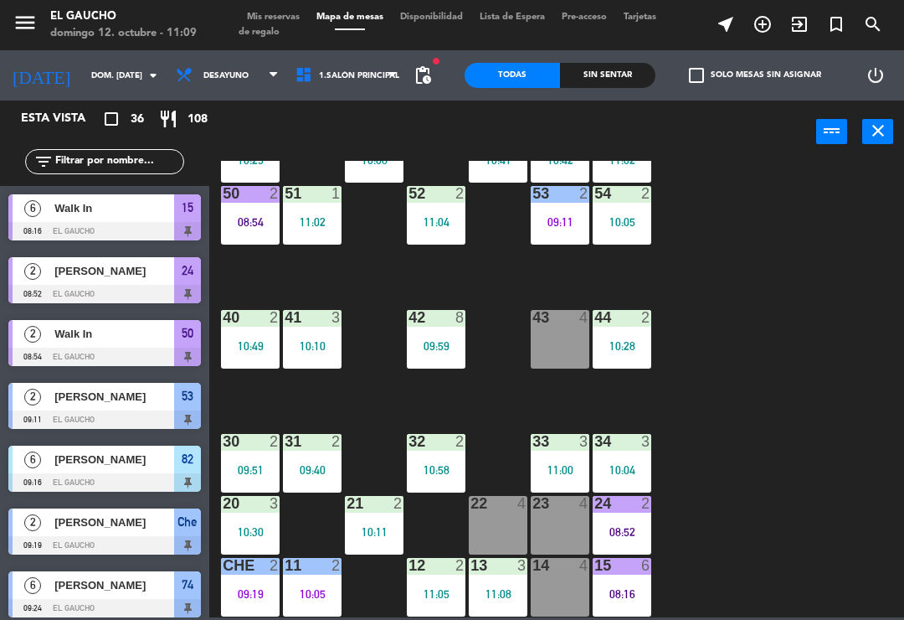
click at [794, 381] on div "84 2 10:09 80 2 10:37 83 3 10:54 82 6 09:16 81 2 10:38 70 4 71 3 10:26 72 2 10:…" at bounding box center [562, 389] width 686 height 456
click at [332, 599] on div "10:05" at bounding box center [312, 594] width 59 height 12
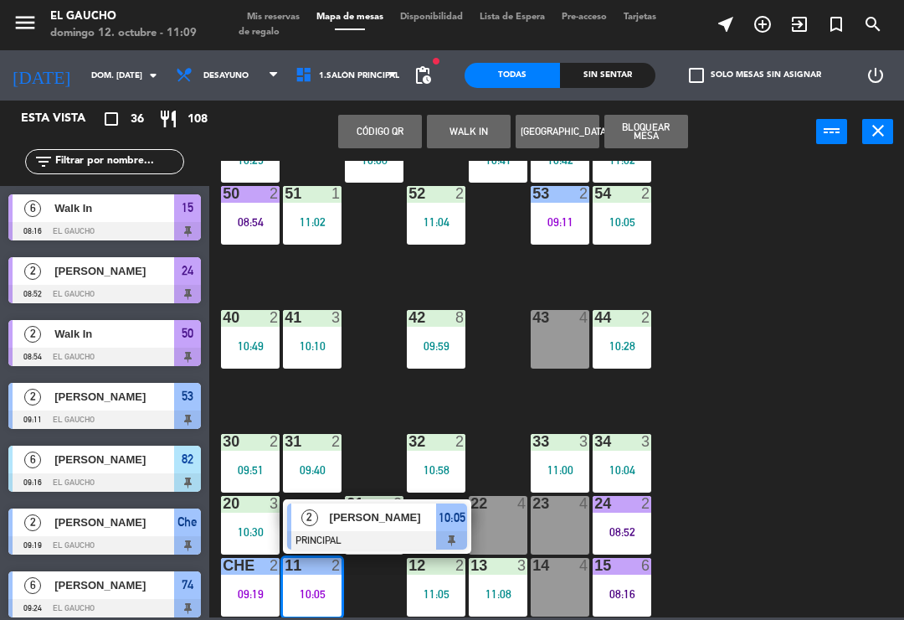
click at [343, 533] on div at bounding box center [377, 540] width 180 height 18
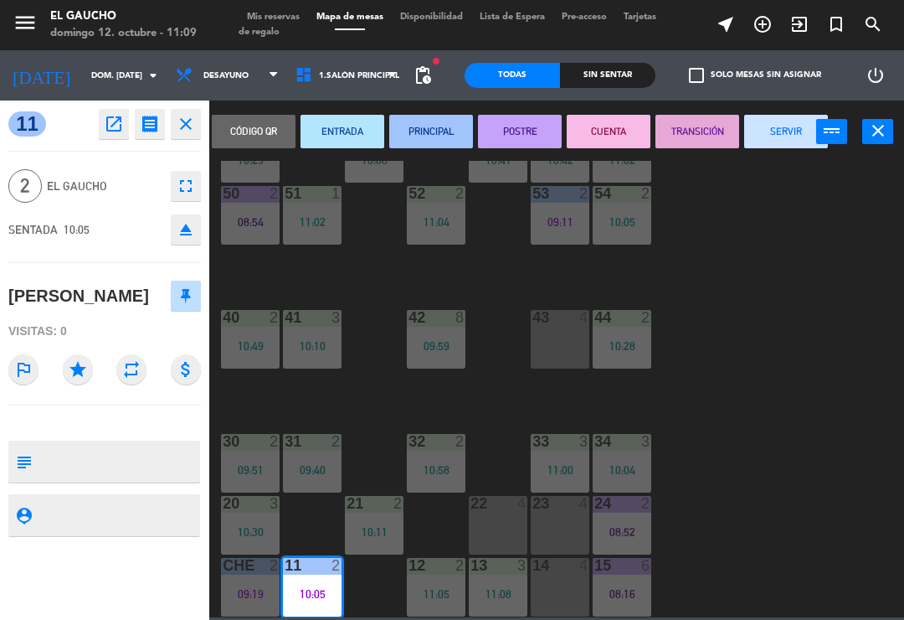
click at [775, 138] on button "SERVIR" at bounding box center [787, 131] width 84 height 33
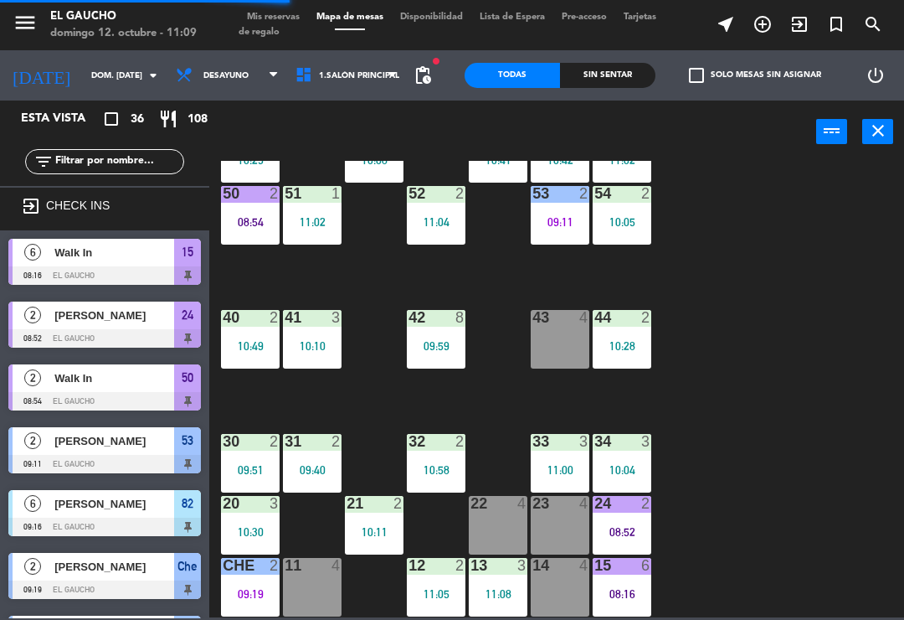
click at [307, 587] on div "11 4" at bounding box center [312, 587] width 59 height 59
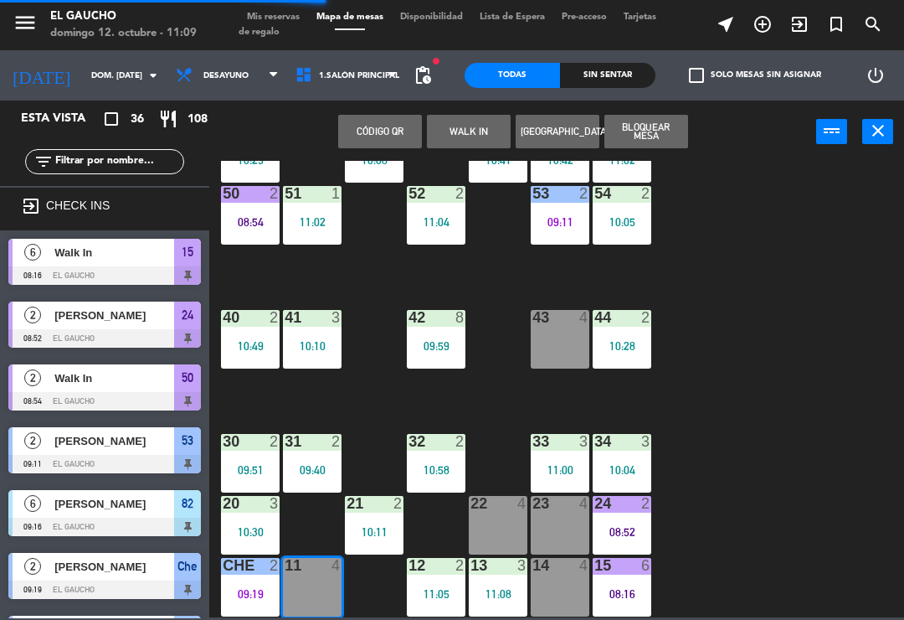
click at [468, 118] on button "WALK IN" at bounding box center [469, 131] width 84 height 33
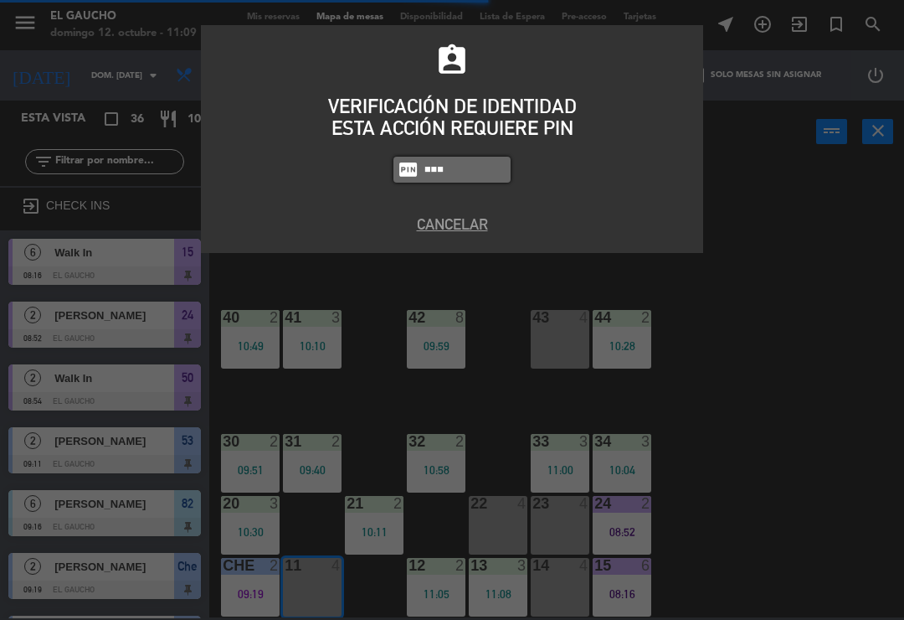
type input "0009"
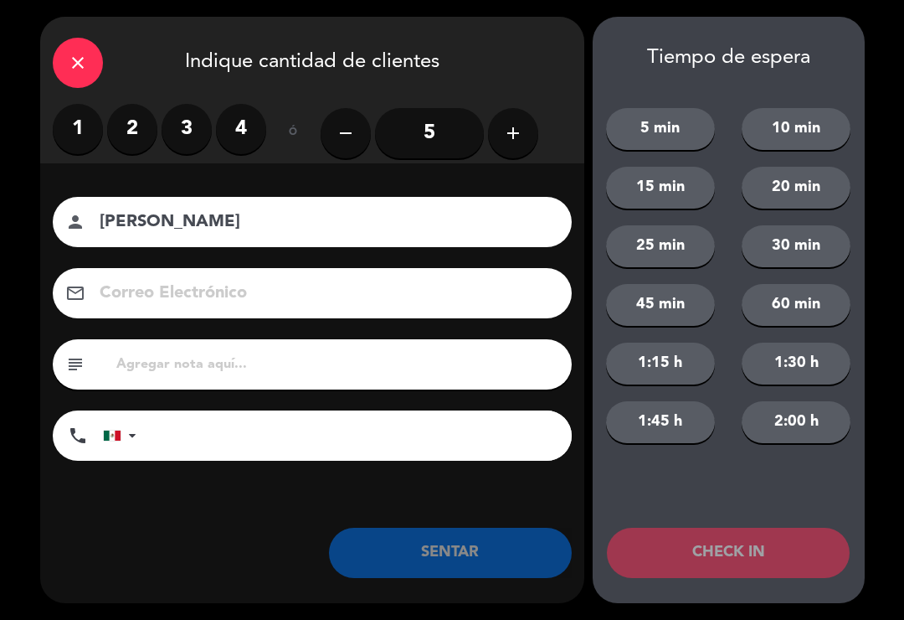
type input "[PERSON_NAME]"
click at [190, 133] on label "3" at bounding box center [187, 129] width 50 height 50
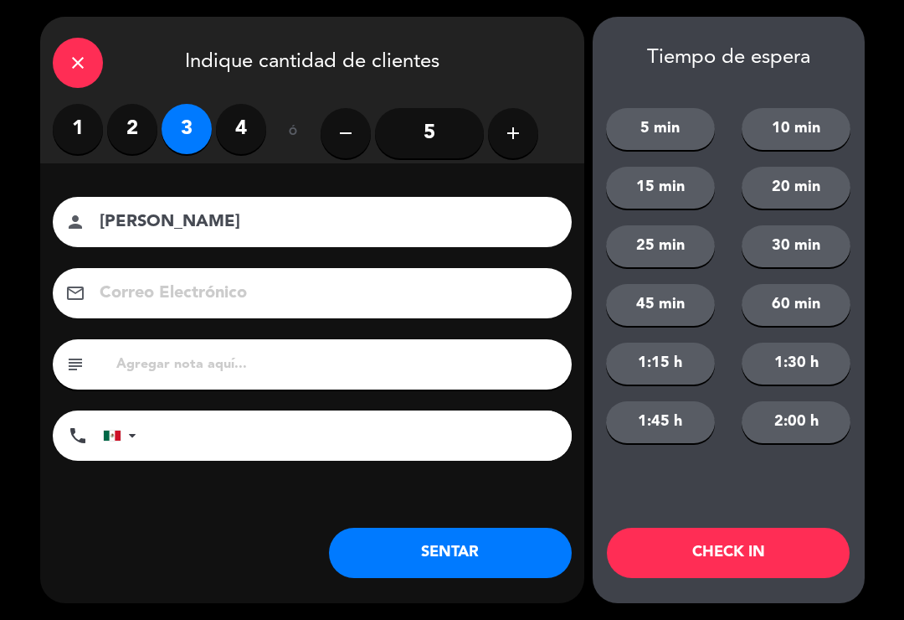
click at [449, 553] on button "SENTAR" at bounding box center [450, 553] width 243 height 50
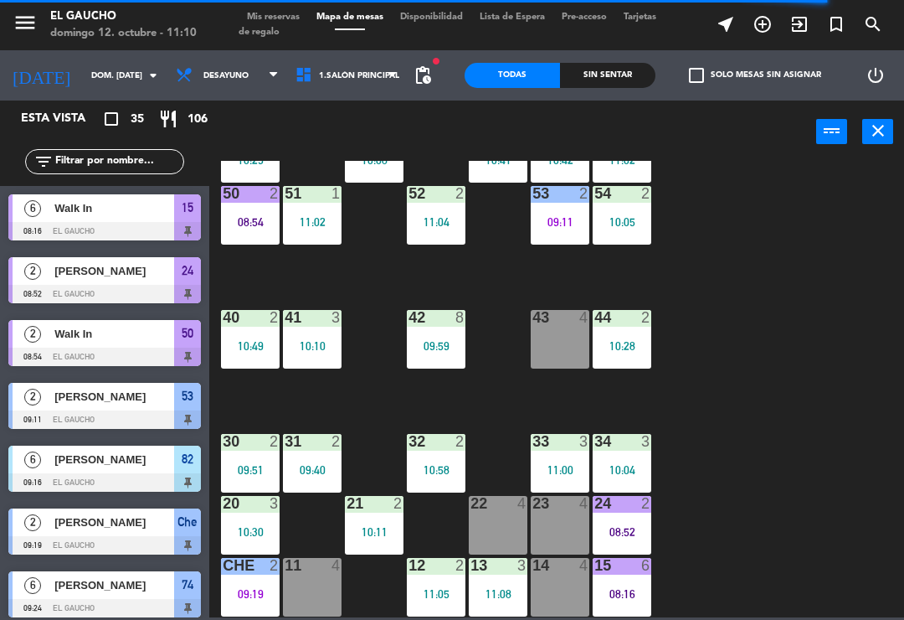
click at [811, 37] on span "exit_to_app" at bounding box center [799, 24] width 37 height 28
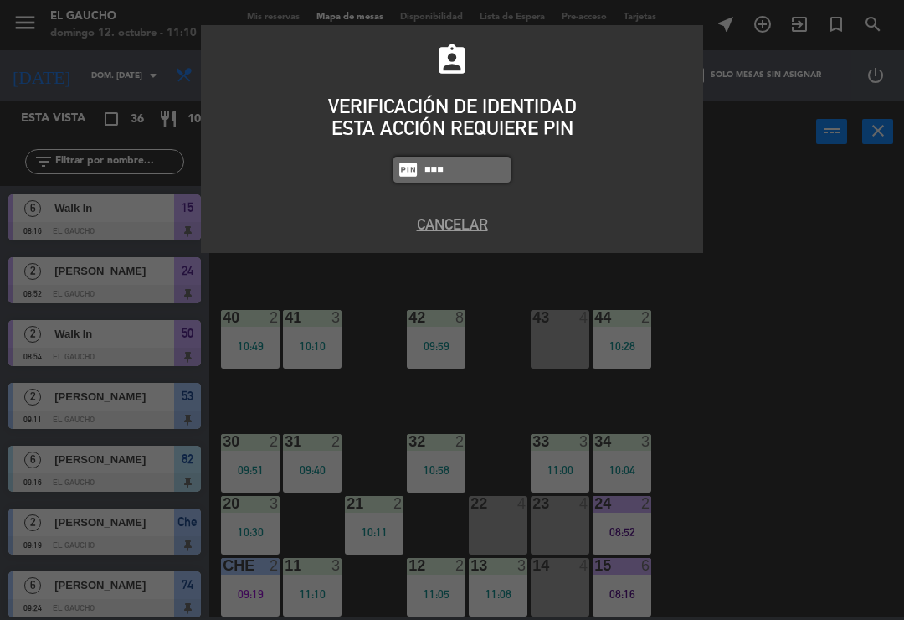
type input "0009"
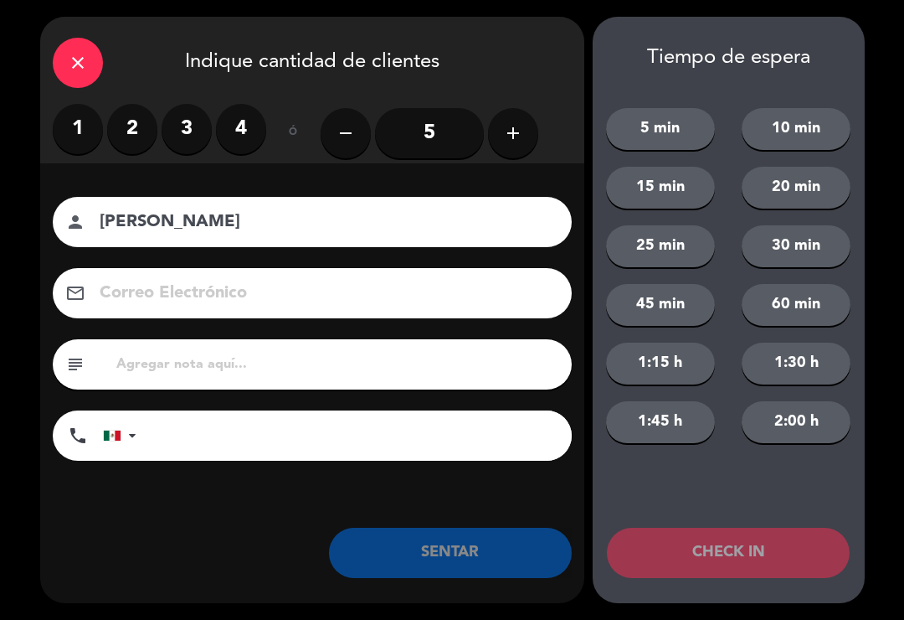
type input "[PERSON_NAME]"
click at [149, 130] on label "2" at bounding box center [132, 129] width 50 height 50
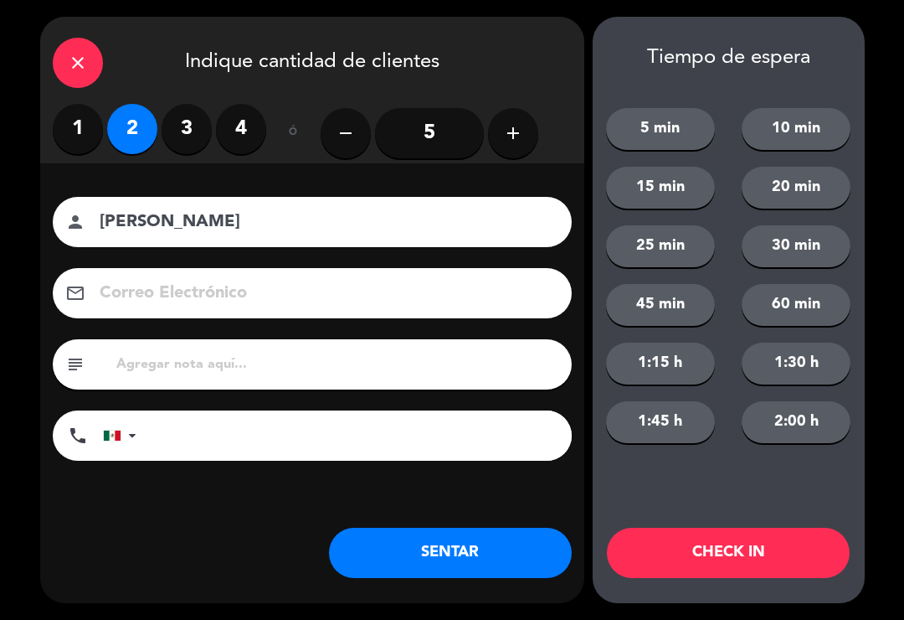
click at [708, 561] on button "CHECK IN" at bounding box center [728, 553] width 243 height 50
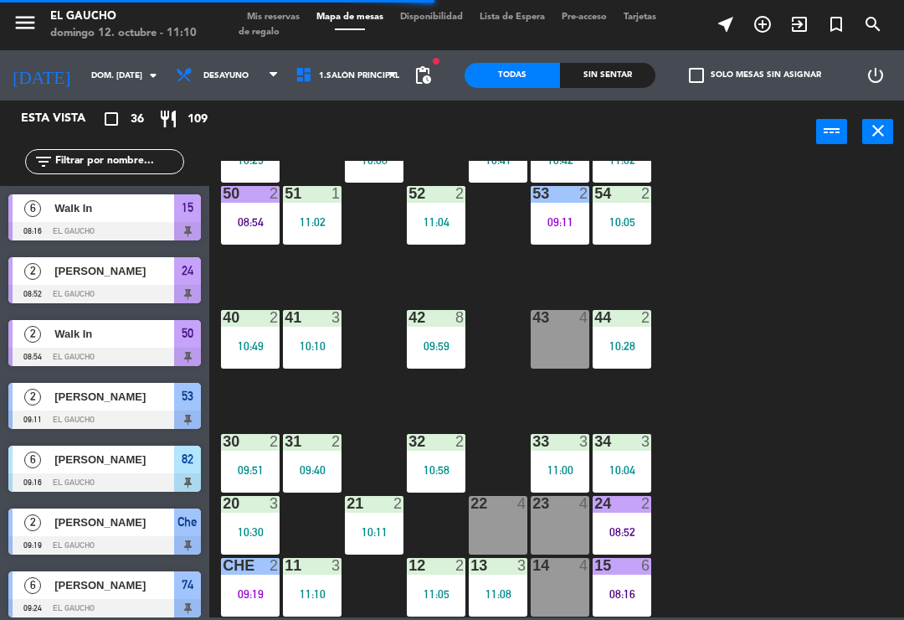
click at [808, 31] on icon "exit_to_app" at bounding box center [800, 24] width 20 height 20
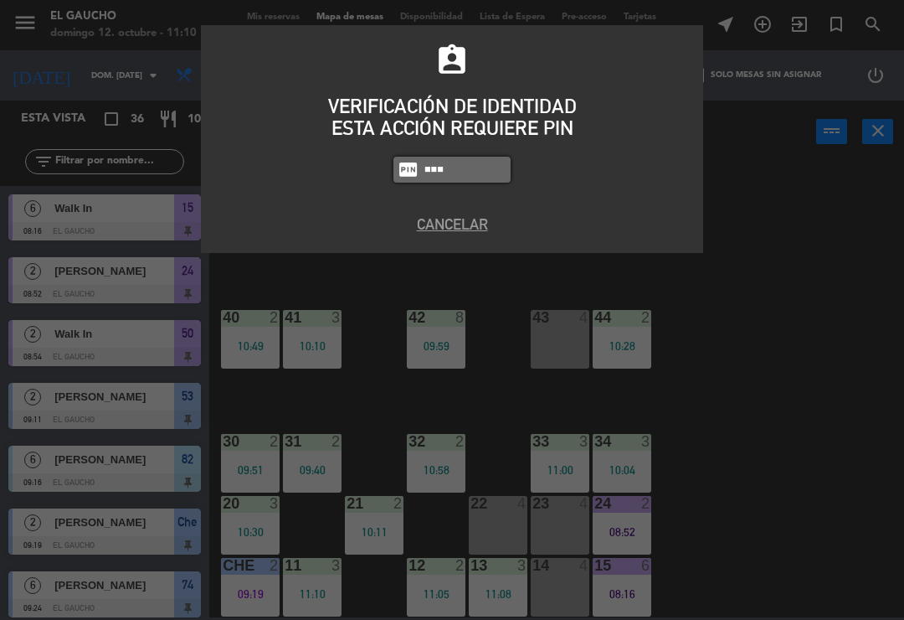
type input "0009"
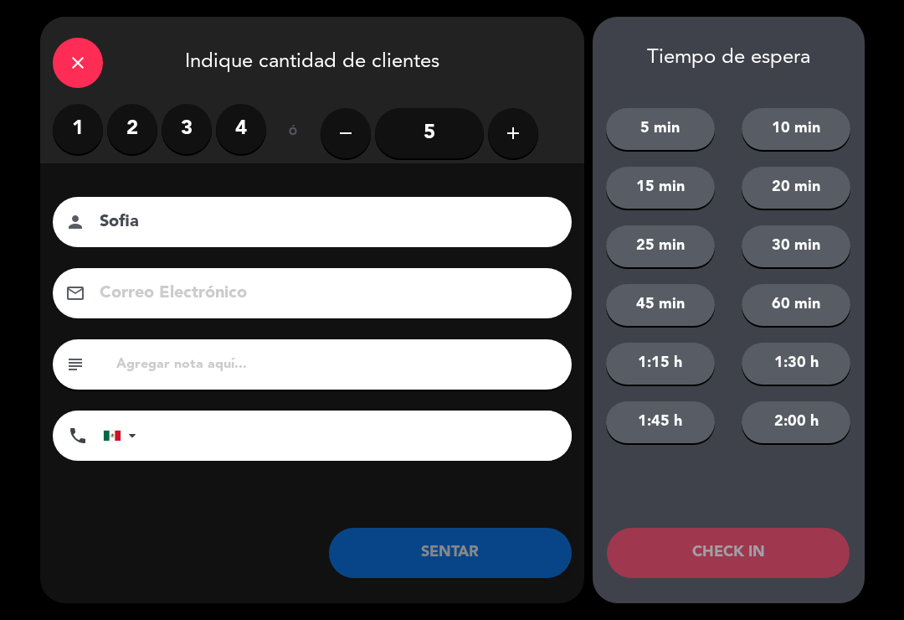
type input "Sofia"
click at [132, 143] on label "2" at bounding box center [132, 129] width 50 height 50
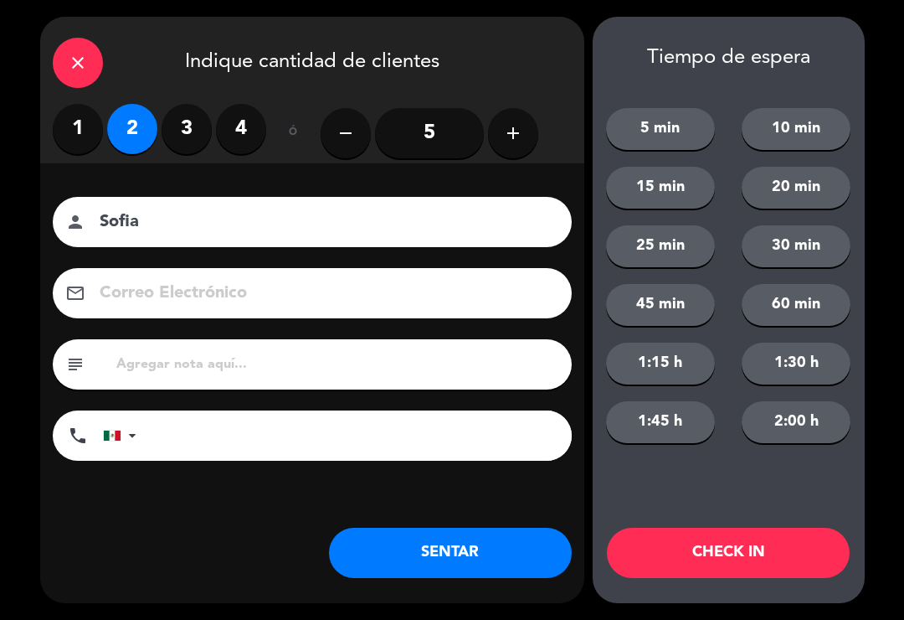
click at [494, 564] on button "SENTAR" at bounding box center [450, 553] width 243 height 50
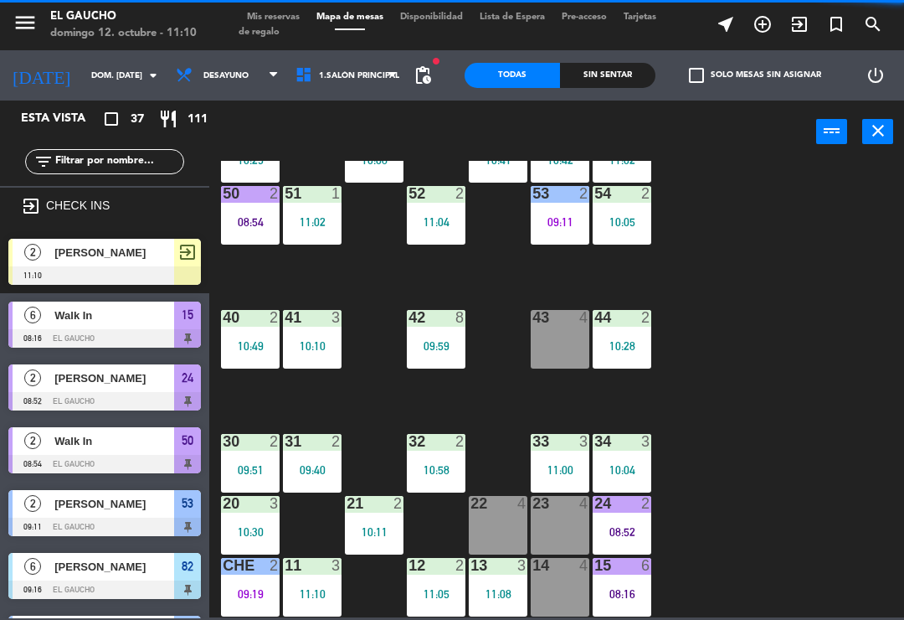
click at [717, 547] on div "84 2 10:09 80 2 10:37 83 3 10:54 82 6 09:16 81 2 10:38 70 4 71 3 10:26 72 2 10:…" at bounding box center [562, 389] width 686 height 456
